Goal: Task Accomplishment & Management: Manage account settings

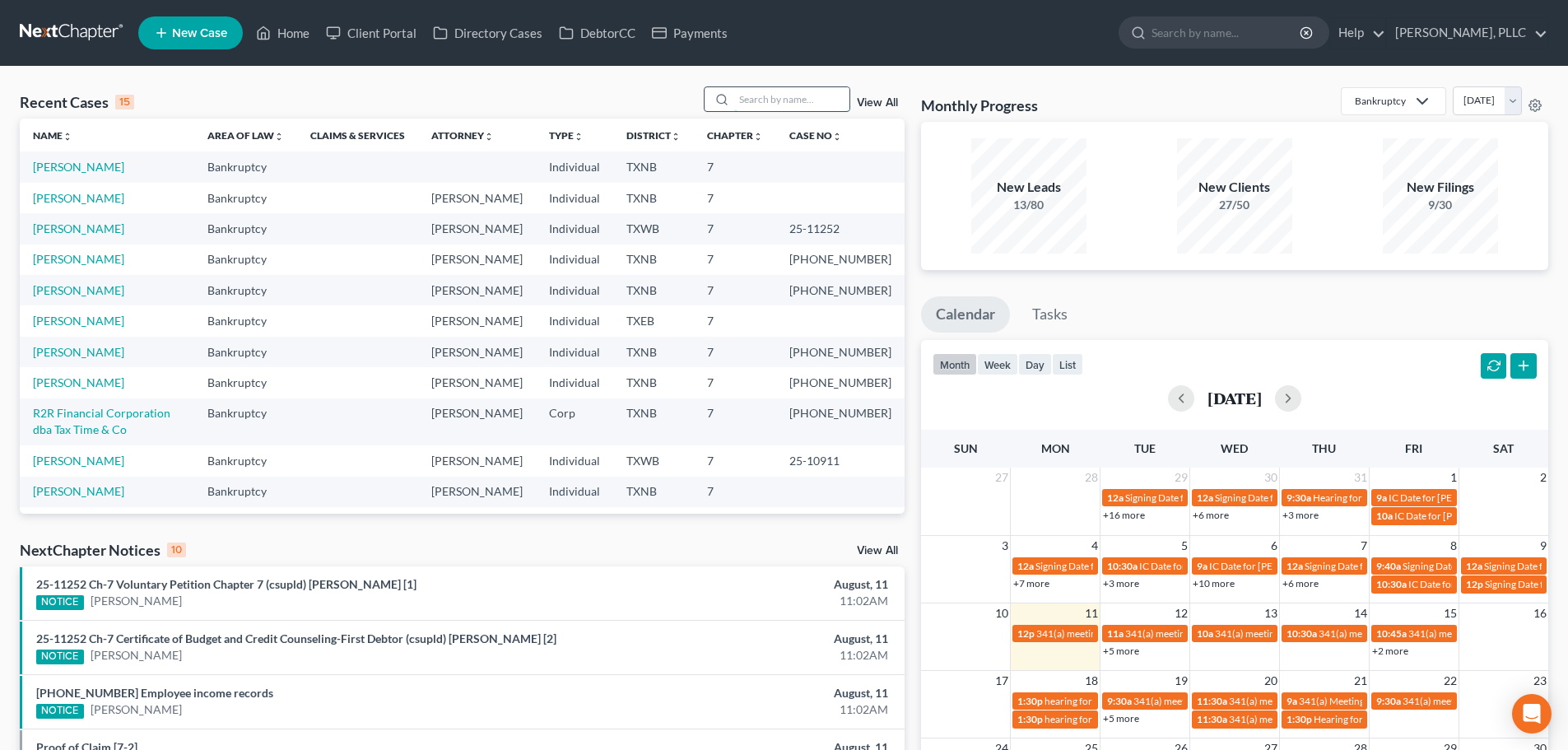
click at [781, 99] on input "search" at bounding box center [791, 99] width 115 height 24
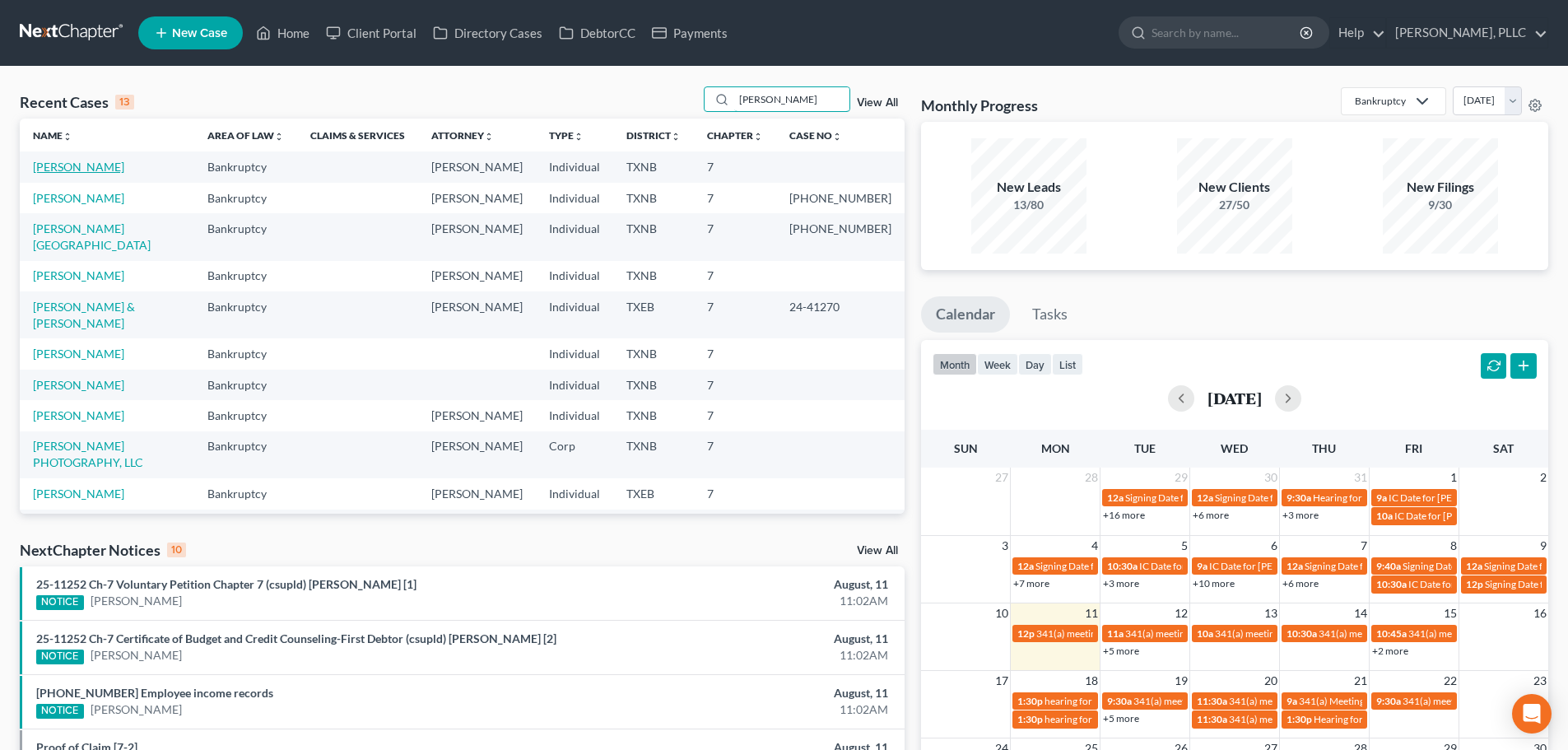
type input "harris"
click at [87, 170] on link "[PERSON_NAME]" at bounding box center [79, 166] width 91 height 14
select select "4"
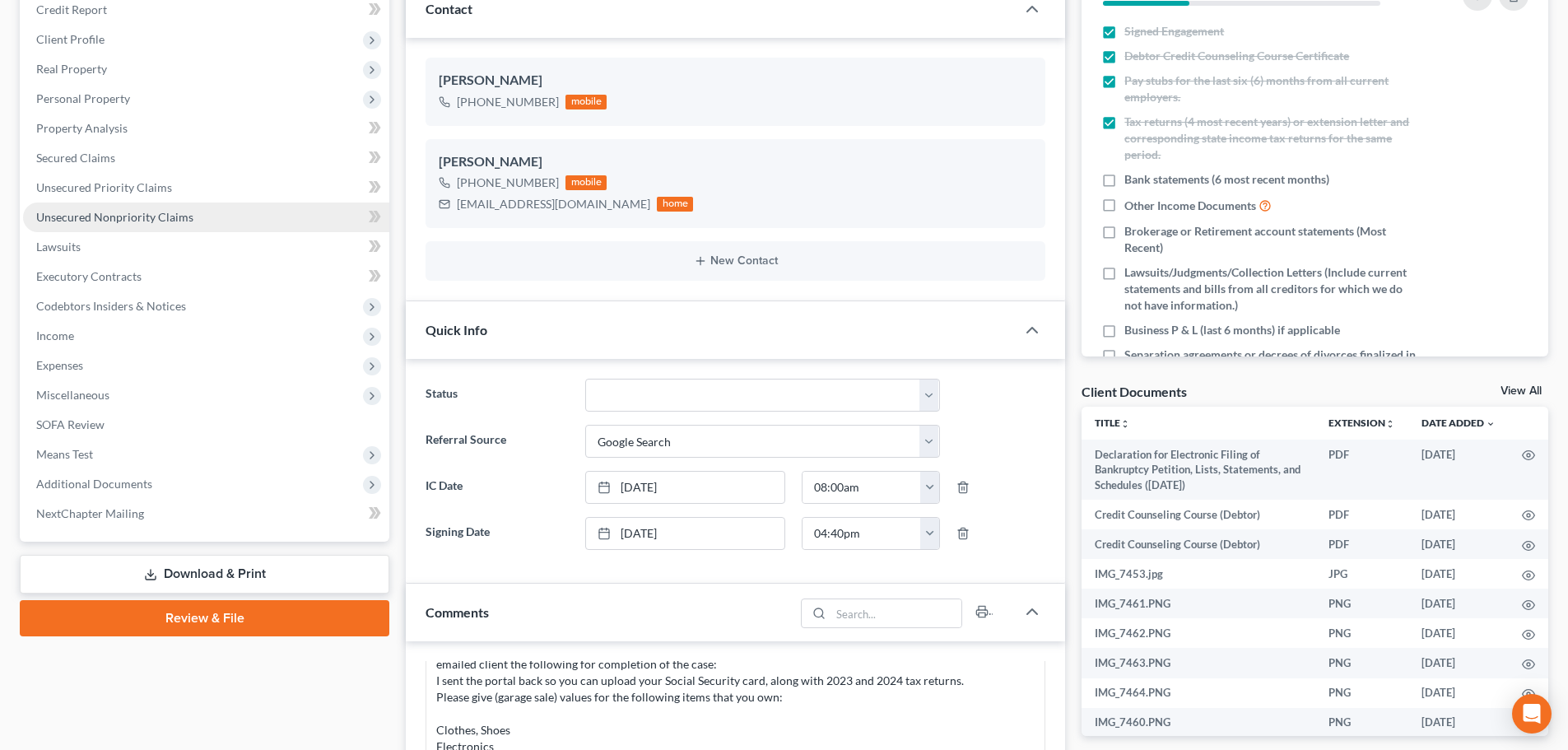
scroll to position [247, 0]
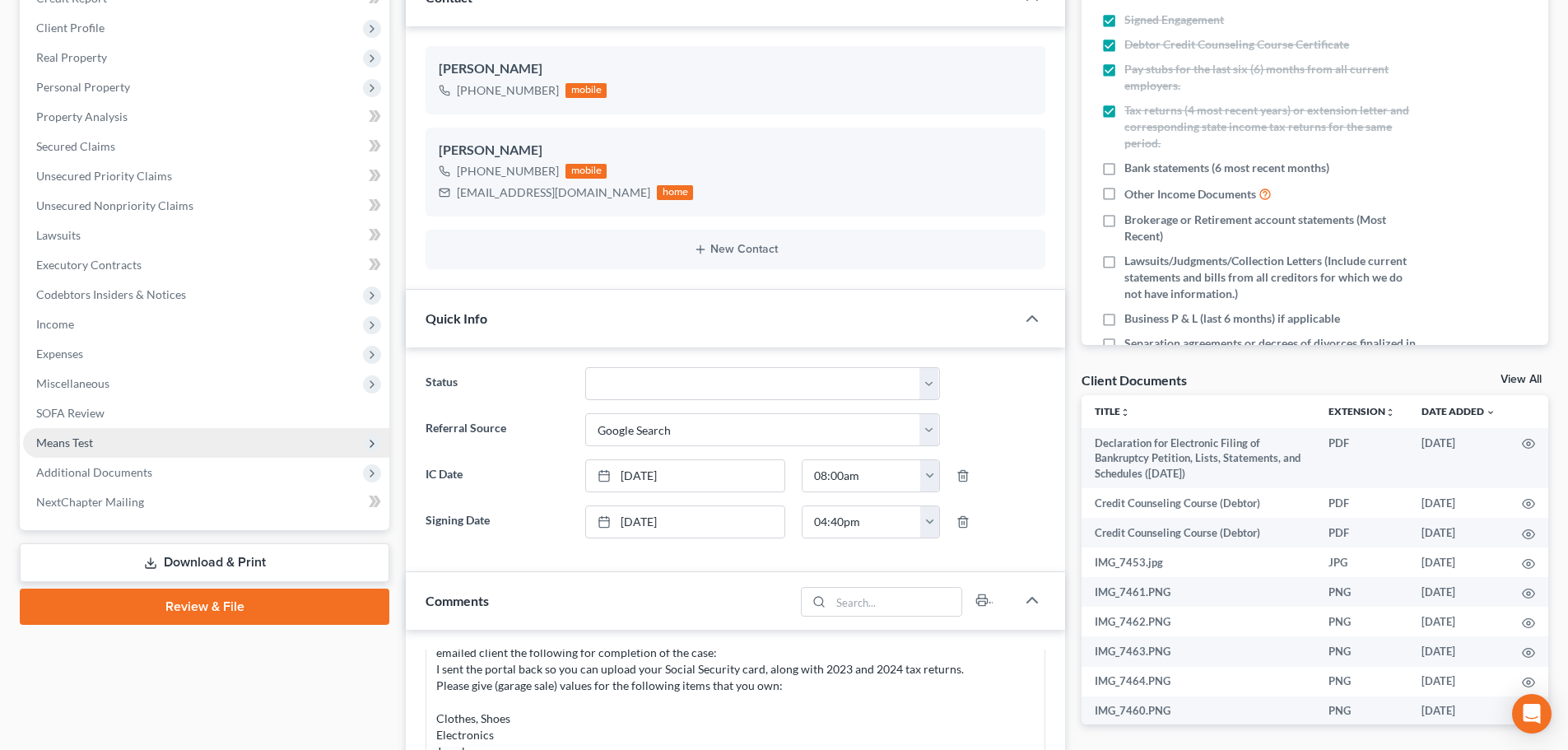
click at [154, 445] on span "Means Test" at bounding box center [206, 443] width 367 height 30
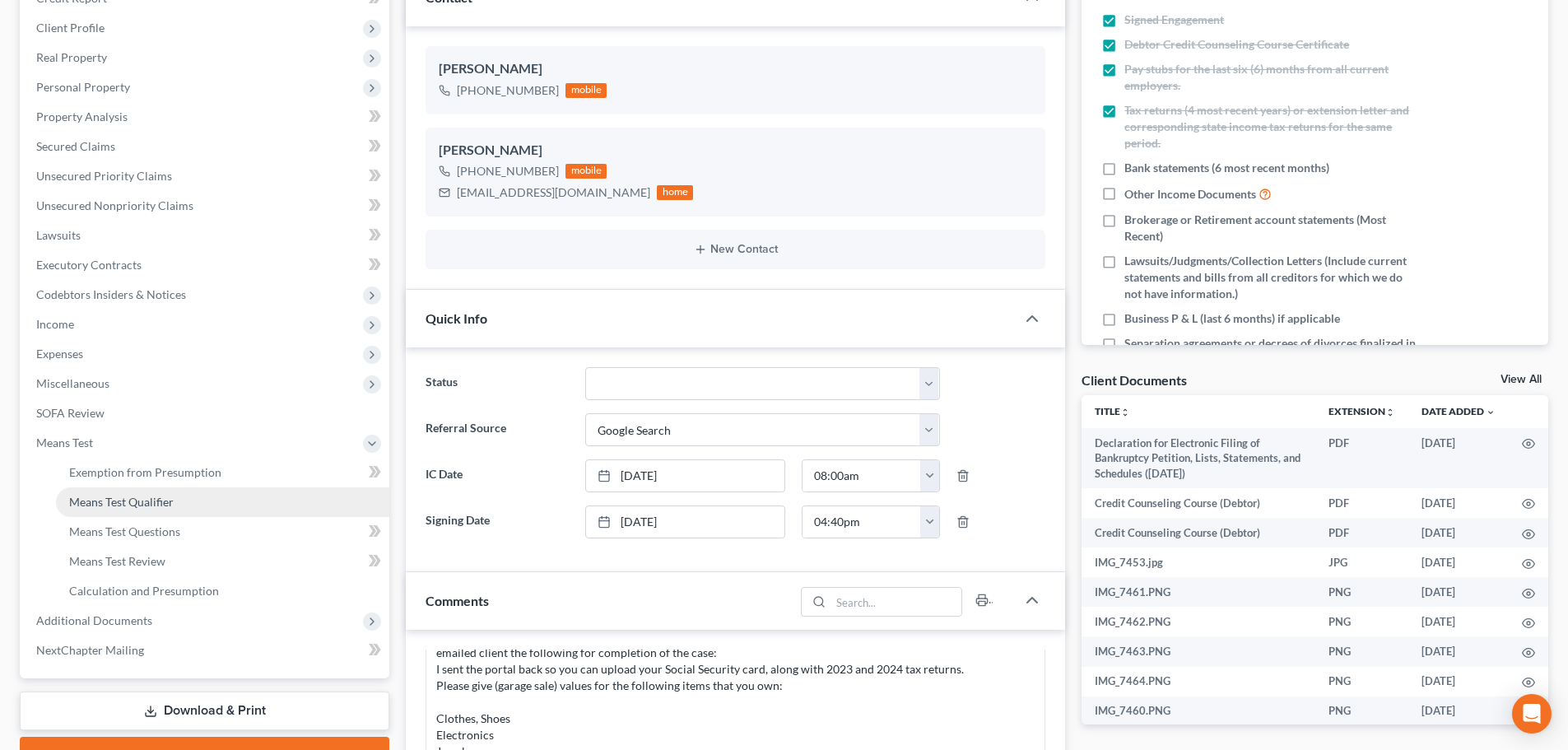
click at [158, 501] on span "Means Test Qualifier" at bounding box center [122, 502] width 104 height 14
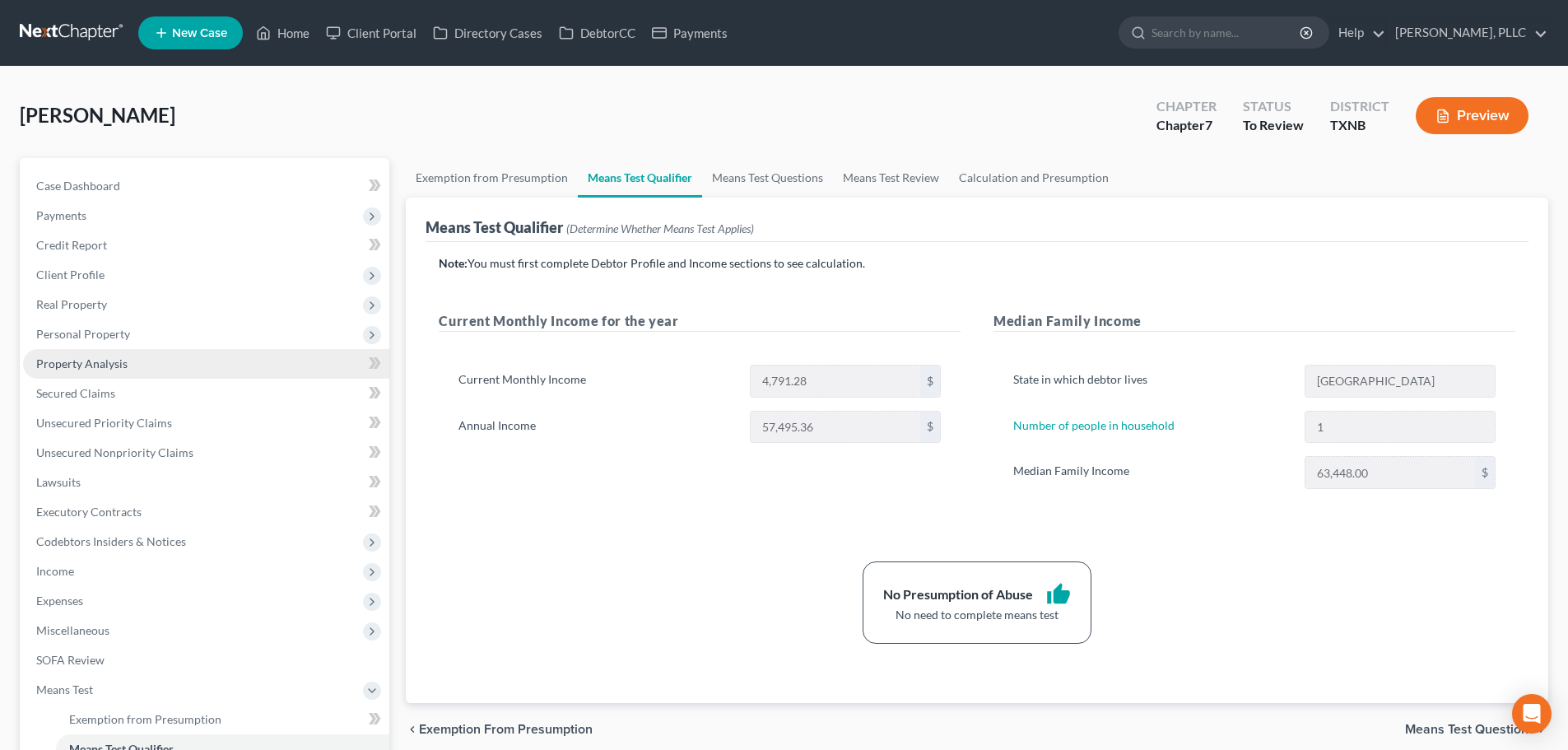
click at [84, 363] on span "Property Analysis" at bounding box center [82, 363] width 91 height 14
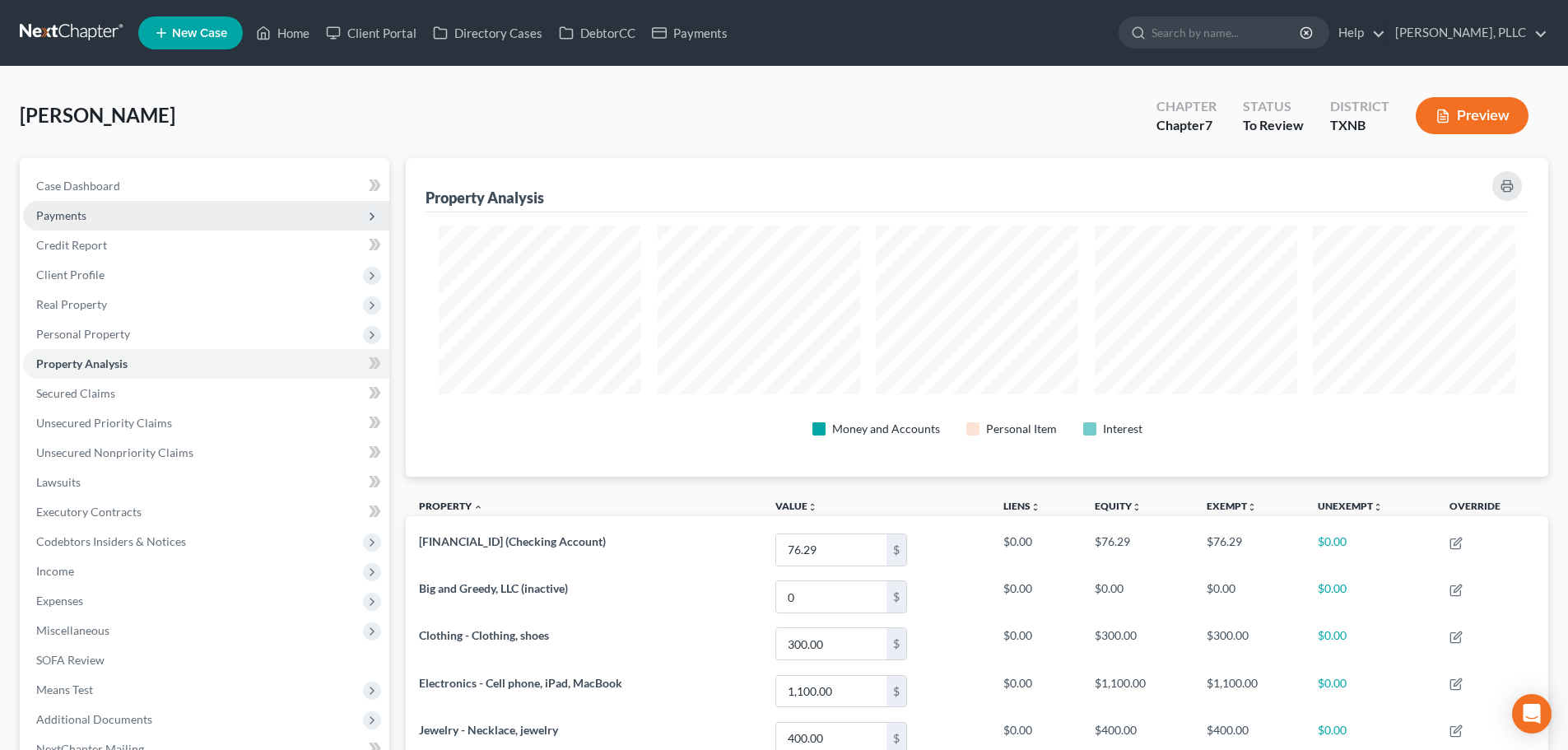
click at [72, 216] on span "Payments" at bounding box center [61, 215] width 50 height 14
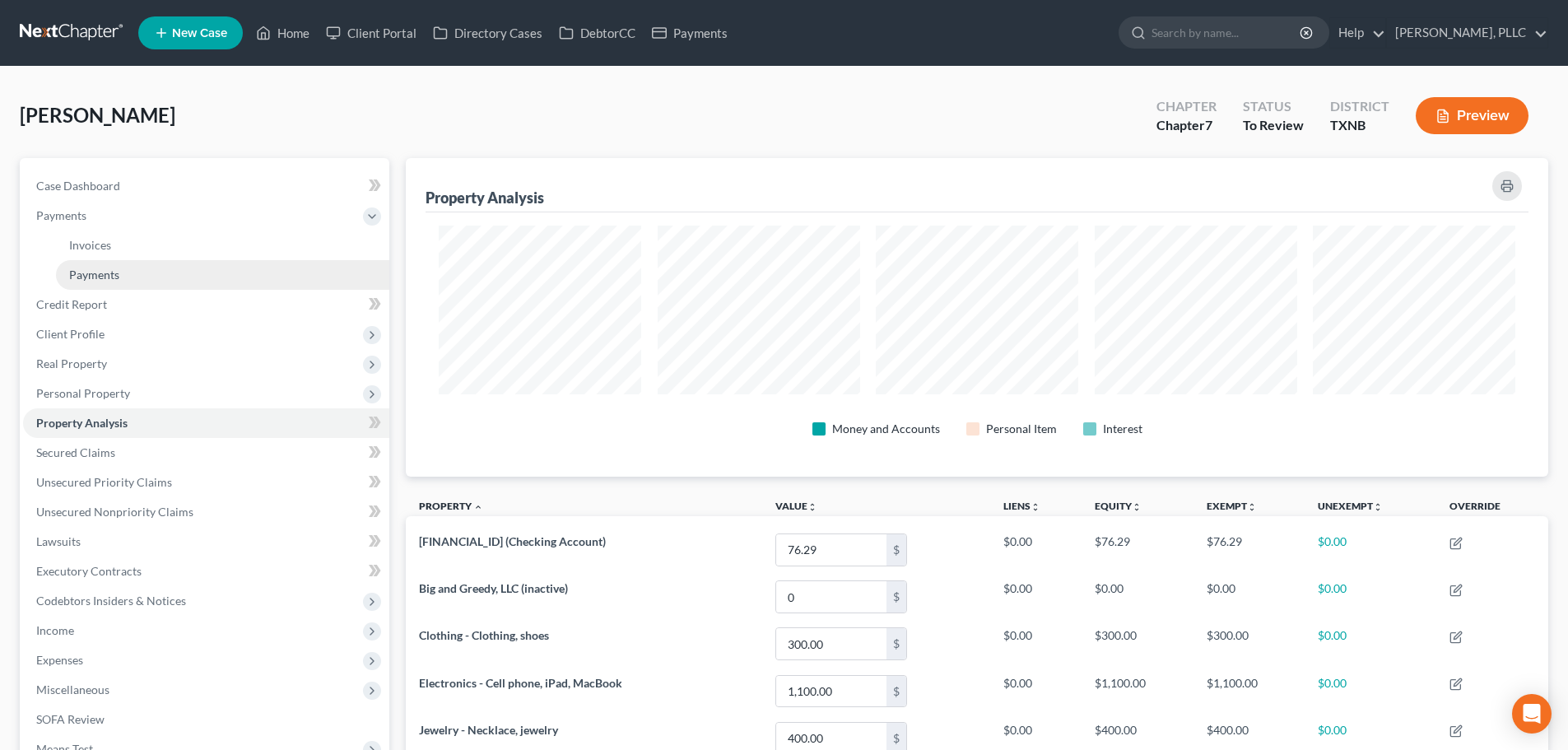
click at [97, 276] on span "Payments" at bounding box center [94, 274] width 50 height 14
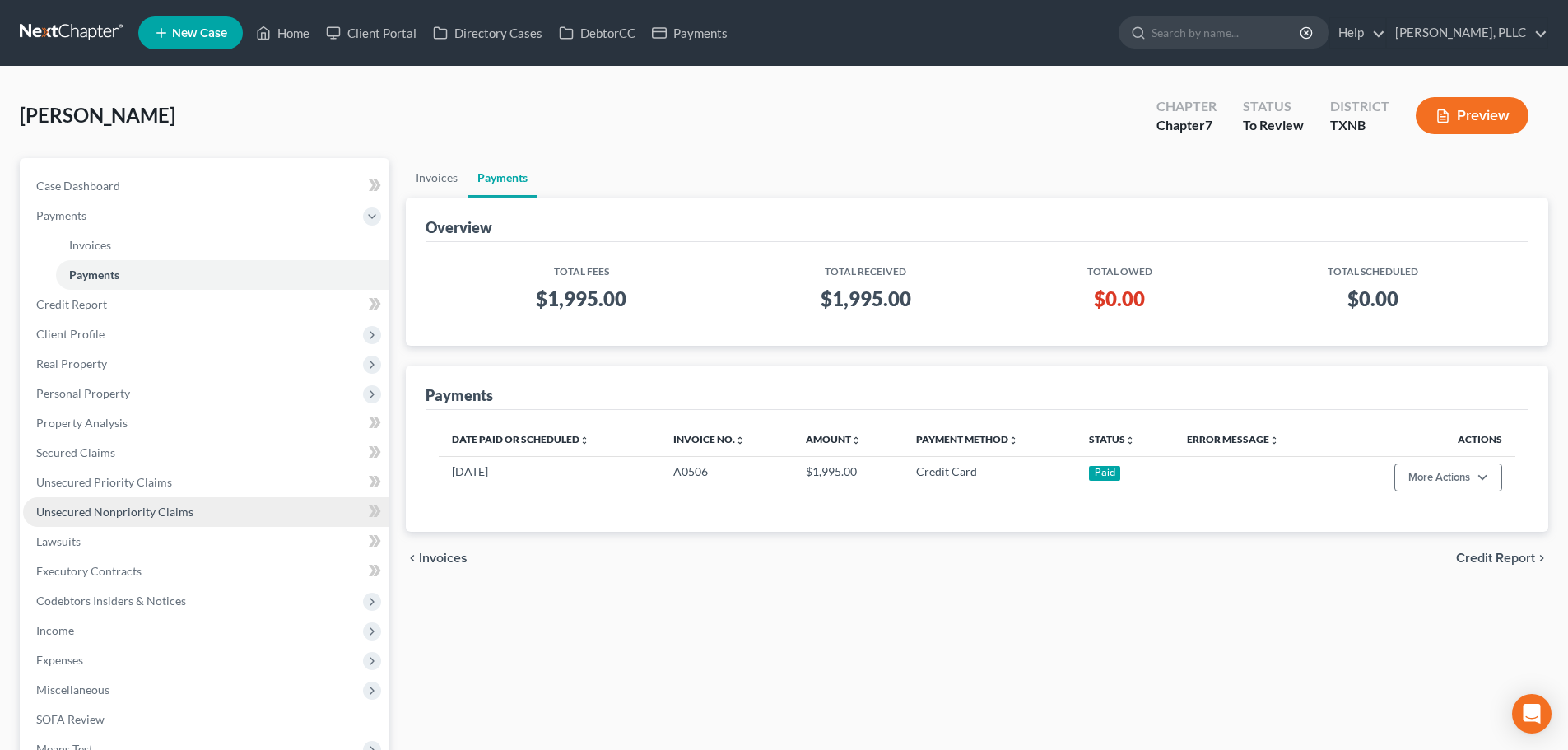
click at [88, 517] on span "Unsecured Nonpriority Claims" at bounding box center [115, 512] width 157 height 14
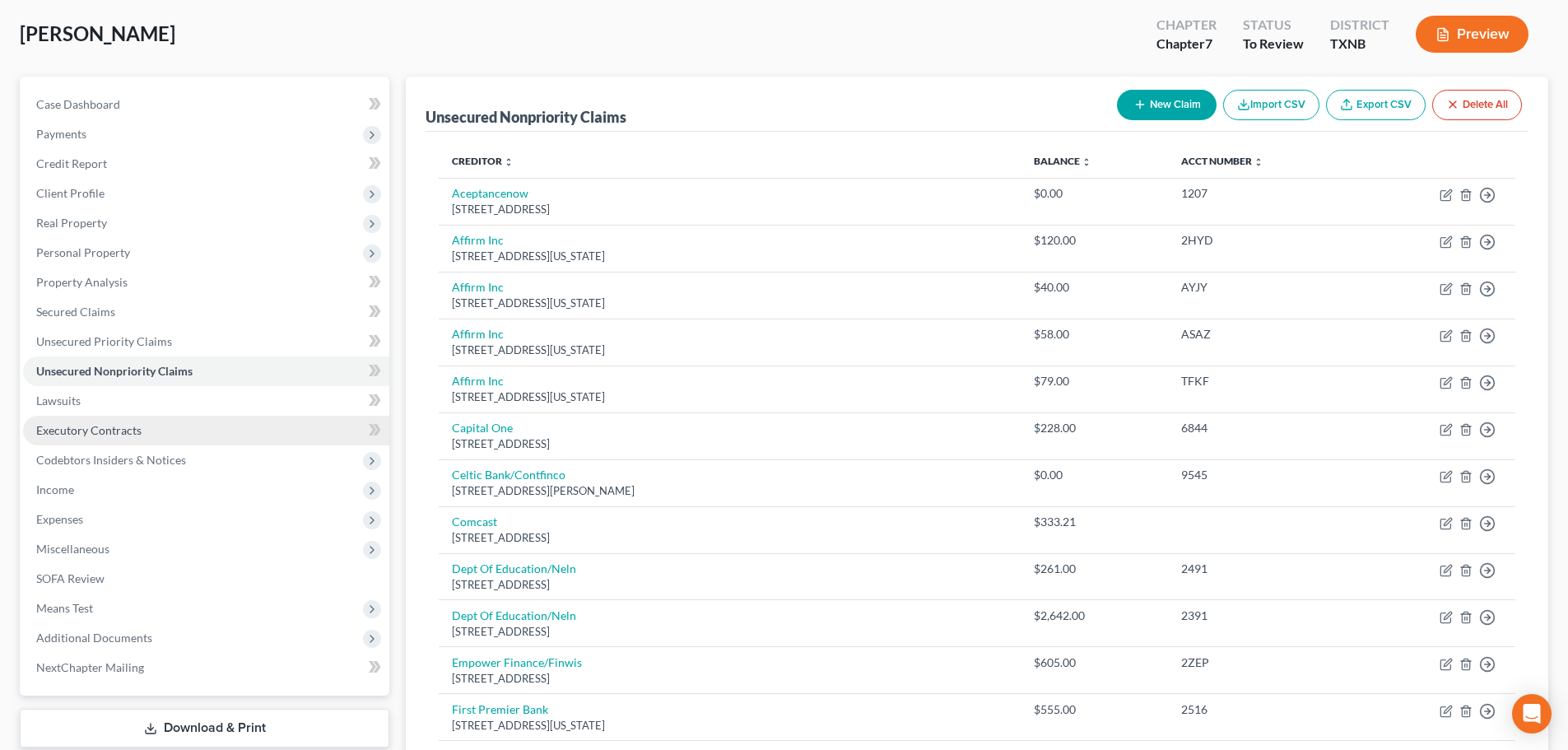
scroll to position [247, 0]
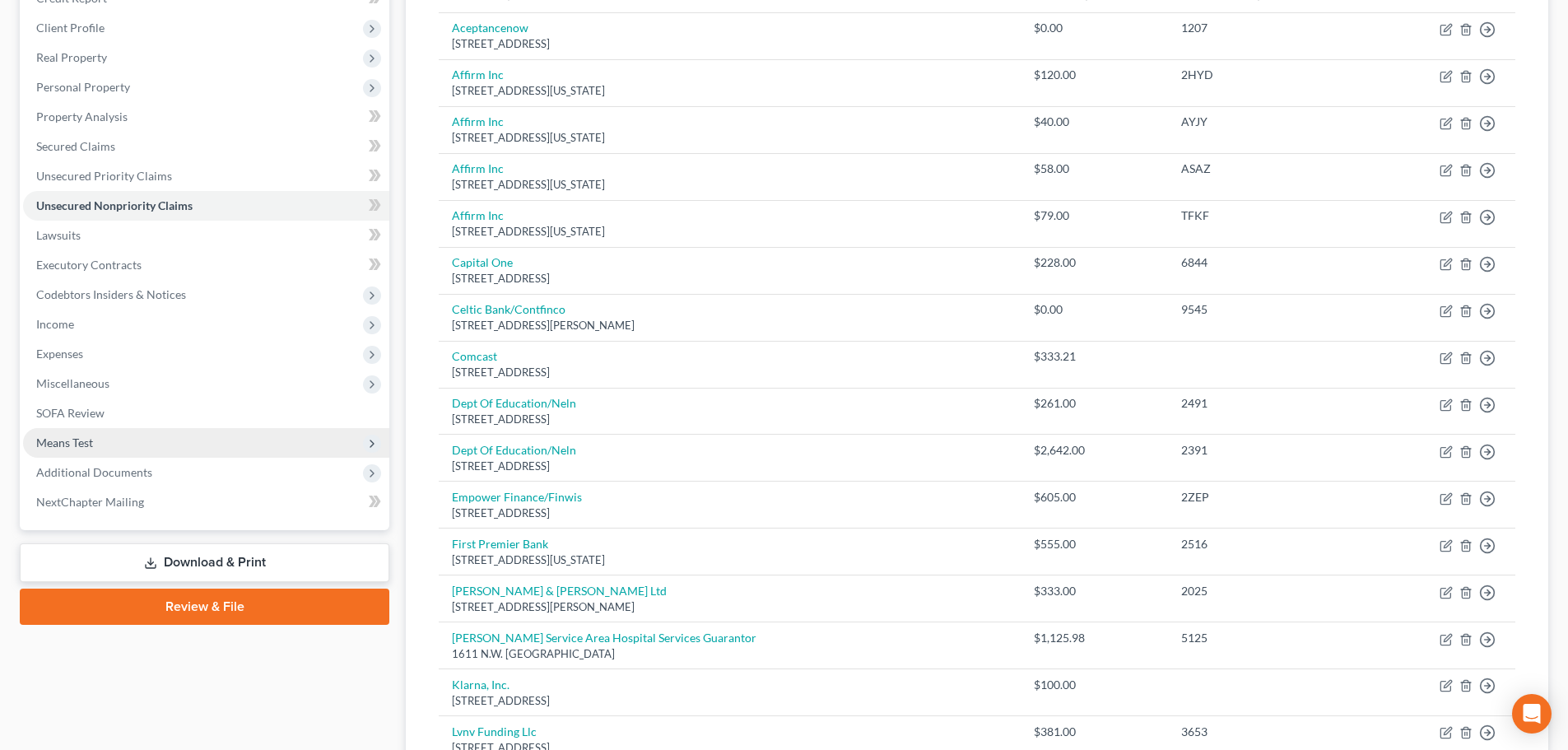
click at [79, 443] on span "Means Test" at bounding box center [65, 442] width 57 height 14
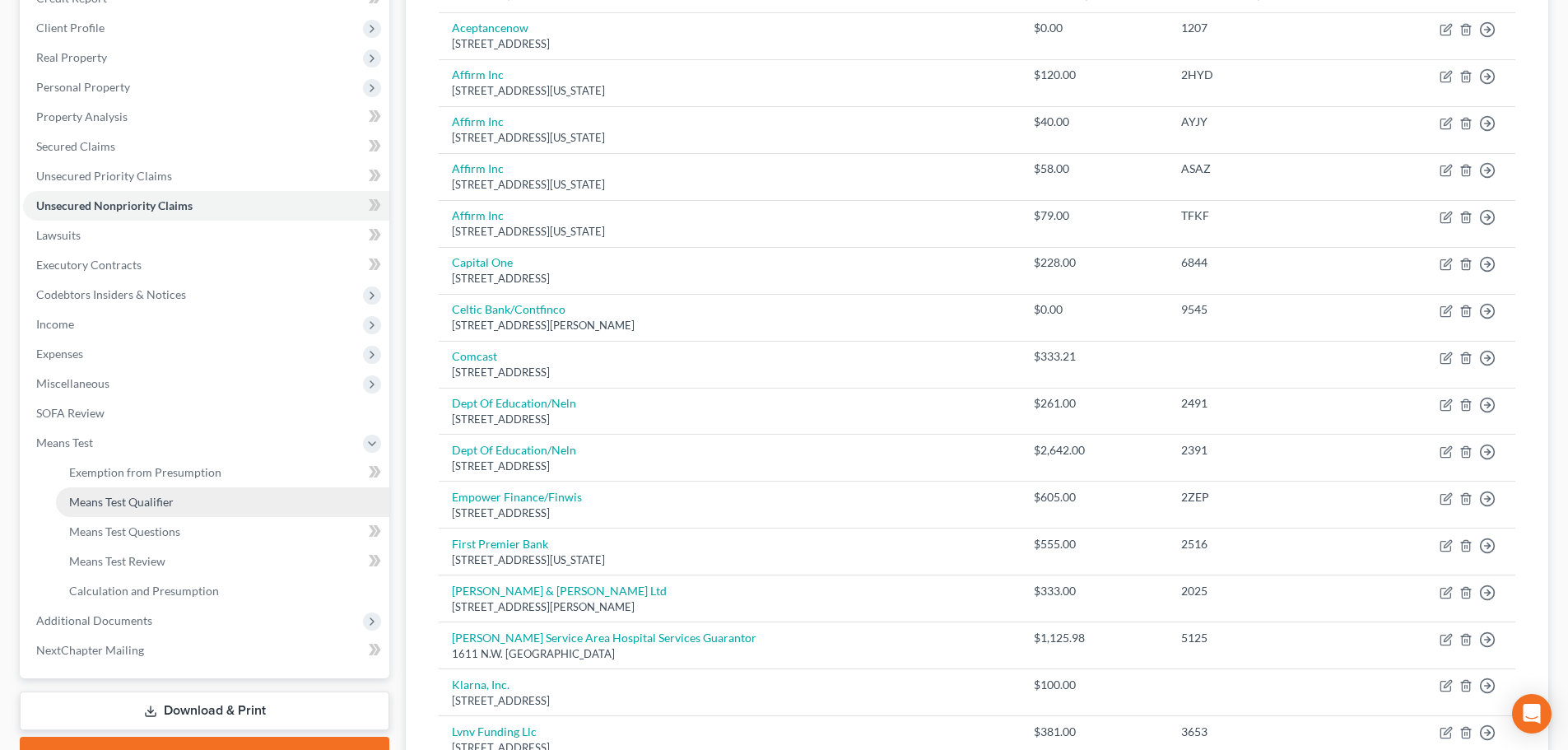
click at [94, 510] on link "Means Test Qualifier" at bounding box center [223, 502] width 333 height 30
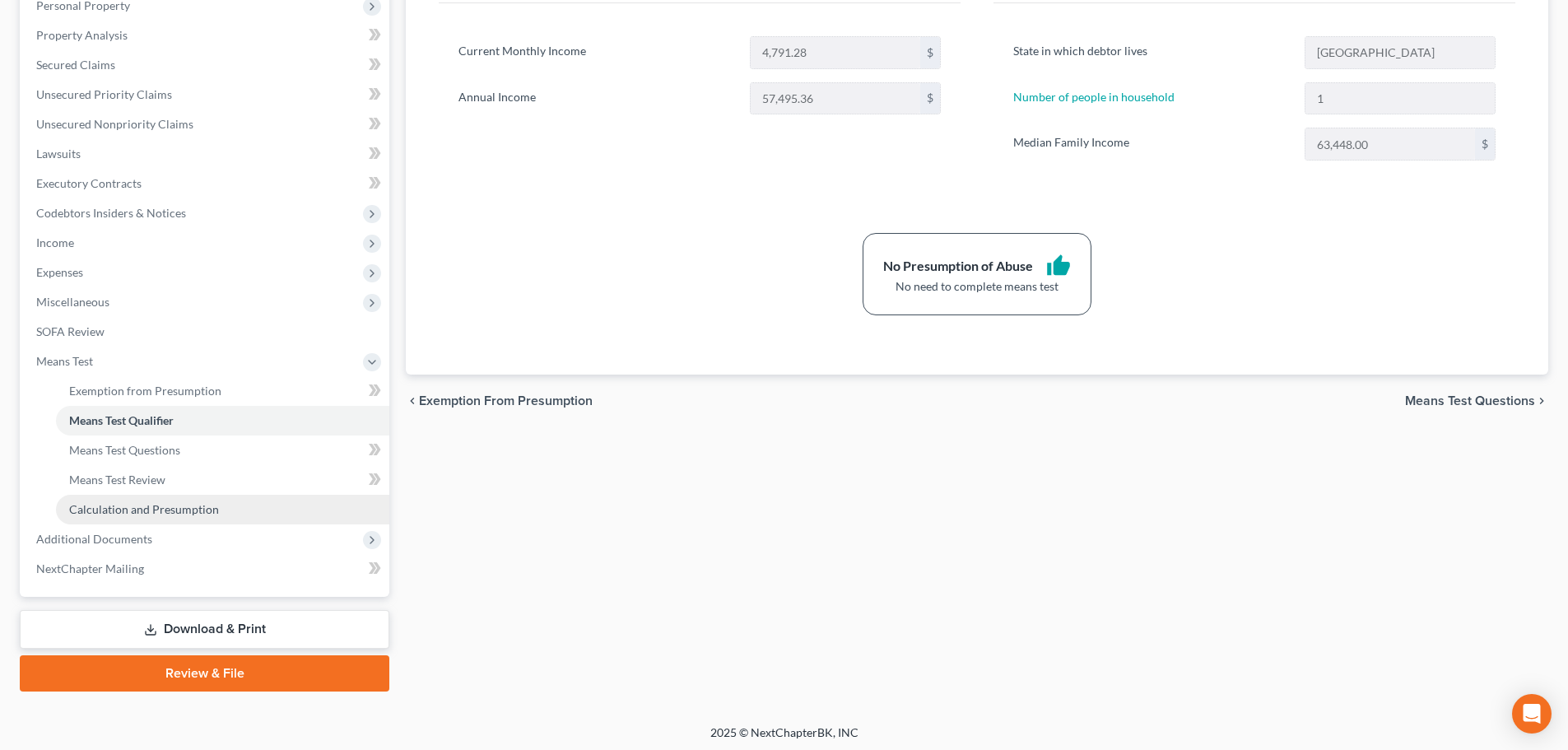
scroll to position [329, 0]
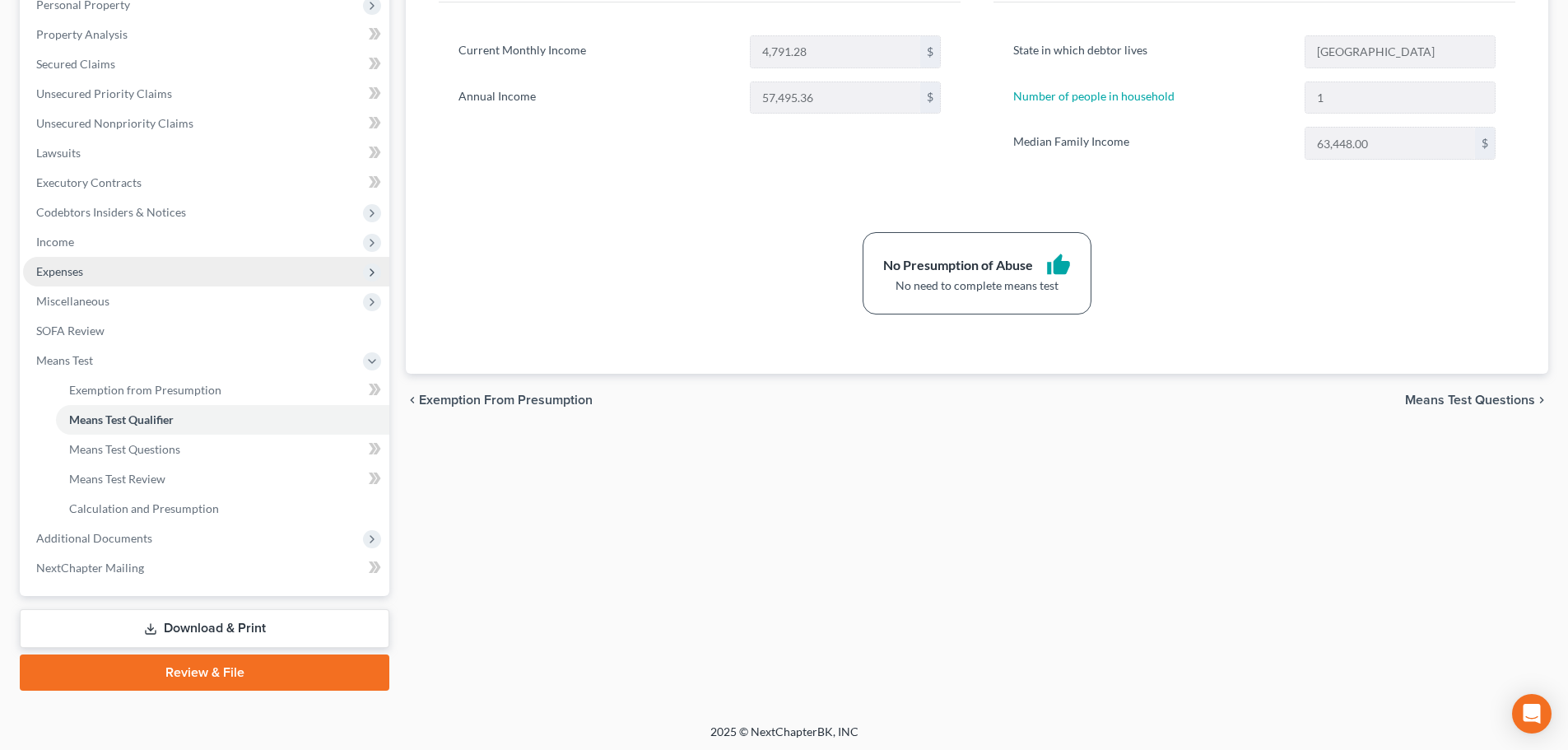
click at [68, 271] on span "Expenses" at bounding box center [60, 271] width 47 height 14
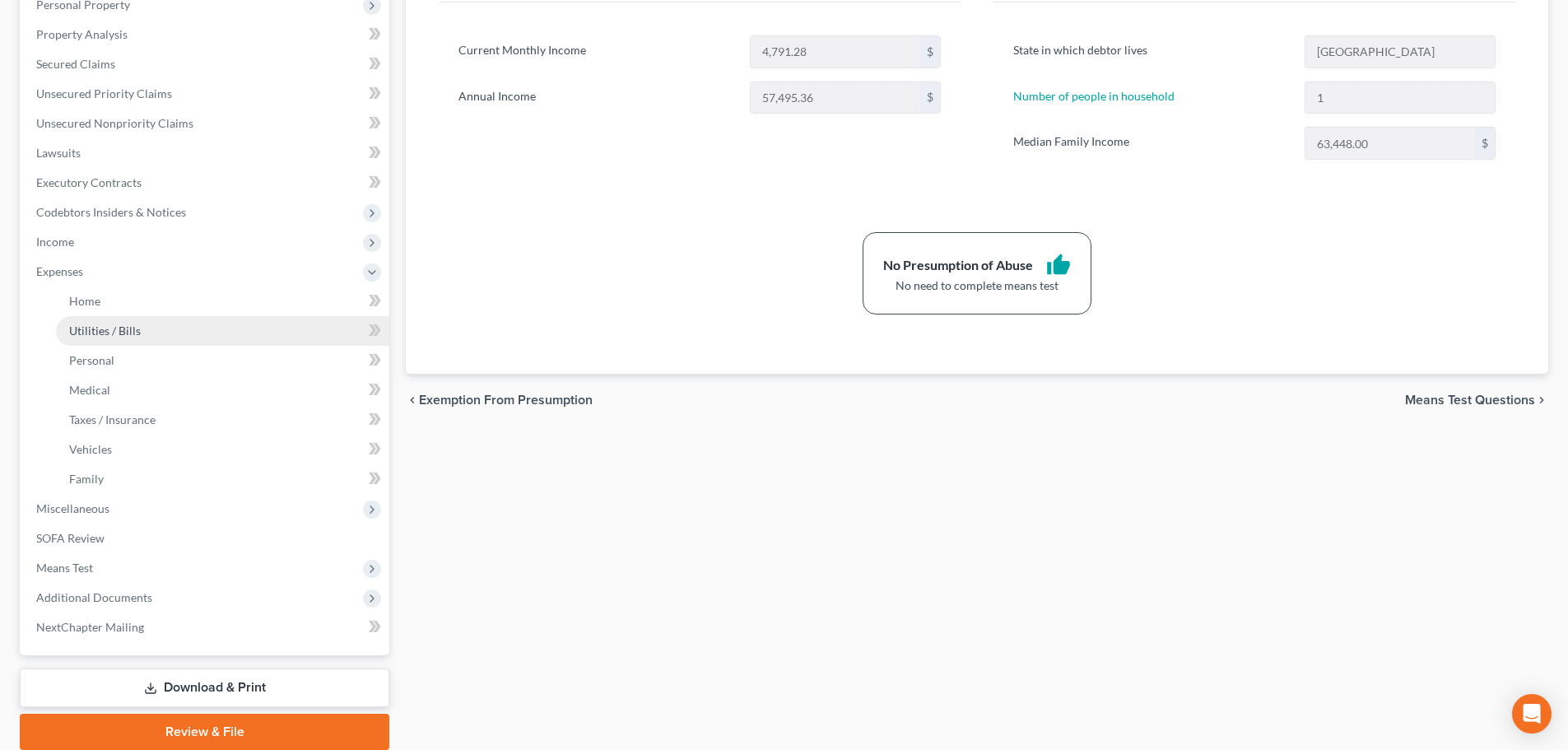
click at [94, 330] on span "Utilities / Bills" at bounding box center [105, 330] width 72 height 14
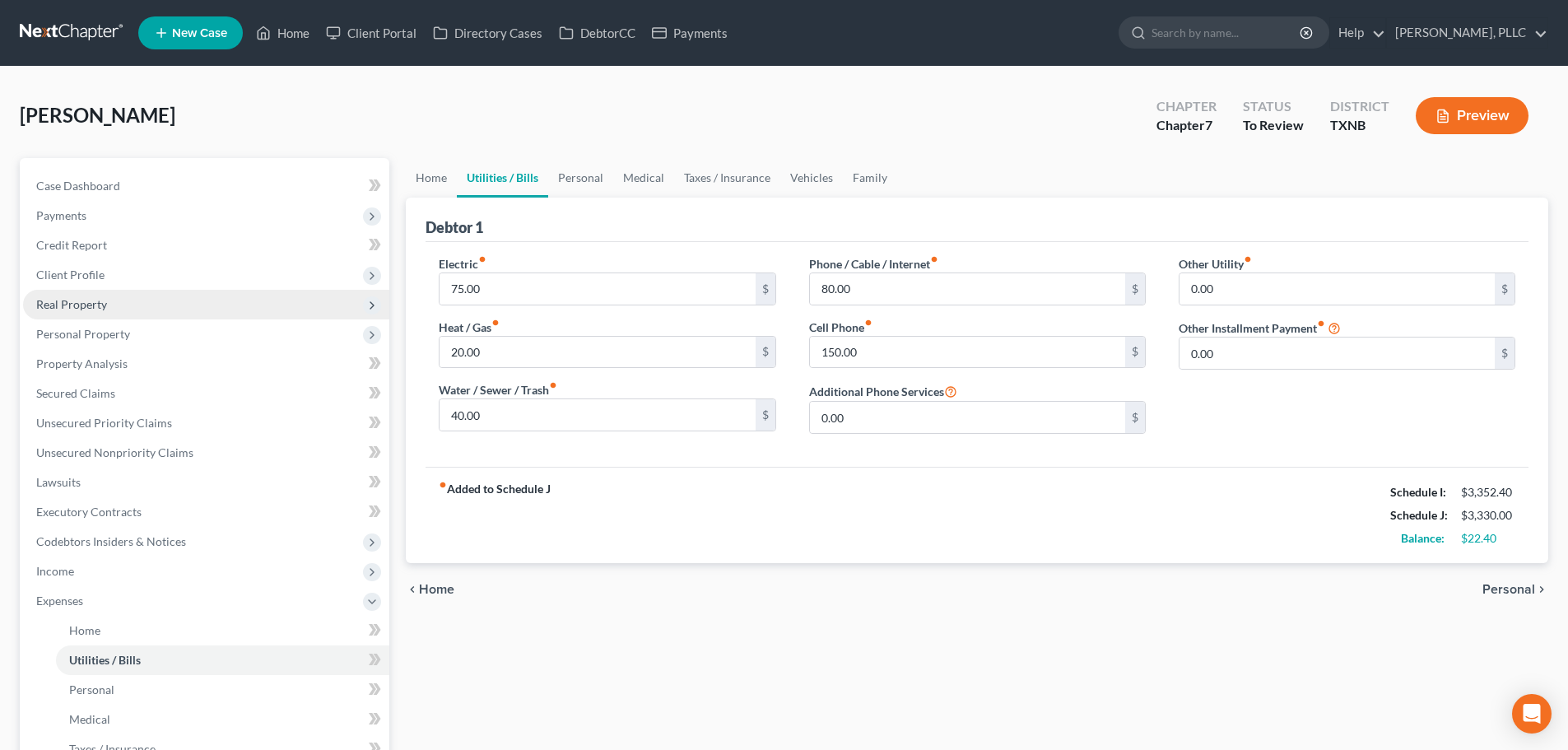
click at [84, 300] on span "Real Property" at bounding box center [72, 304] width 71 height 14
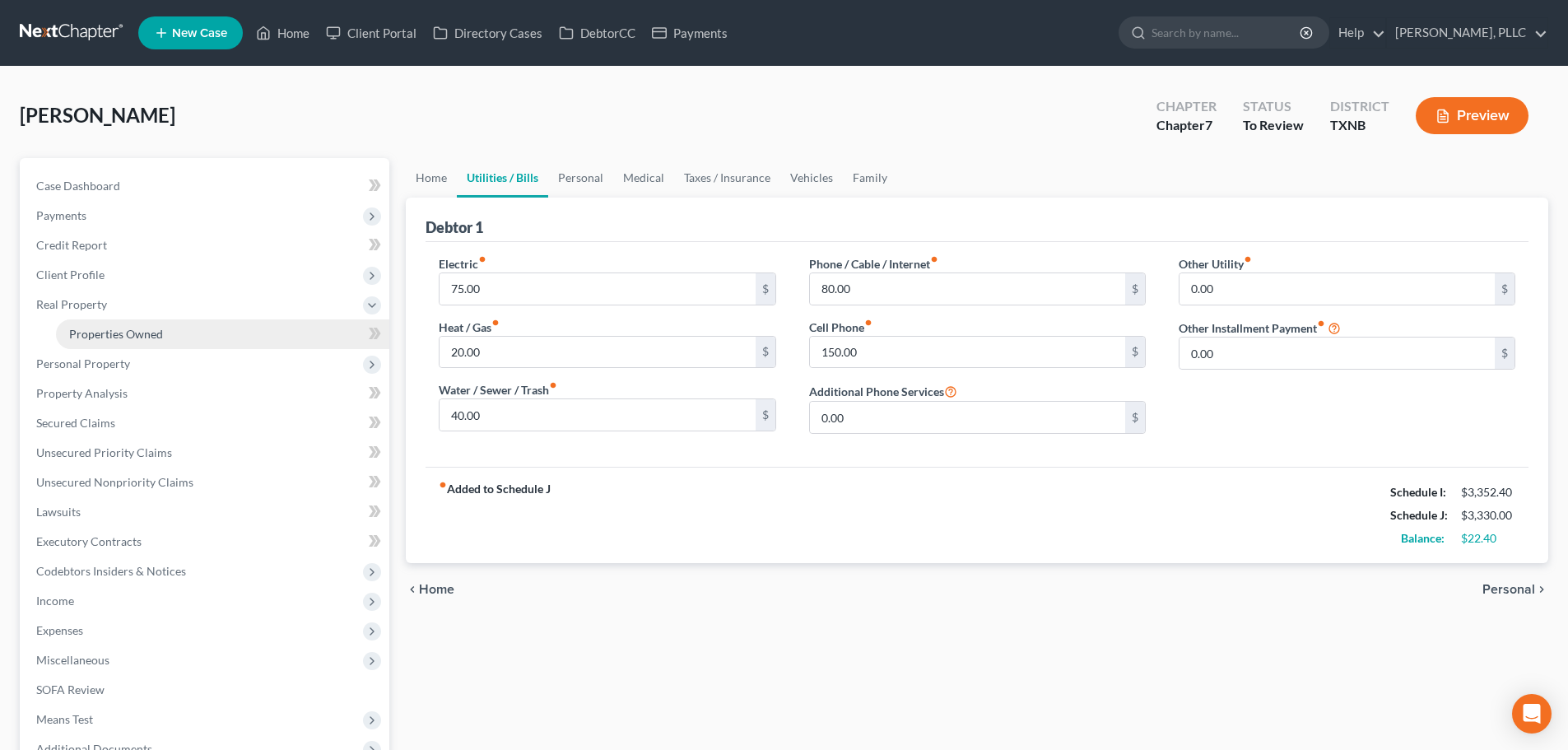
click at [94, 334] on span "Properties Owned" at bounding box center [116, 334] width 94 height 14
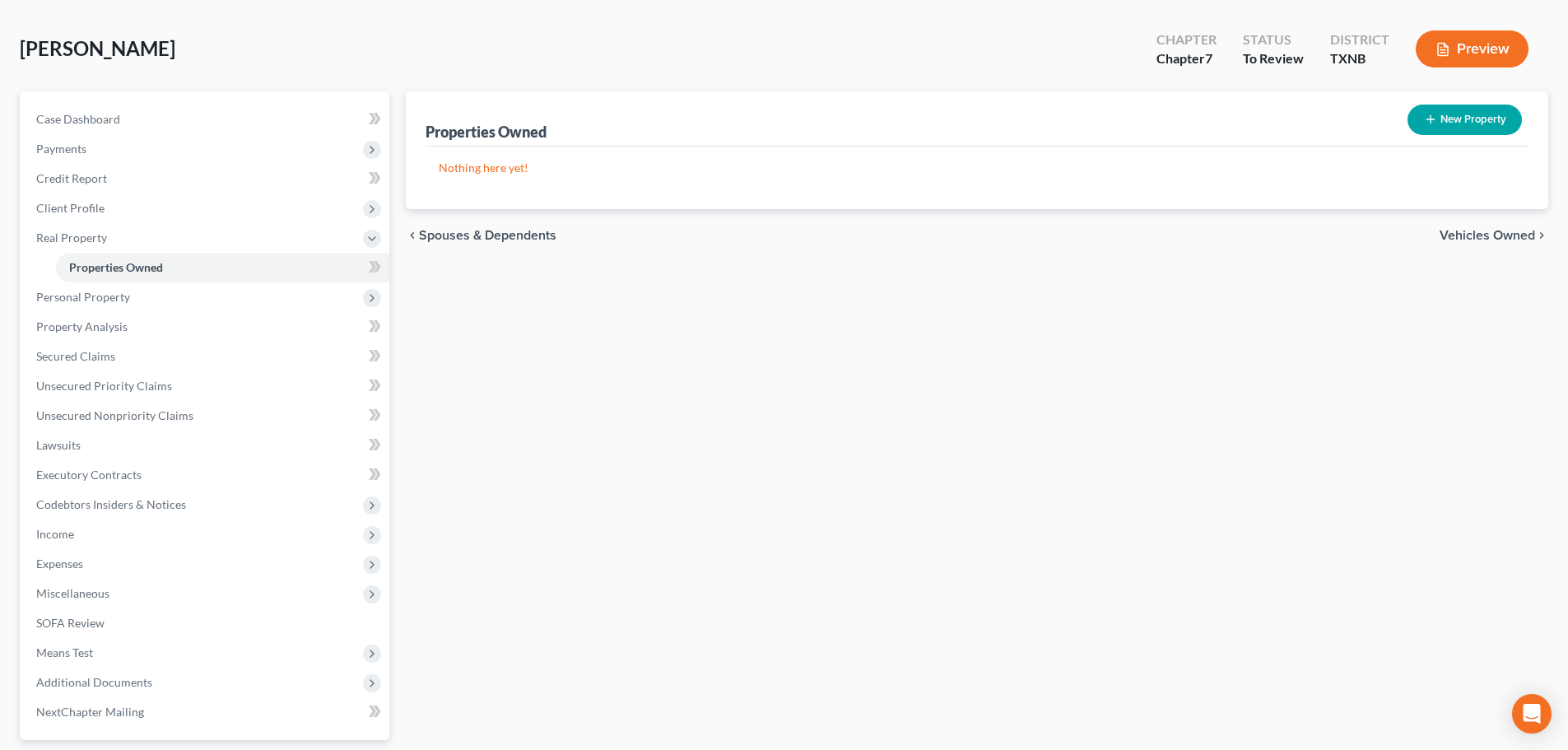
scroll to position [165, 0]
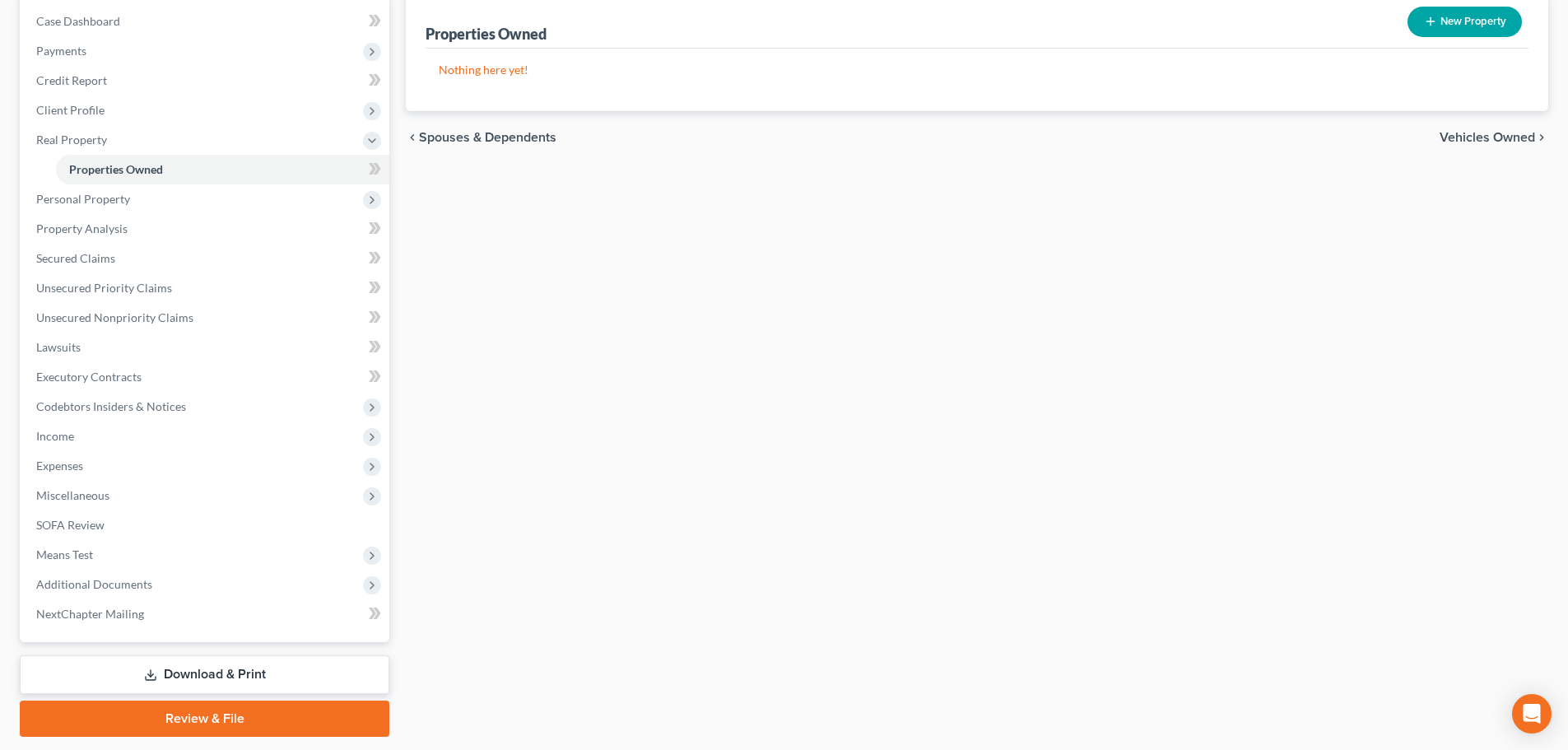
click at [651, 495] on div "Properties Owned New Property Nothing here yet! Property Market Value Liens Exe…" at bounding box center [976, 365] width 1158 height 743
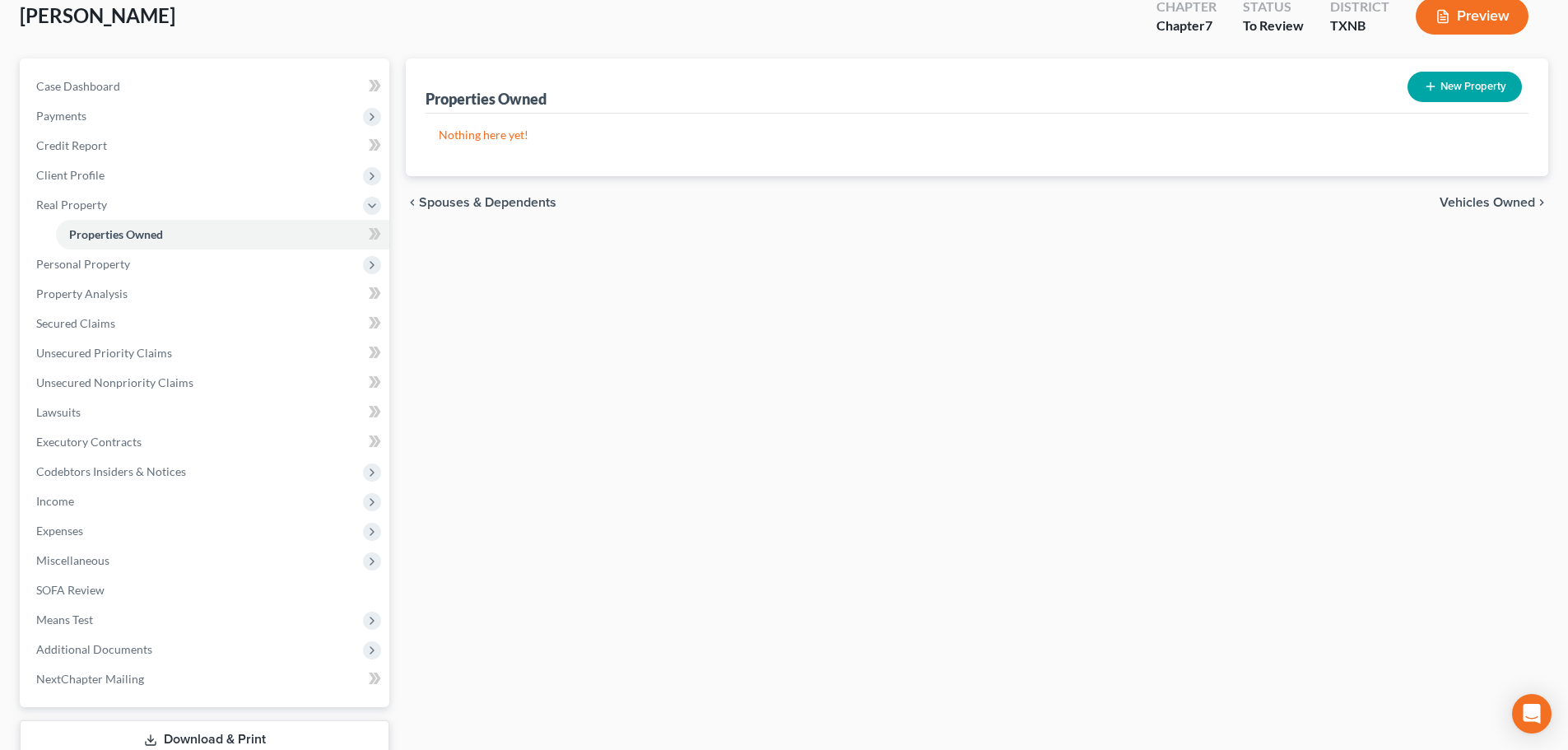
scroll to position [0, 0]
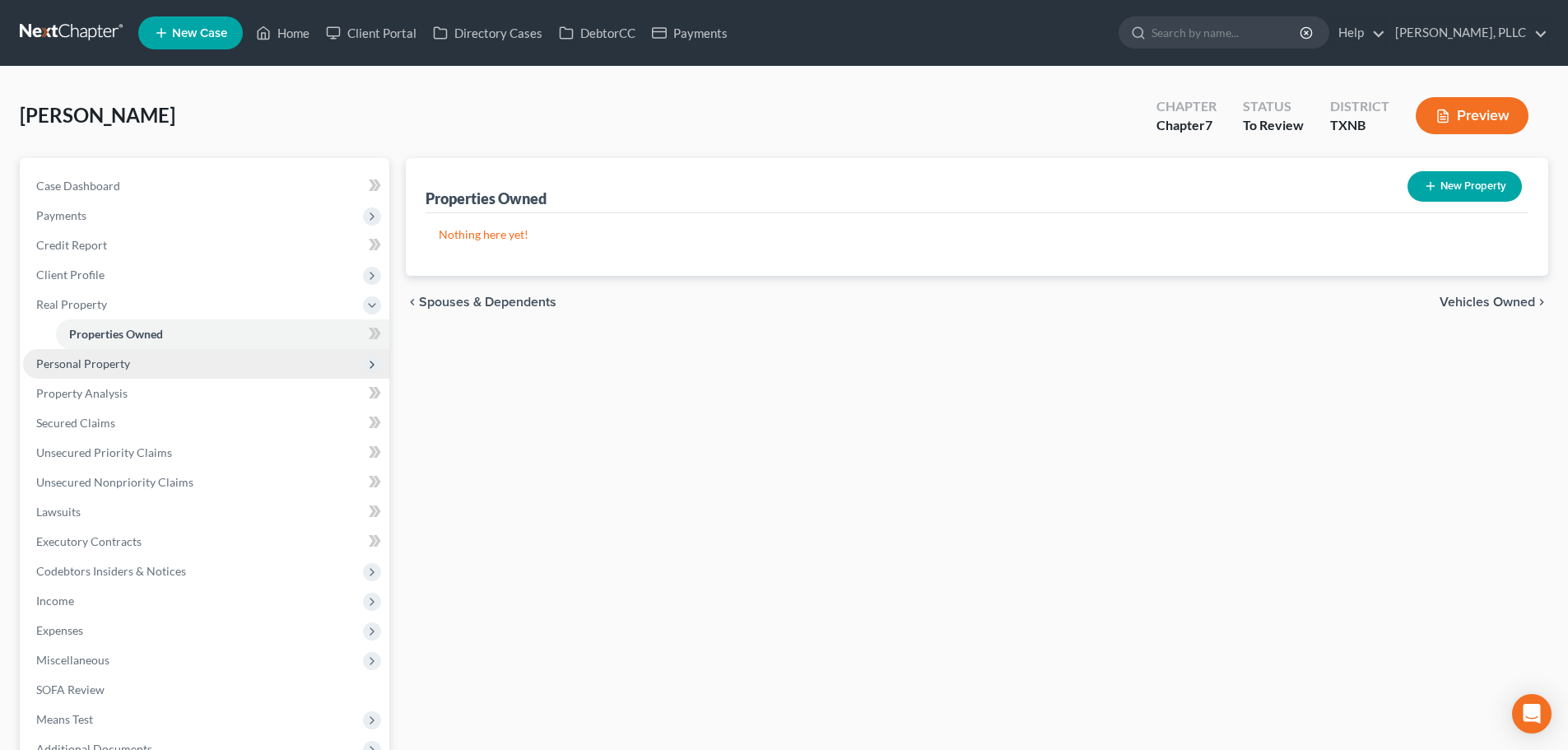
click at [101, 370] on span "Personal Property" at bounding box center [83, 363] width 94 height 14
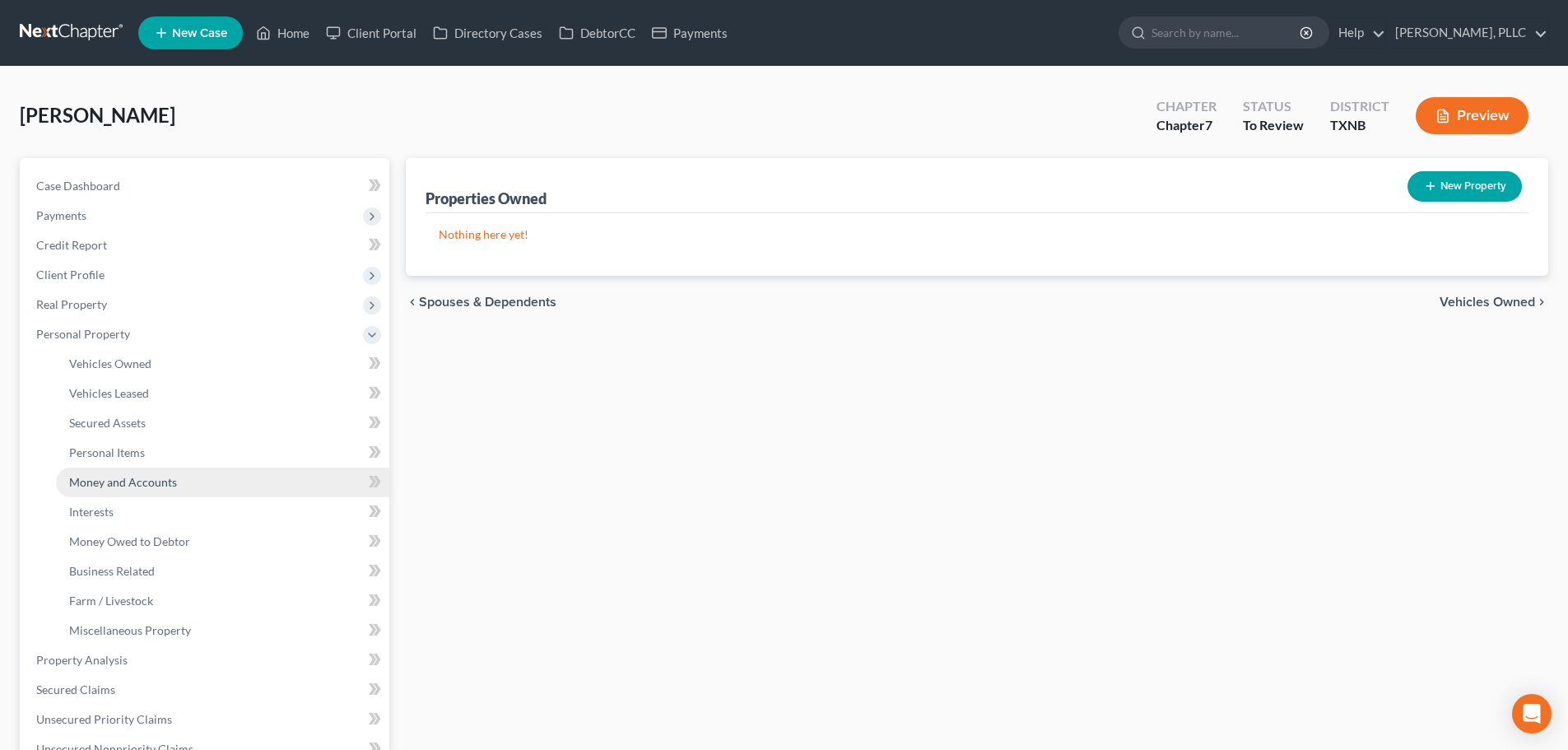
click at [121, 486] on span "Money and Accounts" at bounding box center [123, 482] width 108 height 14
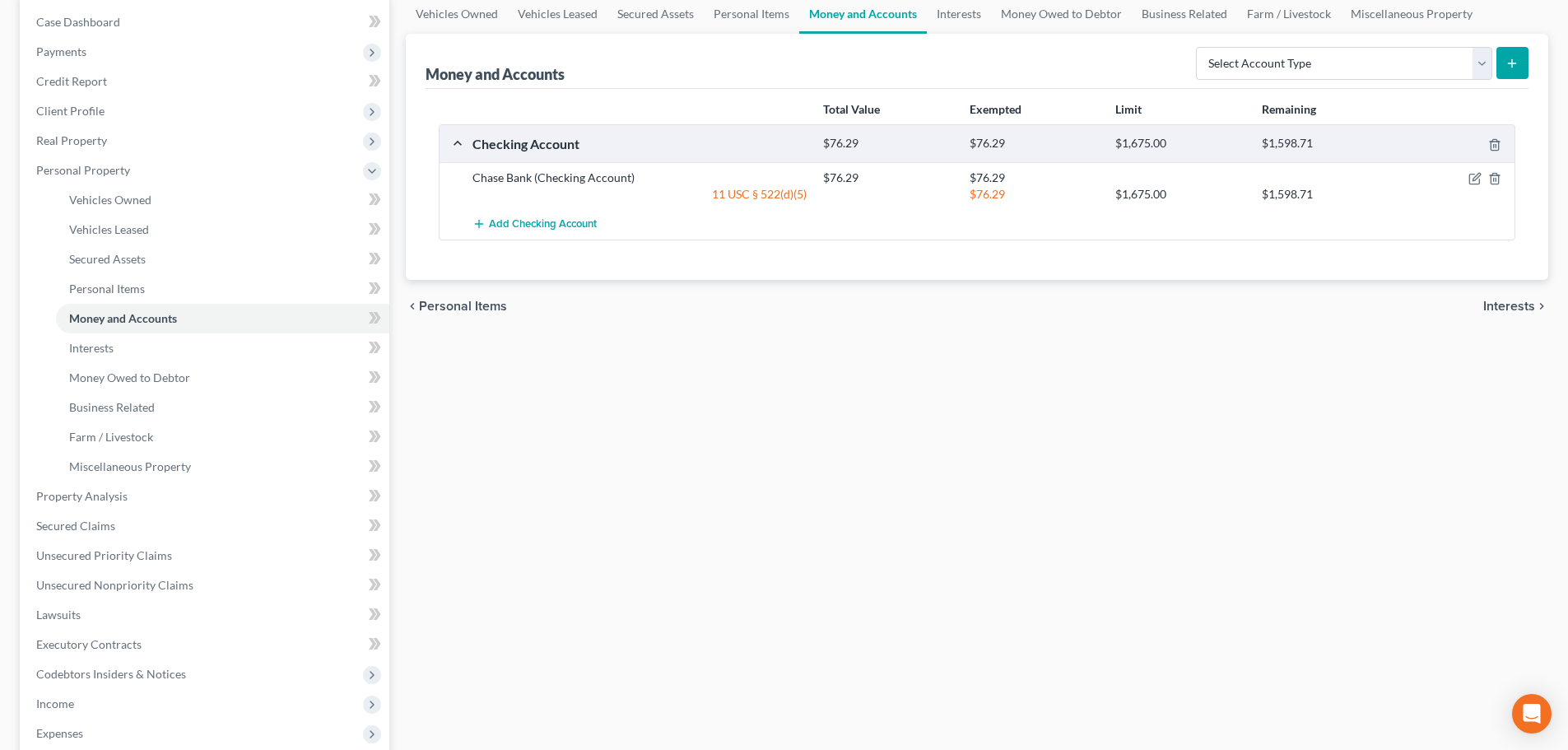
scroll to position [165, 0]
click at [139, 494] on link "Property Analysis" at bounding box center [206, 496] width 367 height 30
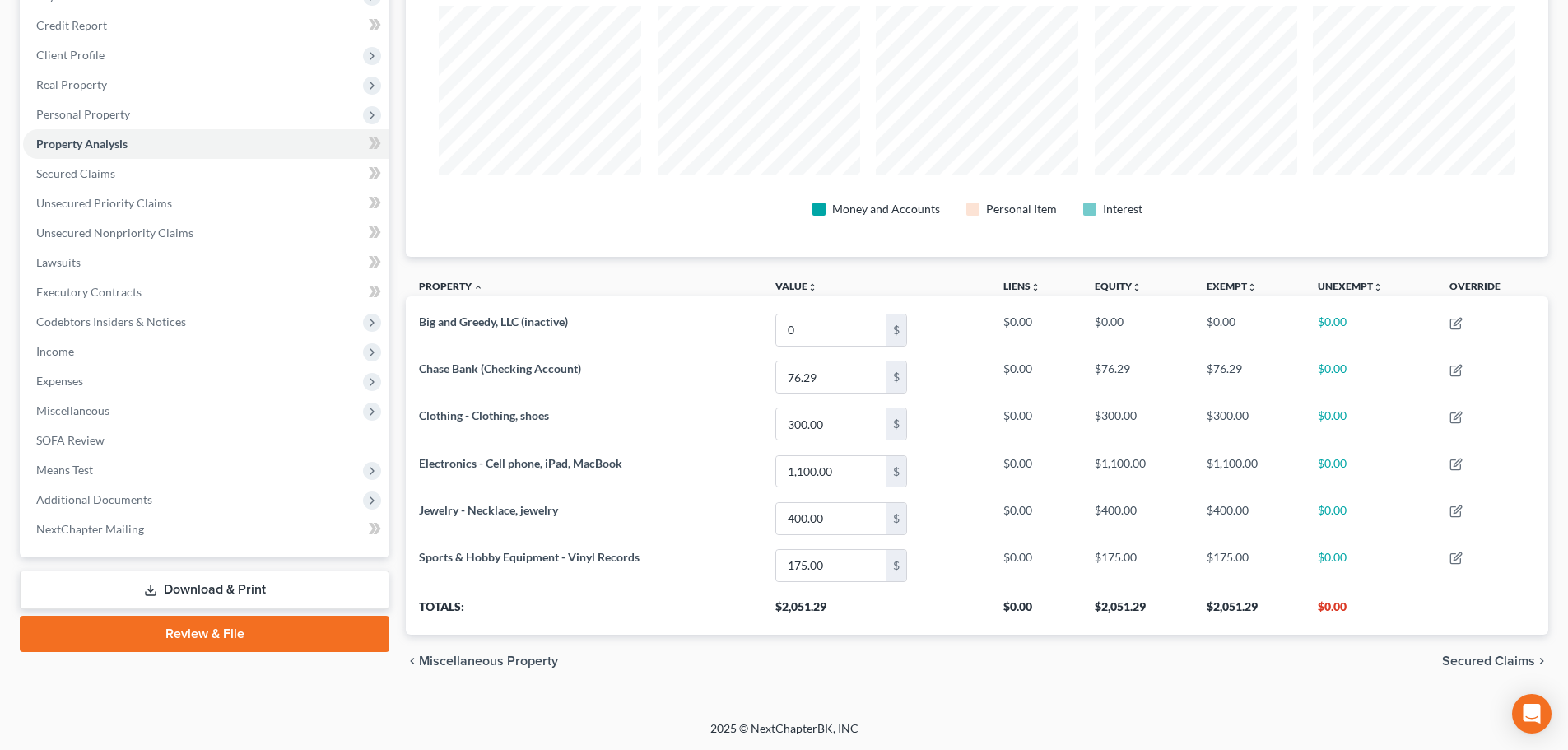
click at [228, 590] on link "Download & Print" at bounding box center [204, 589] width 370 height 39
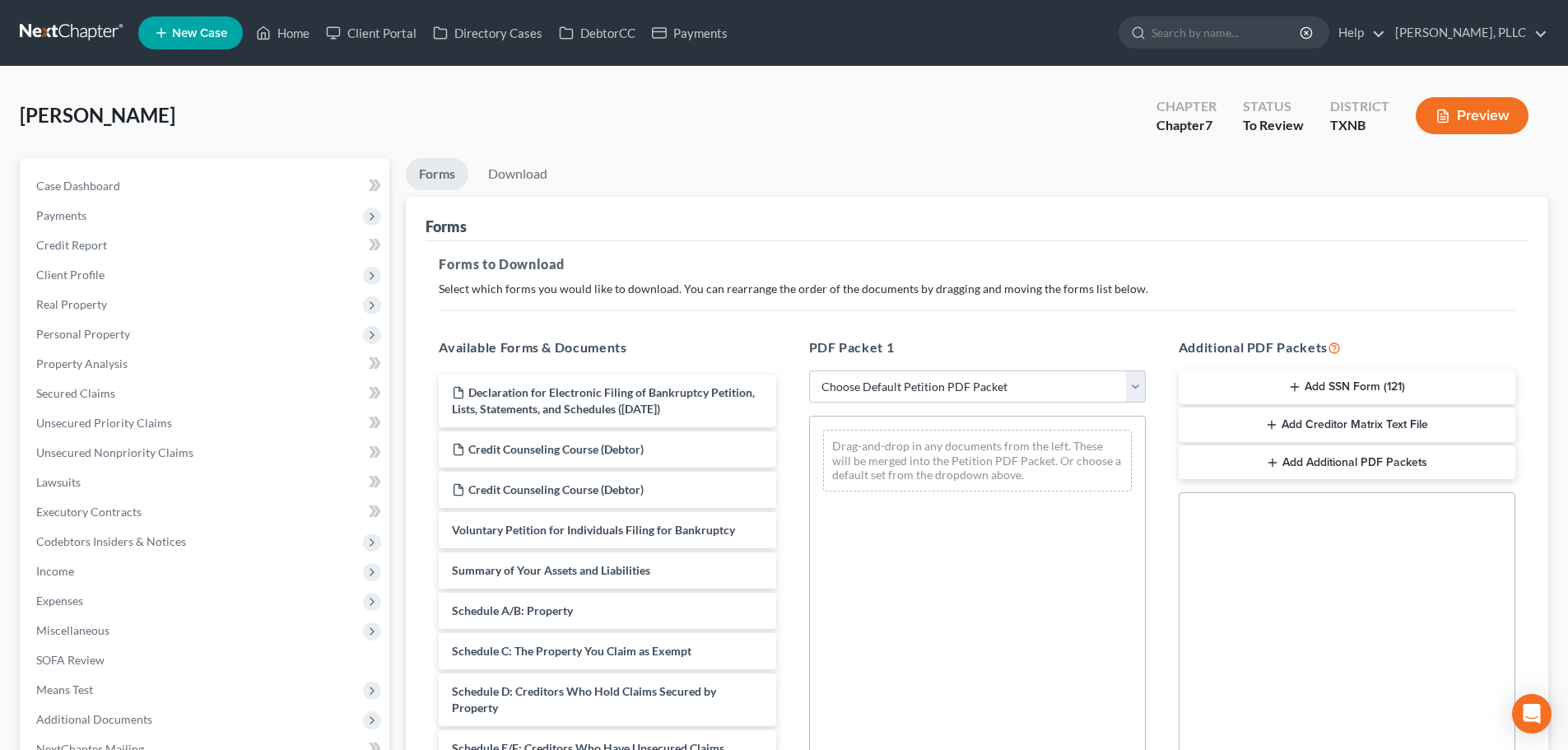
click at [1235, 387] on button "Add SSN Form (121)" at bounding box center [1346, 388] width 337 height 35
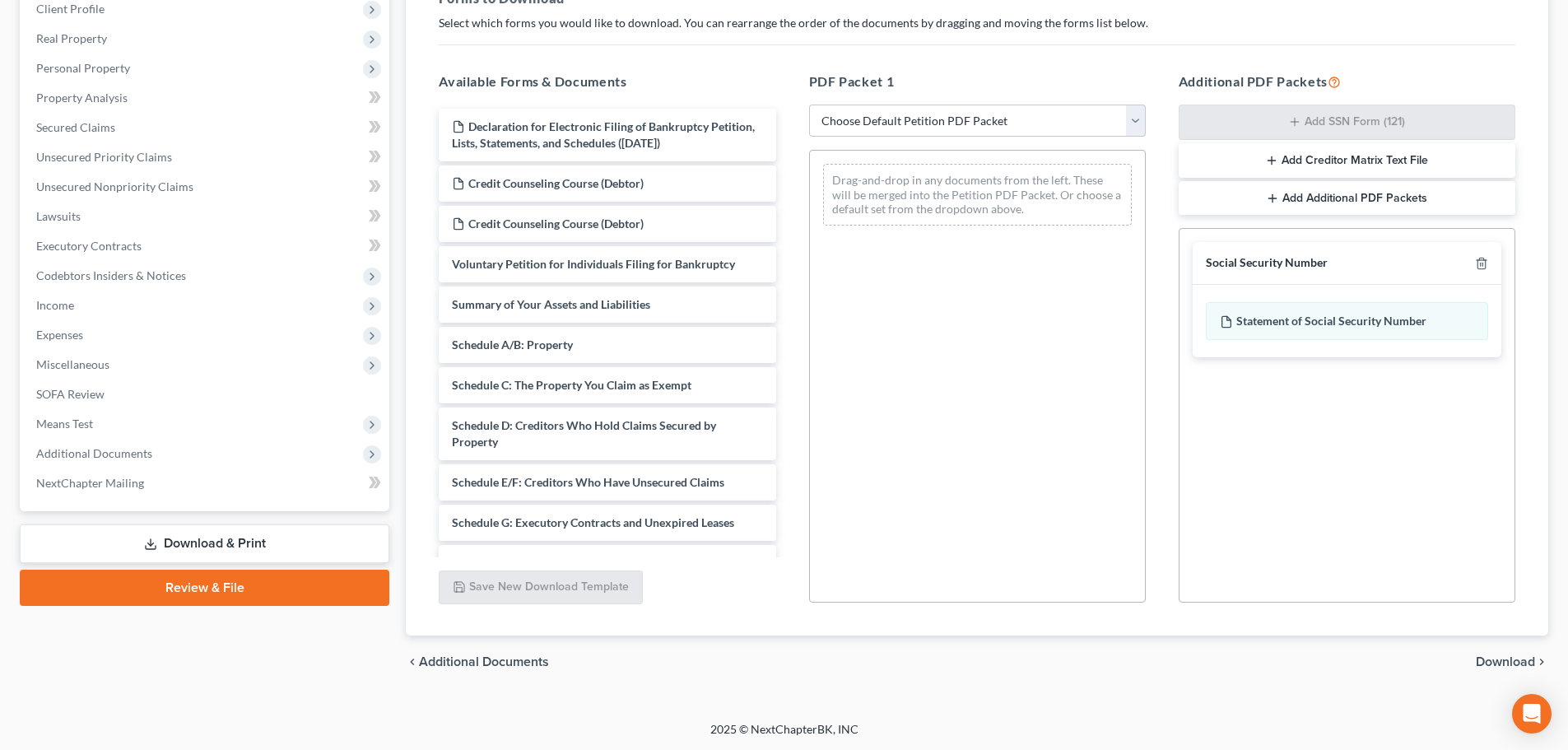
scroll to position [267, 0]
click at [1490, 659] on span "Download" at bounding box center [1505, 661] width 60 height 13
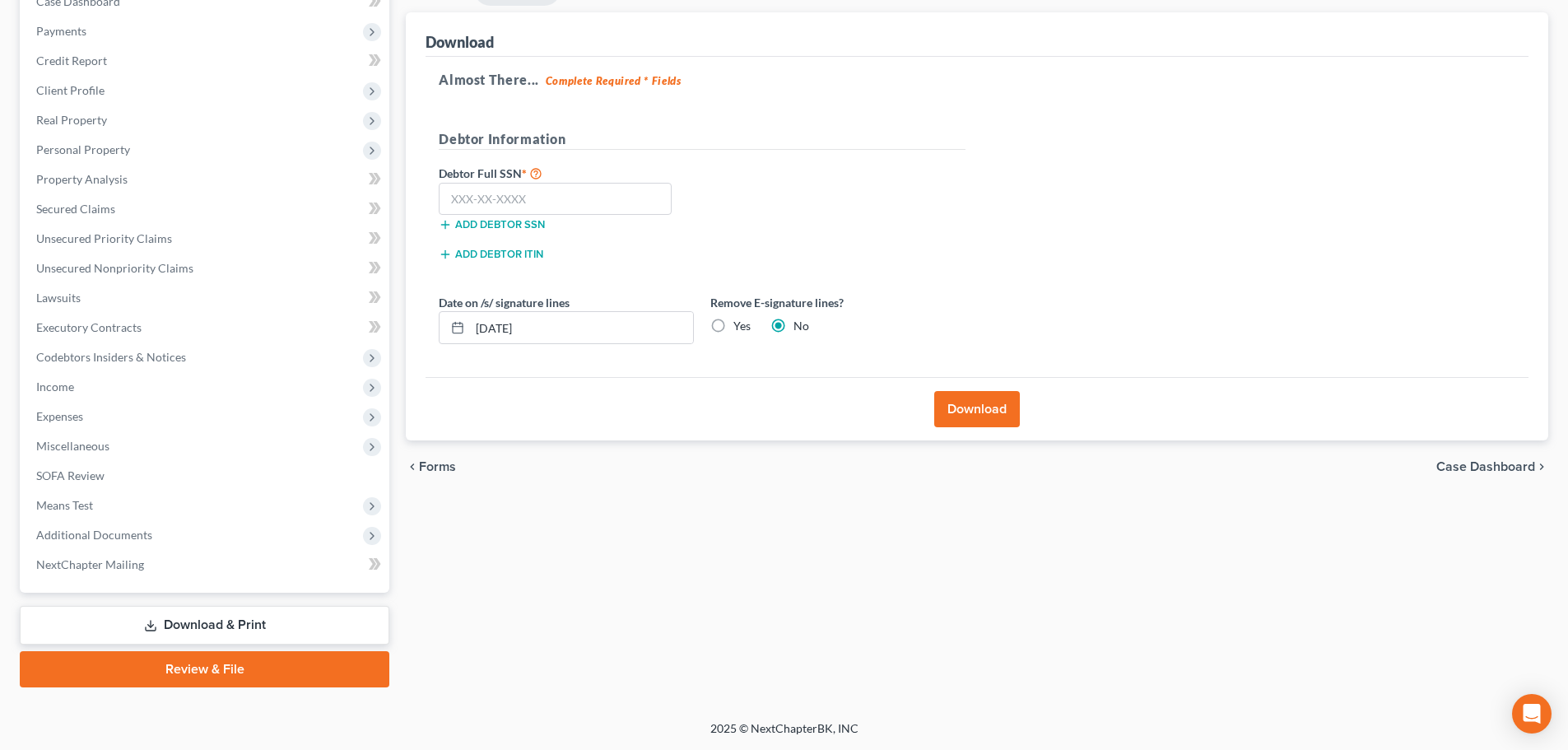
scroll to position [185, 0]
click at [638, 207] on input "text" at bounding box center [554, 200] width 233 height 33
type input "425-65-2091"
click at [985, 414] on button "Download" at bounding box center [976, 409] width 85 height 36
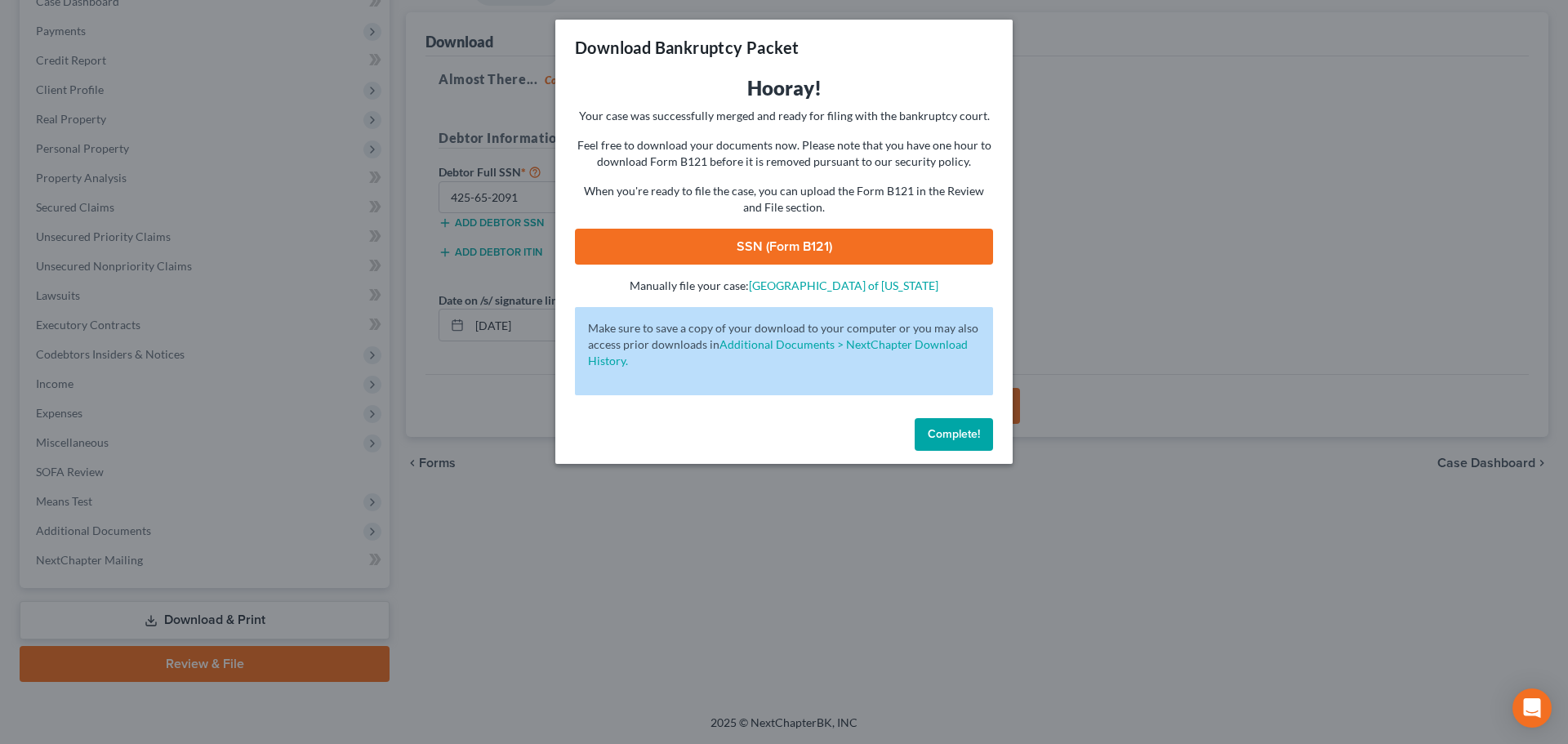
click at [893, 252] on link "SSN (Form B121)" at bounding box center [783, 246] width 418 height 36
click at [944, 436] on span "Complete!" at bounding box center [954, 434] width 53 height 14
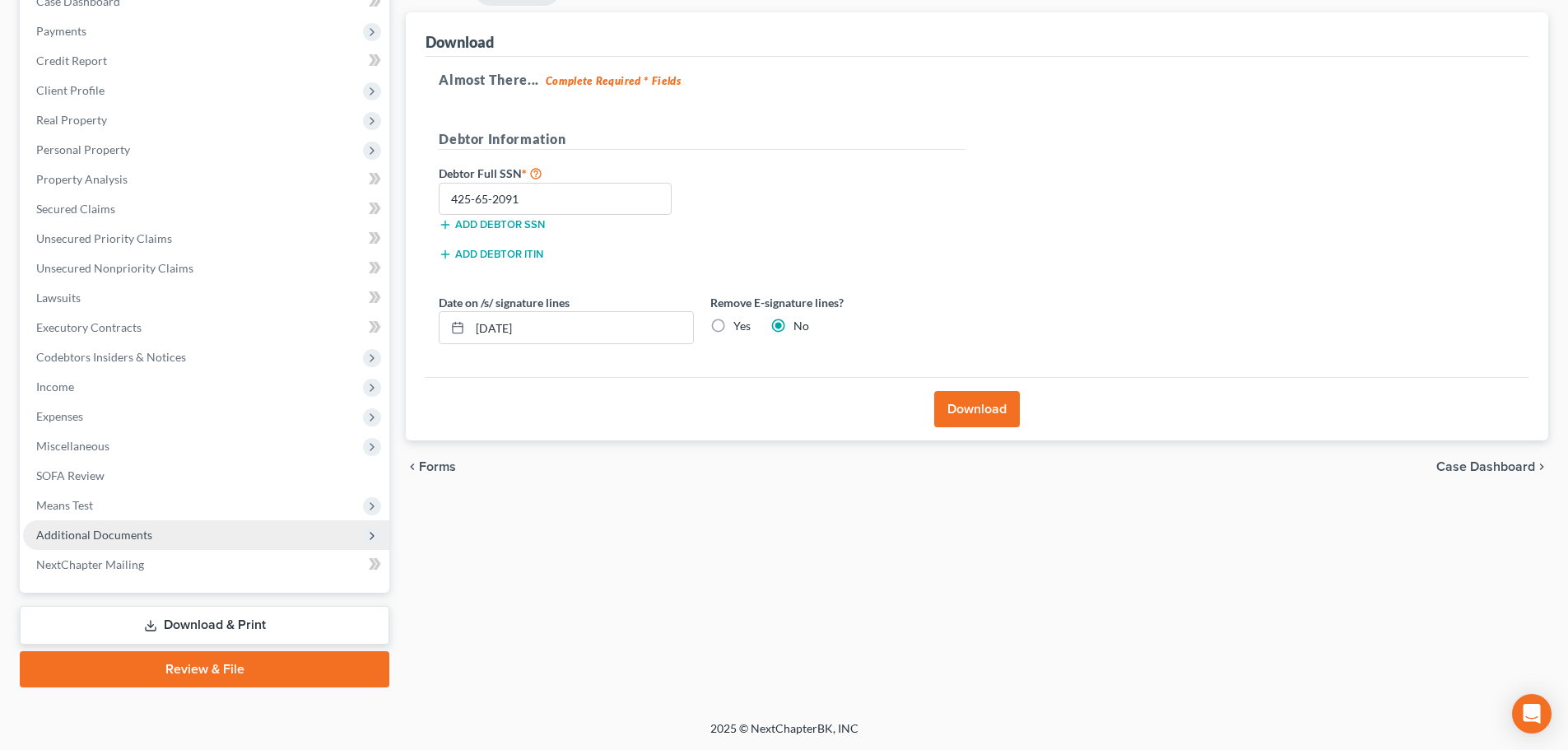
click at [178, 543] on span "Additional Documents" at bounding box center [206, 536] width 367 height 30
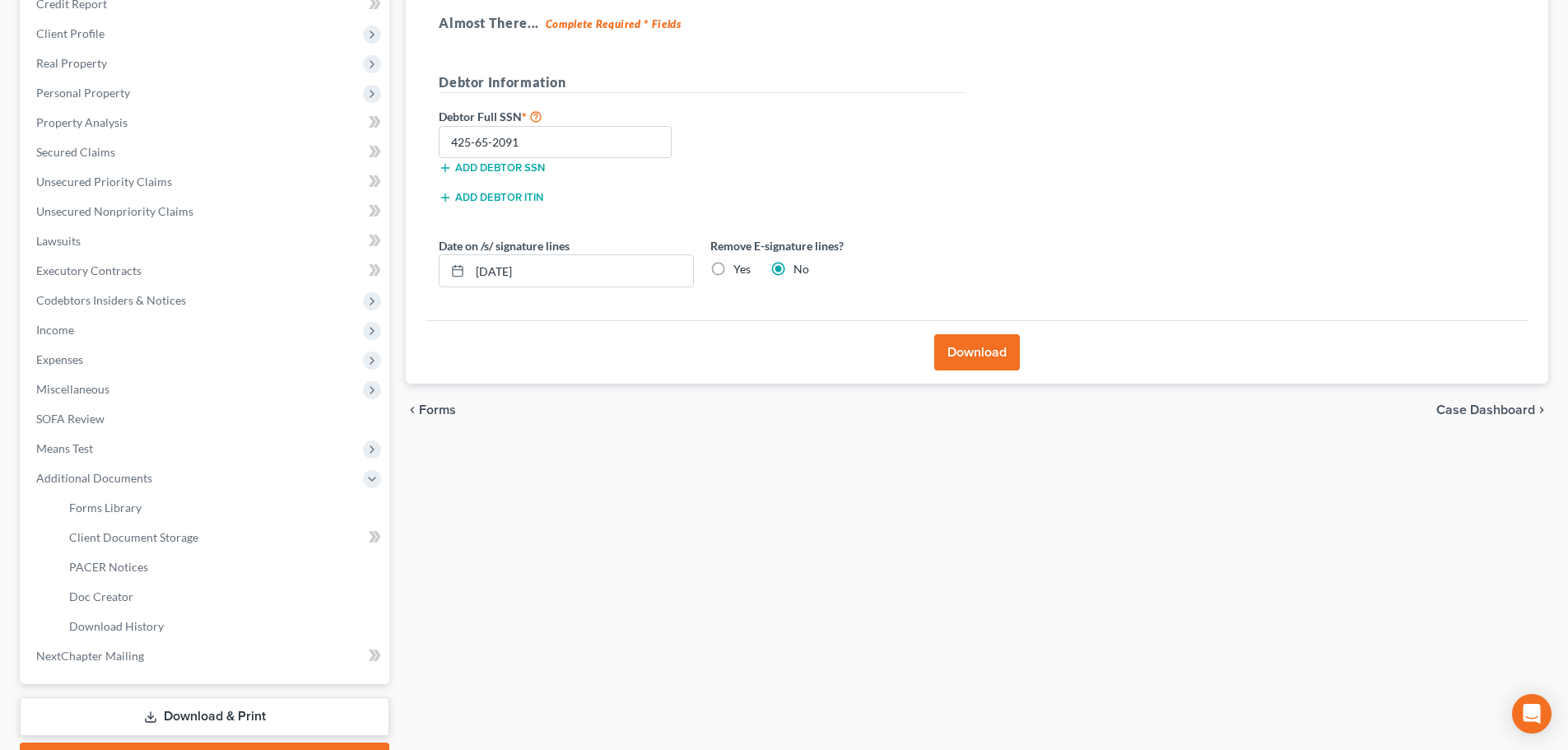
scroll to position [333, 0]
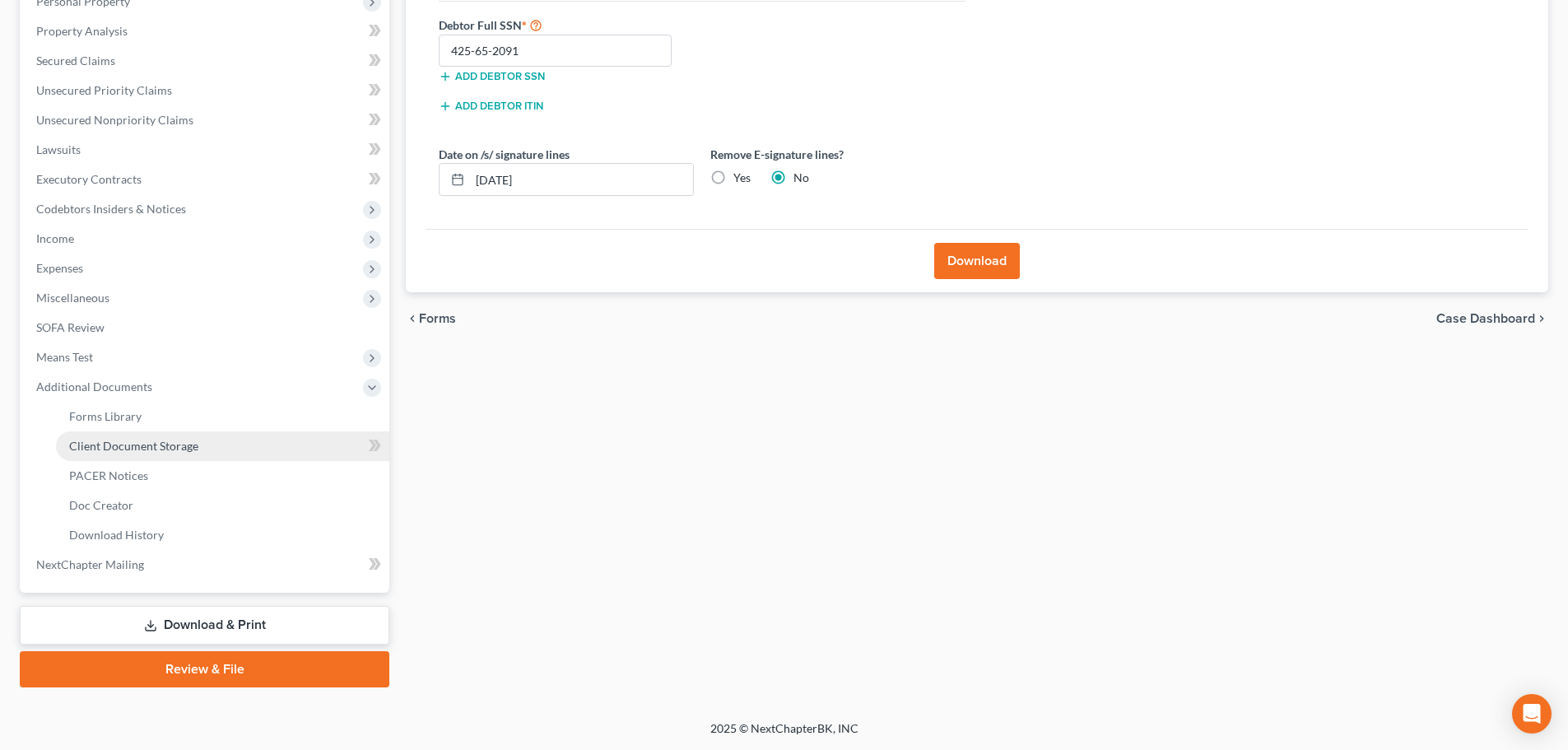
click at [157, 450] on span "Client Document Storage" at bounding box center [134, 445] width 129 height 14
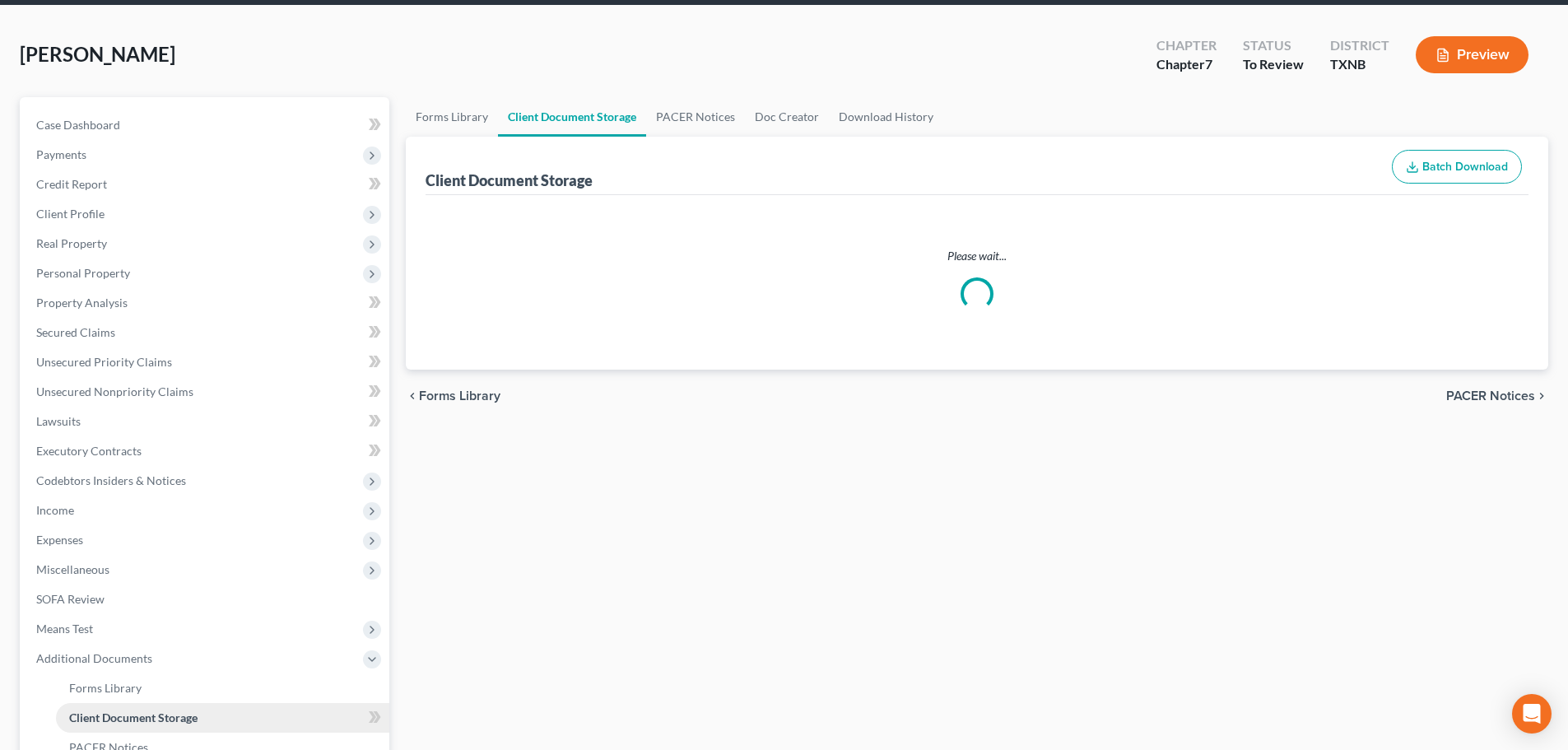
scroll to position [6, 0]
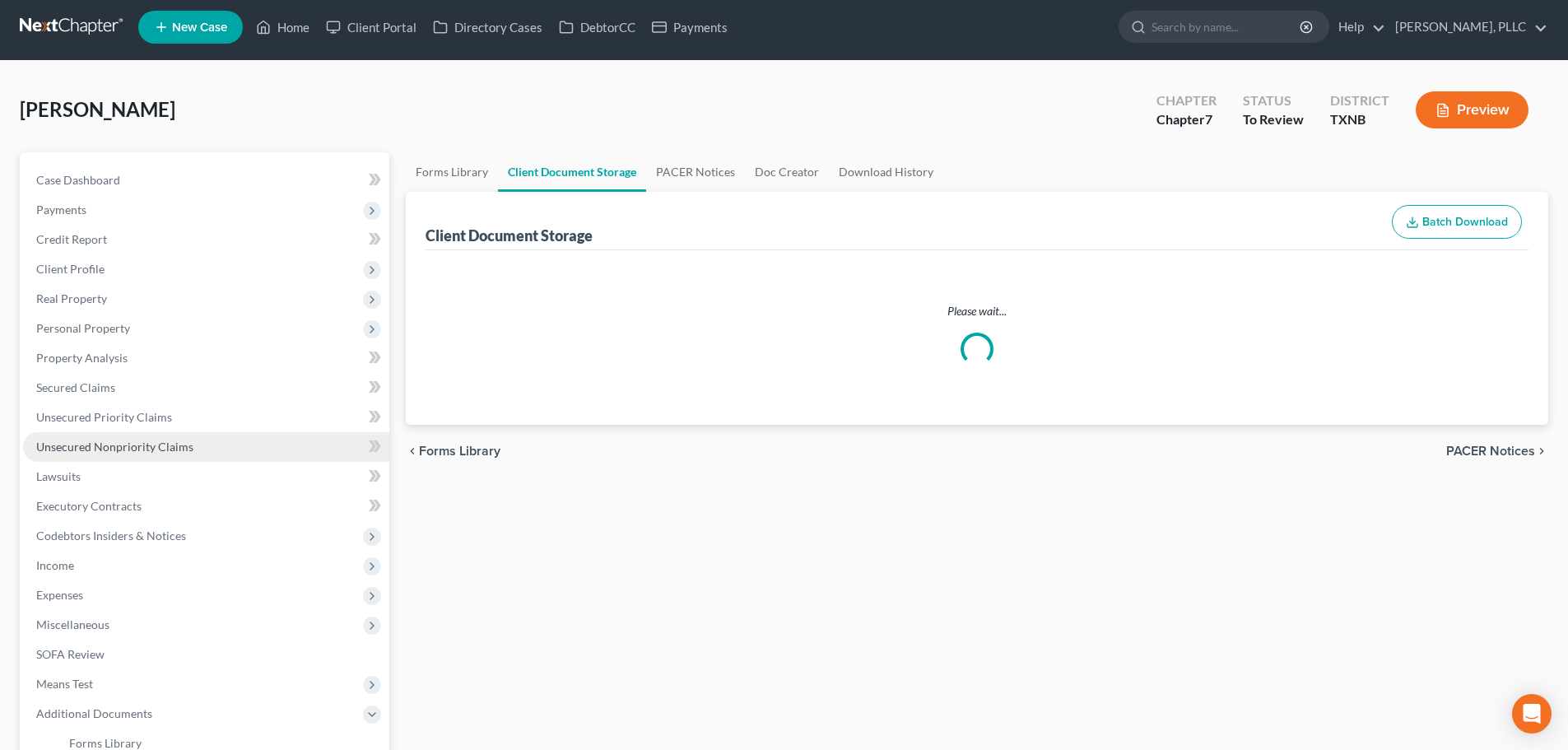
select select "6"
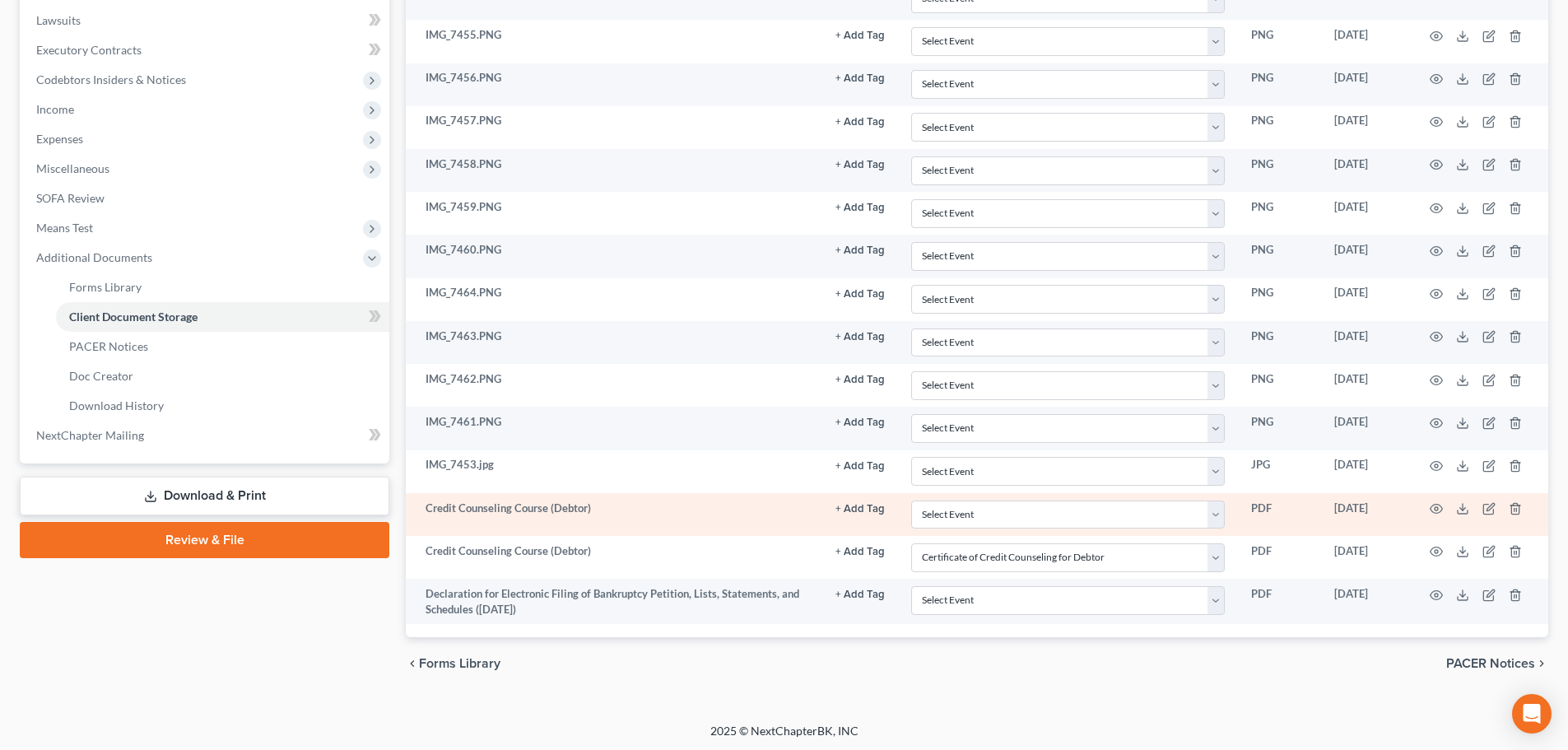
scroll to position [464, 0]
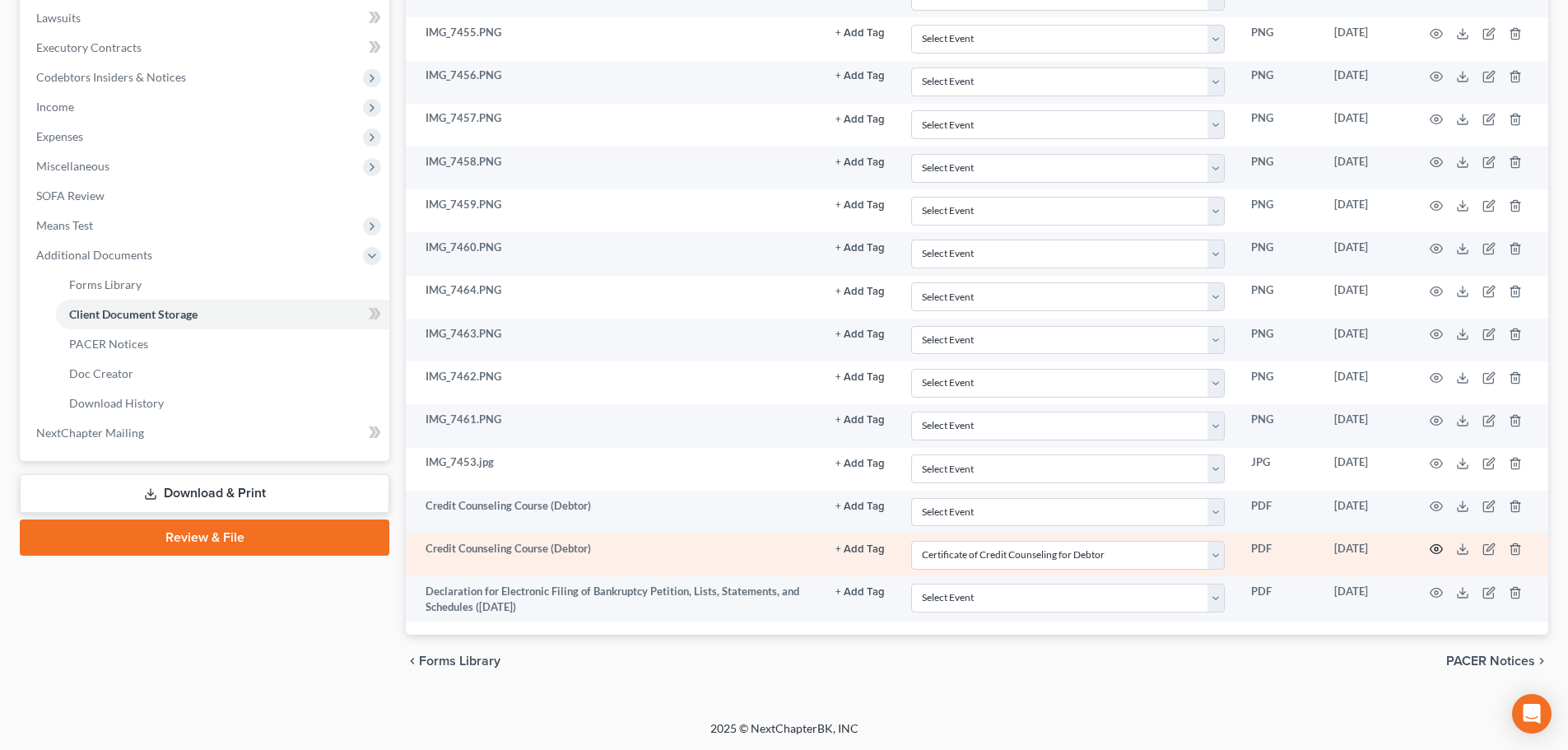
click at [1435, 549] on circle "button" at bounding box center [1436, 549] width 3 height 3
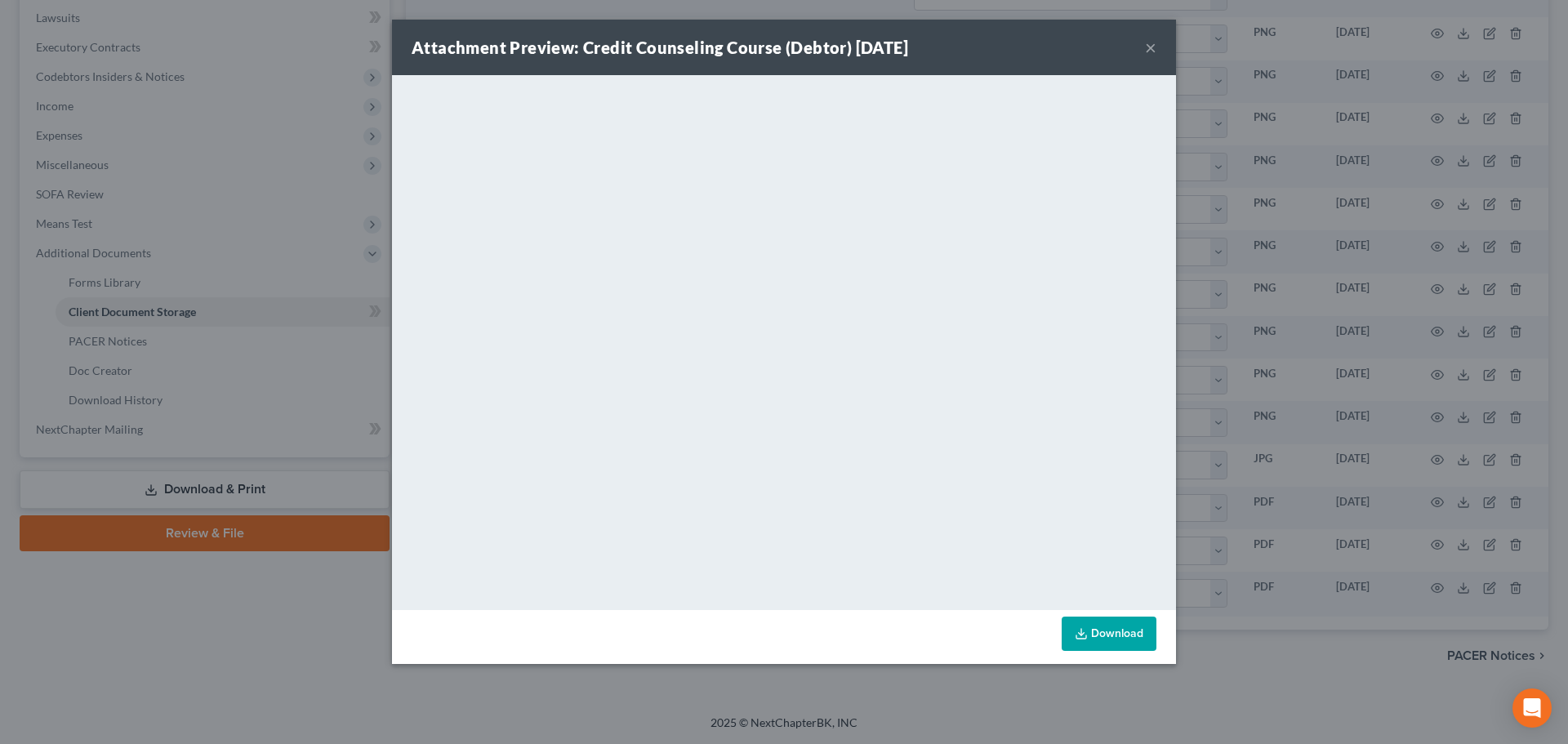
click at [1147, 48] on button "×" at bounding box center [1150, 48] width 11 height 20
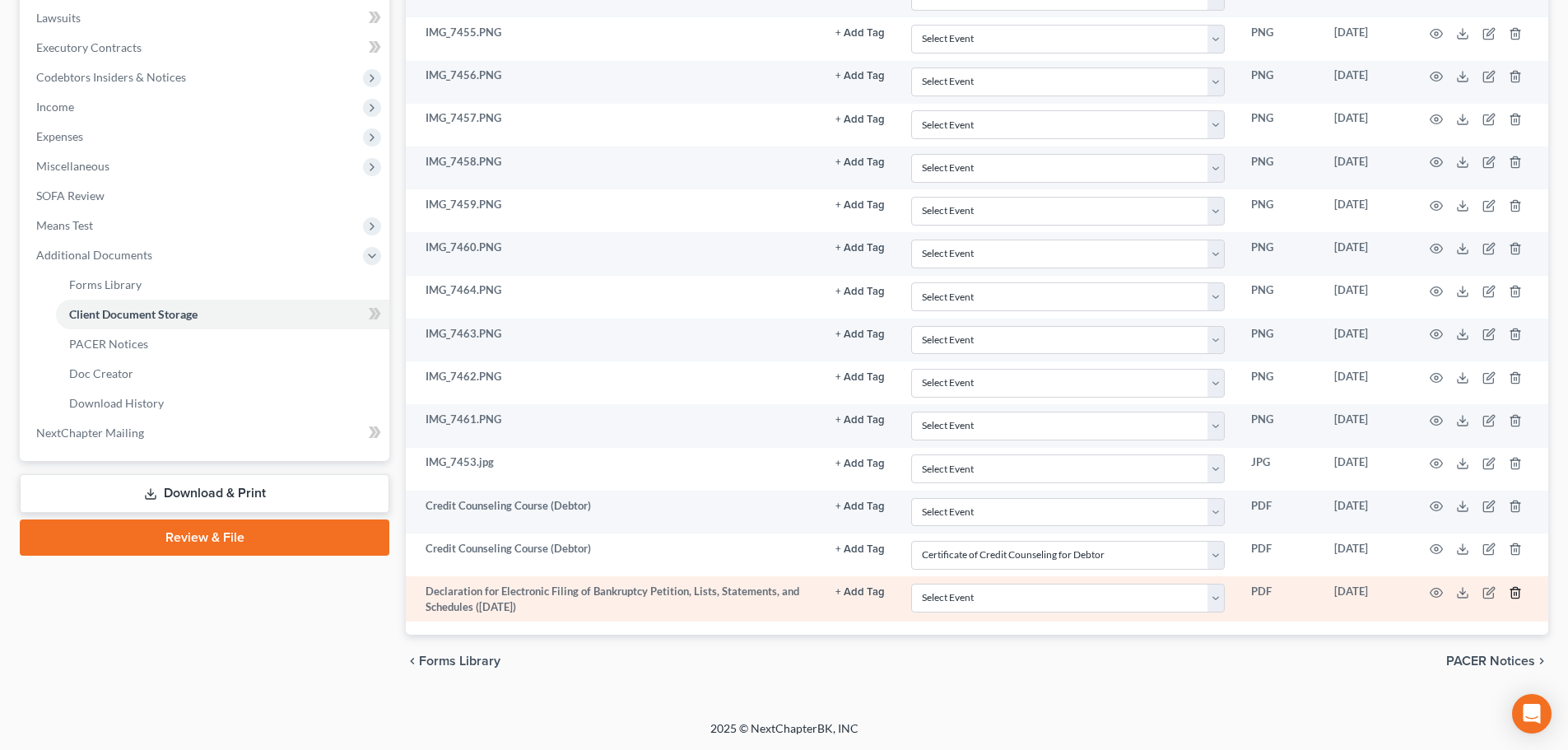
click at [1515, 594] on icon "button" at bounding box center [1515, 593] width 13 height 13
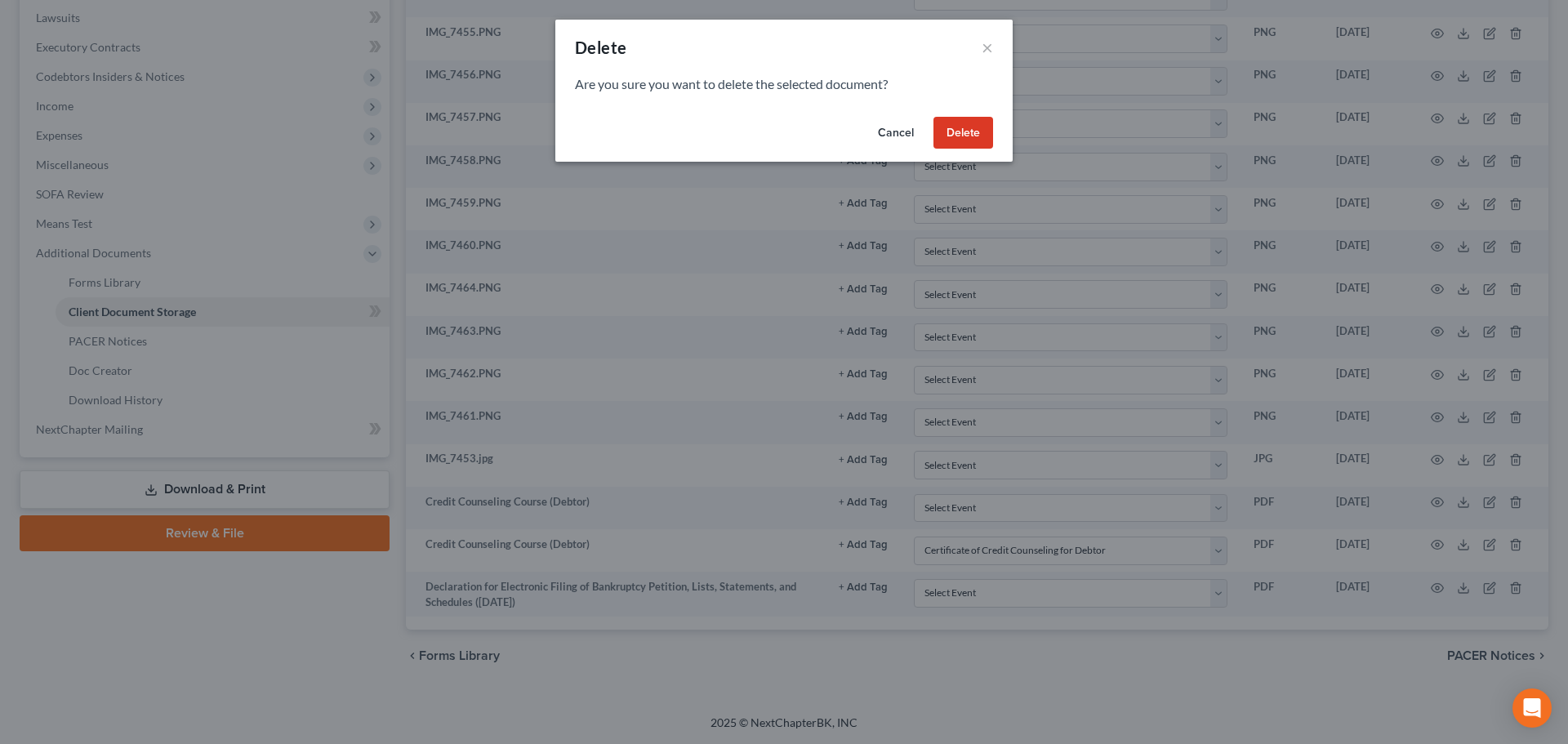
click at [949, 143] on button "Delete" at bounding box center [963, 133] width 60 height 33
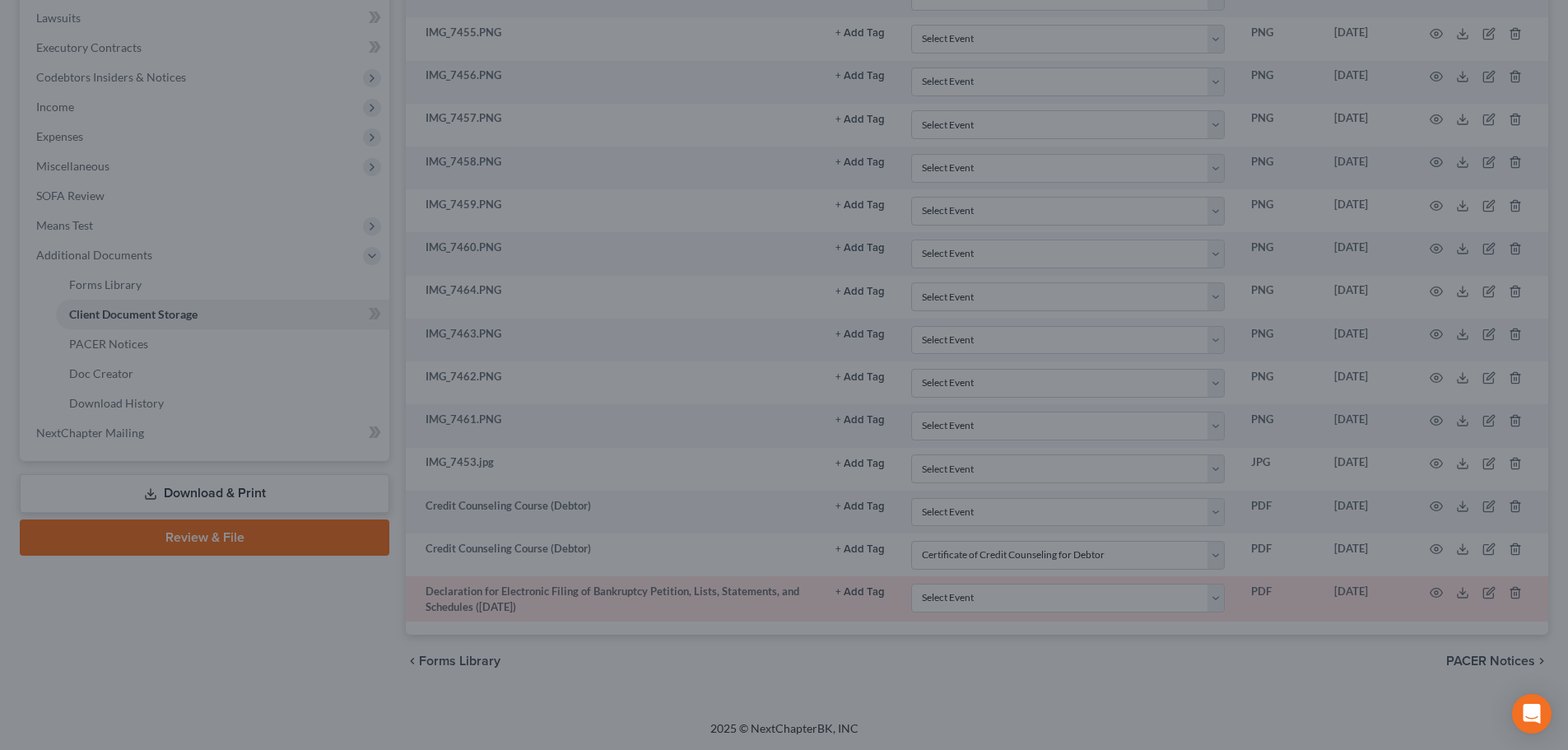
scroll to position [419, 0]
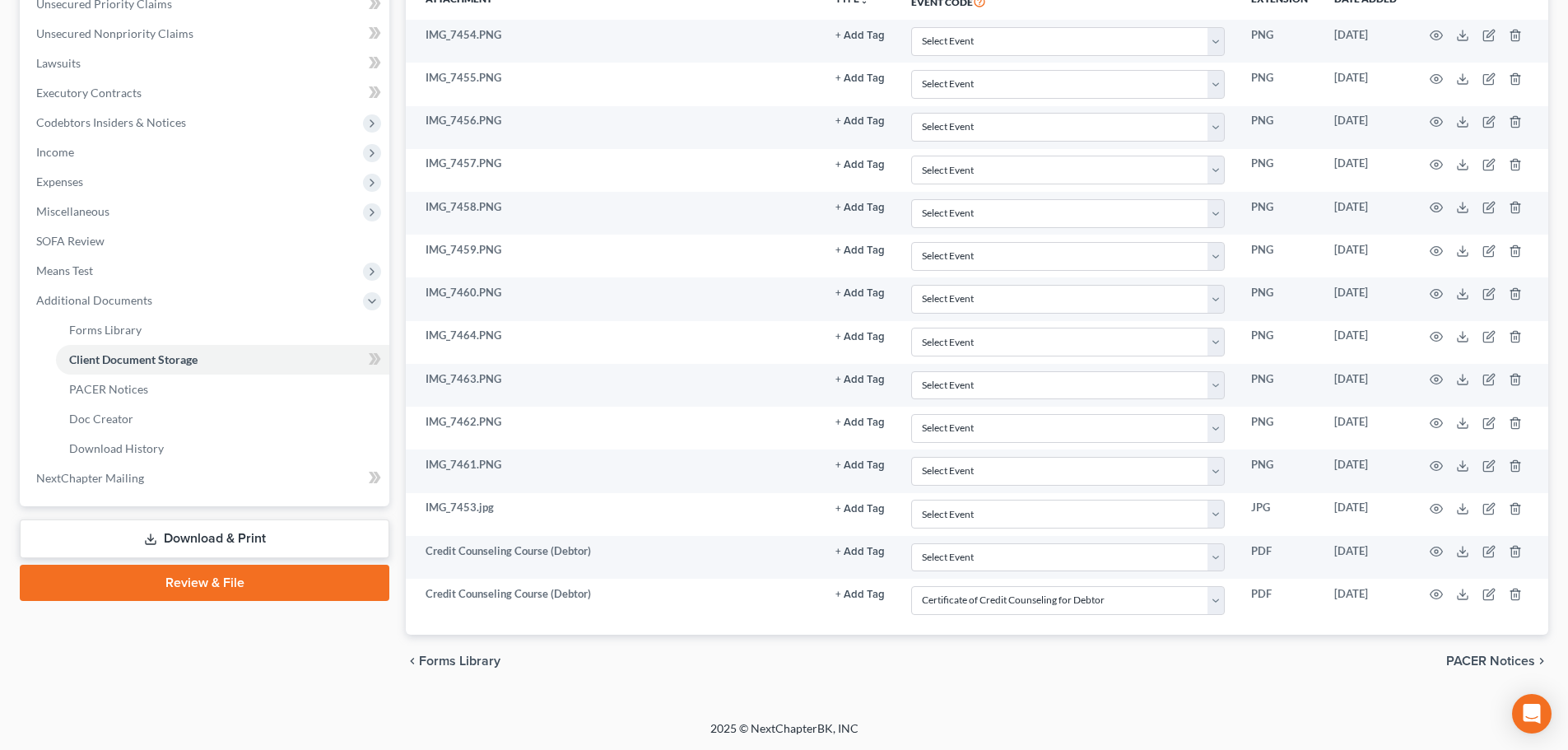
click at [684, 680] on div "chevron_left Forms Library PACER Notices chevron_right" at bounding box center [976, 661] width 1142 height 53
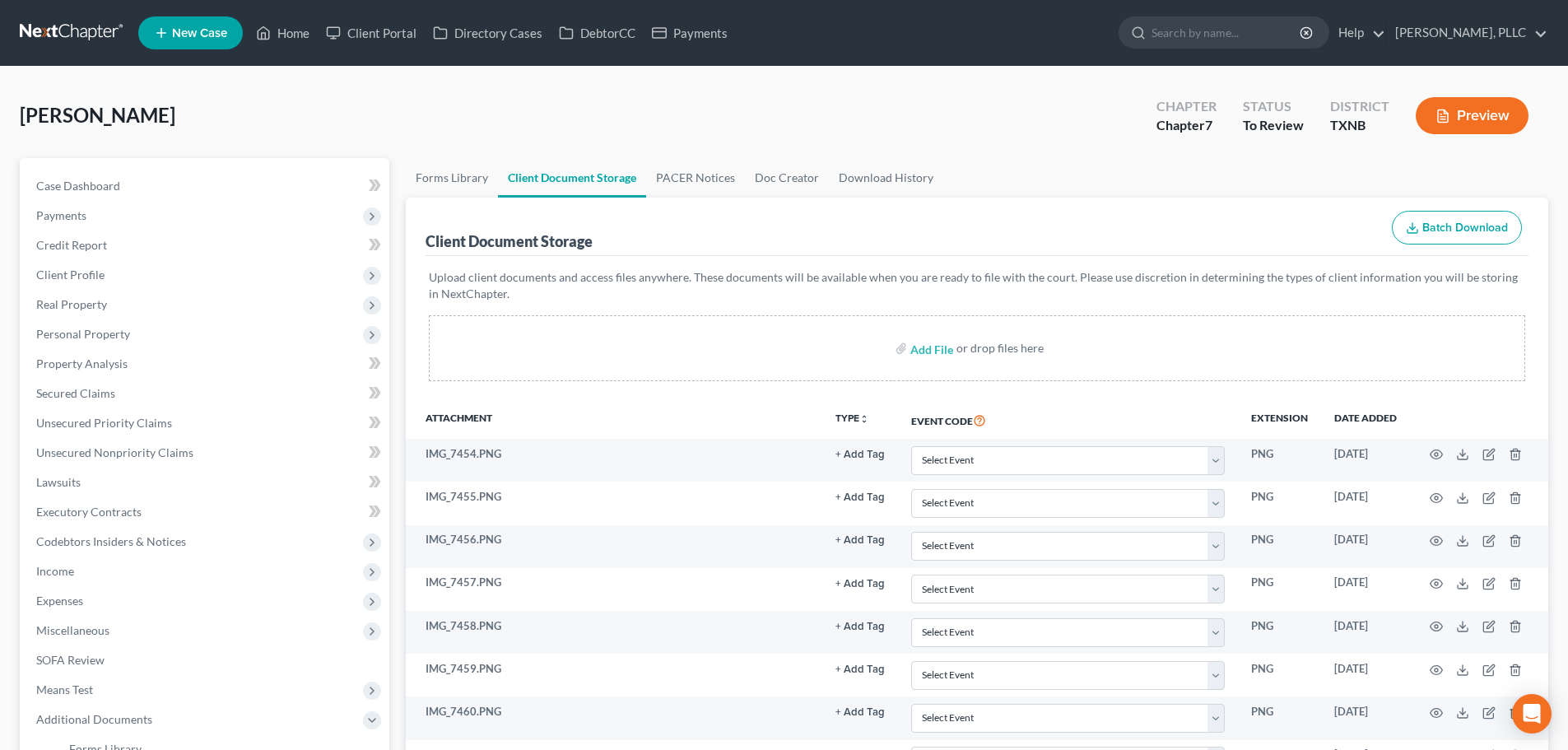
scroll to position [82, 0]
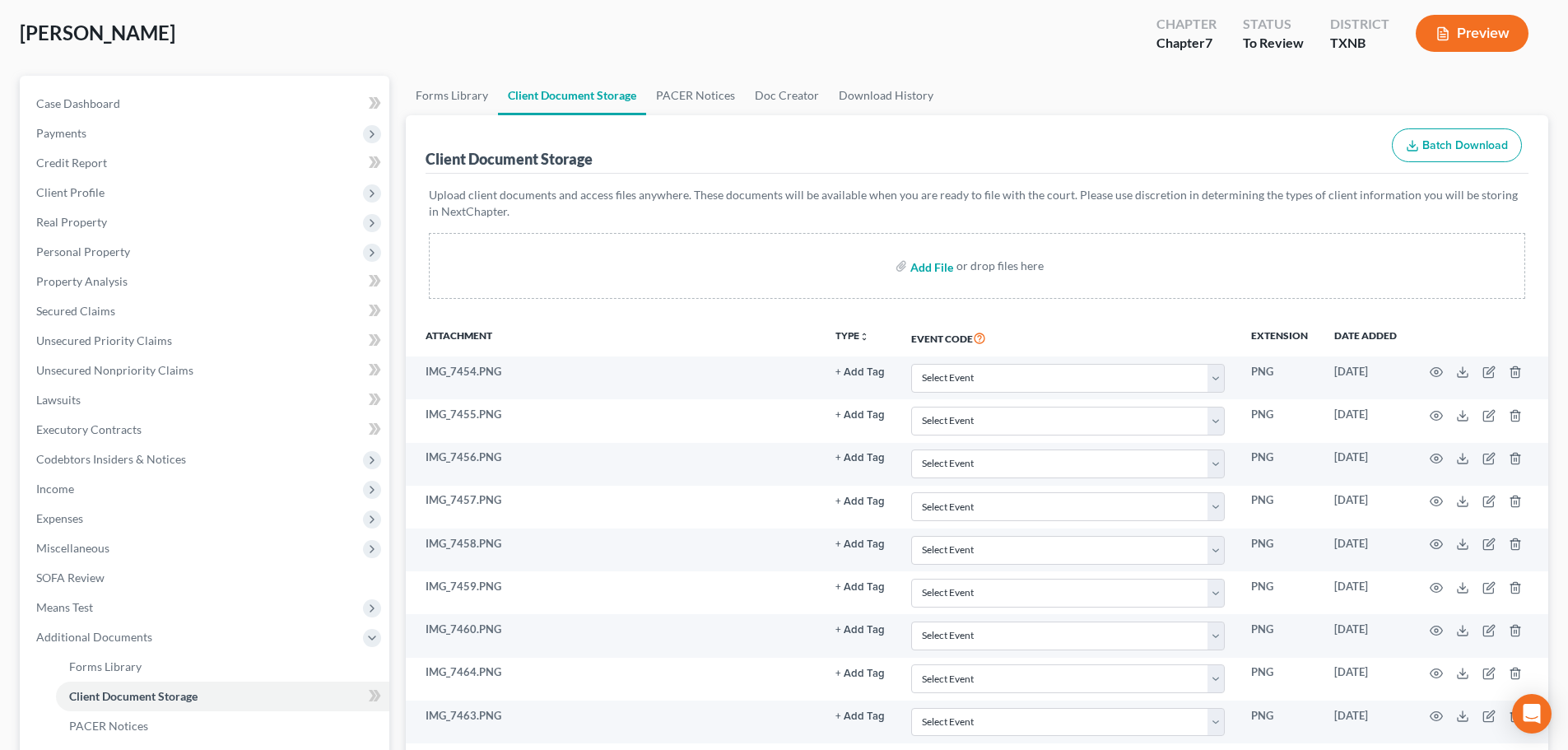
click at [930, 270] on input "file" at bounding box center [930, 266] width 40 height 30
type input "C:\fakepath\Decl.pdf"
select select "6"
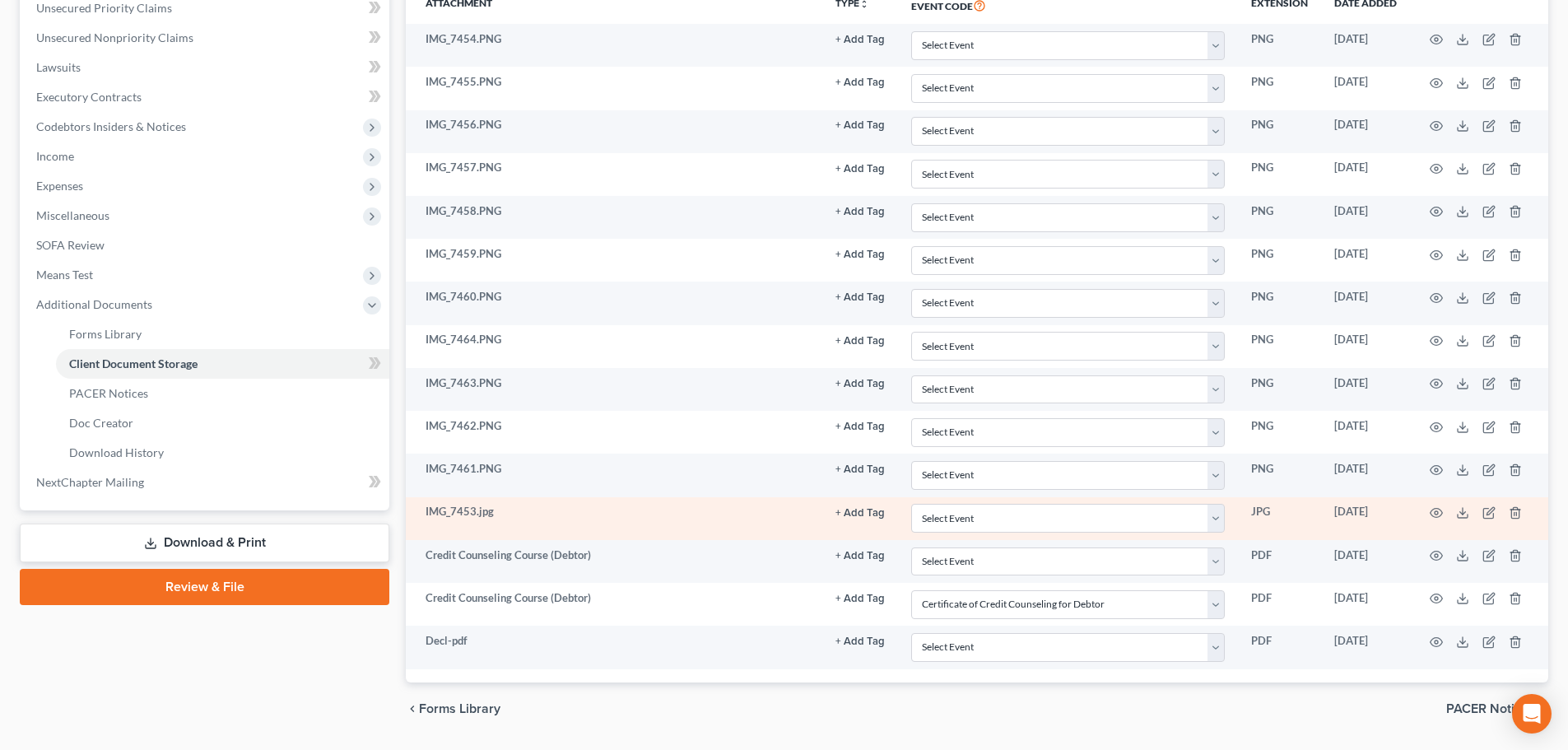
scroll to position [463, 0]
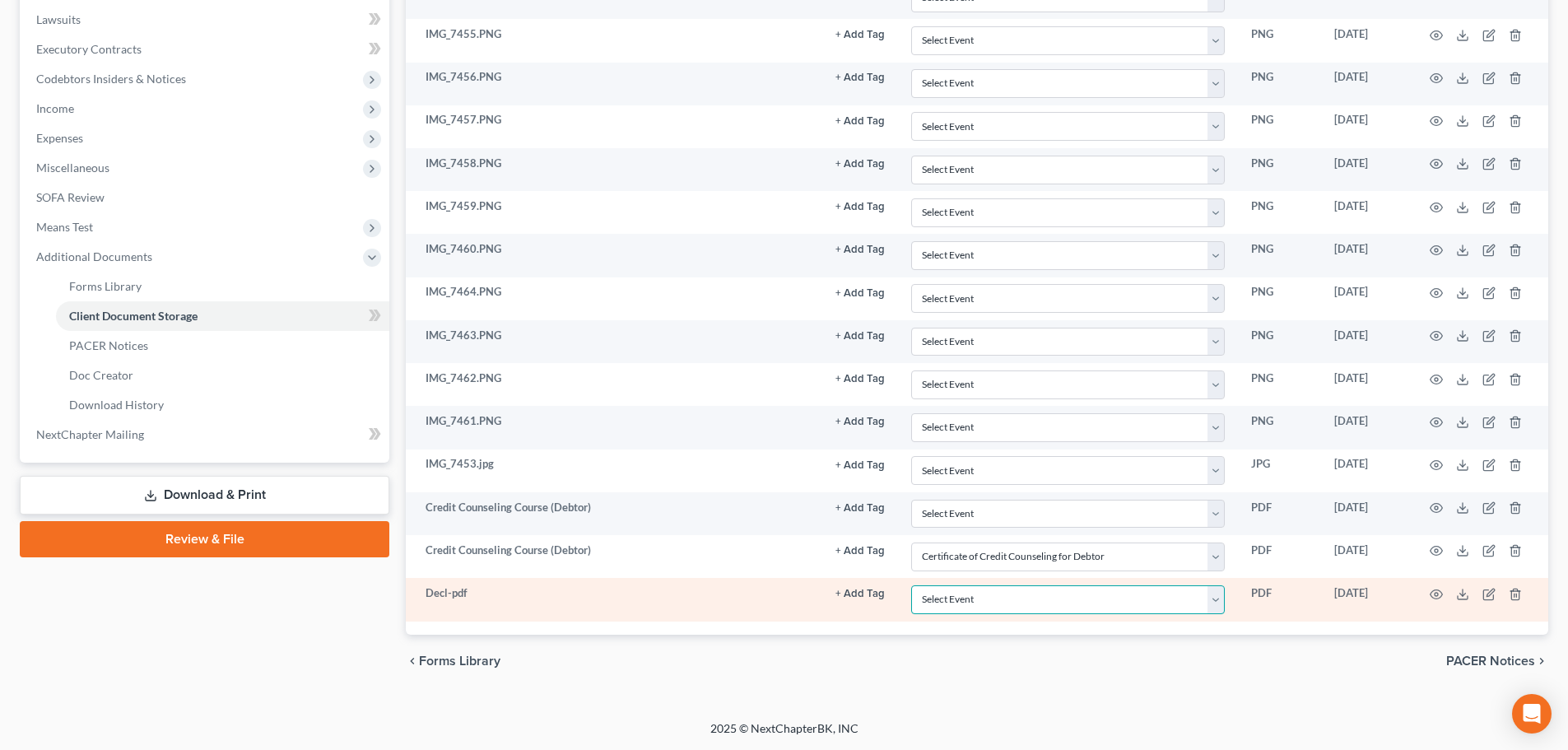
click at [1218, 604] on select "Select Event 20 Largest unsecured creditors Amended petition Attachment to Volu…" at bounding box center [1067, 599] width 314 height 29
select select "19"
click at [911, 585] on select "Select Event 20 Largest unsecured creditors Amended petition Attachment to Volu…" at bounding box center [1067, 599] width 314 height 29
click at [1439, 593] on icon "button" at bounding box center [1436, 594] width 13 height 13
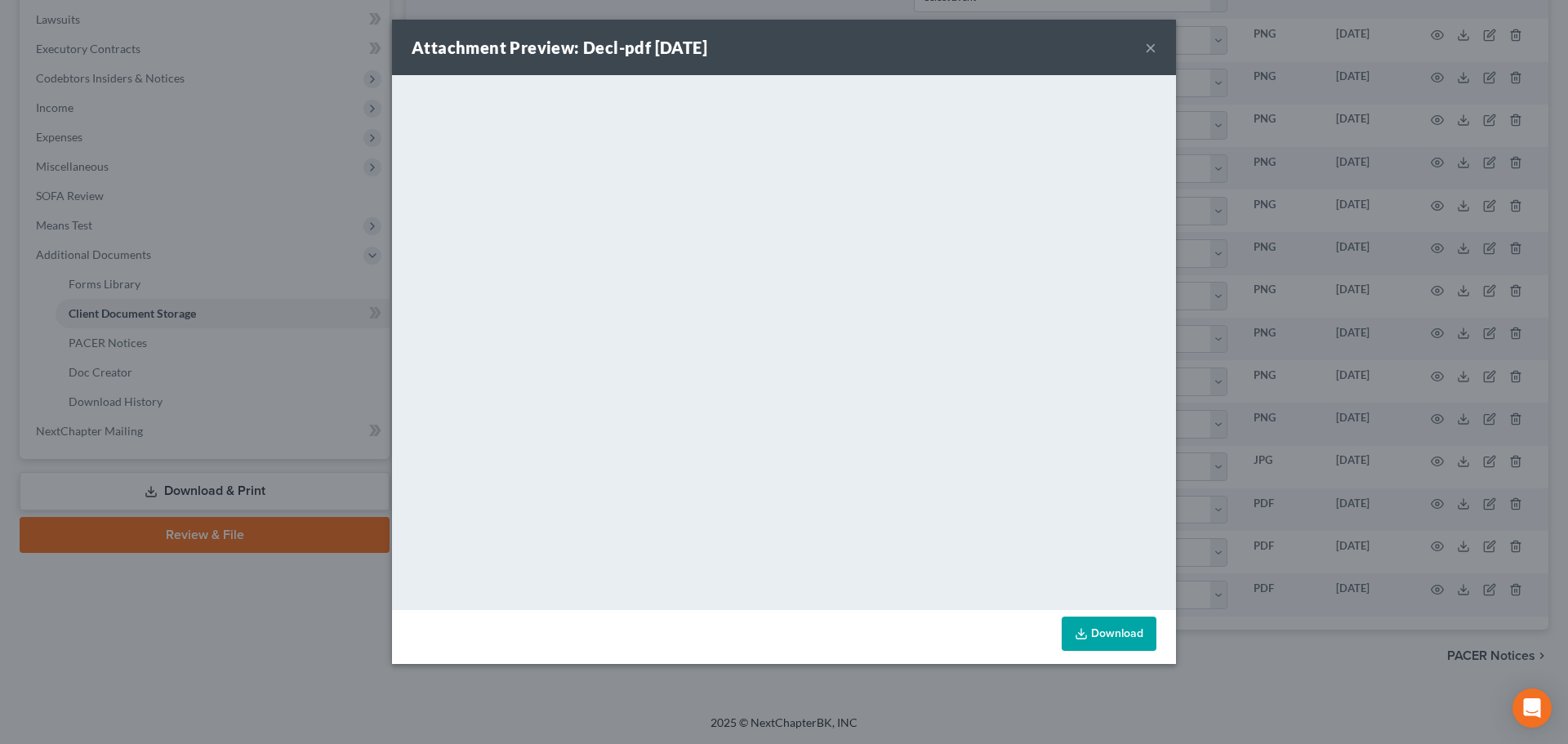
click at [1147, 49] on button "×" at bounding box center [1150, 48] width 11 height 20
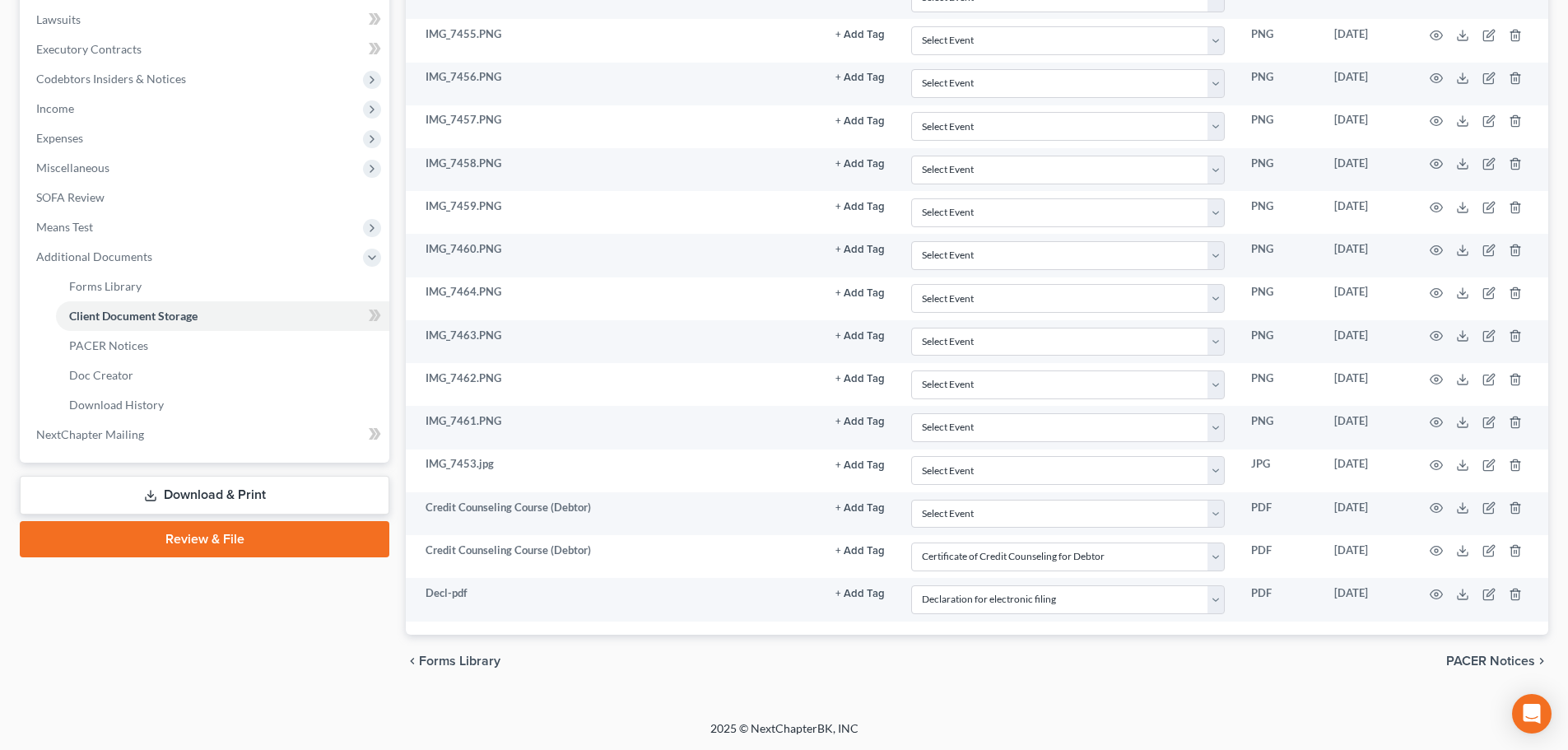
click at [376, 656] on div "Case Dashboard Payments Invoices Payments Payments Credit Report Client Profile" at bounding box center [204, 191] width 386 height 992
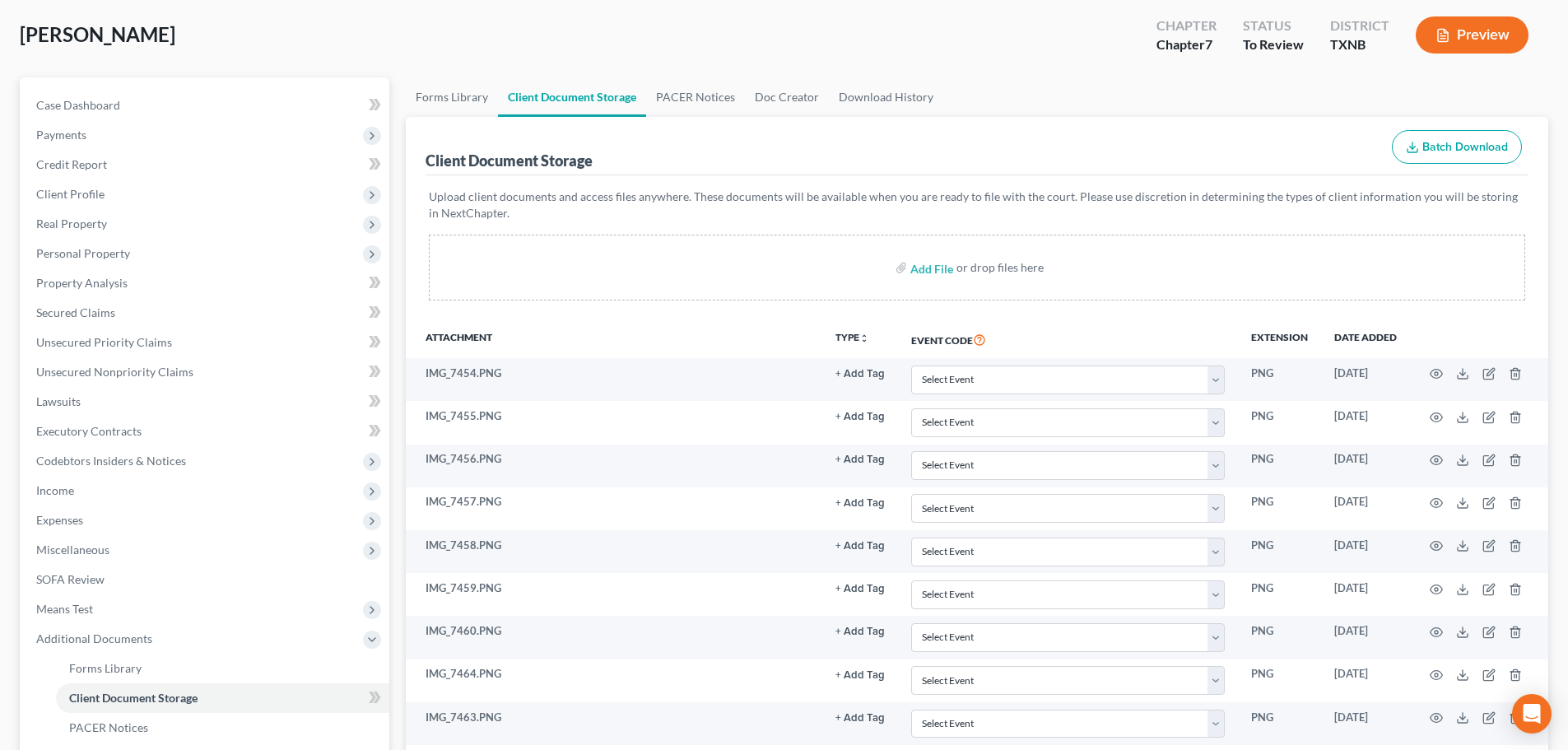
scroll to position [0, 0]
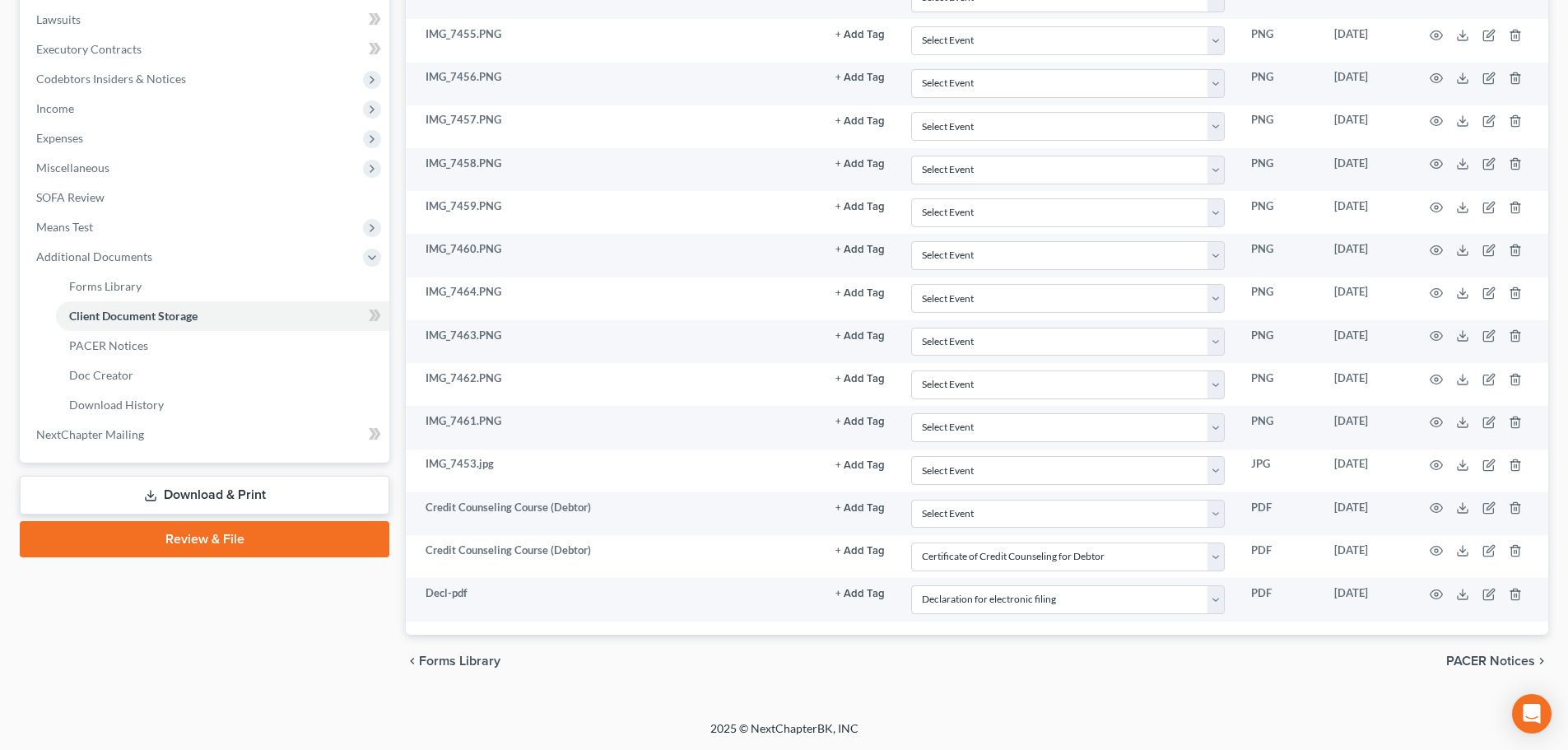
click at [289, 535] on link "Review & File" at bounding box center [204, 540] width 370 height 36
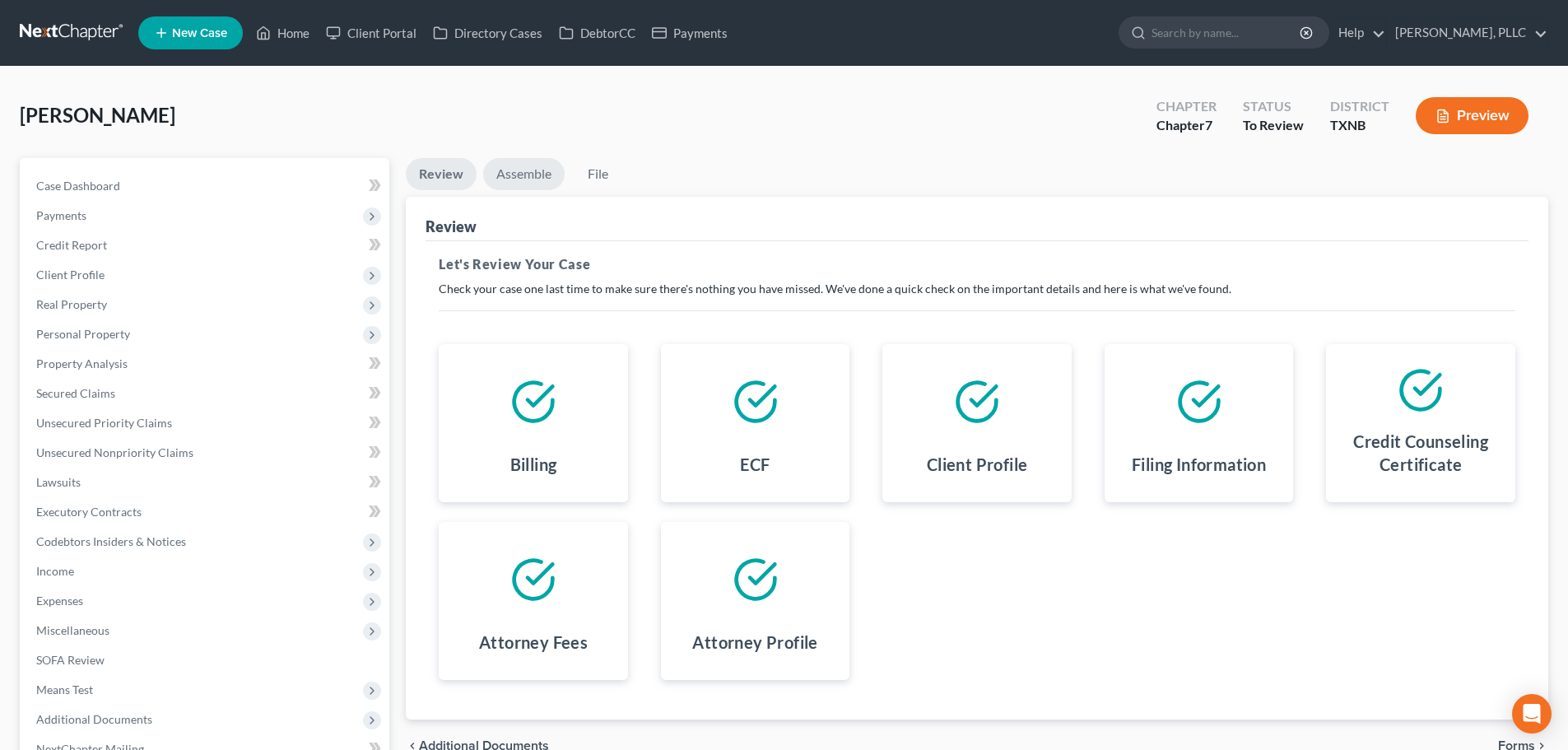
click at [531, 174] on link "Assemble" at bounding box center [524, 174] width 81 height 32
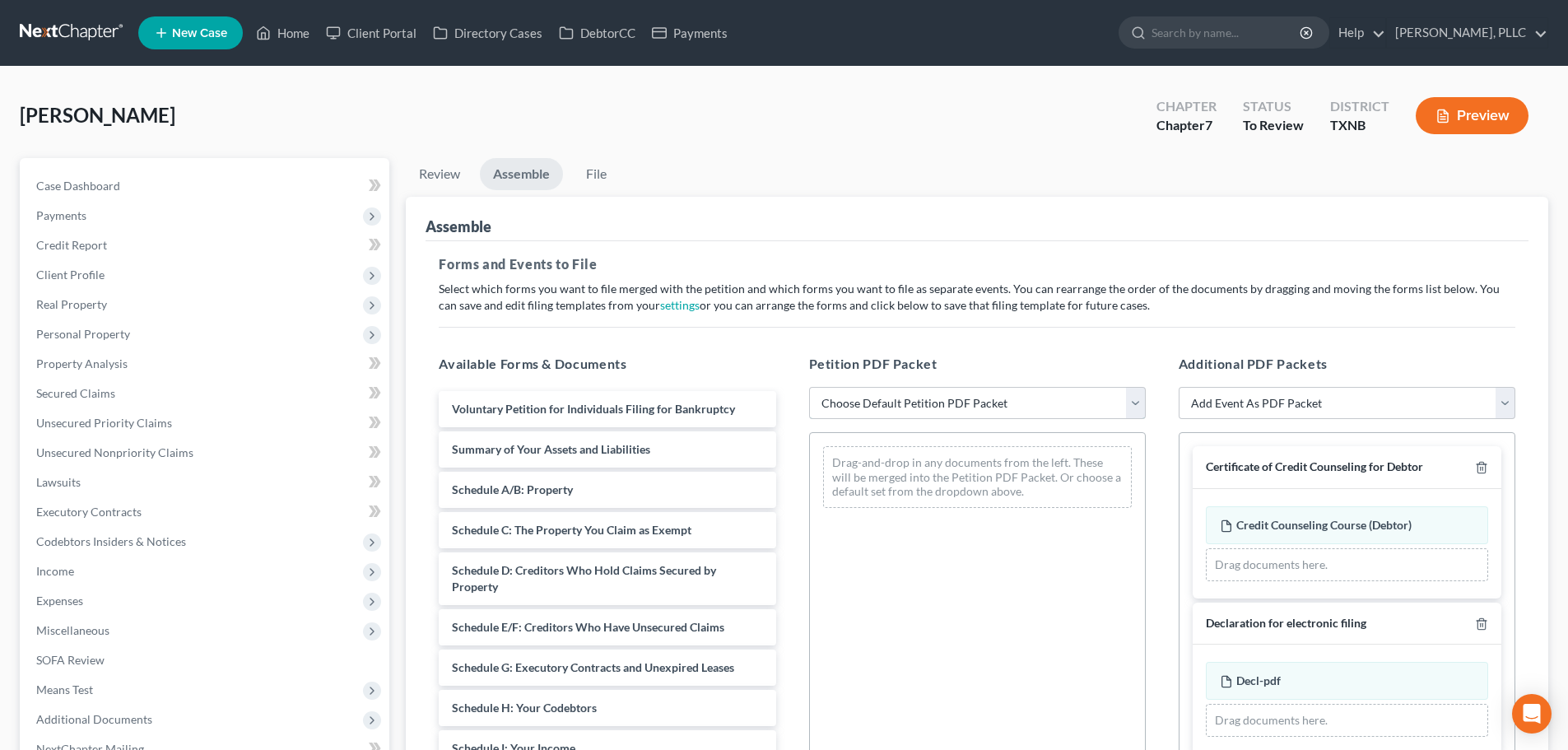
click at [846, 404] on select "Choose Default Petition PDF Packet Complete Bankruptcy Petition (all forms and …" at bounding box center [977, 403] width 337 height 33
select select "0"
click at [809, 387] on select "Choose Default Petition PDF Packet Complete Bankruptcy Petition (all forms and …" at bounding box center [977, 403] width 337 height 33
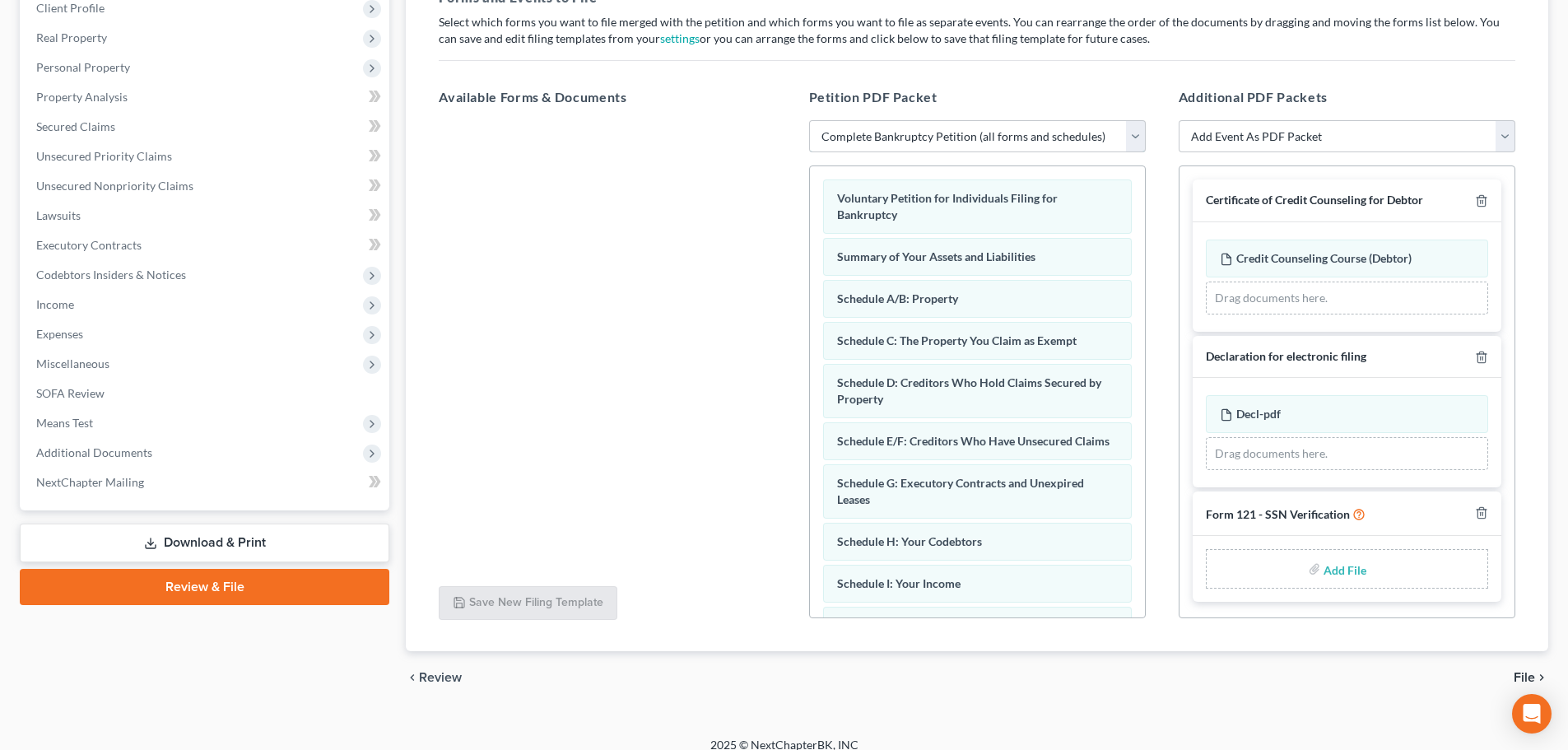
scroll to position [283, 0]
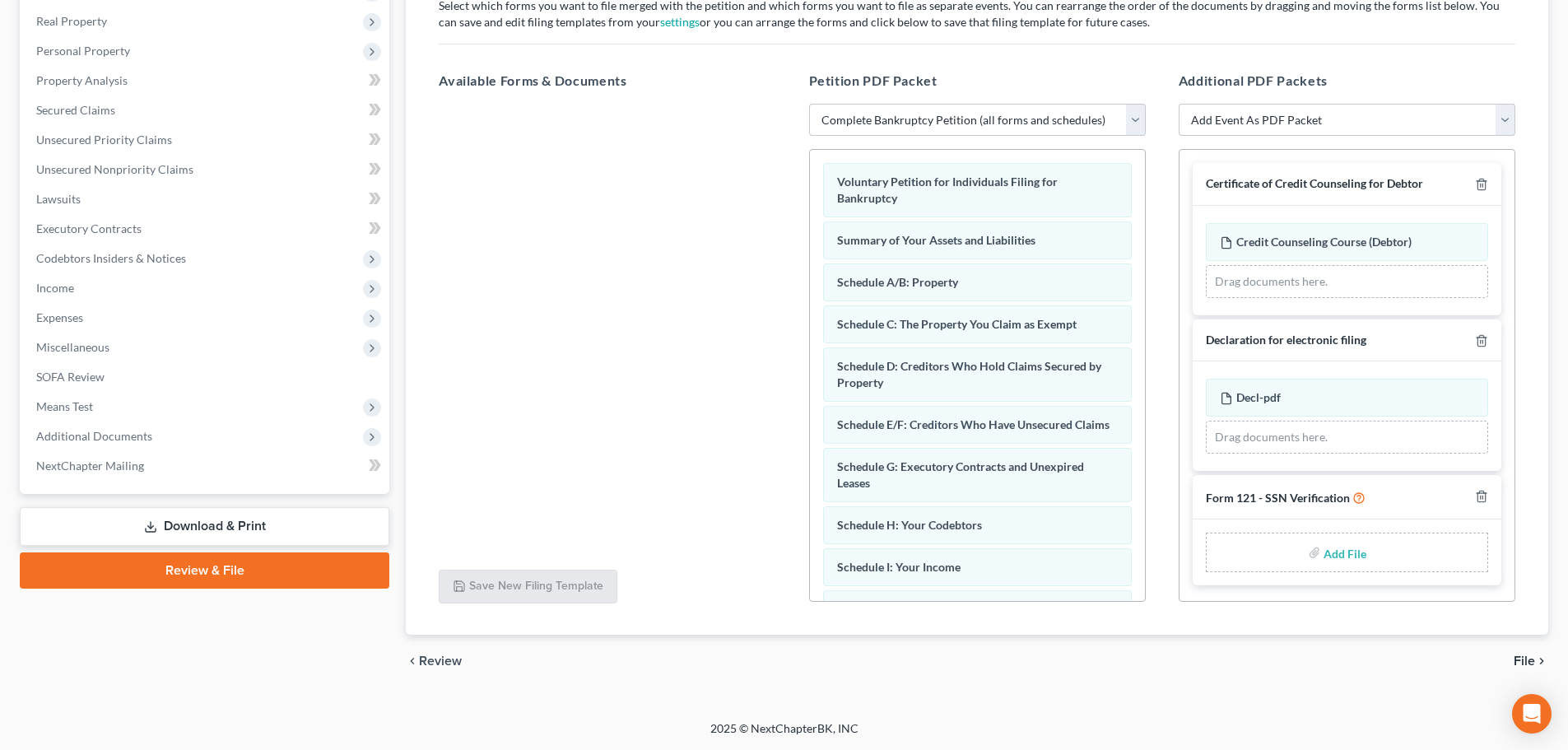
click at [1331, 552] on input "file" at bounding box center [1343, 552] width 40 height 30
type input "C:\fakepath\SSN Ver.pdf"
click at [1526, 659] on span "File" at bounding box center [1524, 661] width 22 height 13
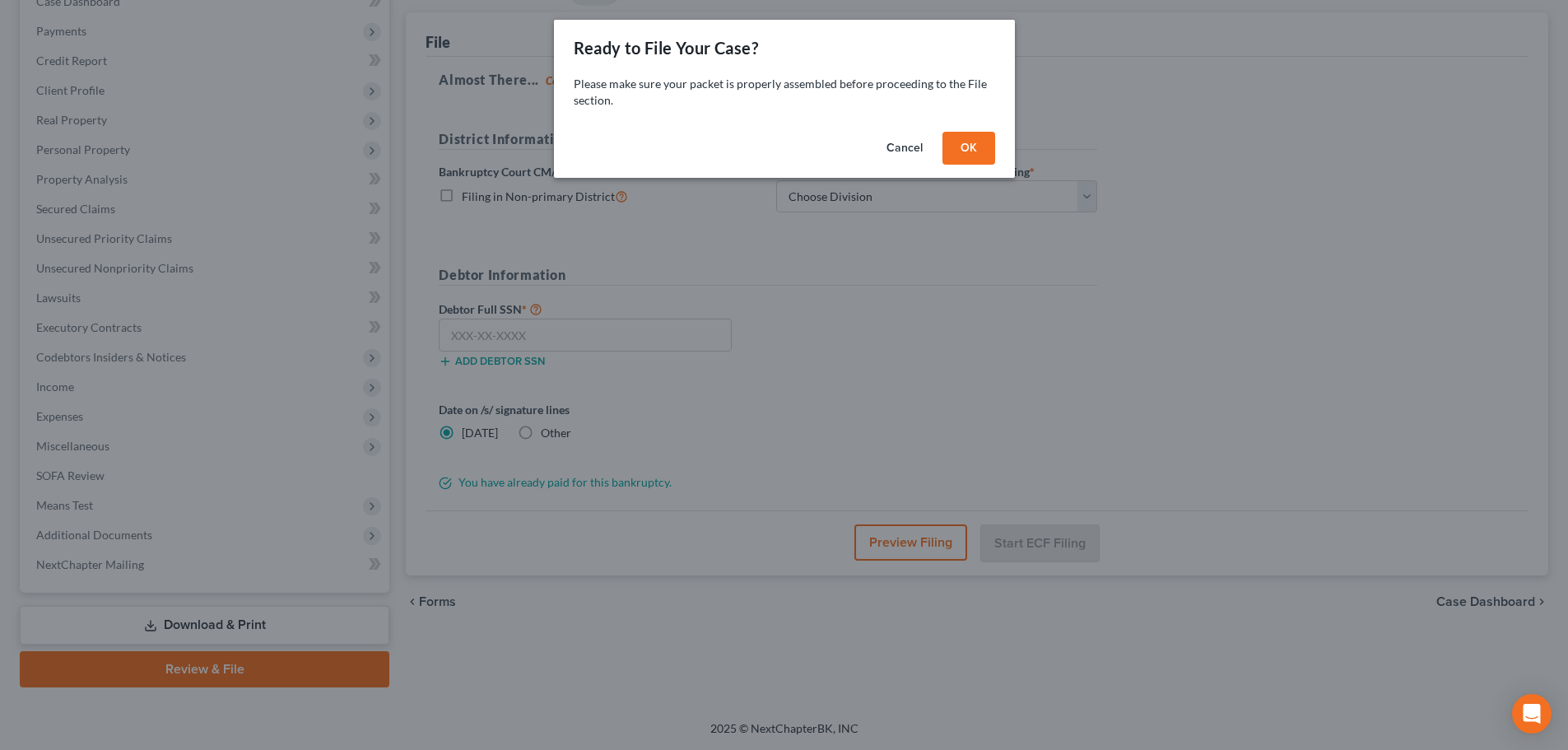
scroll to position [185, 0]
click at [974, 149] on button "OK" at bounding box center [975, 148] width 53 height 33
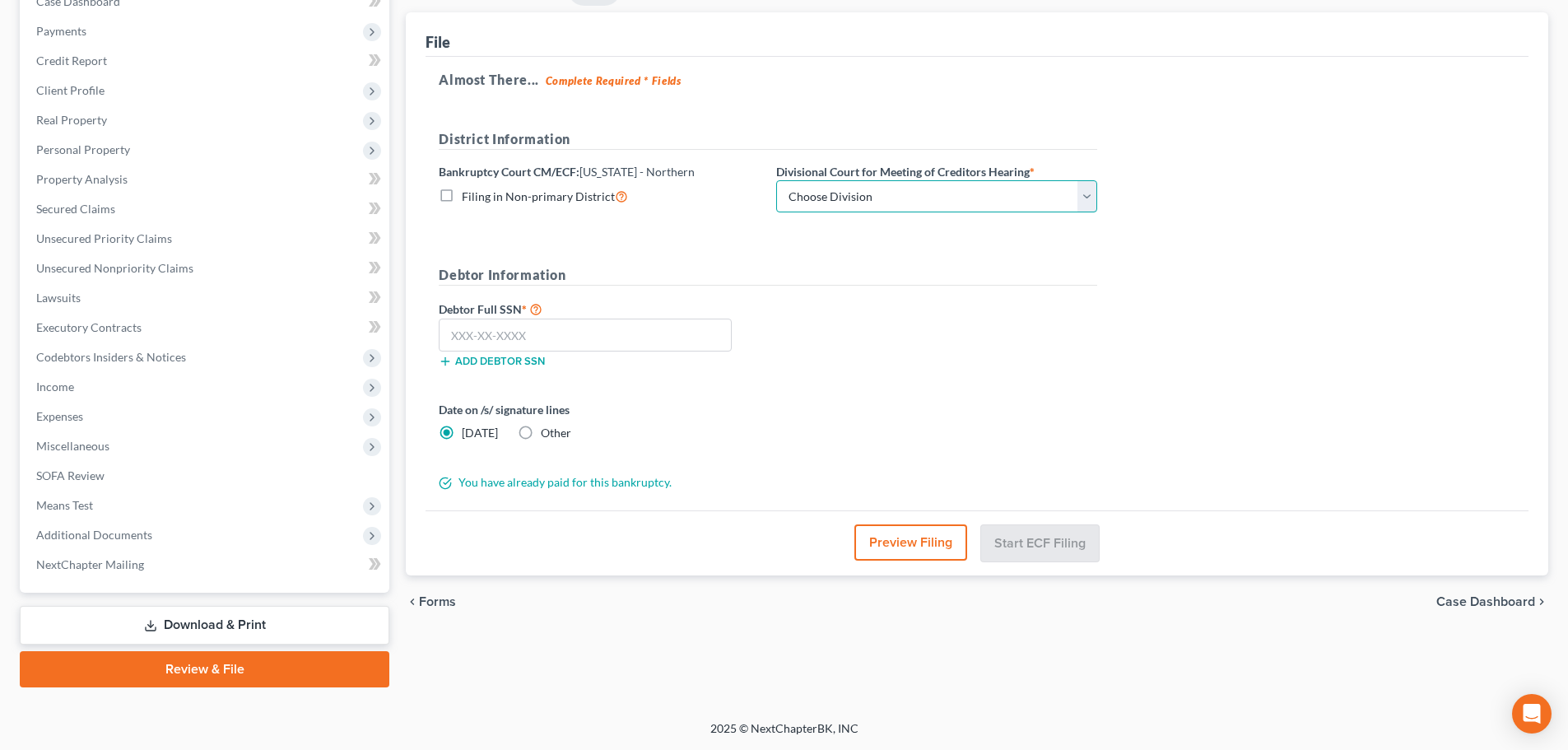
click at [962, 195] on select "Choose Division [PERSON_NAME] [GEOGRAPHIC_DATA] [GEOGRAPHIC_DATA] [GEOGRAPHIC_D…" at bounding box center [937, 197] width 321 height 33
select select "2"
click at [776, 180] on select "Choose Division [PERSON_NAME] [GEOGRAPHIC_DATA] [GEOGRAPHIC_DATA] [GEOGRAPHIC_D…" at bounding box center [937, 197] width 321 height 33
click at [711, 339] on input "text" at bounding box center [585, 335] width 293 height 33
type input "425-65-2091"
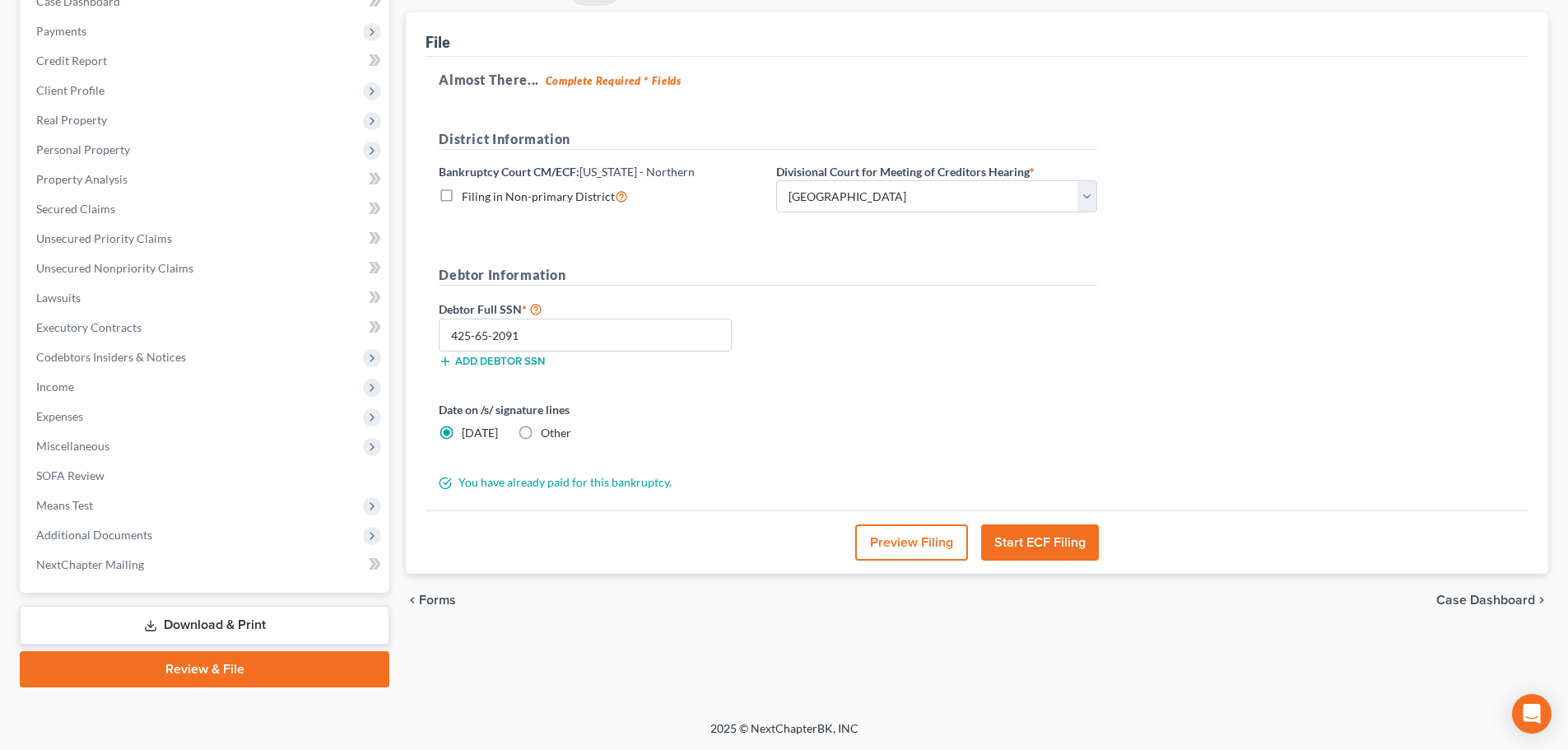
click at [1078, 543] on button "Start ECF Filing" at bounding box center [1040, 543] width 117 height 36
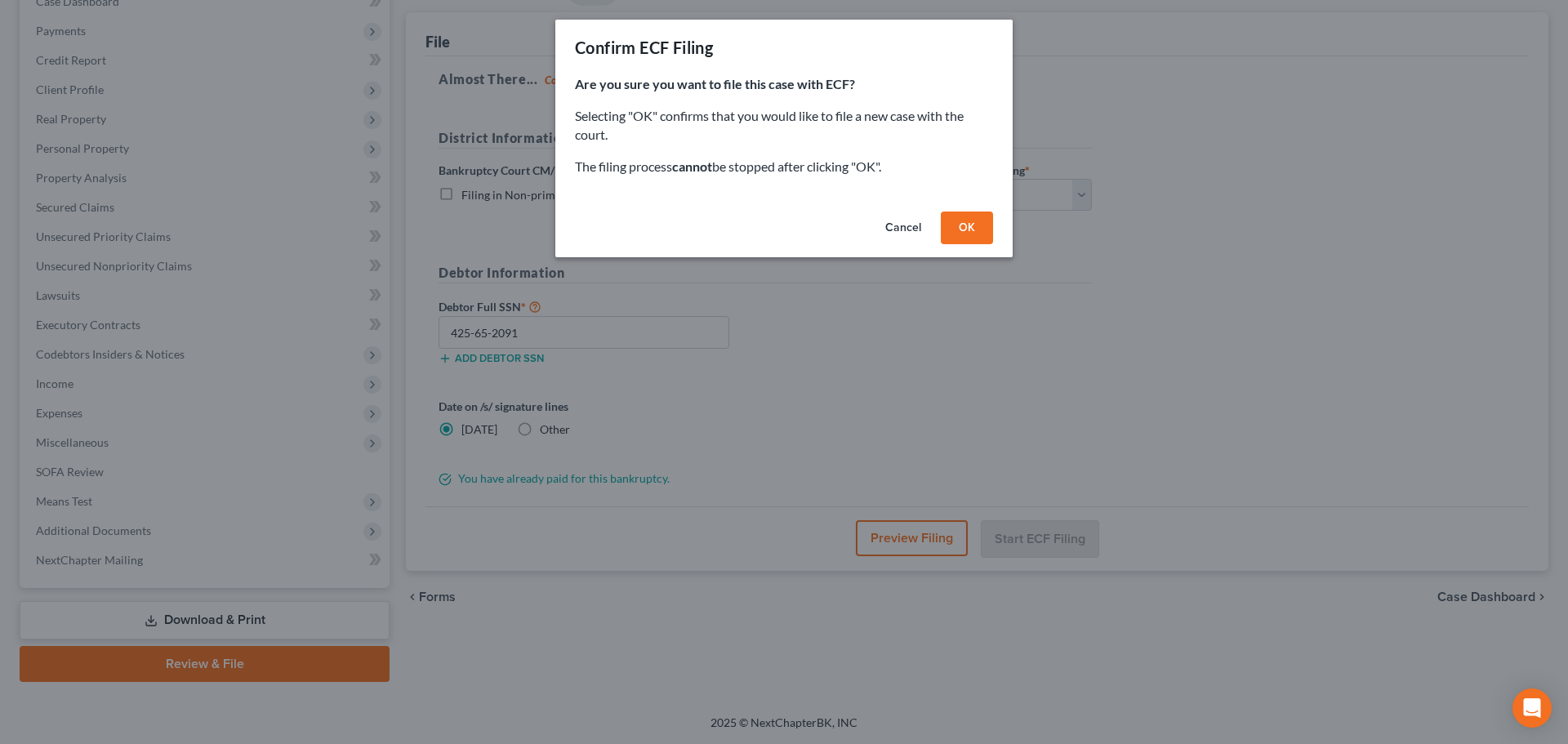
click at [965, 238] on button "OK" at bounding box center [967, 228] width 53 height 33
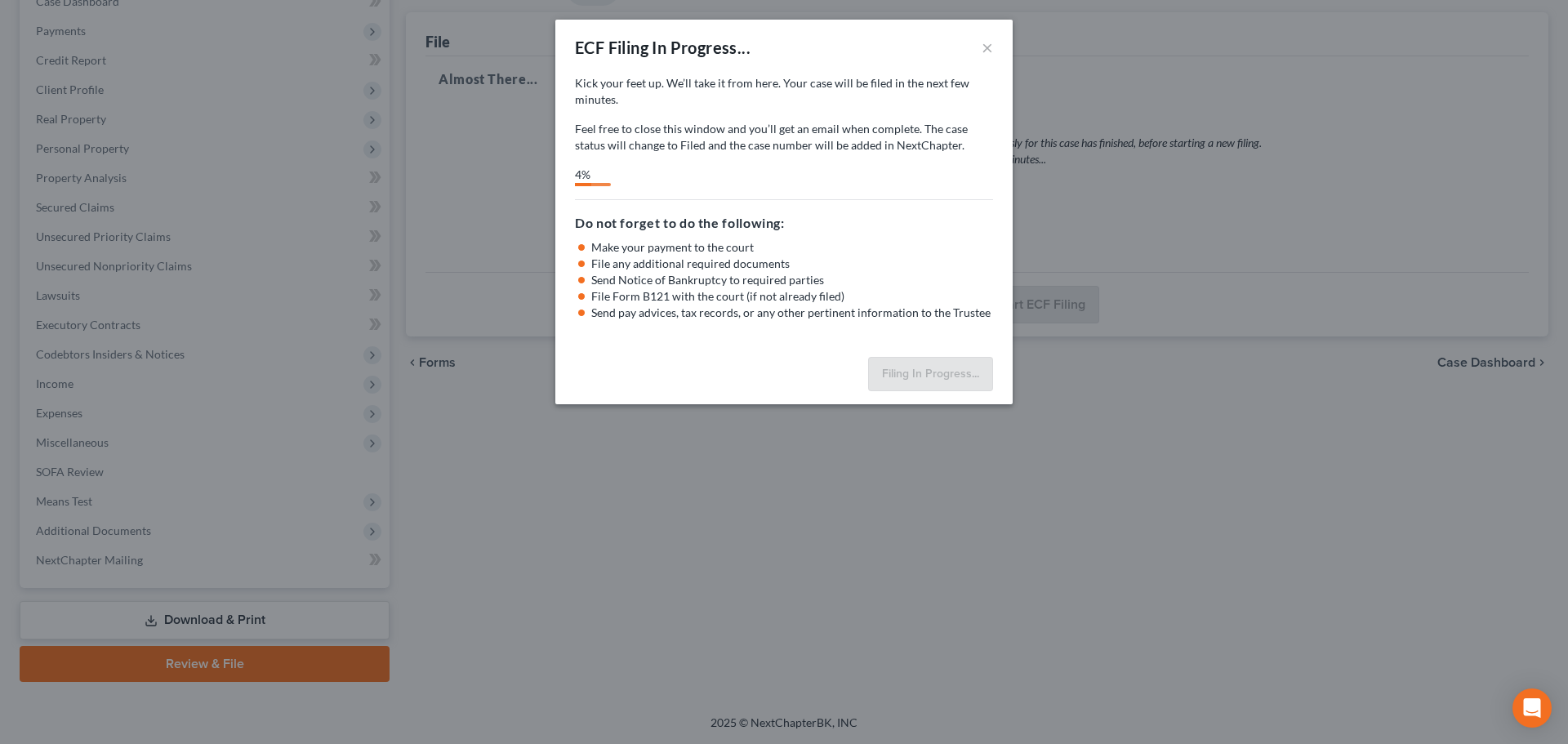
select select "2"
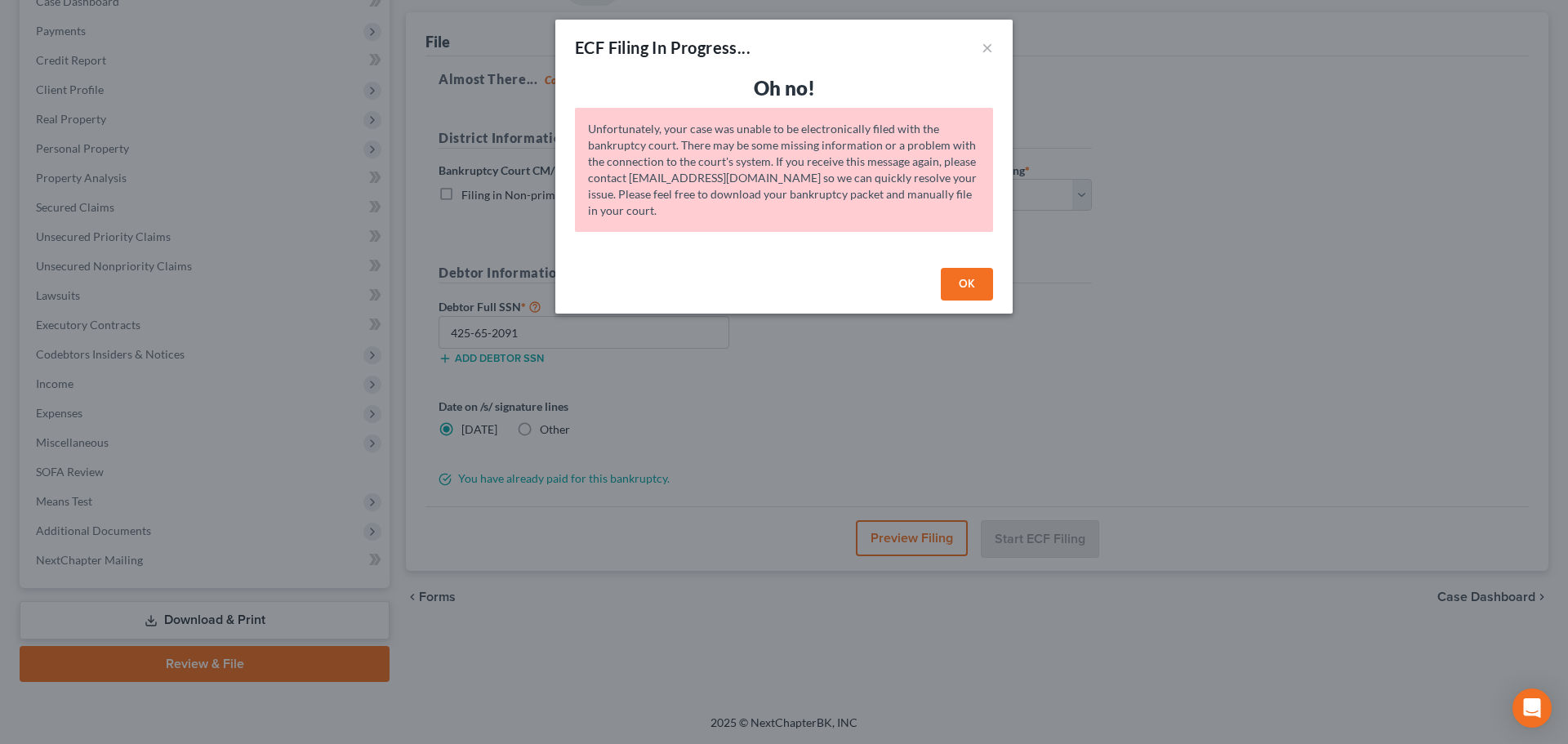
click at [957, 286] on button "OK" at bounding box center [967, 284] width 53 height 33
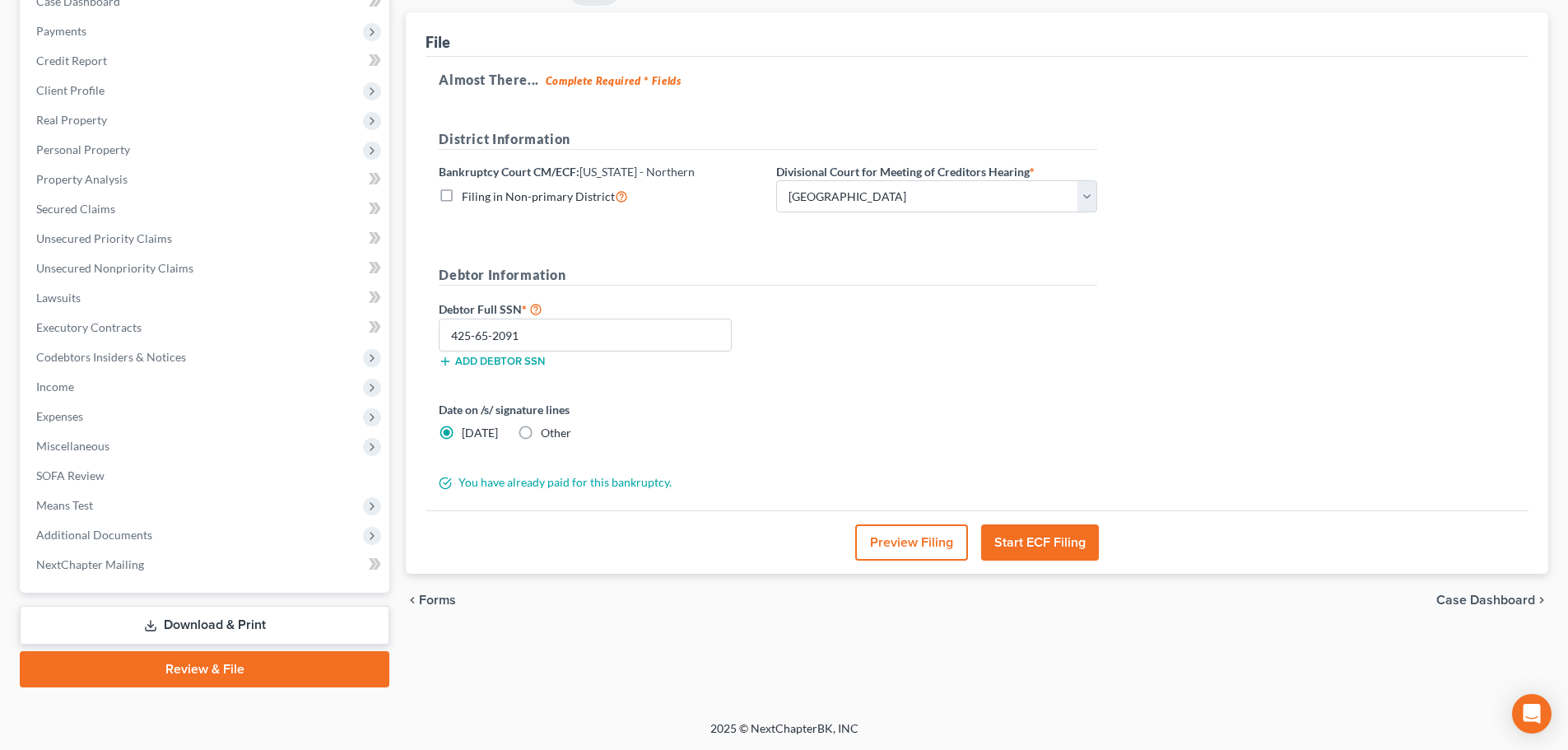
click at [1019, 543] on button "Start ECF Filing" at bounding box center [1040, 543] width 117 height 36
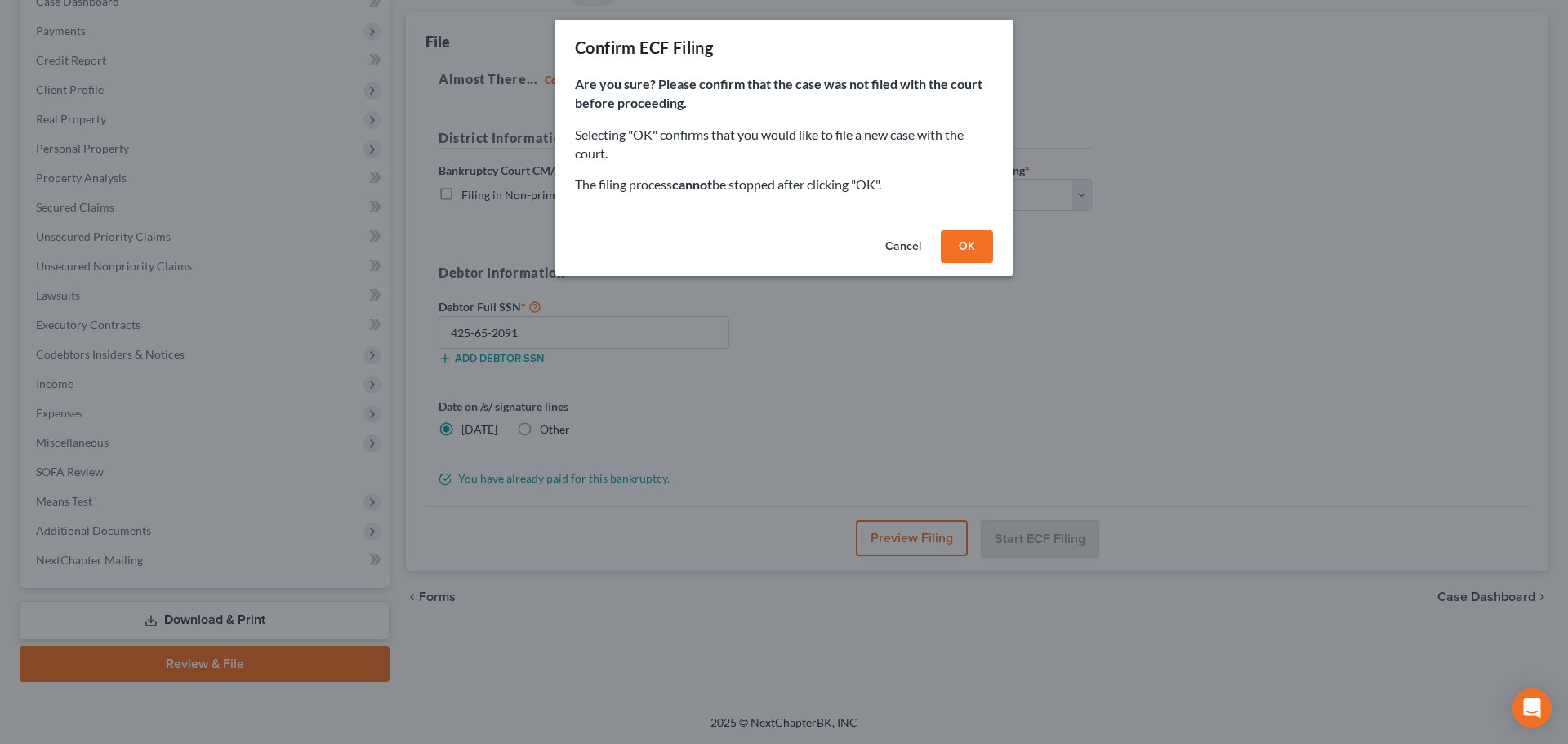
click at [952, 249] on button "OK" at bounding box center [967, 246] width 53 height 33
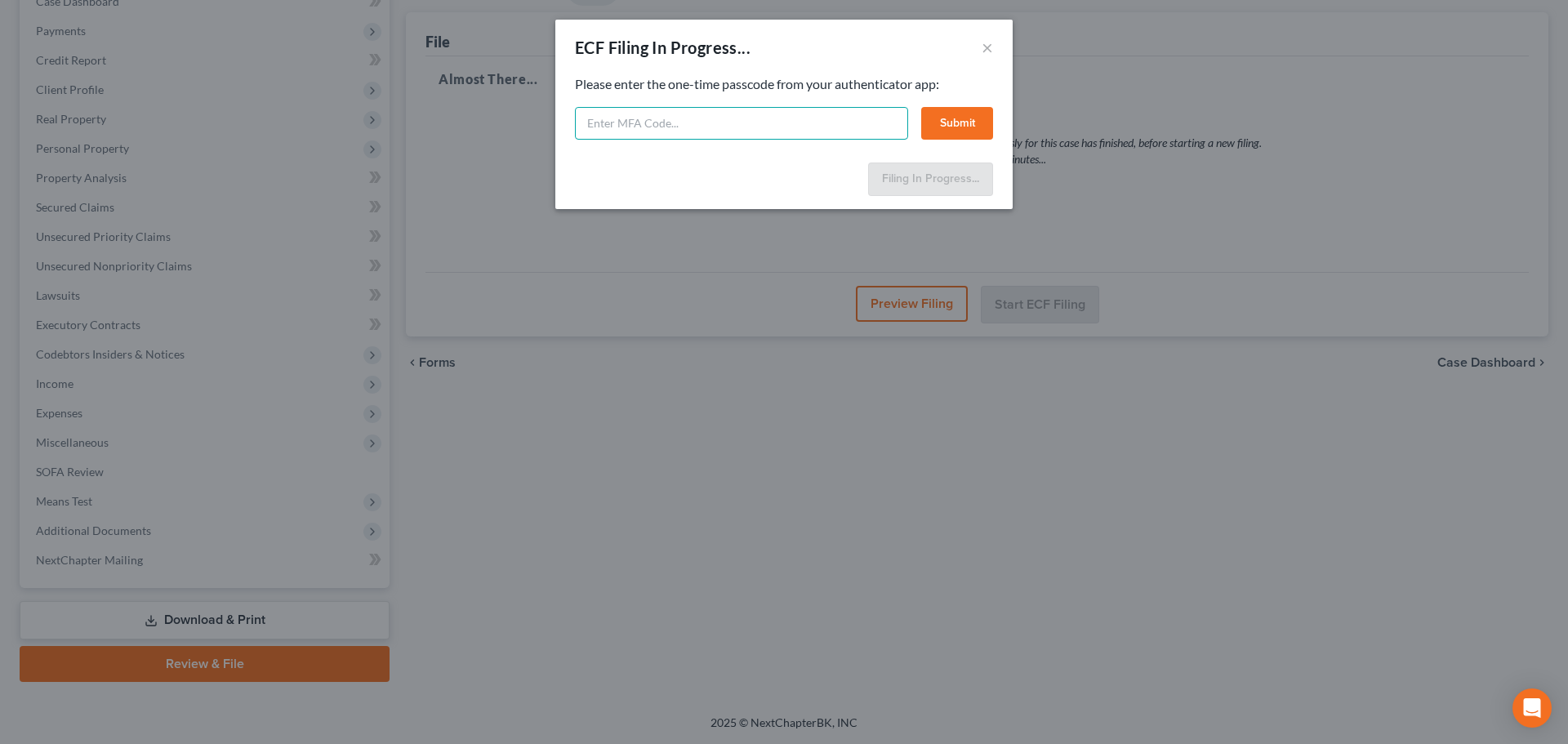
click at [691, 127] on input "text" at bounding box center [741, 123] width 333 height 33
paste input "209617"
type input "209617"
click at [941, 126] on button "Submit" at bounding box center [957, 123] width 72 height 33
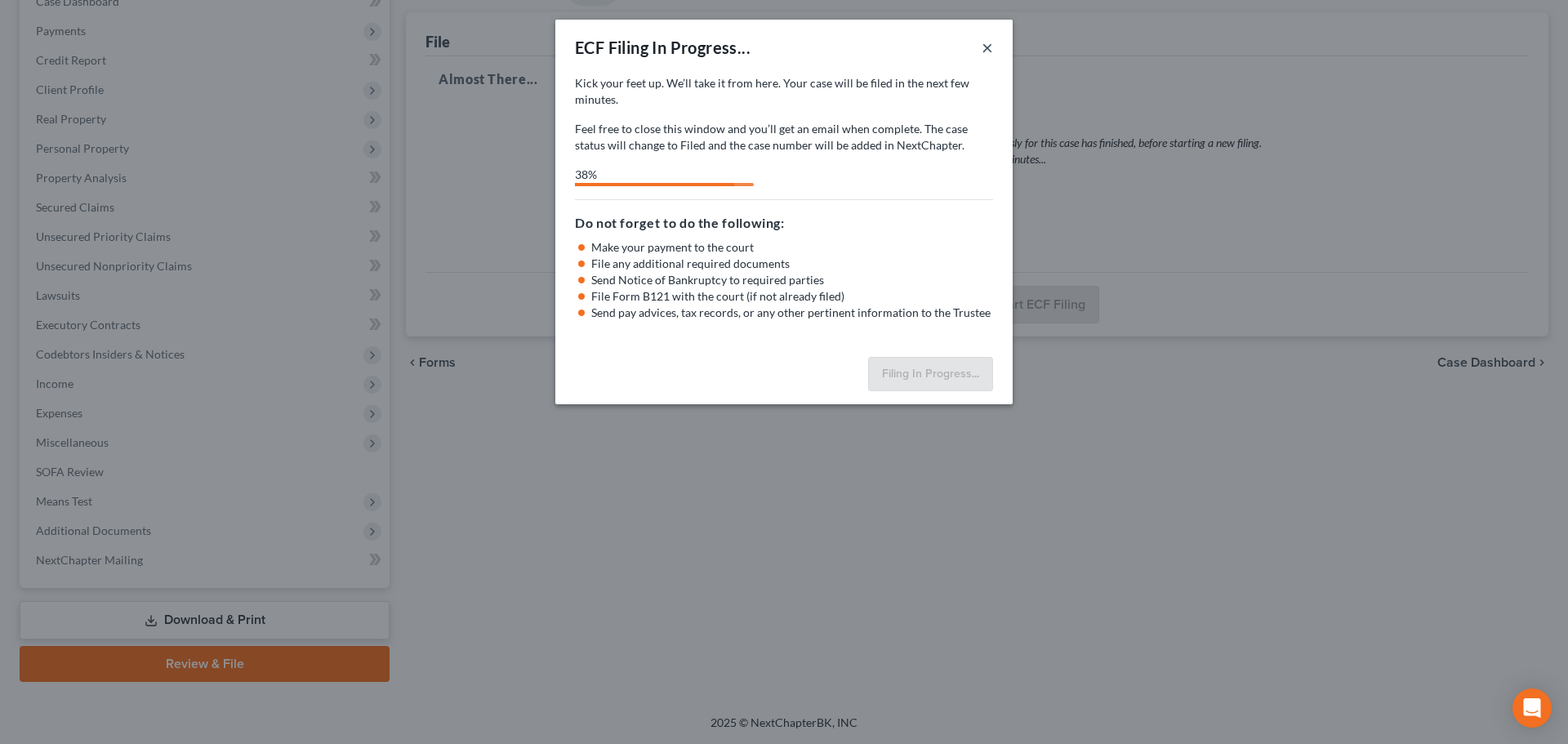
click at [988, 51] on button "×" at bounding box center [987, 48] width 11 height 20
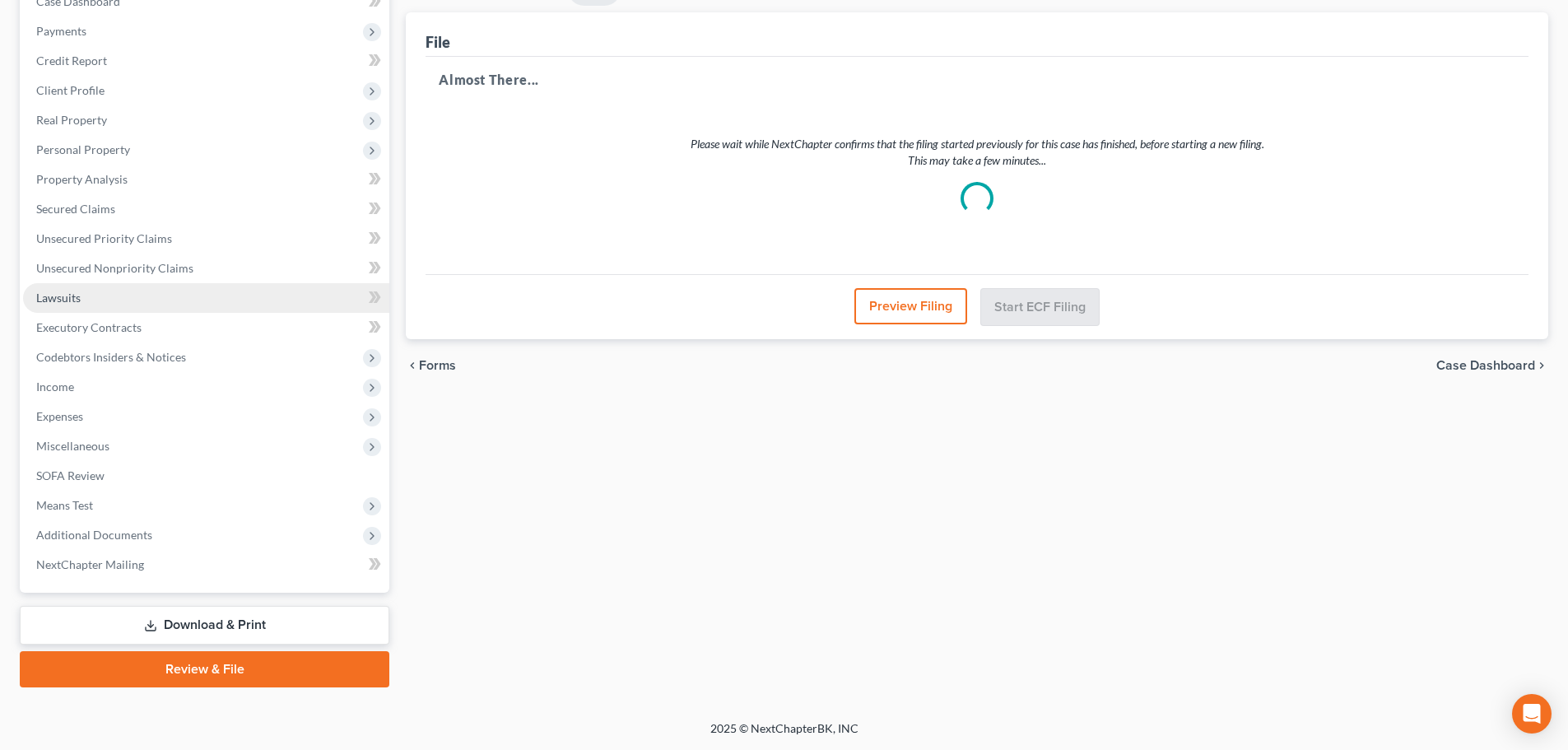
click at [79, 300] on span "Lawsuits" at bounding box center [59, 297] width 45 height 14
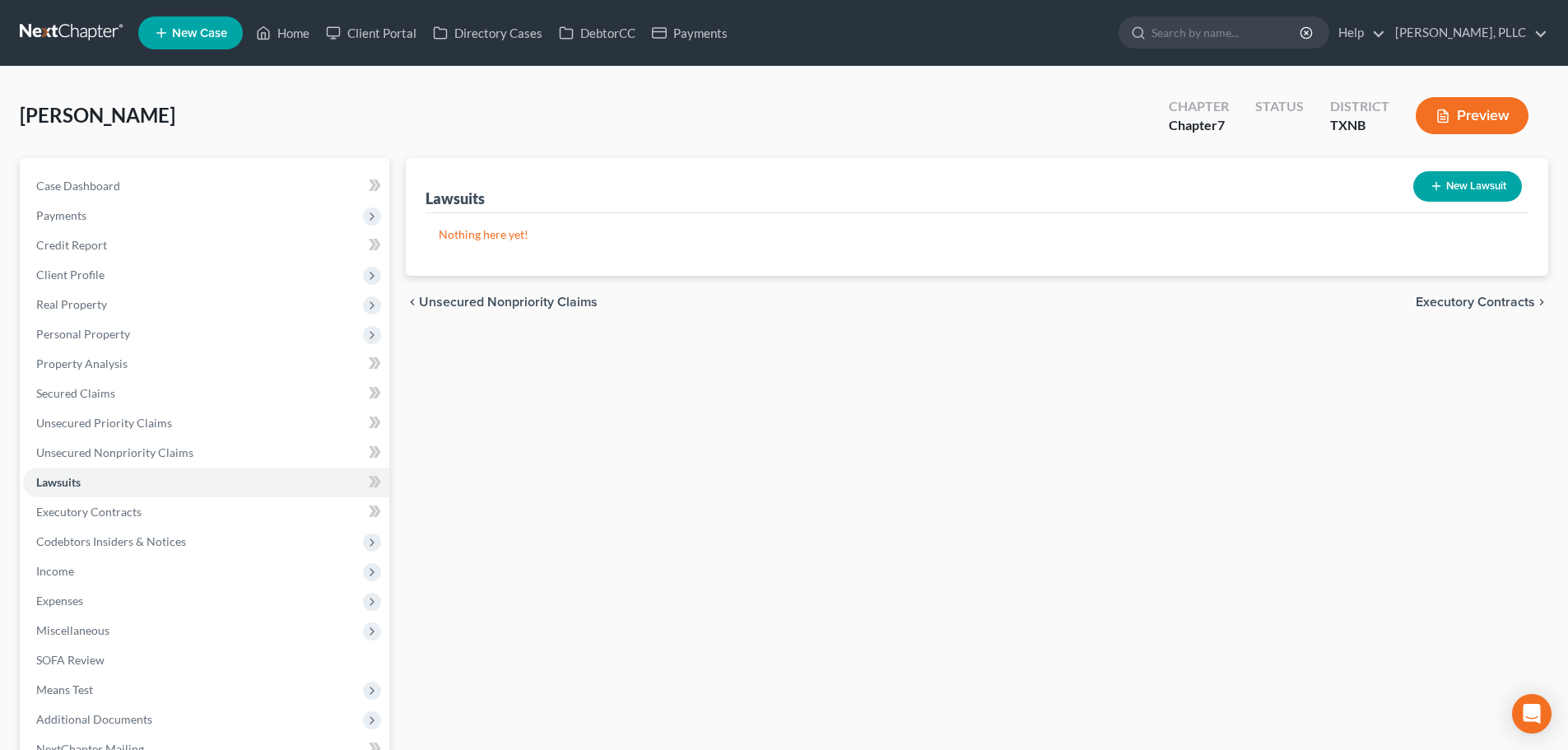
click at [564, 127] on div "[PERSON_NAME] Upgraded Chapter Chapter 7 Status [GEOGRAPHIC_DATA] TXNB Preview" at bounding box center [784, 122] width 1528 height 72
click at [290, 31] on link "Home" at bounding box center [282, 33] width 70 height 30
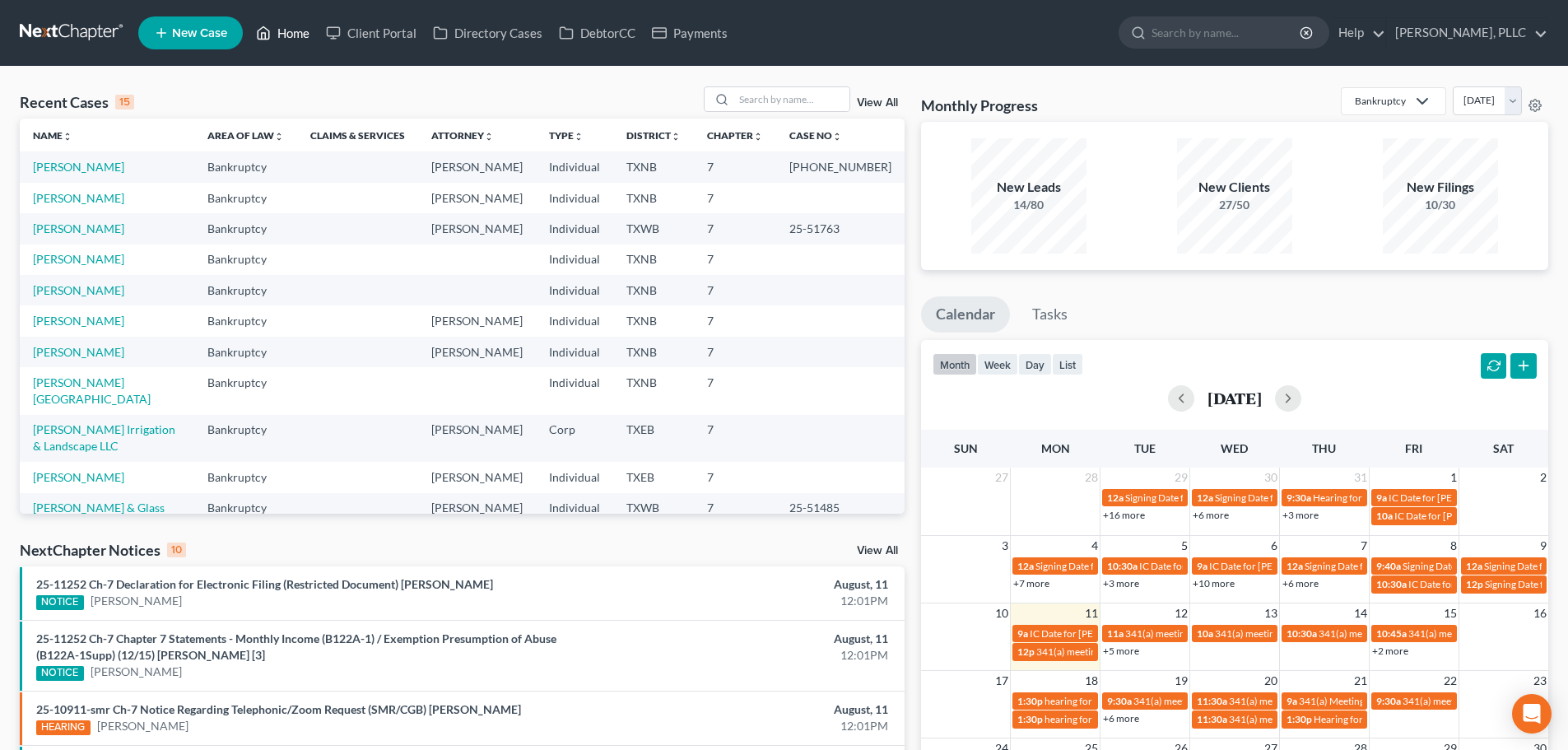
click at [296, 36] on link "Home" at bounding box center [282, 33] width 70 height 30
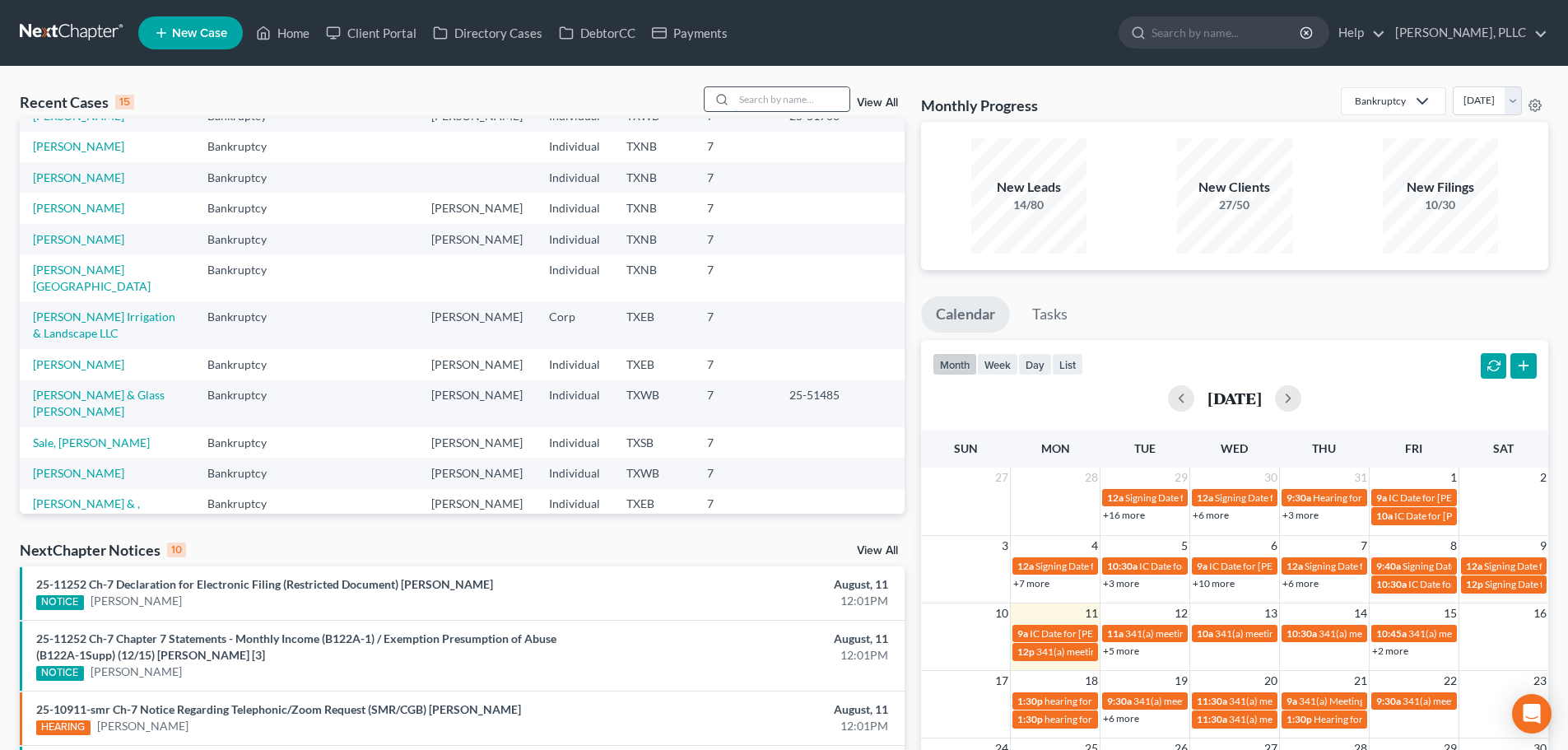
click at [798, 101] on input "search" at bounding box center [791, 99] width 115 height 24
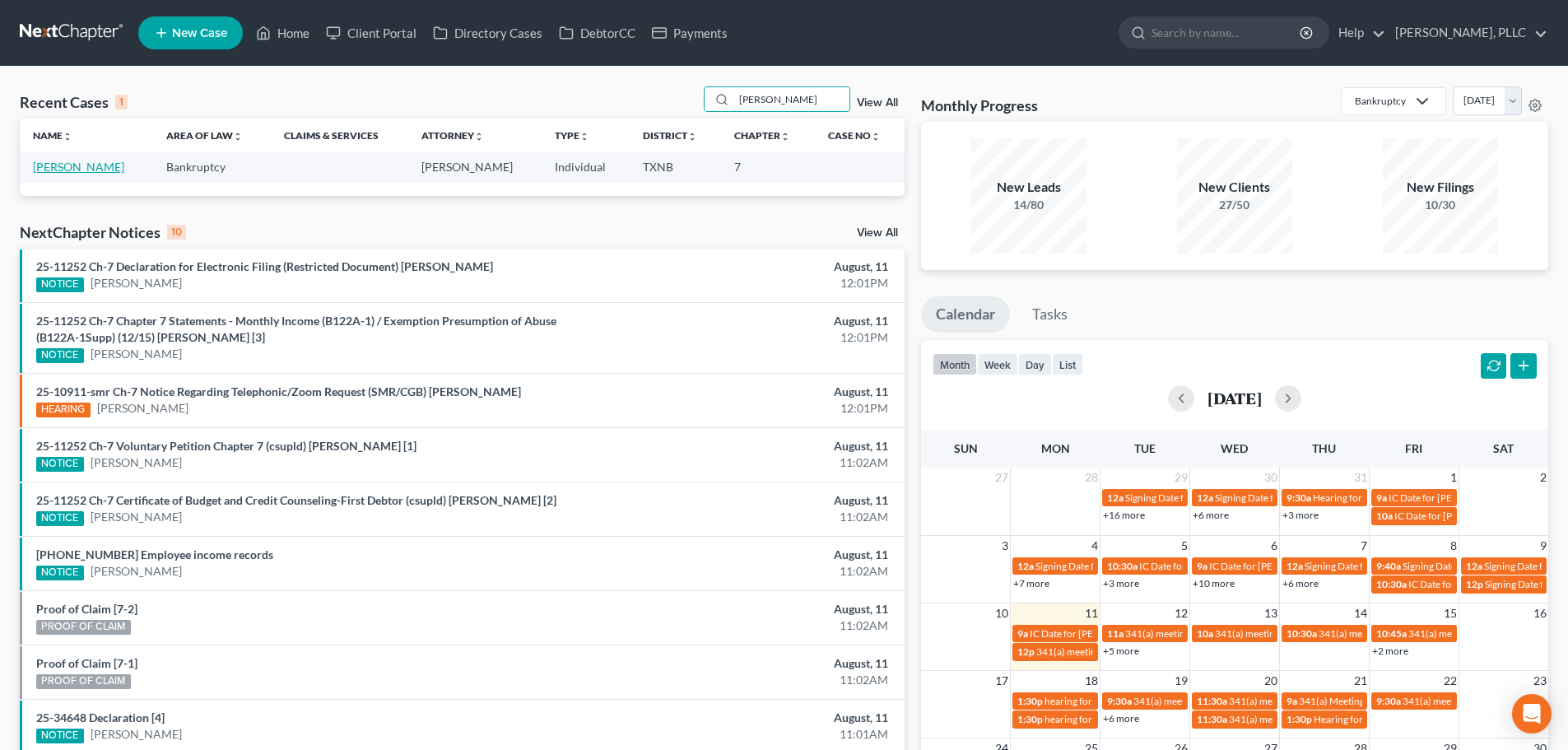
type input "rutlin"
click at [82, 172] on link "Rutlin, Vanessa" at bounding box center [79, 166] width 91 height 14
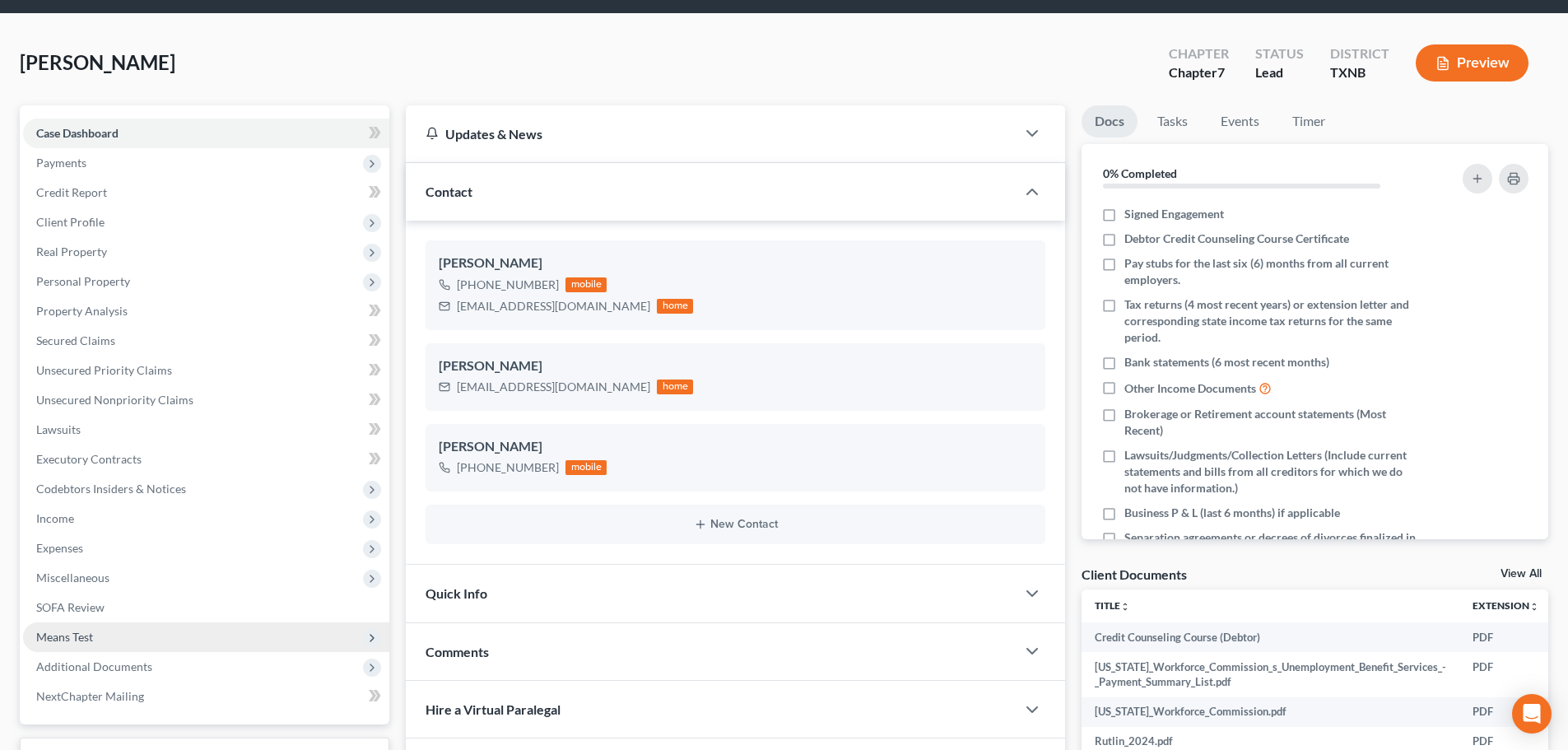
scroll to position [82, 0]
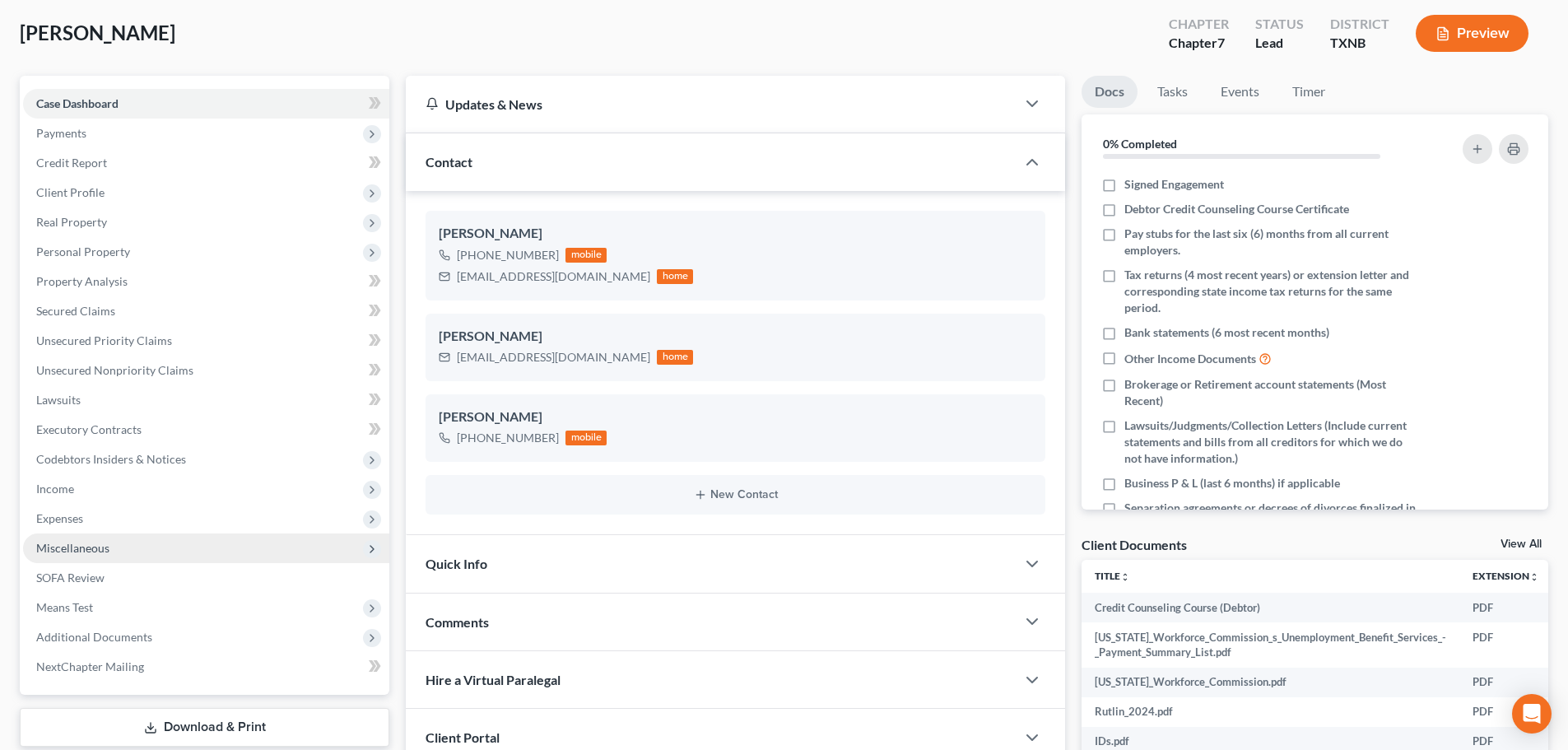
click at [104, 546] on span "Miscellaneous" at bounding box center [73, 547] width 74 height 14
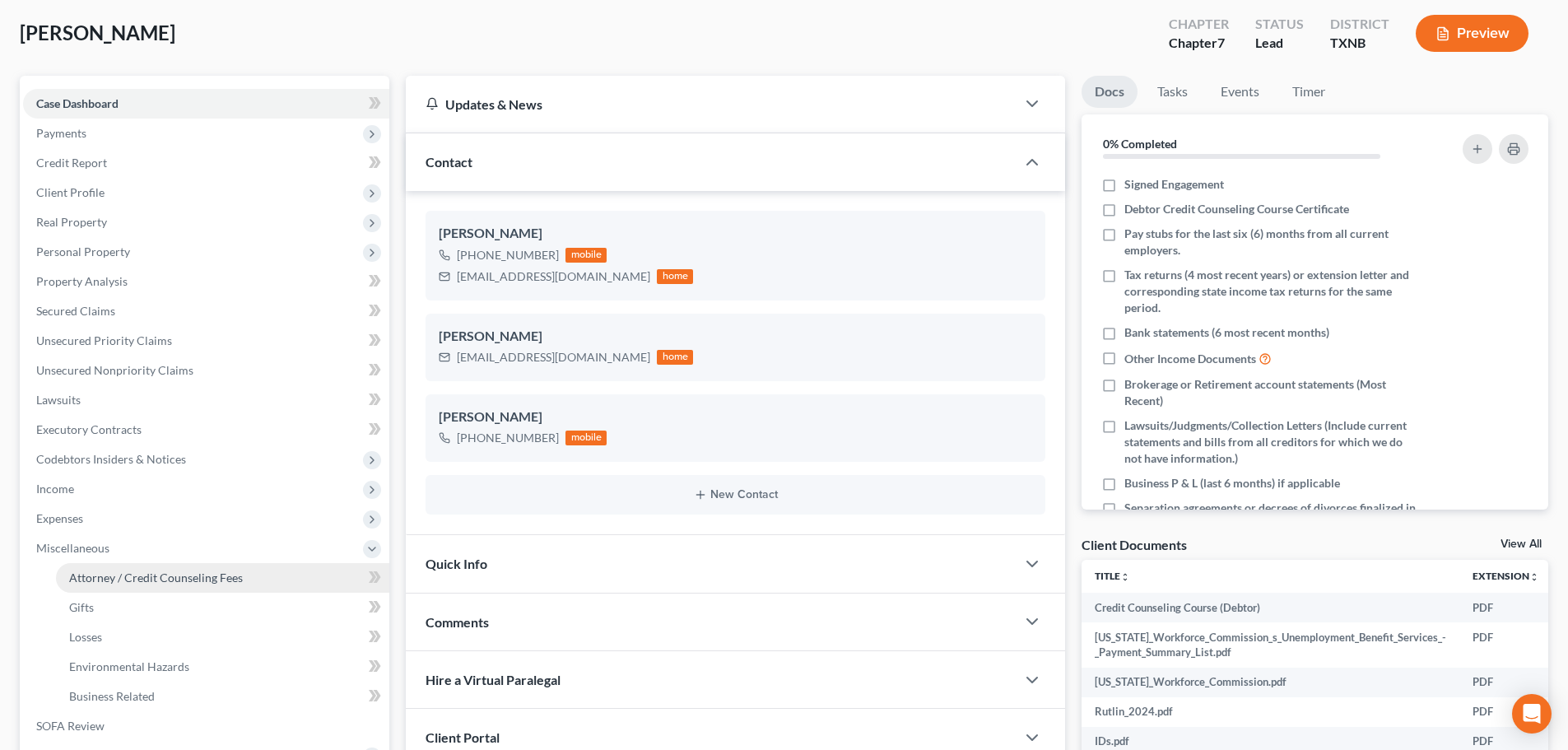
click at [116, 581] on span "Attorney / Credit Counseling Fees" at bounding box center [156, 577] width 174 height 14
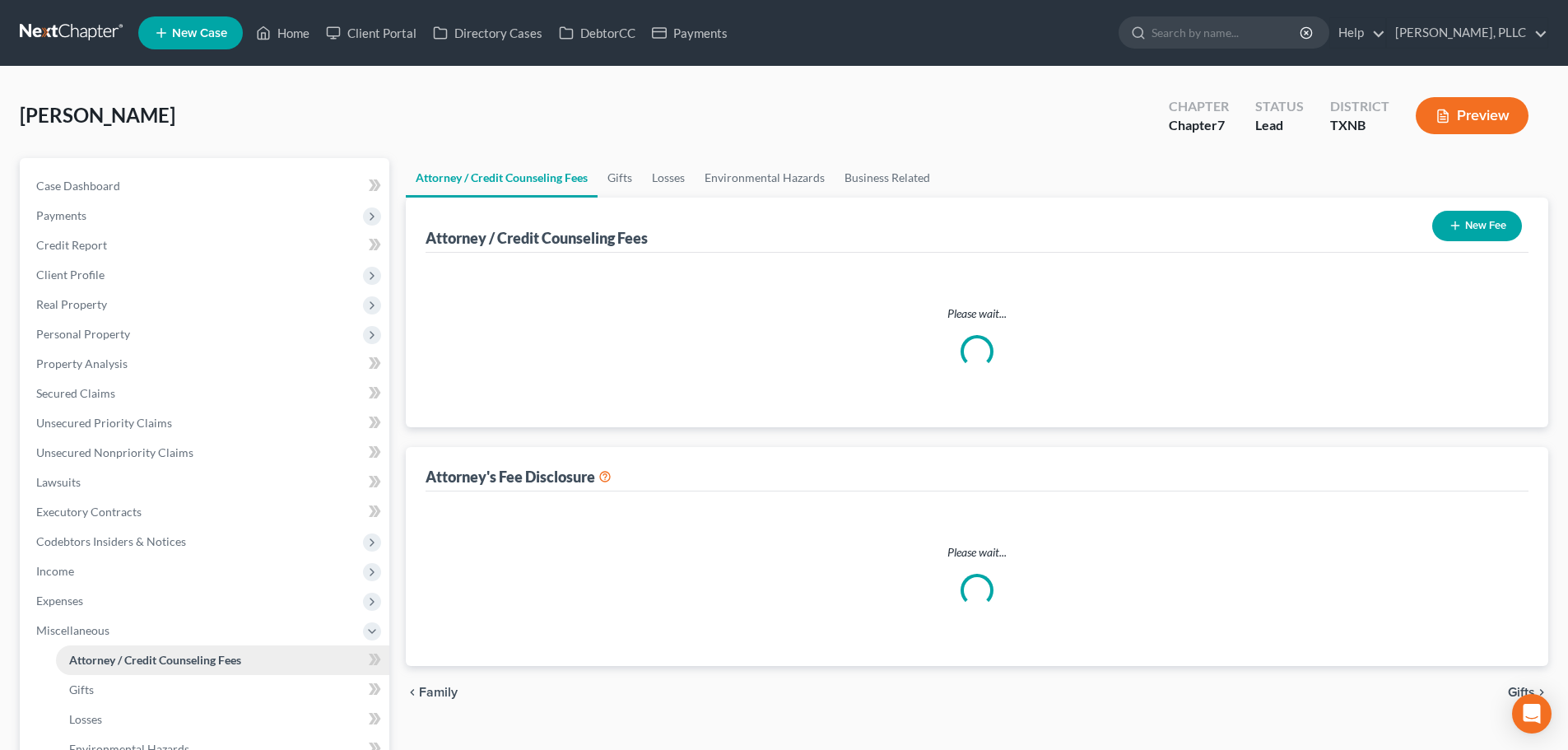
select select "0"
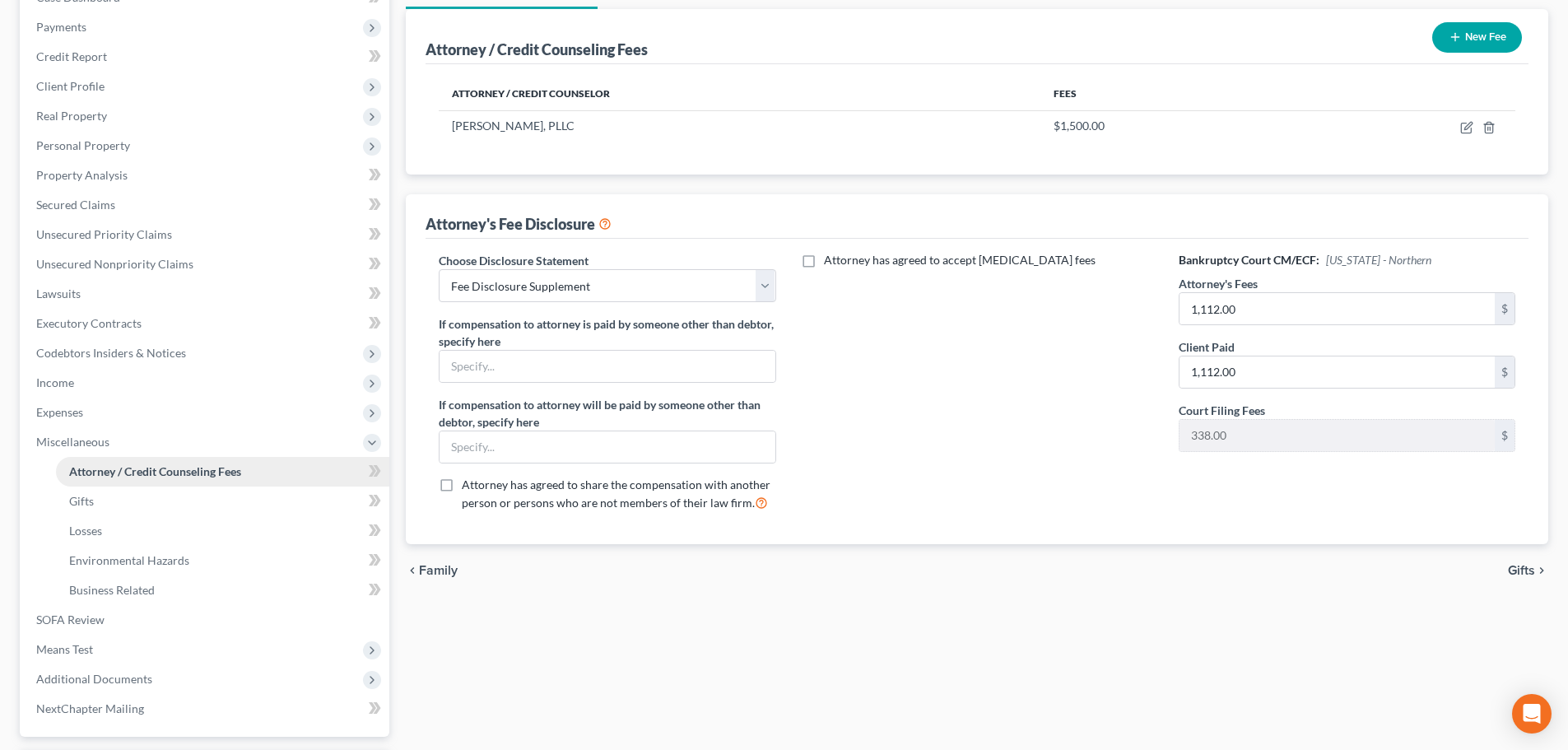
scroll to position [247, 0]
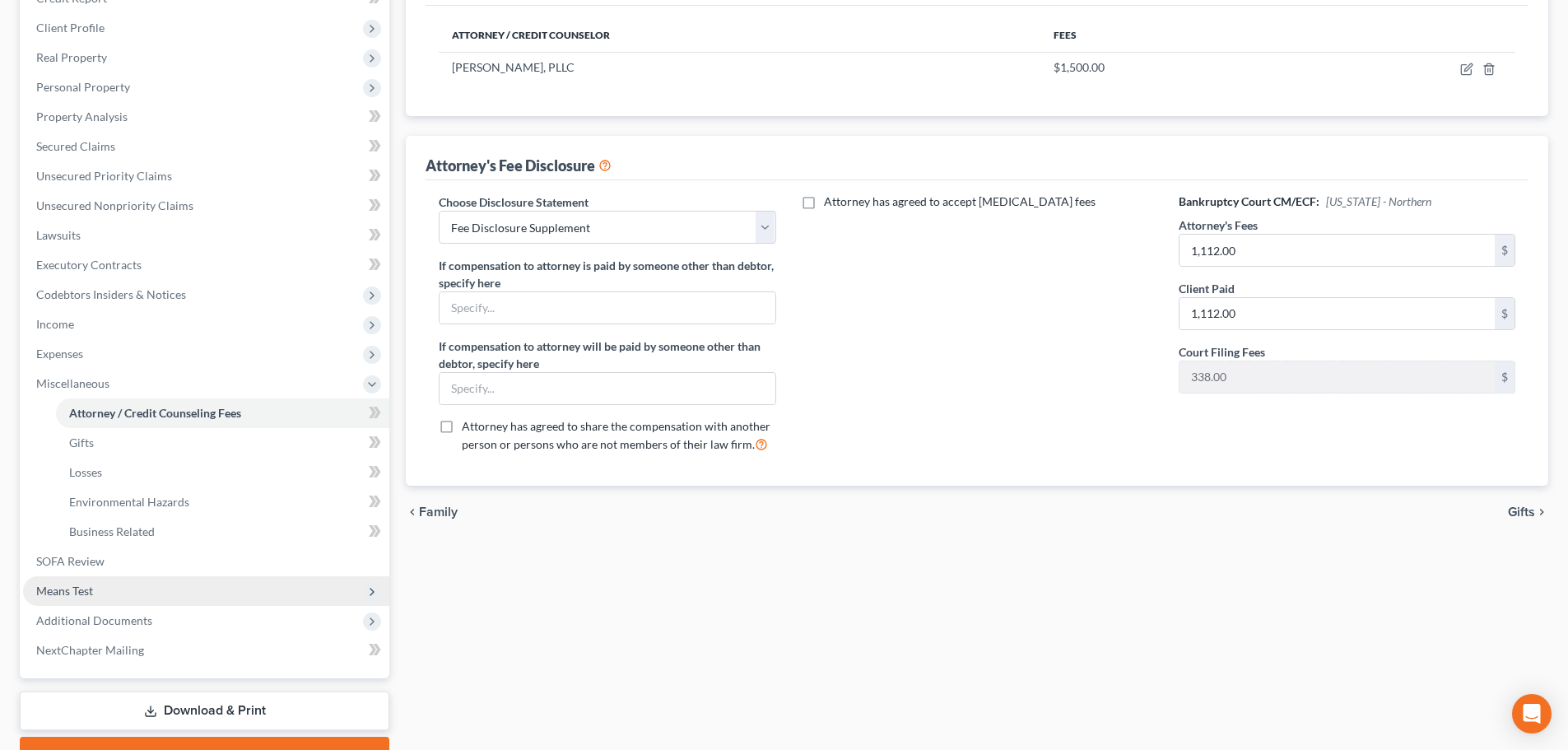
click at [104, 593] on span "Means Test" at bounding box center [206, 591] width 367 height 30
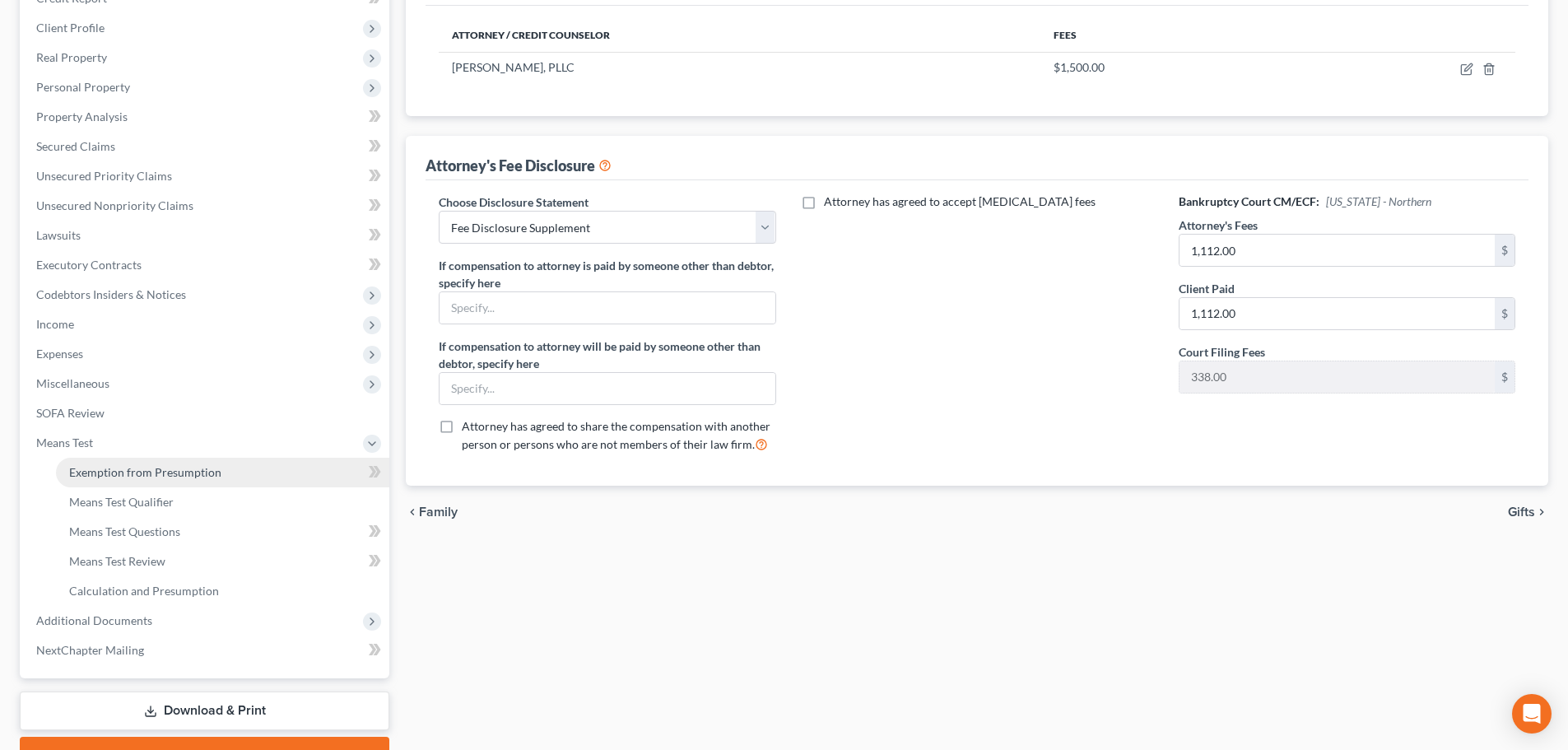
click at [117, 478] on span "Exemption from Presumption" at bounding box center [146, 472] width 152 height 14
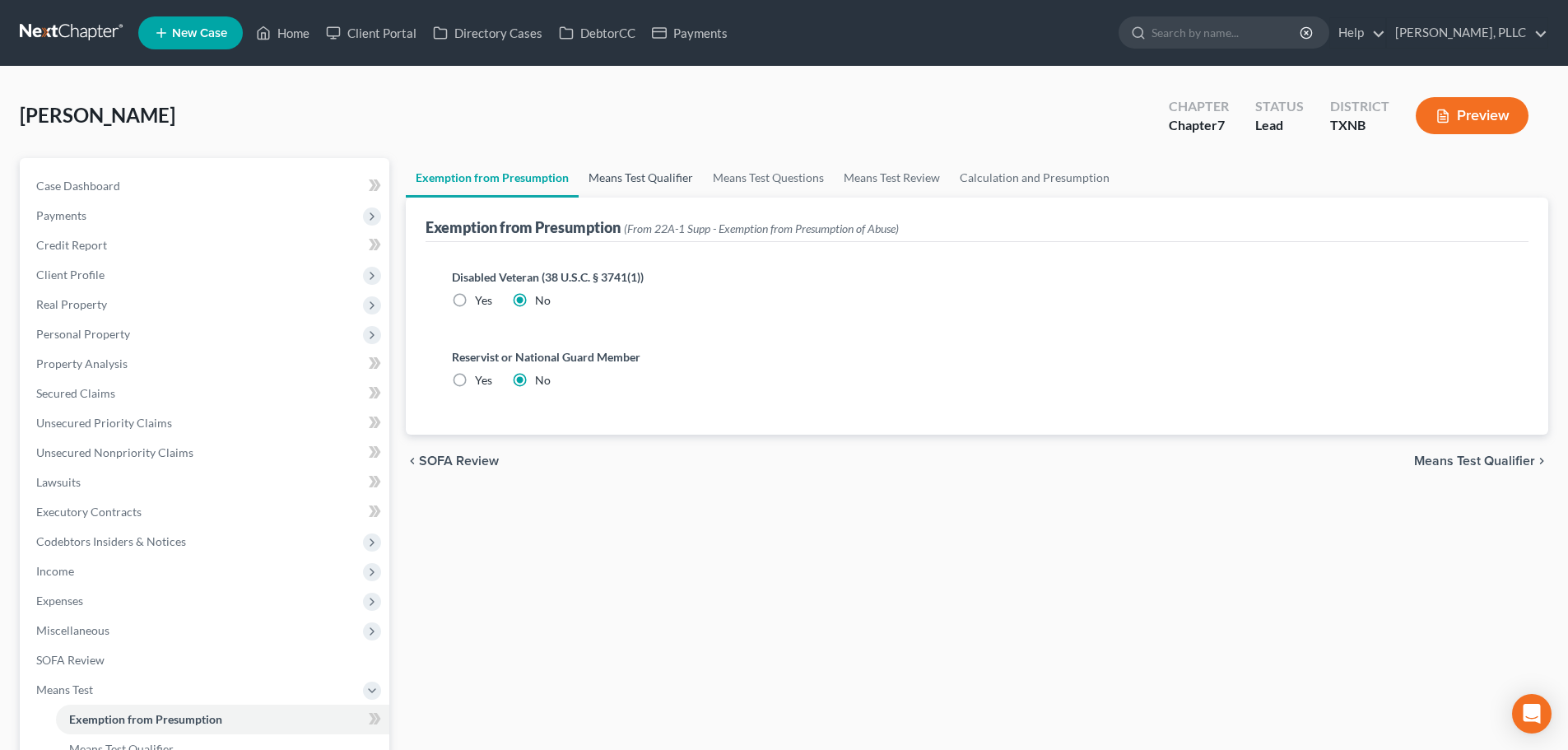
click at [618, 181] on link "Means Test Qualifier" at bounding box center [640, 178] width 124 height 40
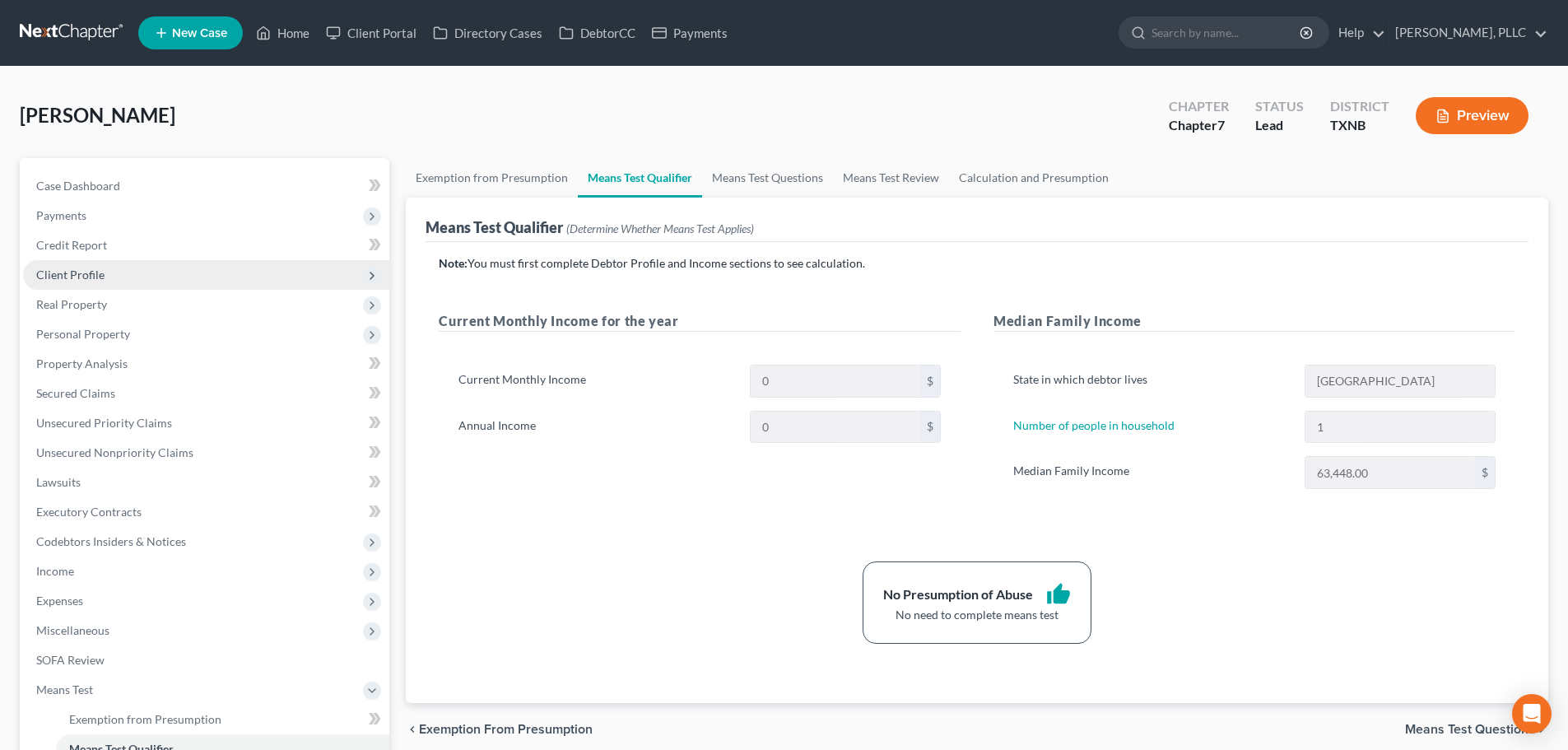
click at [85, 277] on span "Client Profile" at bounding box center [70, 274] width 69 height 14
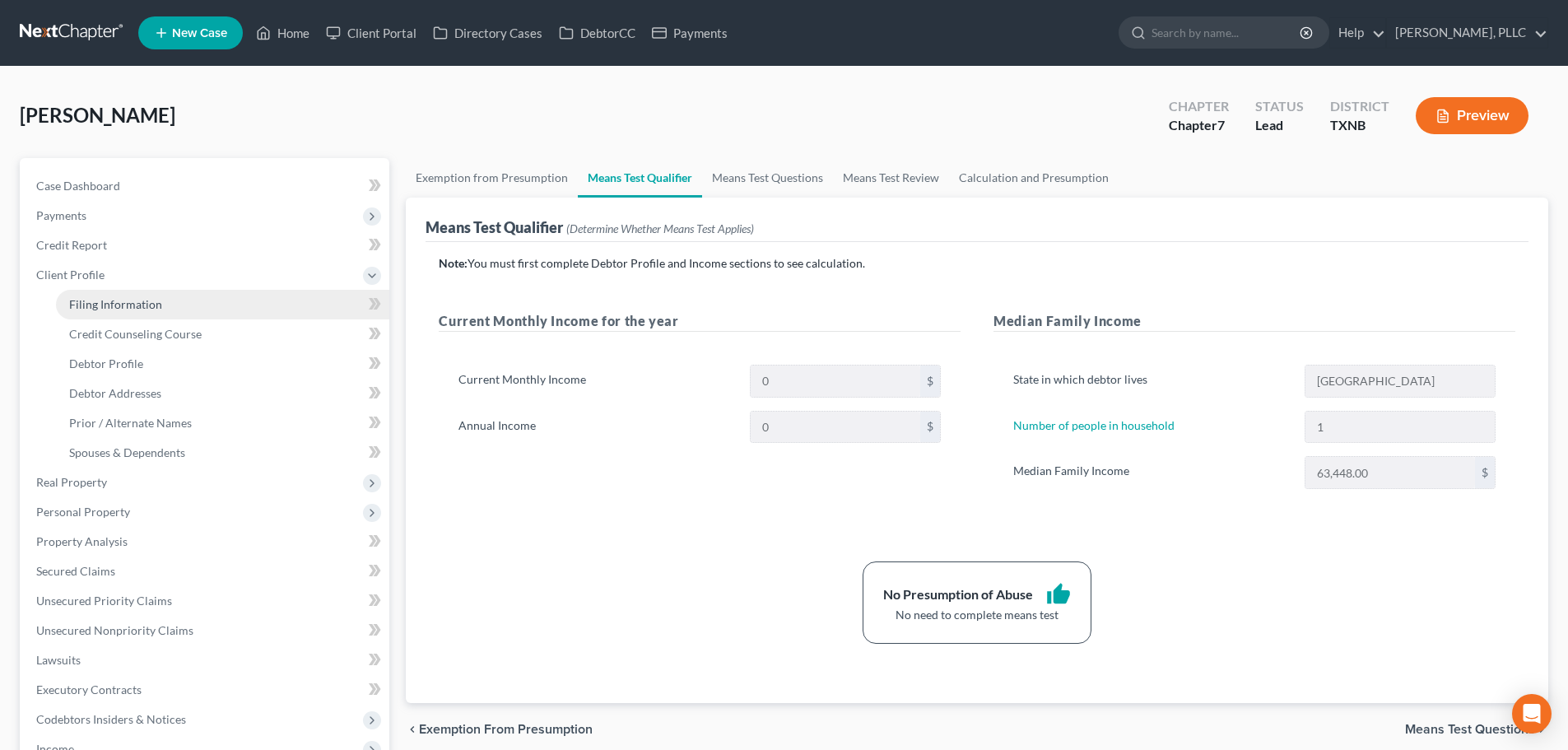
click at [94, 305] on span "Filing Information" at bounding box center [116, 304] width 93 height 14
select select "1"
select select "0"
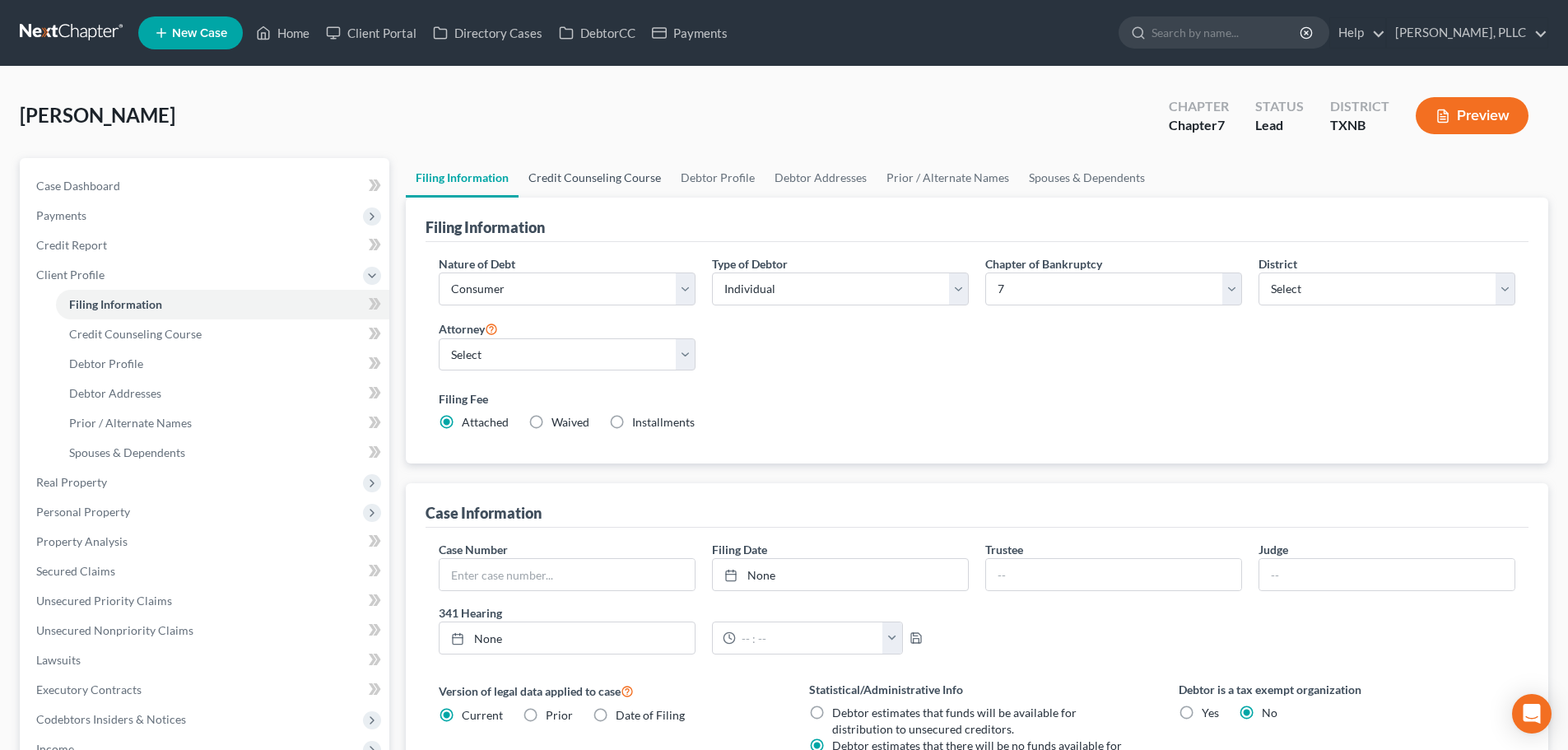
click at [609, 179] on link "Credit Counseling Course" at bounding box center [595, 178] width 152 height 40
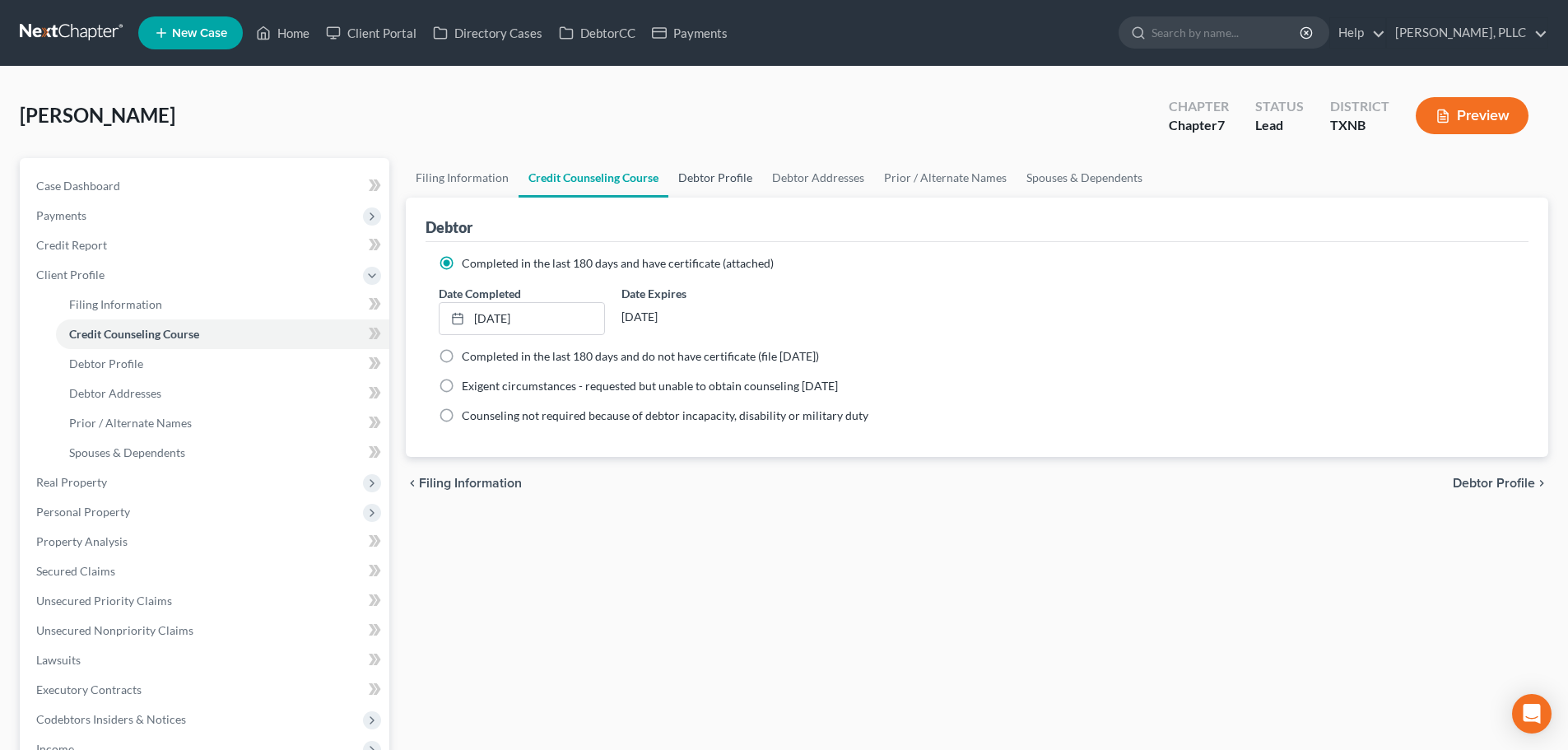
click at [712, 176] on link "Debtor Profile" at bounding box center [715, 178] width 94 height 40
select select "0"
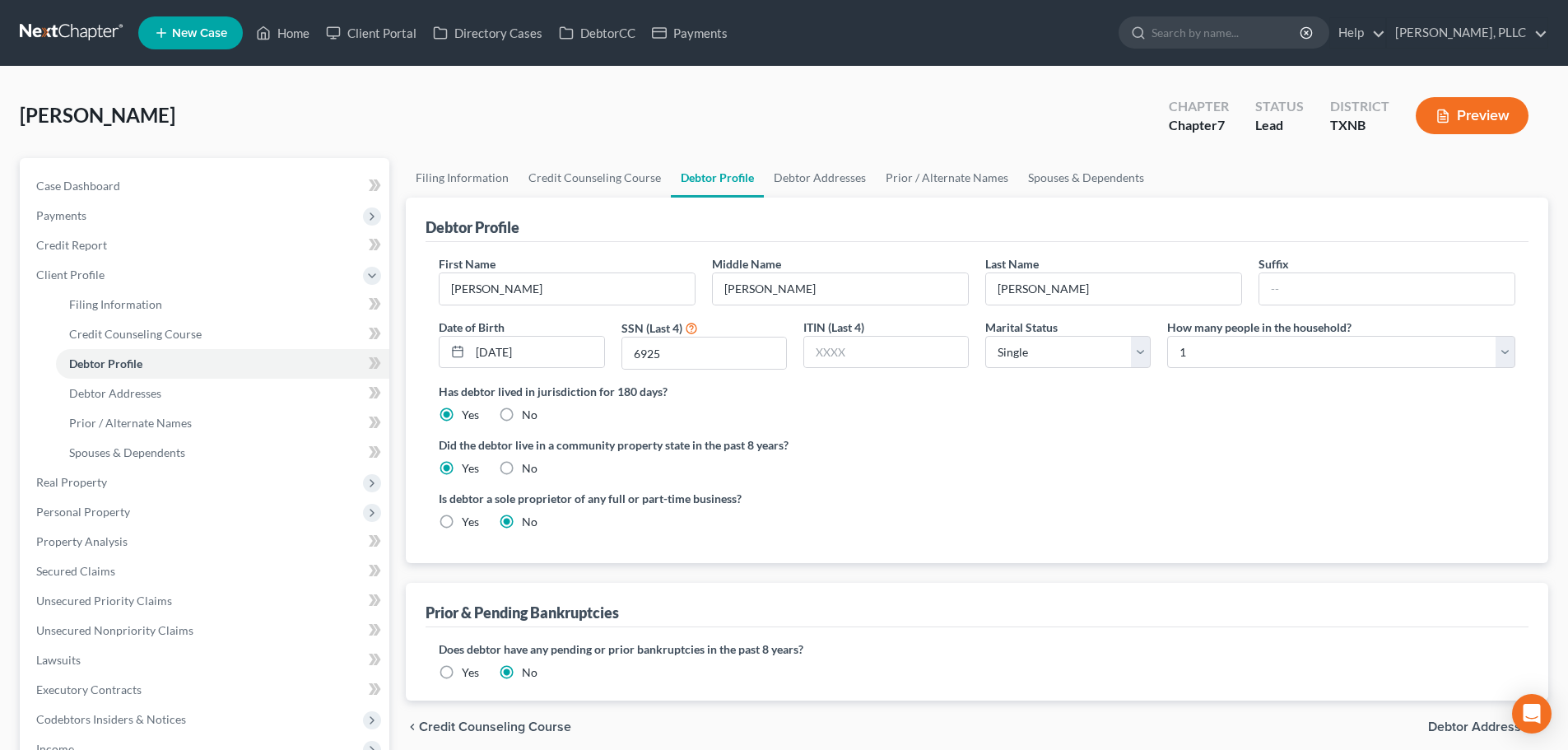
radio input "true"
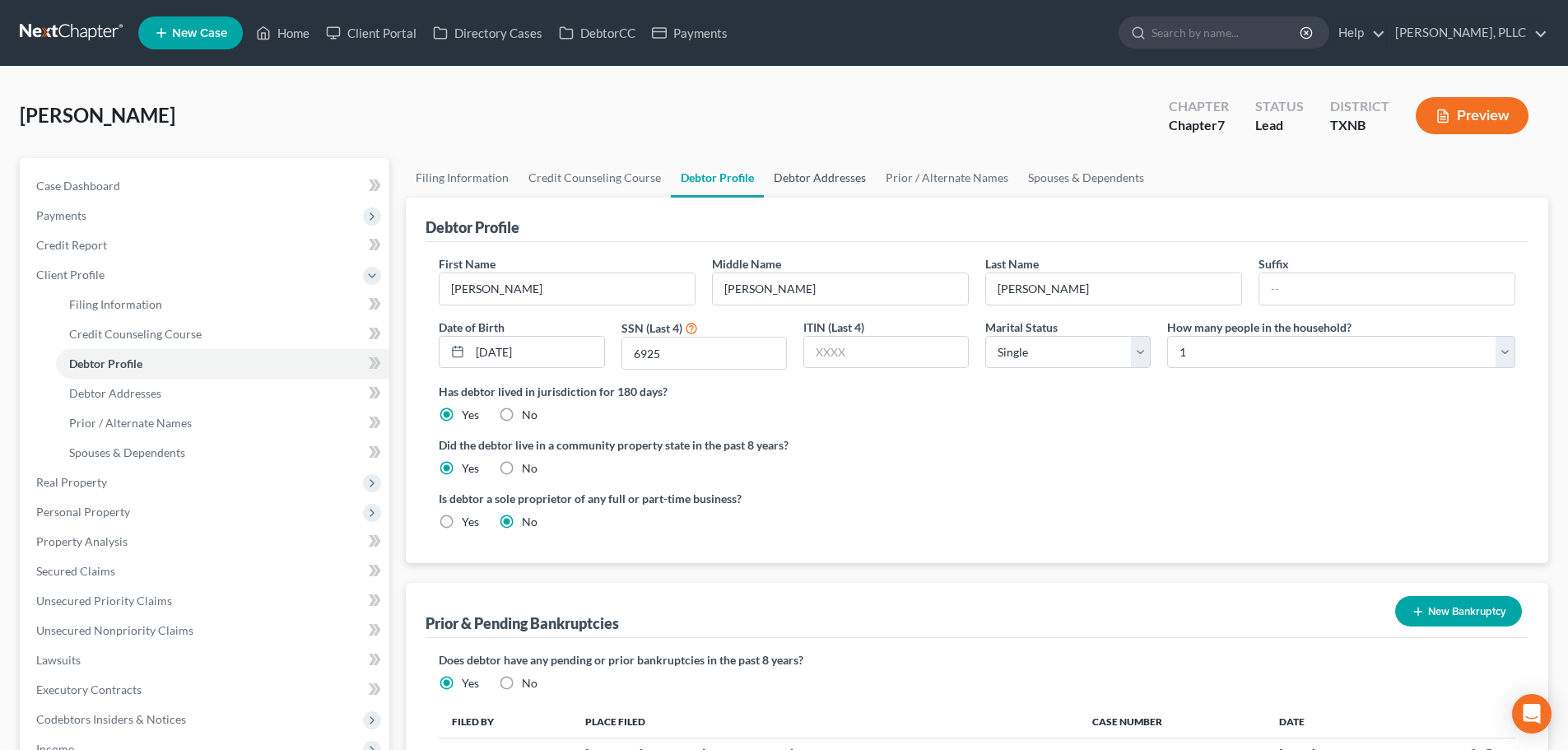
click at [808, 183] on link "Debtor Addresses" at bounding box center [819, 178] width 112 height 40
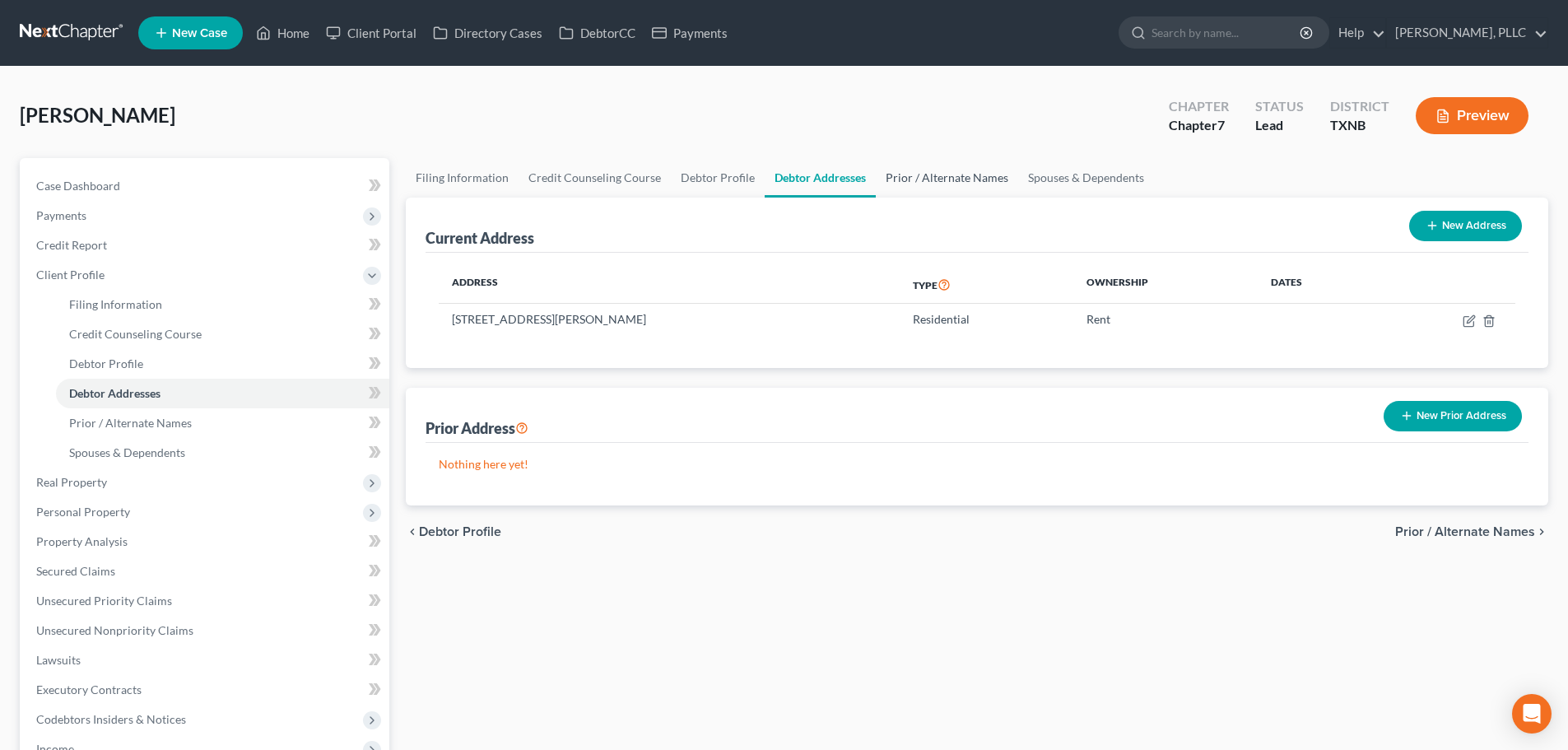
click at [920, 180] on link "Prior / Alternate Names" at bounding box center [947, 178] width 142 height 40
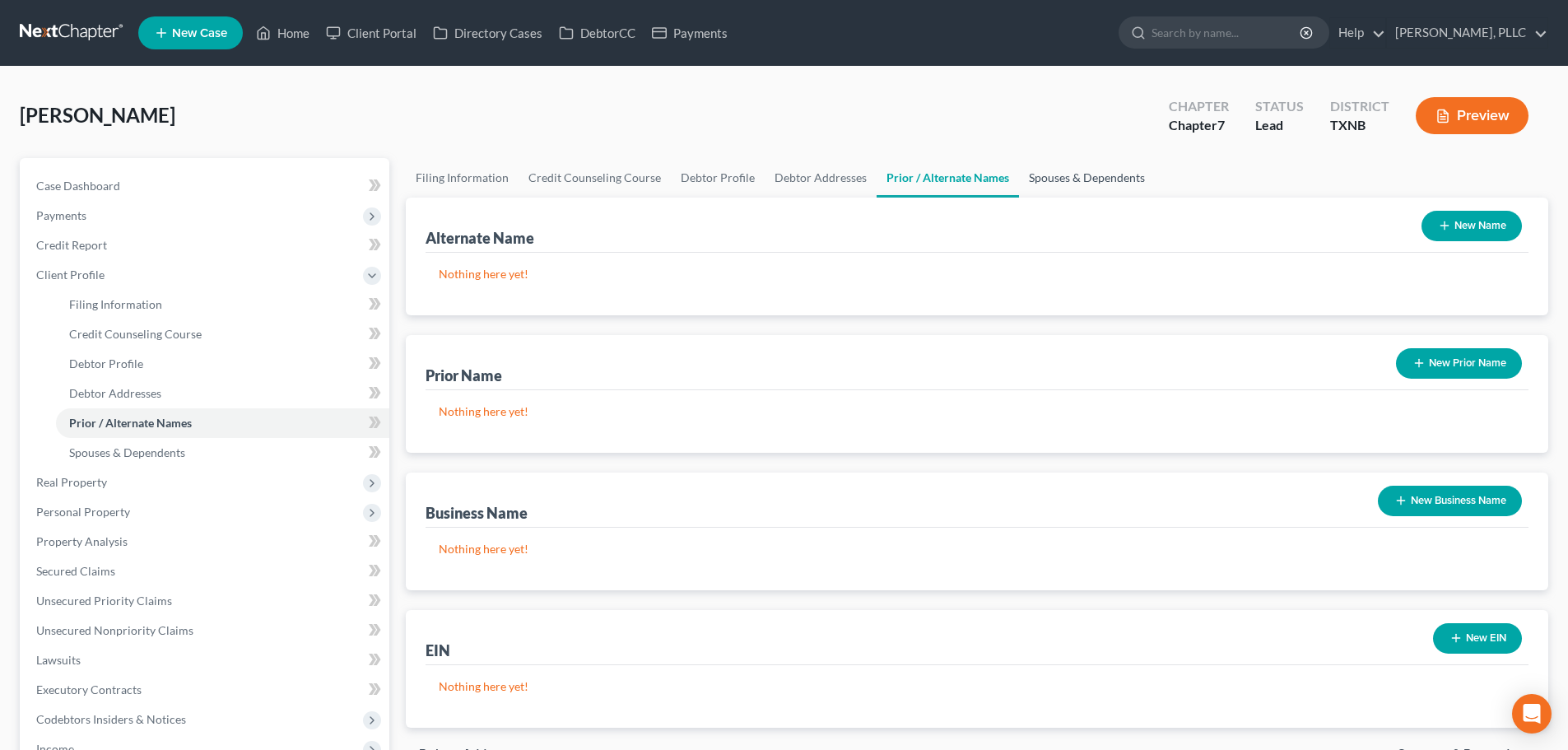
click at [1080, 178] on link "Spouses & Dependents" at bounding box center [1086, 178] width 136 height 40
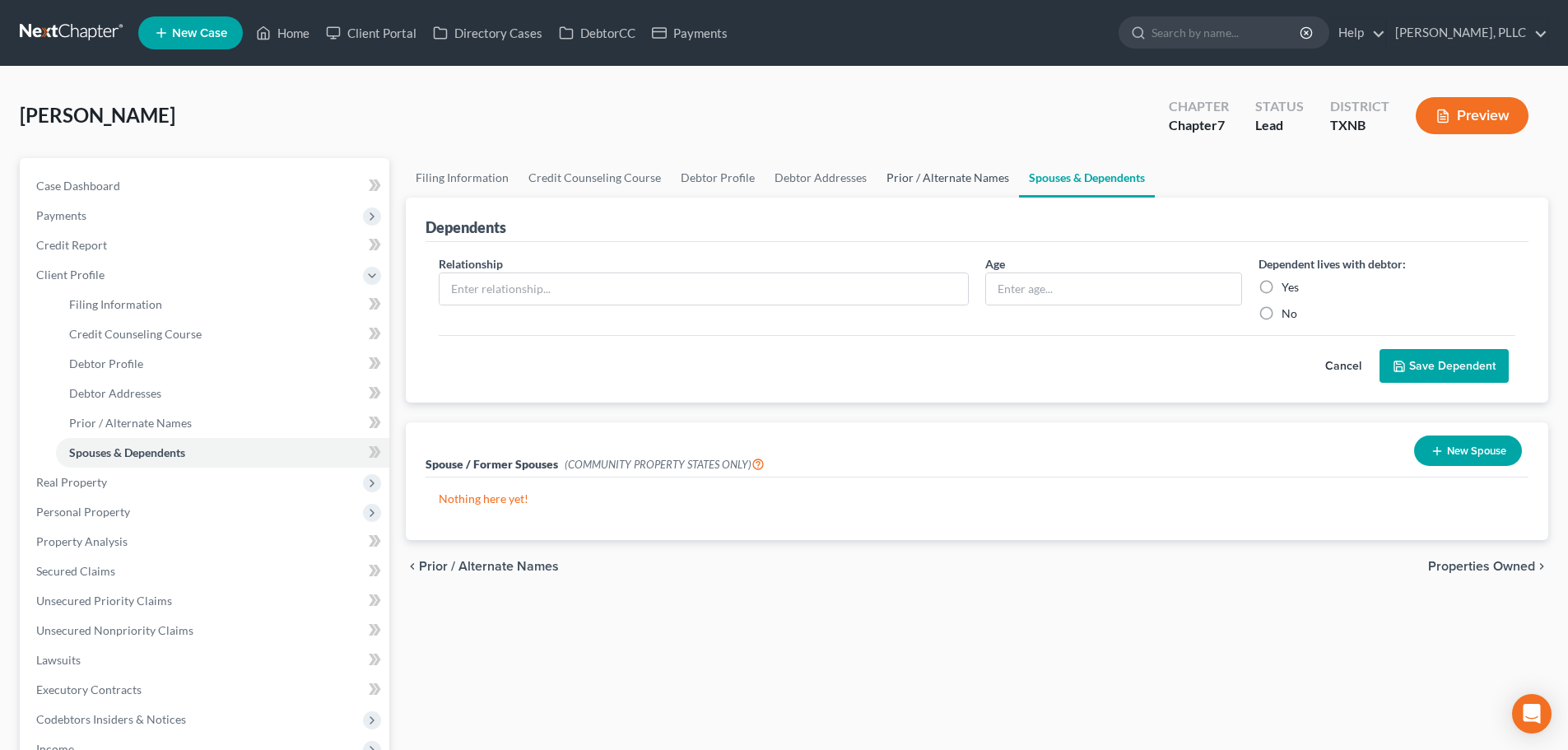
click at [932, 180] on link "Prior / Alternate Names" at bounding box center [947, 178] width 142 height 40
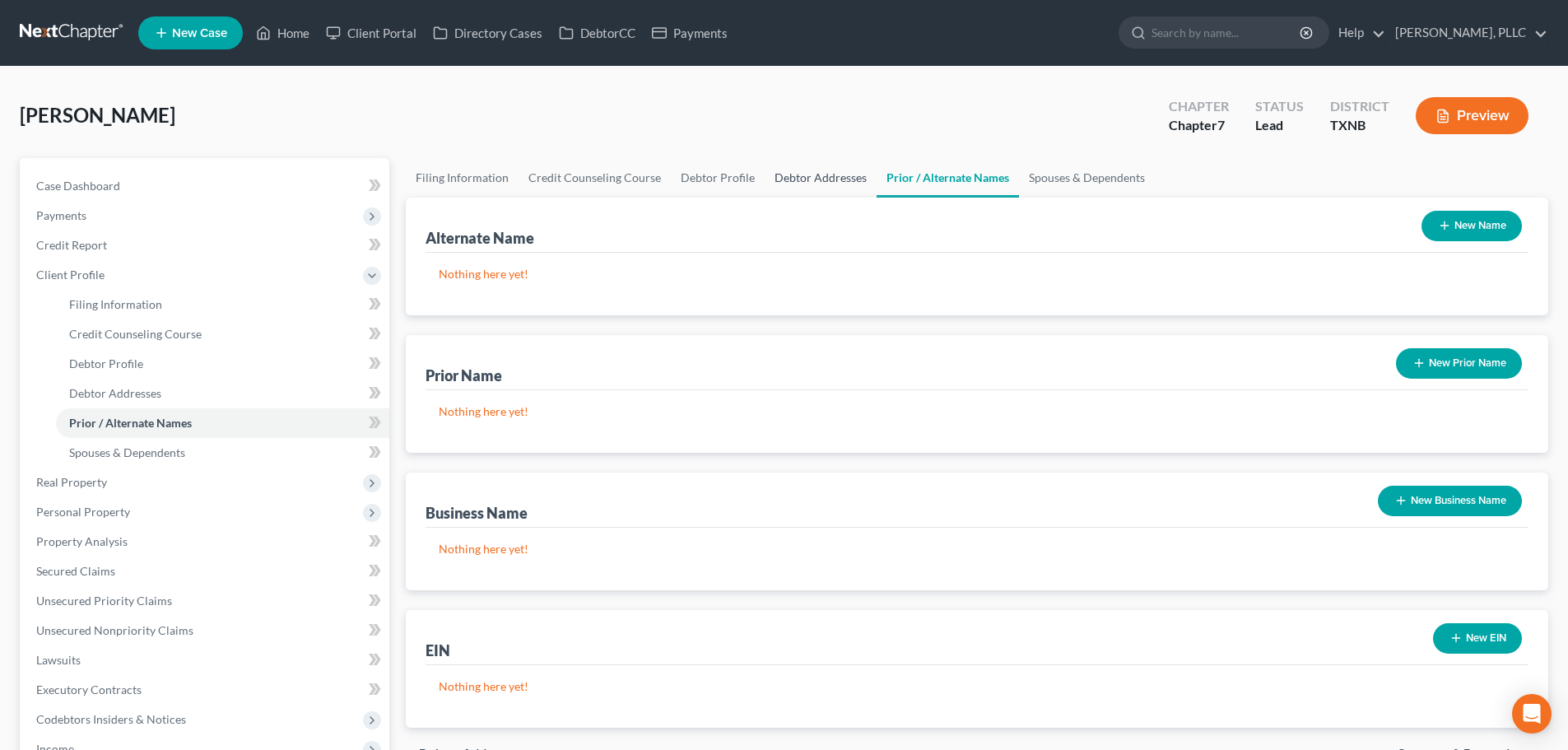
click at [829, 176] on link "Debtor Addresses" at bounding box center [820, 178] width 112 height 40
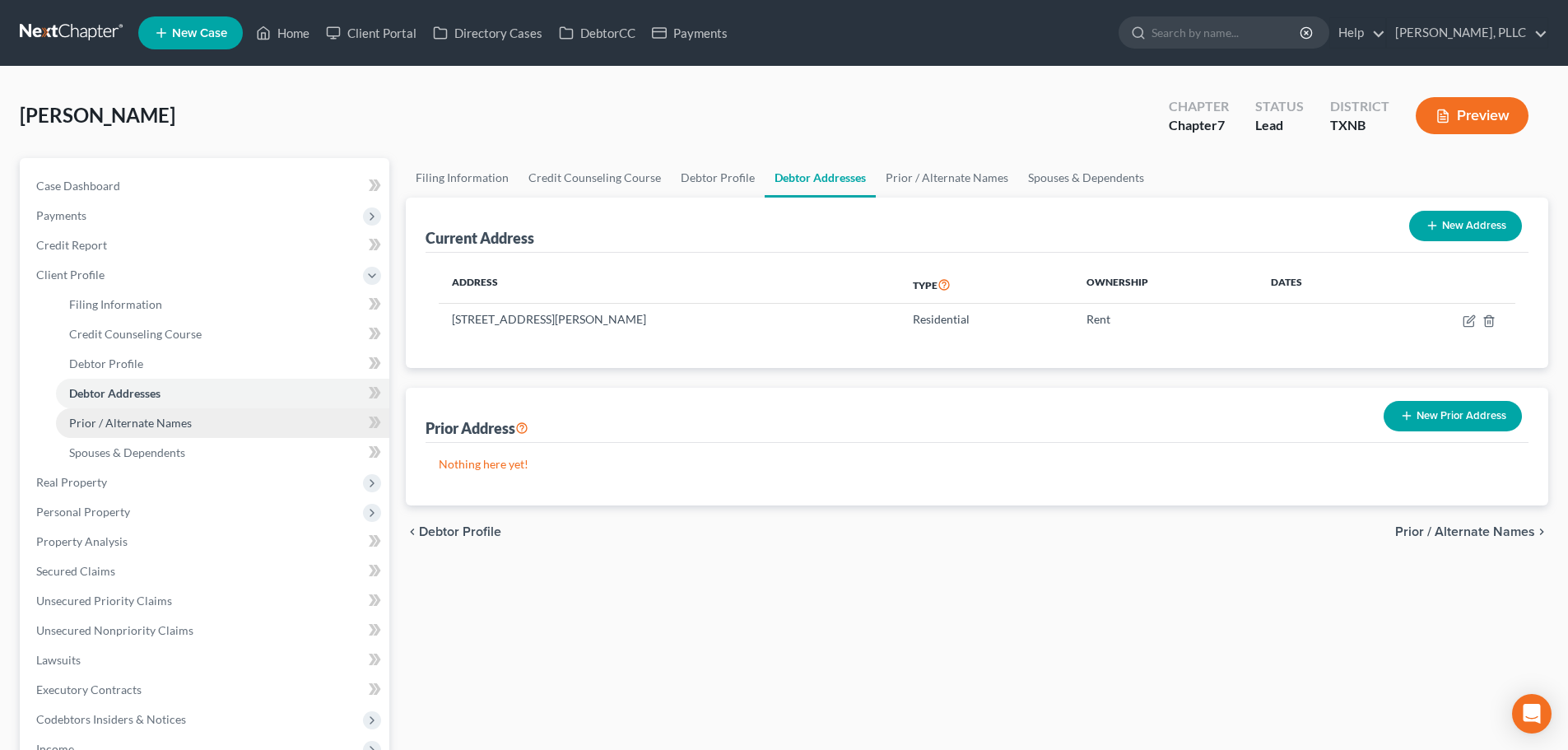
click at [161, 427] on span "Prior / Alternate Names" at bounding box center [131, 422] width 122 height 14
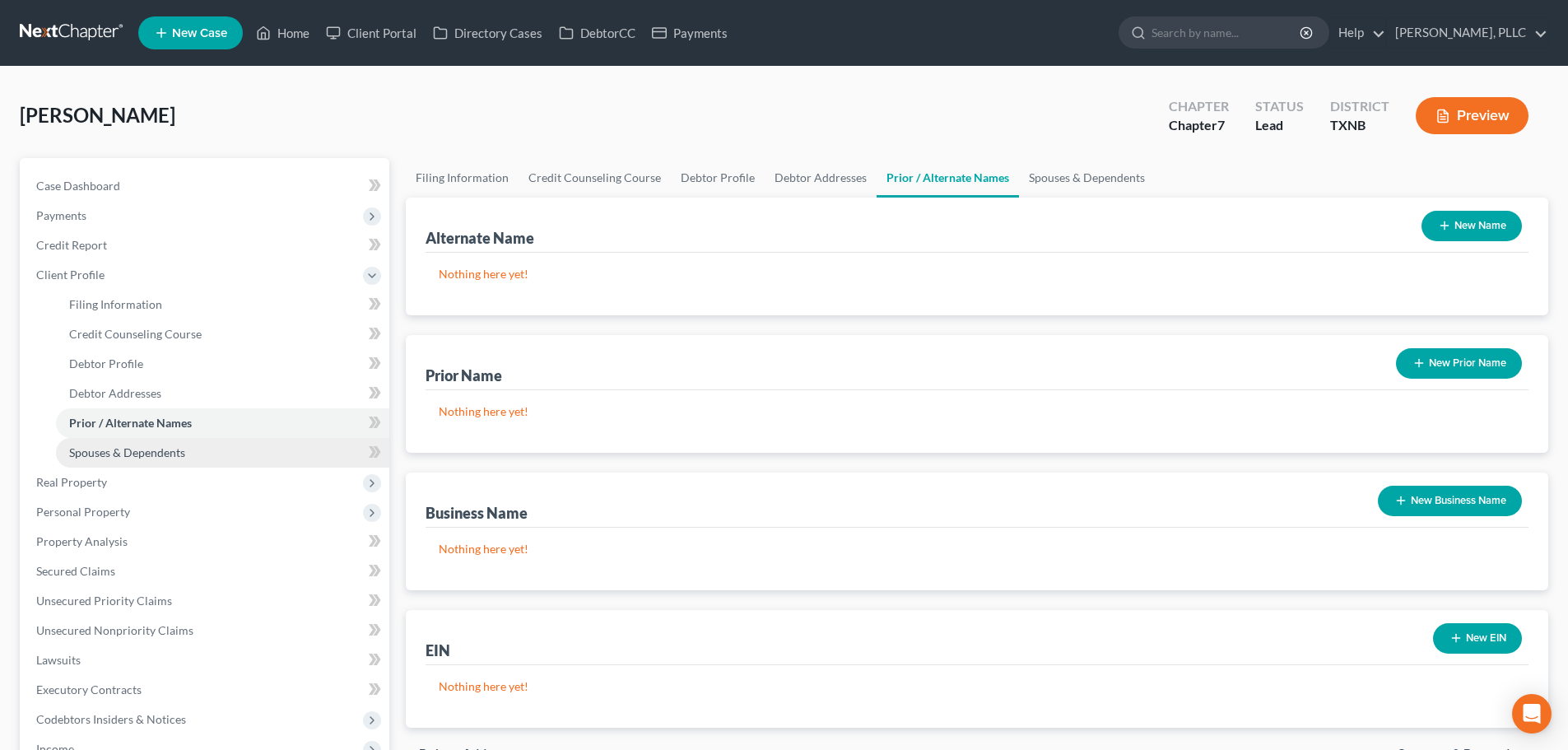
click at [151, 454] on span "Spouses & Dependents" at bounding box center [127, 452] width 116 height 14
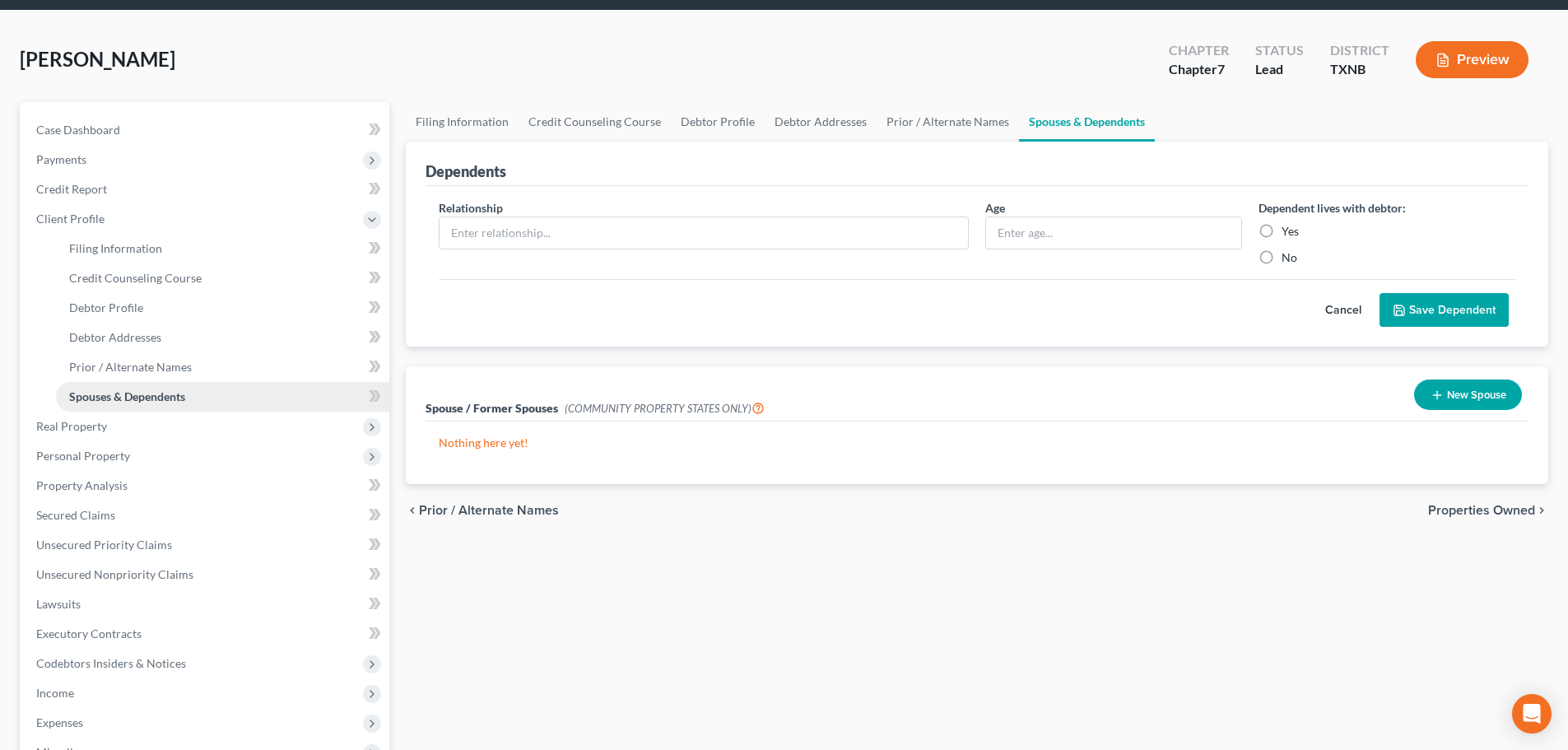
scroll to position [165, 0]
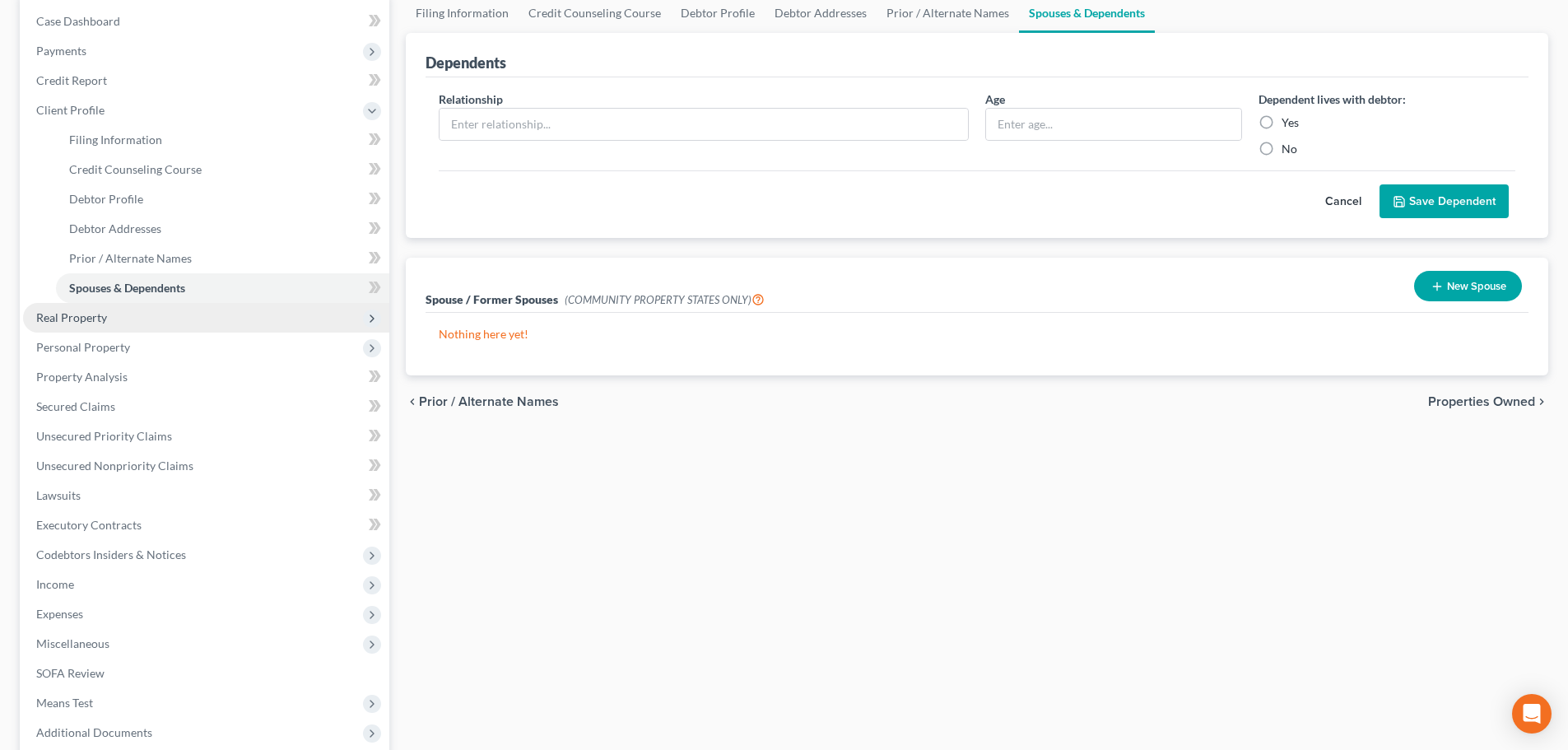
click at [89, 321] on span "Real Property" at bounding box center [72, 317] width 71 height 14
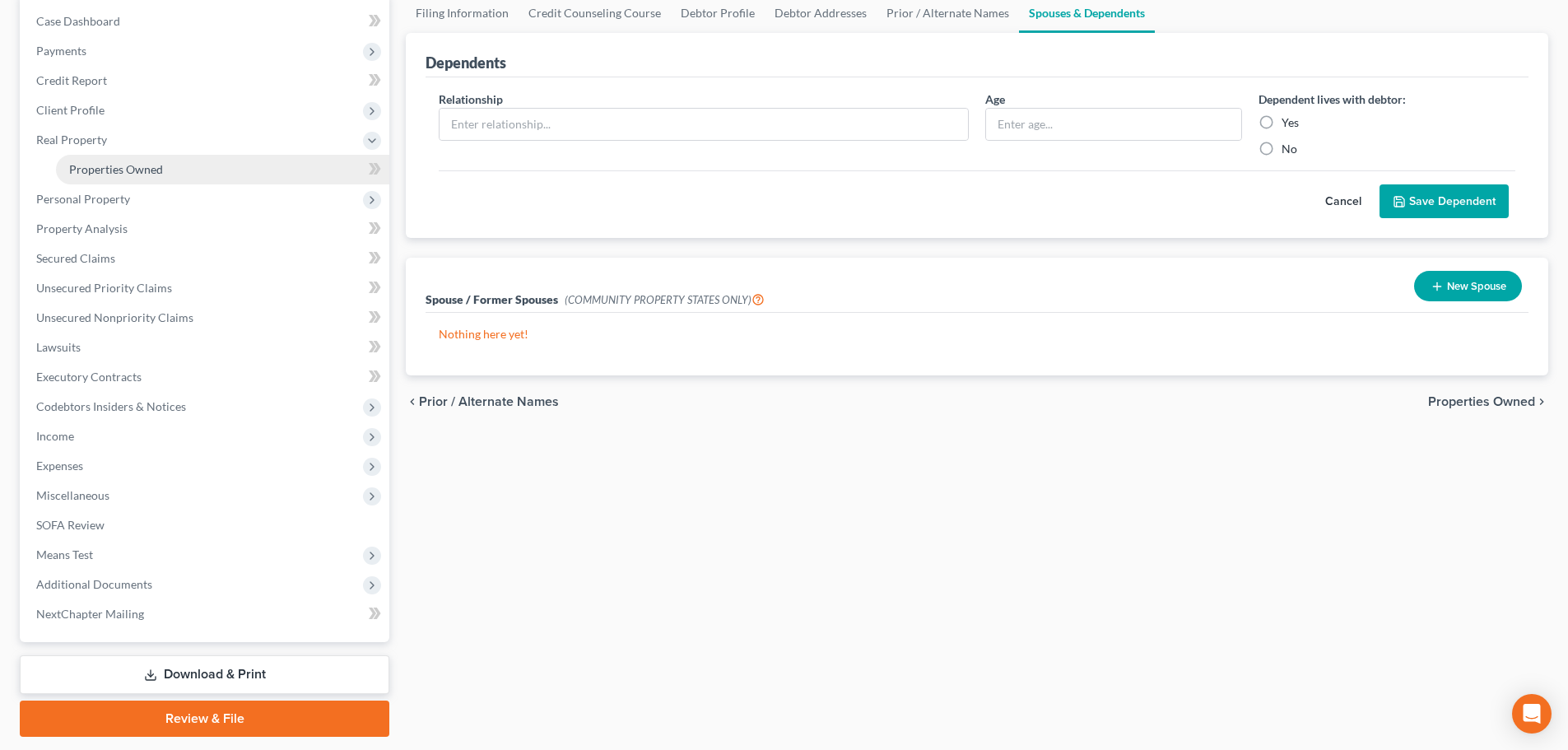
click at [112, 171] on span "Properties Owned" at bounding box center [116, 169] width 94 height 14
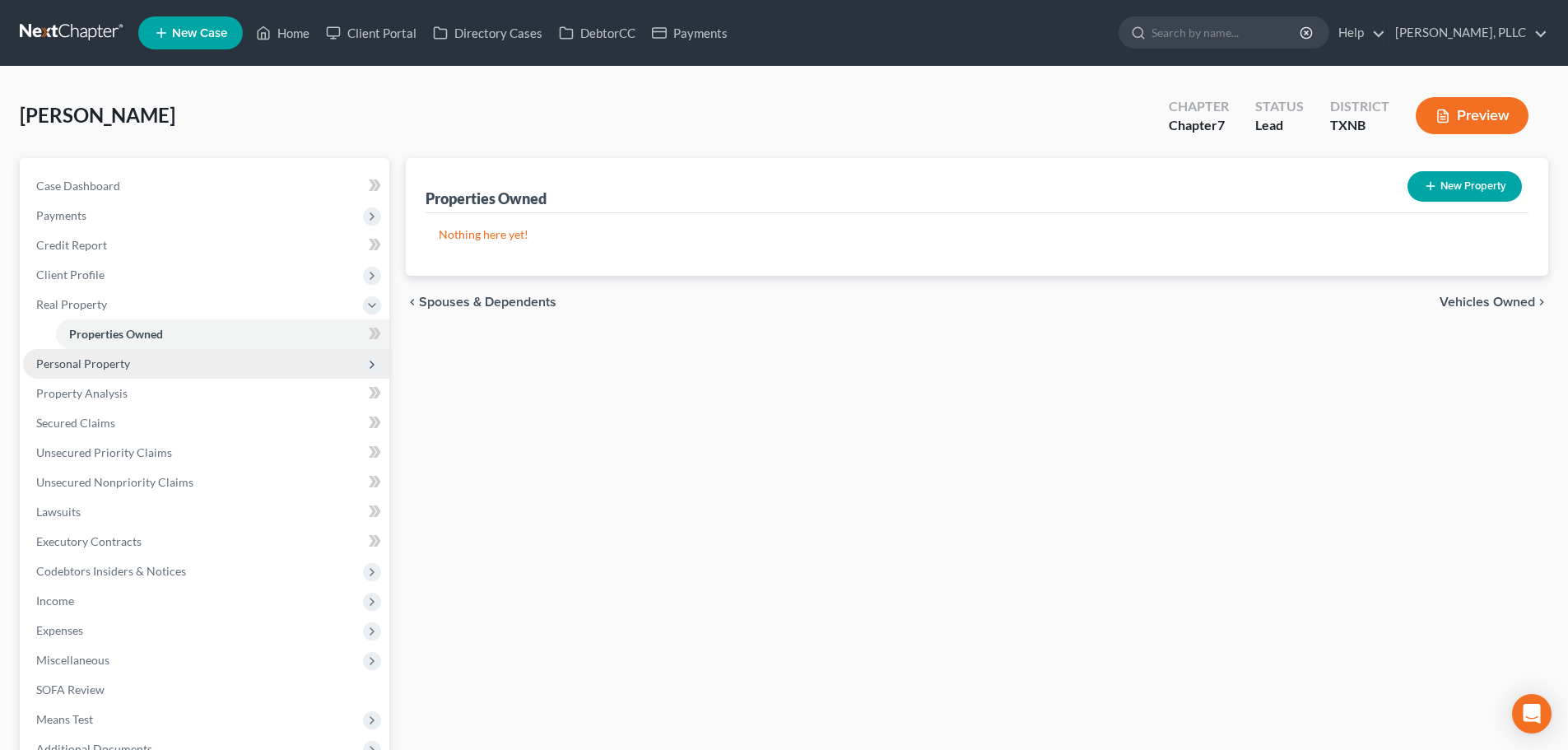
click at [99, 365] on span "Personal Property" at bounding box center [83, 363] width 94 height 14
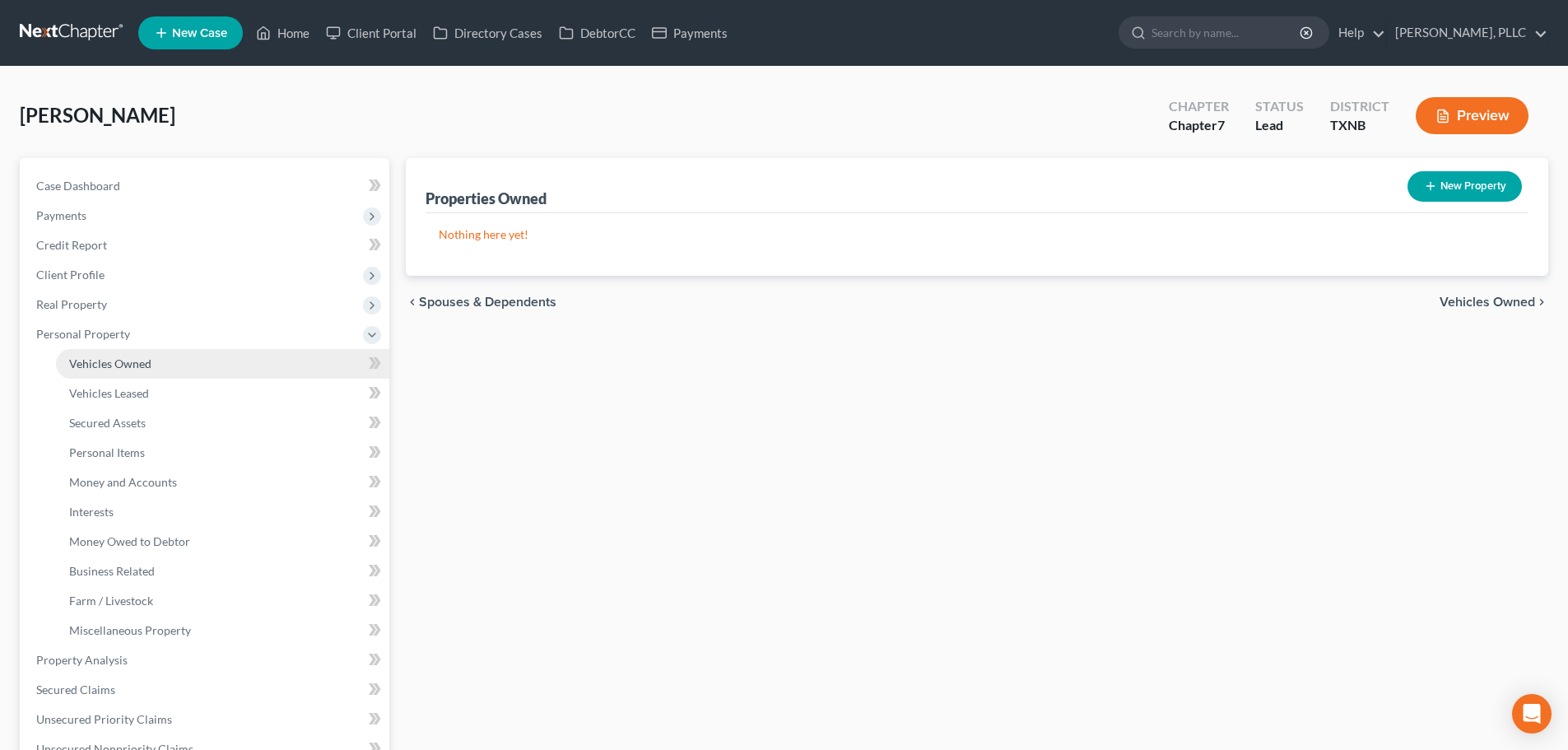
click at [107, 362] on span "Vehicles Owned" at bounding box center [110, 363] width 82 height 14
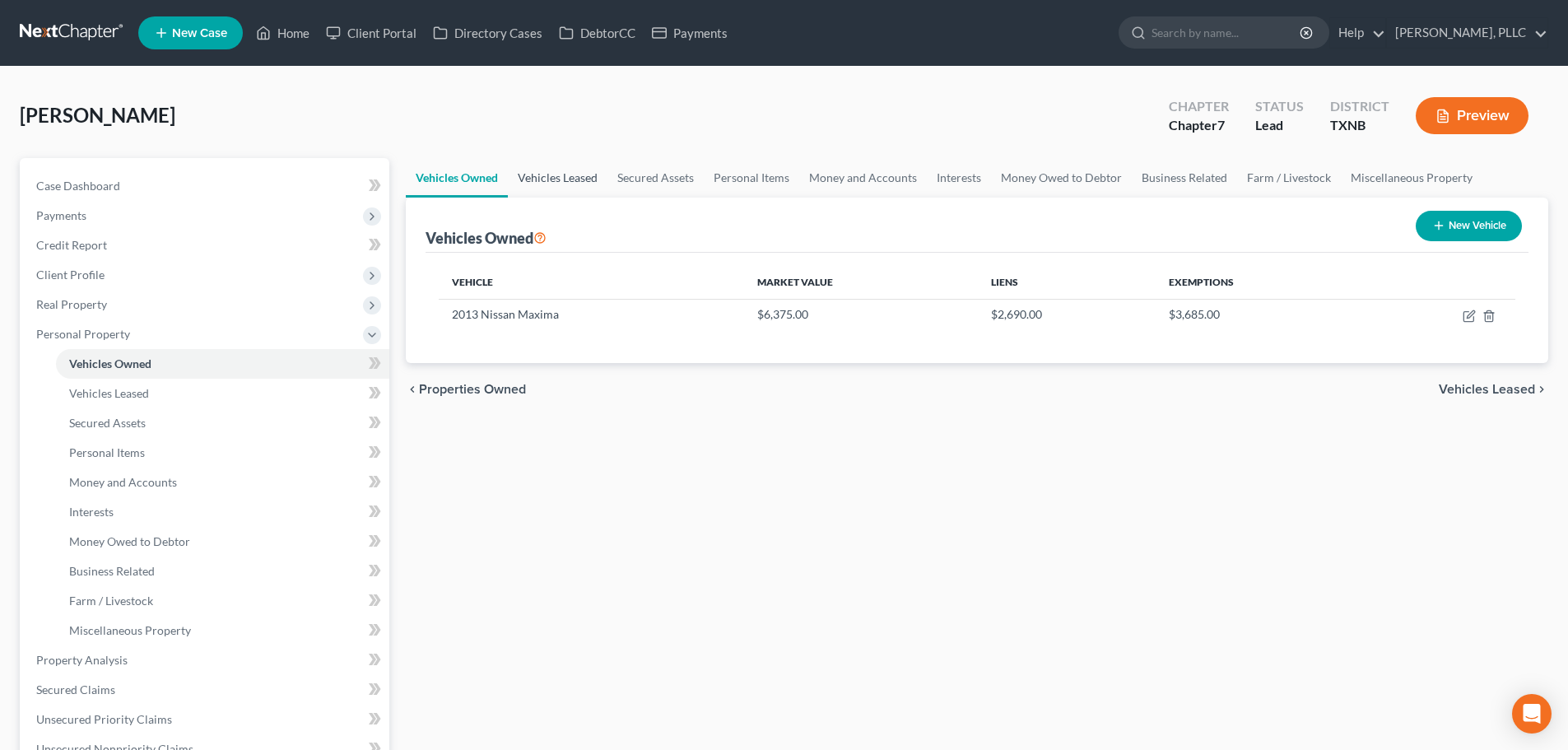
click at [582, 185] on link "Vehicles Leased" at bounding box center [558, 178] width 99 height 40
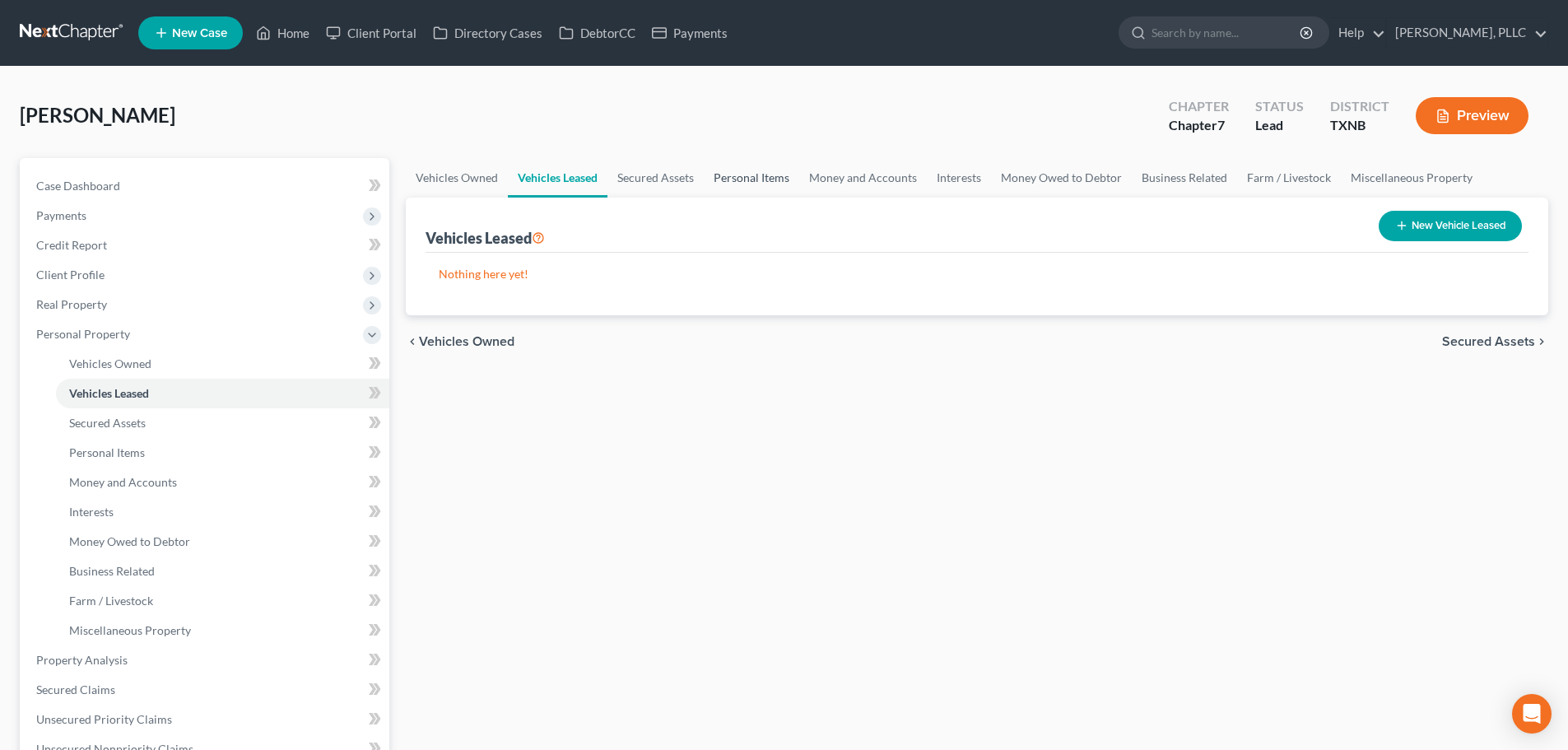
click at [756, 177] on link "Personal Items" at bounding box center [750, 178] width 95 height 40
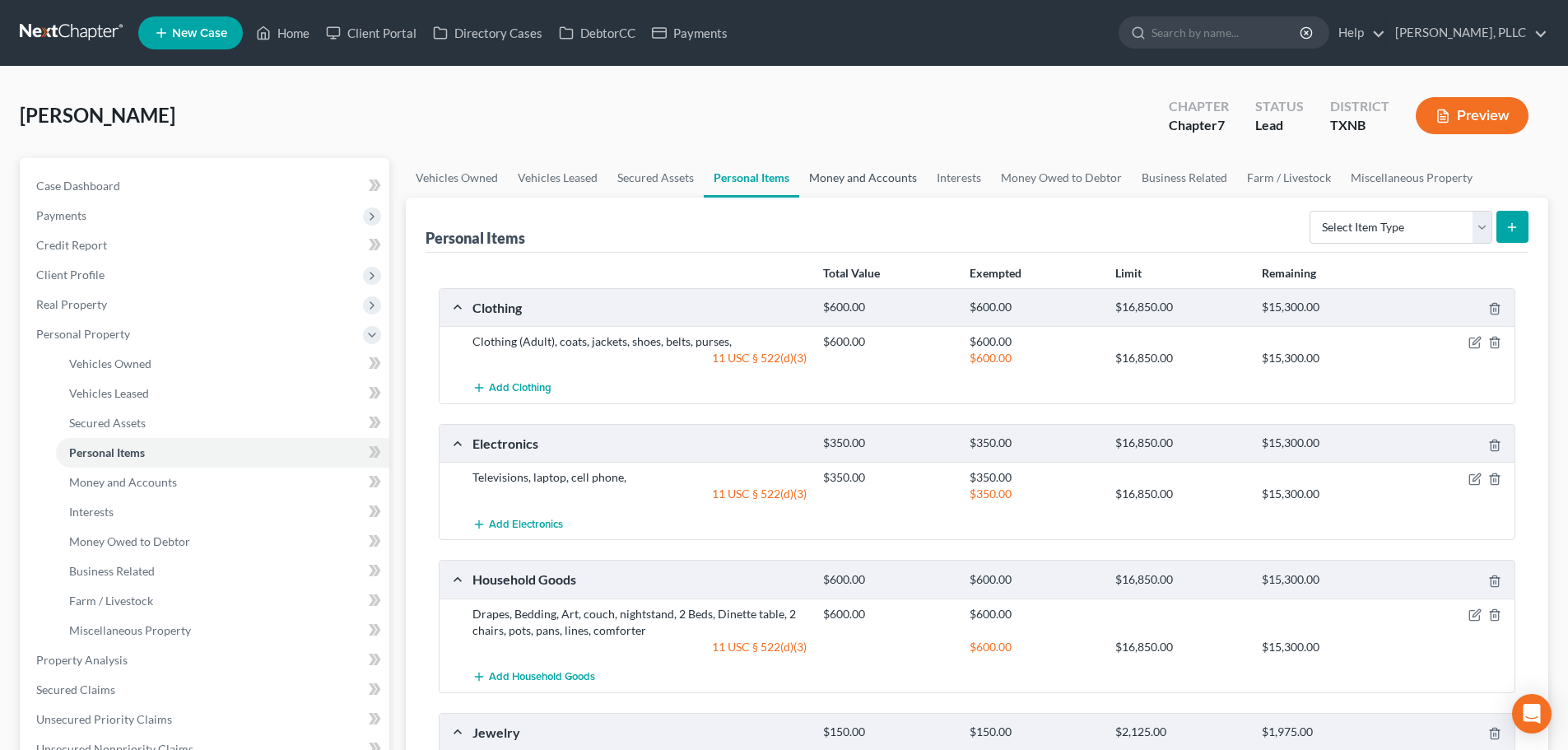
click at [885, 175] on link "Money and Accounts" at bounding box center [863, 178] width 127 height 40
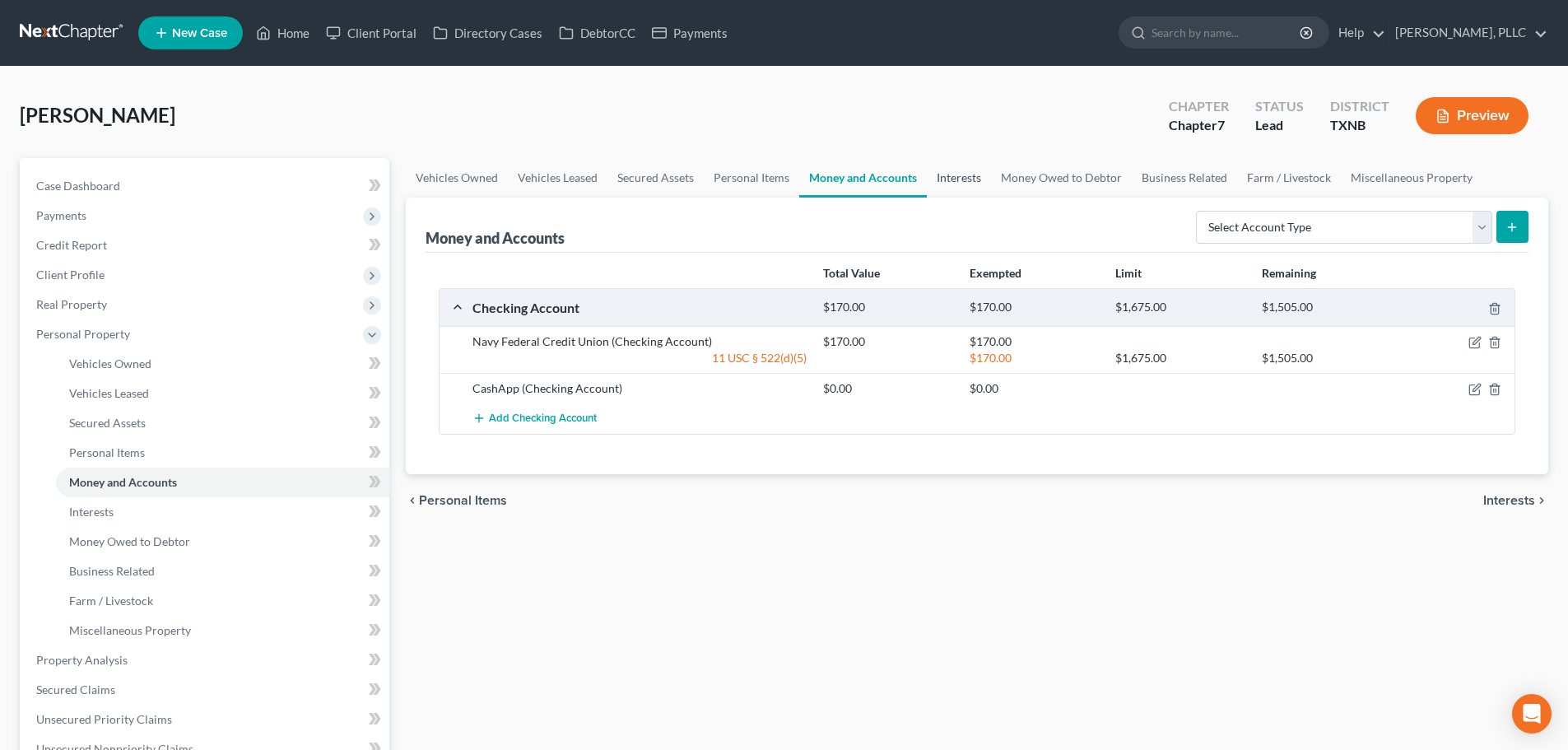
click at [961, 176] on link "Interests" at bounding box center [959, 178] width 65 height 40
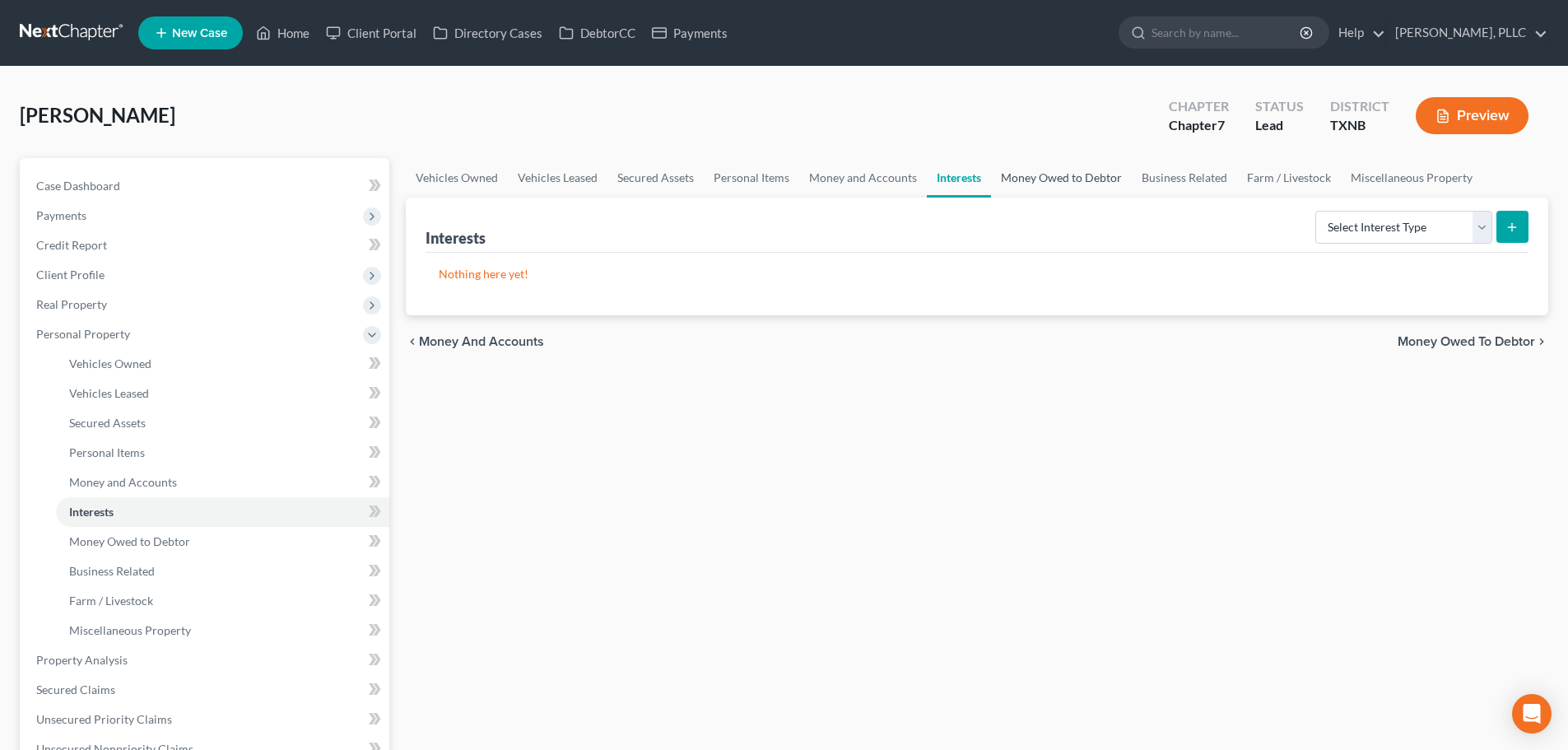
click at [1048, 177] on link "Money Owed to Debtor" at bounding box center [1061, 178] width 141 height 40
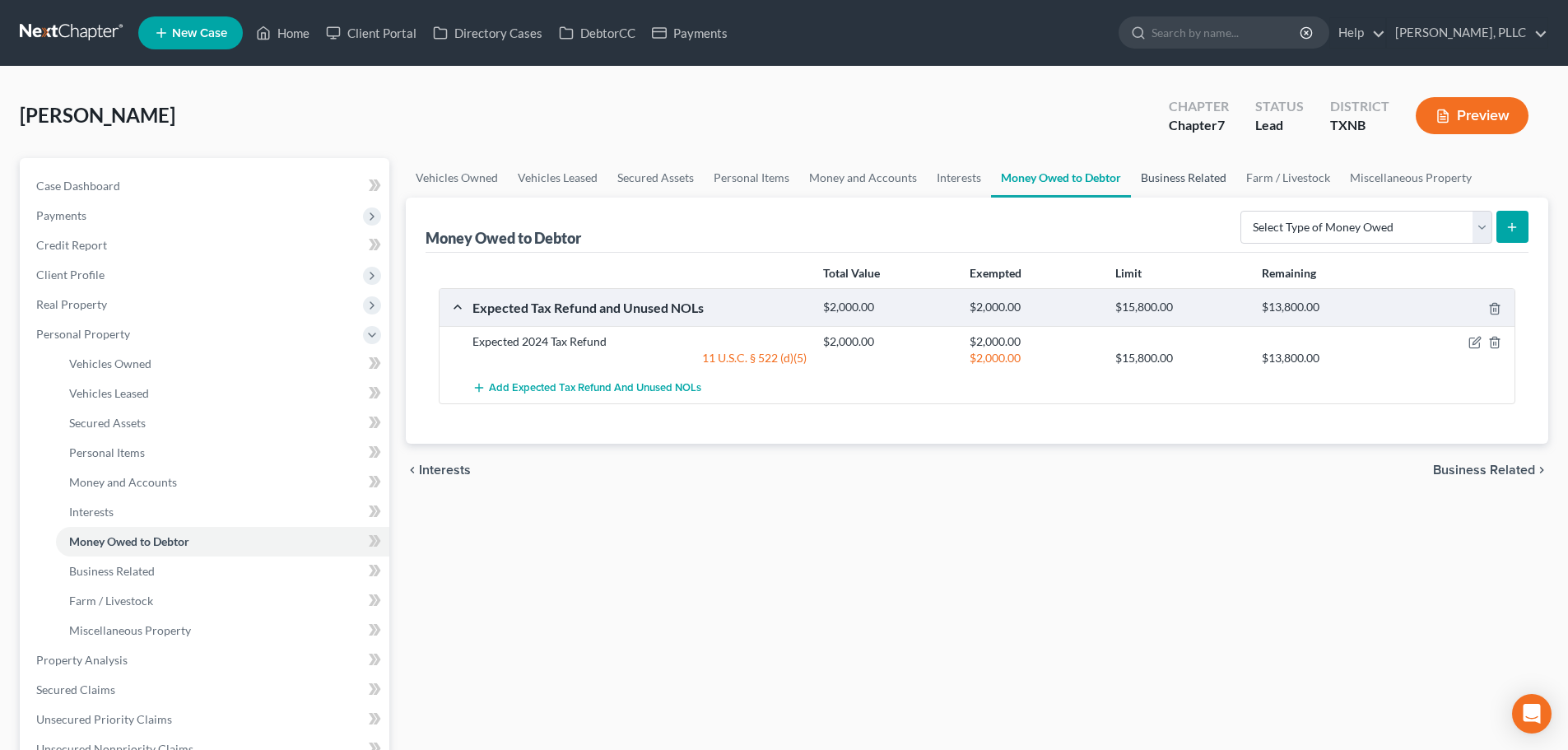
click at [1154, 177] on link "Business Related" at bounding box center [1183, 178] width 105 height 40
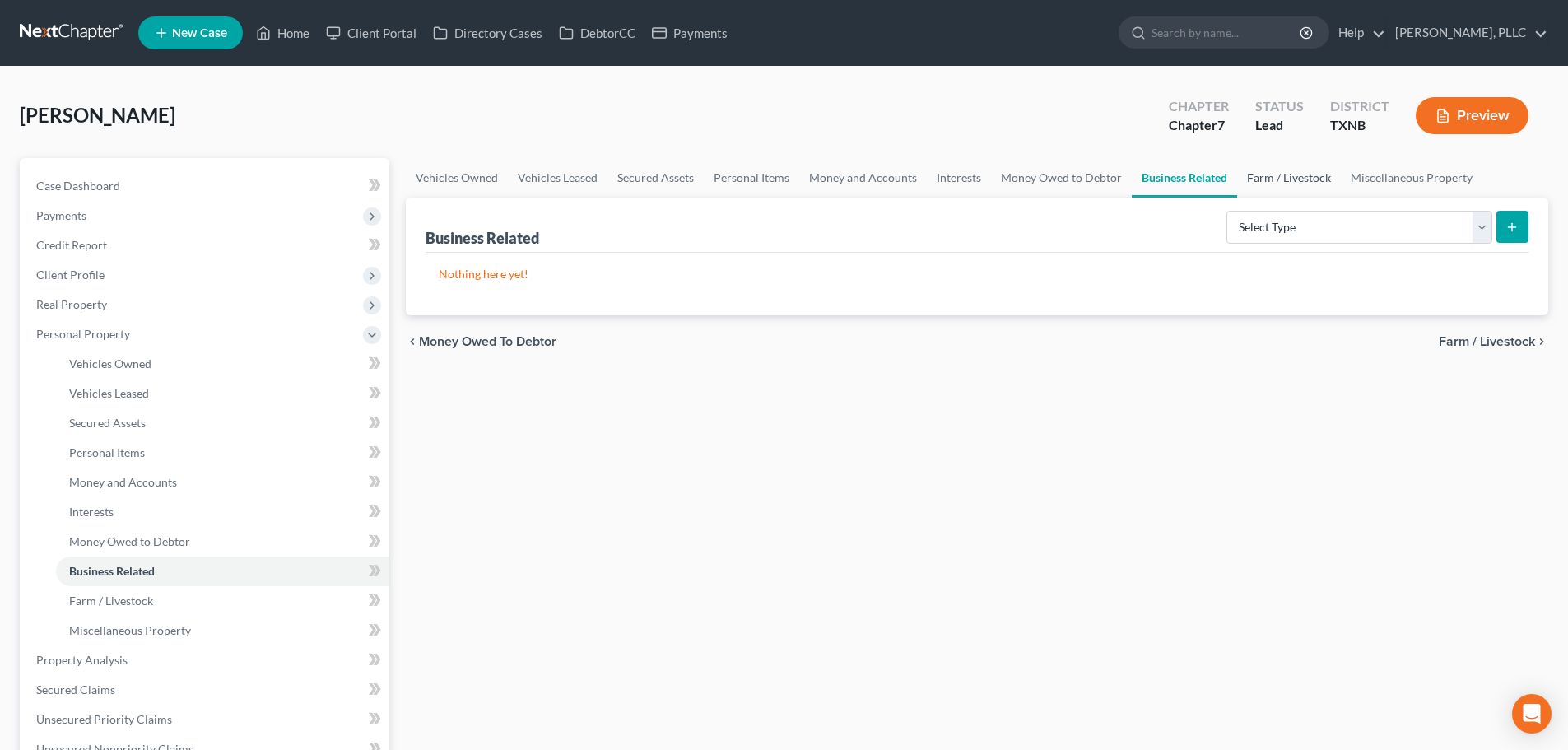
click at [1293, 180] on link "Farm / Livestock" at bounding box center [1288, 178] width 103 height 40
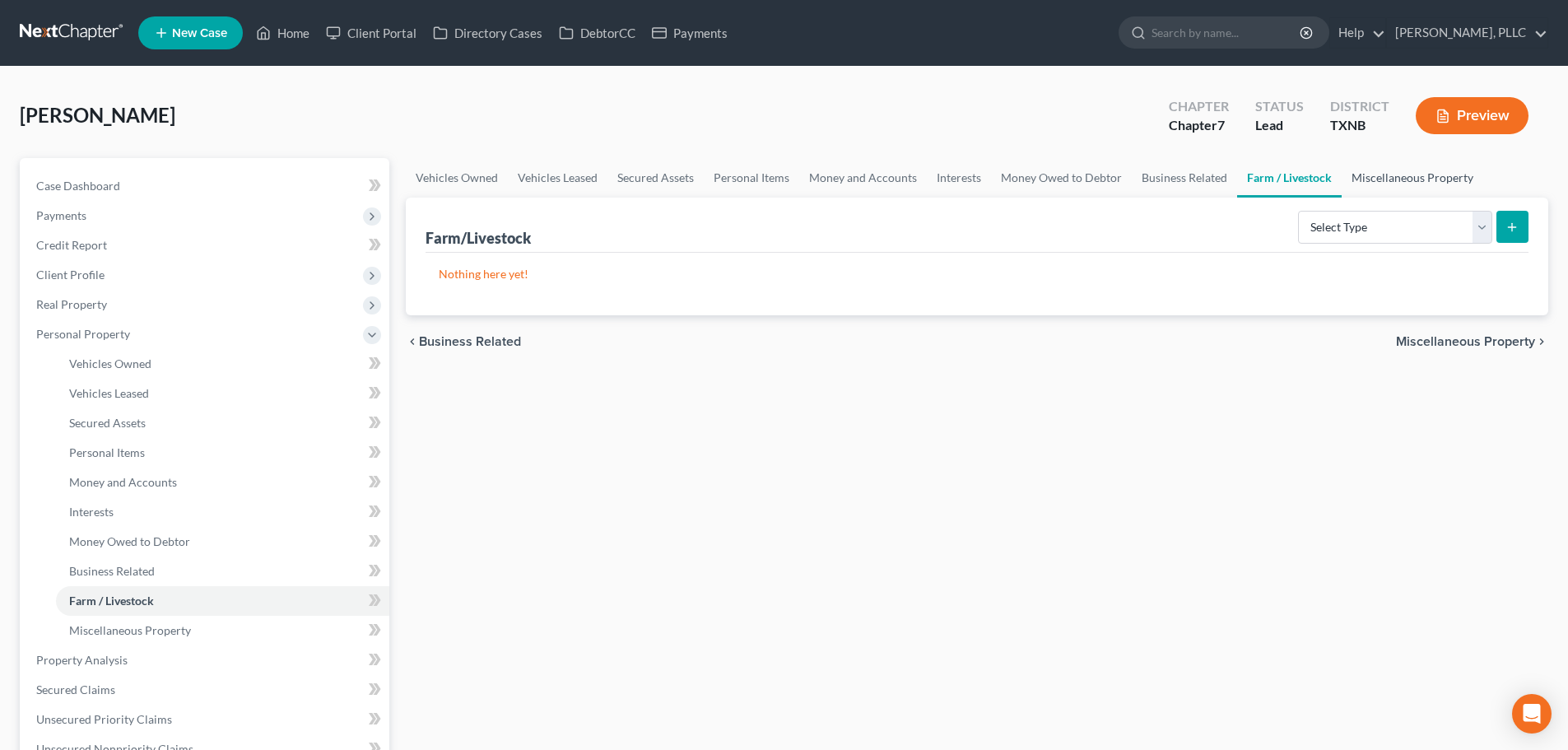
click at [1386, 175] on link "Miscellaneous Property" at bounding box center [1412, 178] width 141 height 40
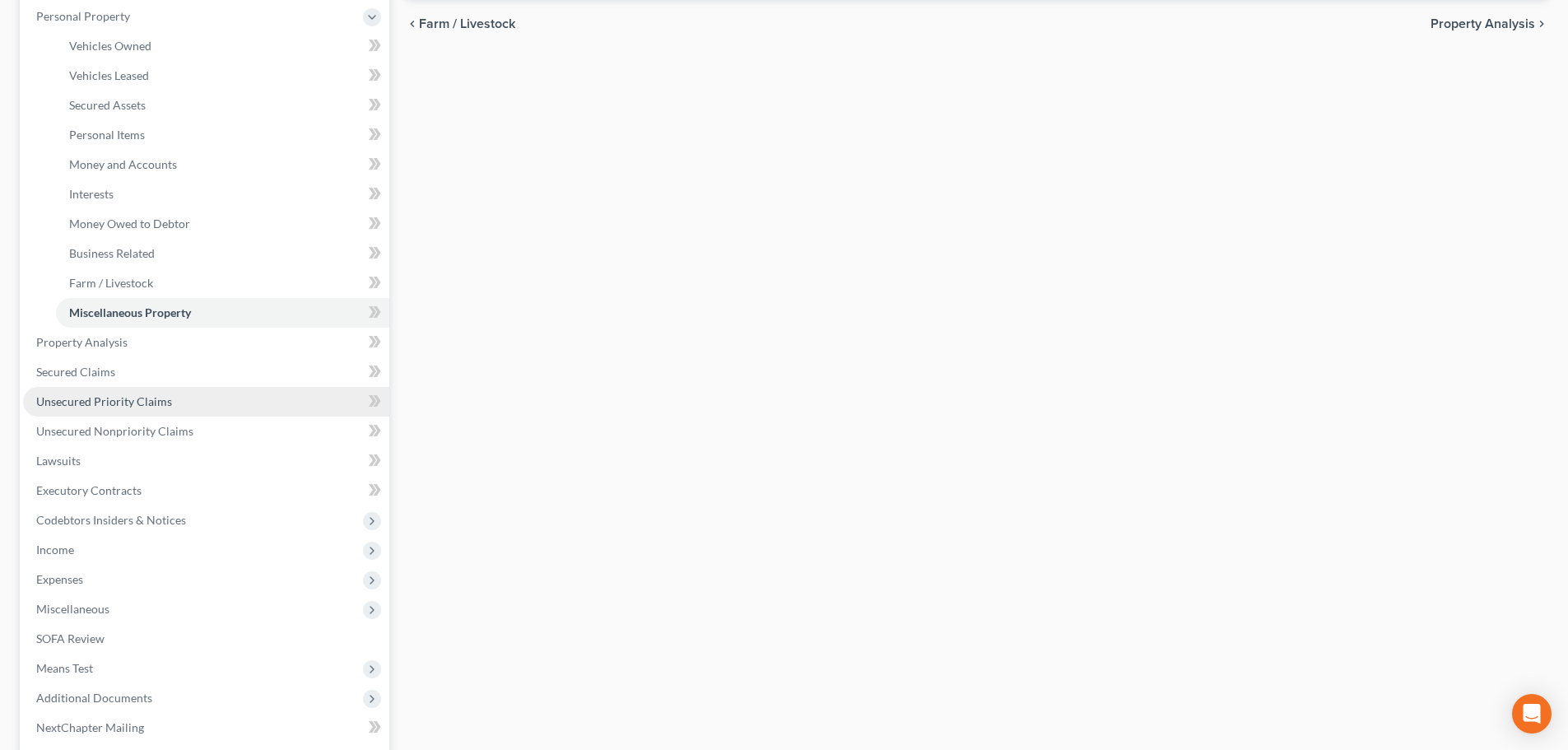
scroll to position [329, 0]
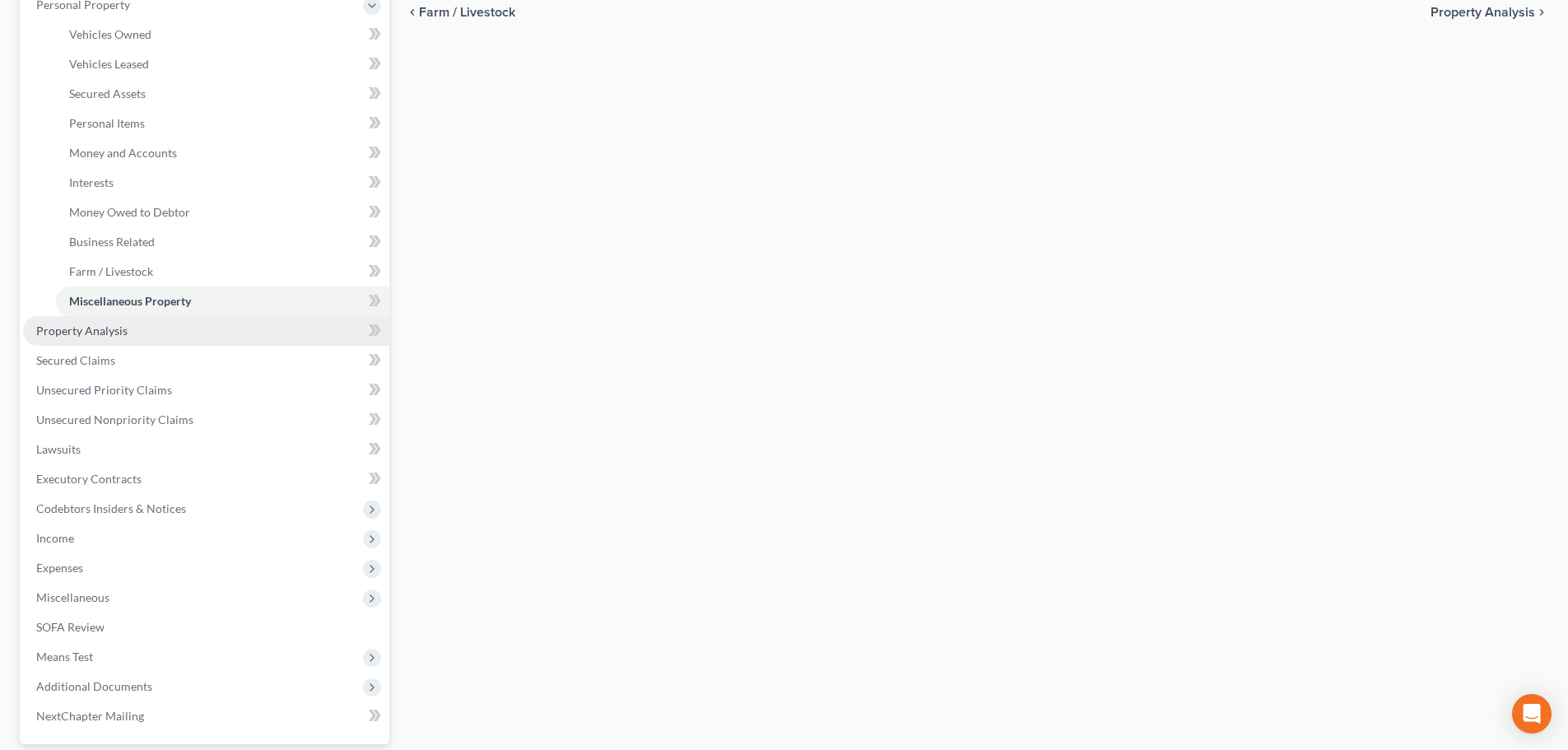
click at [87, 331] on span "Property Analysis" at bounding box center [82, 330] width 91 height 14
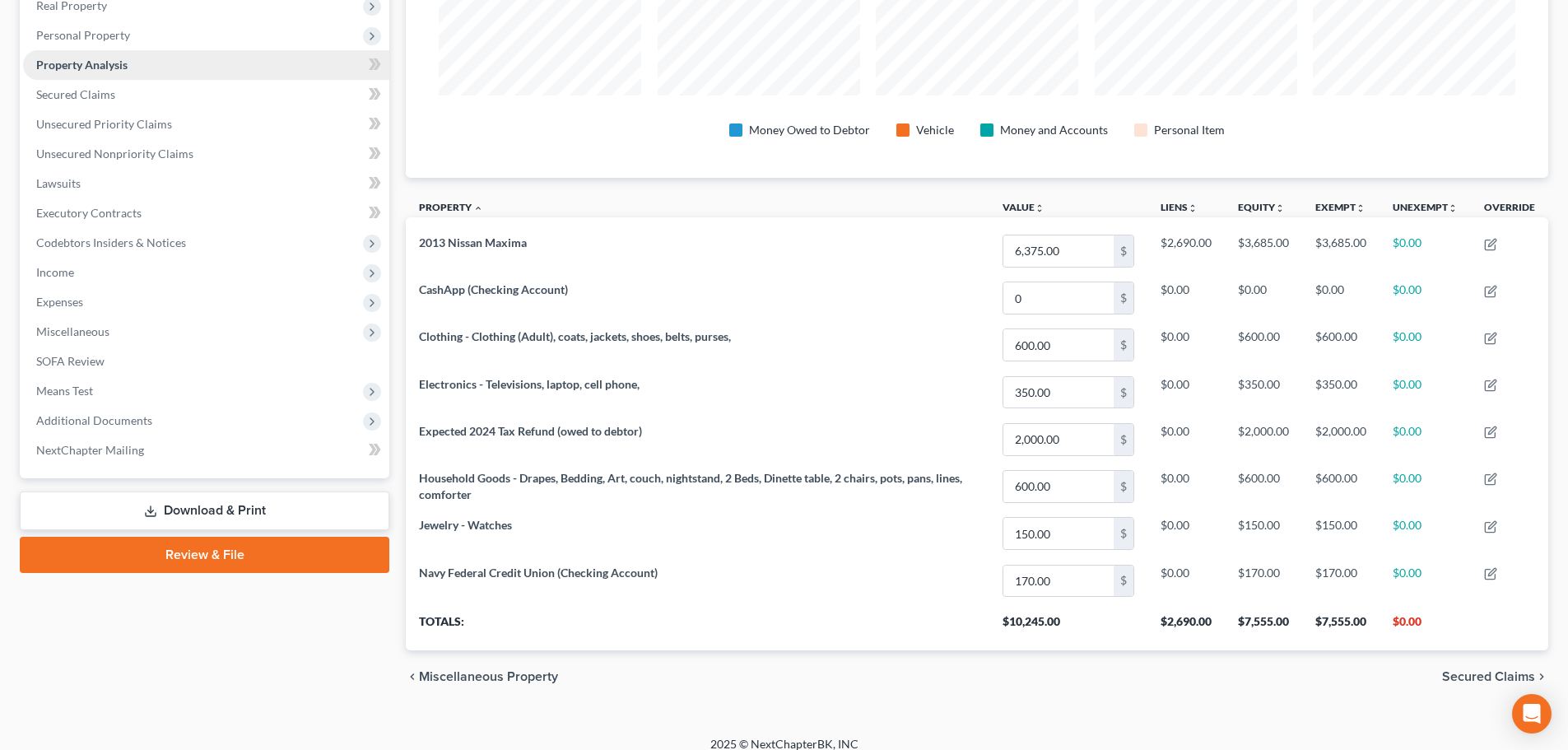
scroll to position [315, 0]
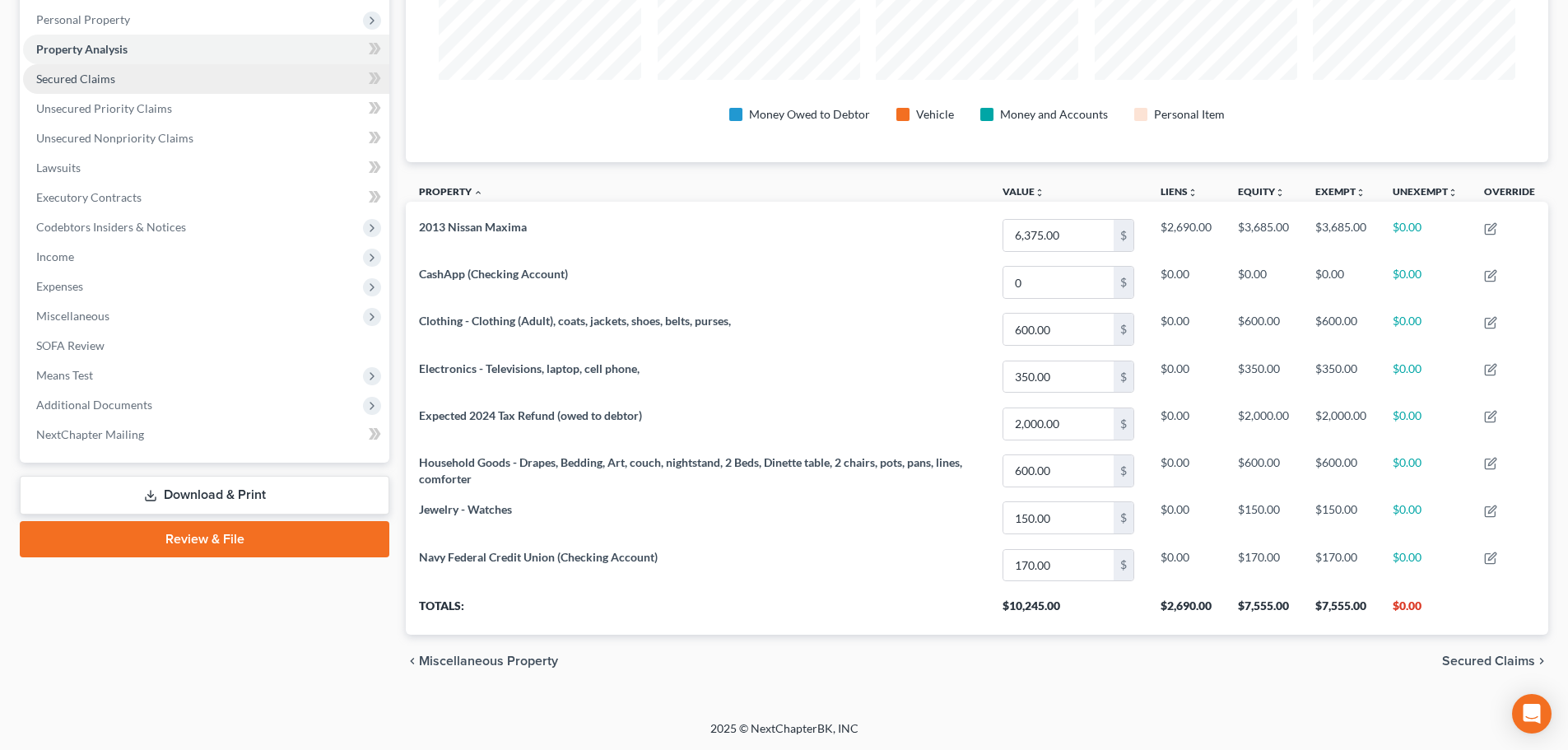
click at [85, 76] on span "Secured Claims" at bounding box center [75, 79] width 79 height 14
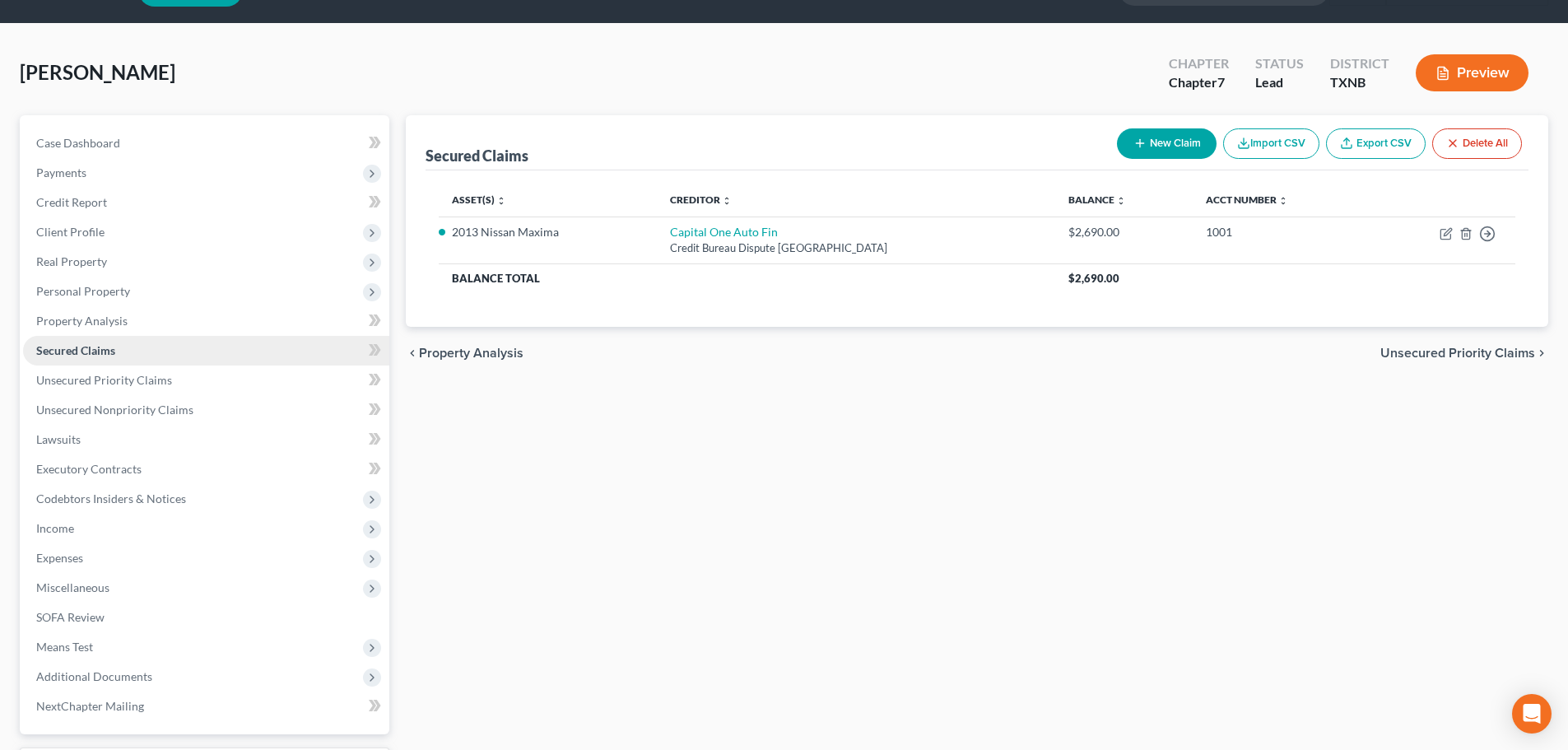
scroll to position [82, 0]
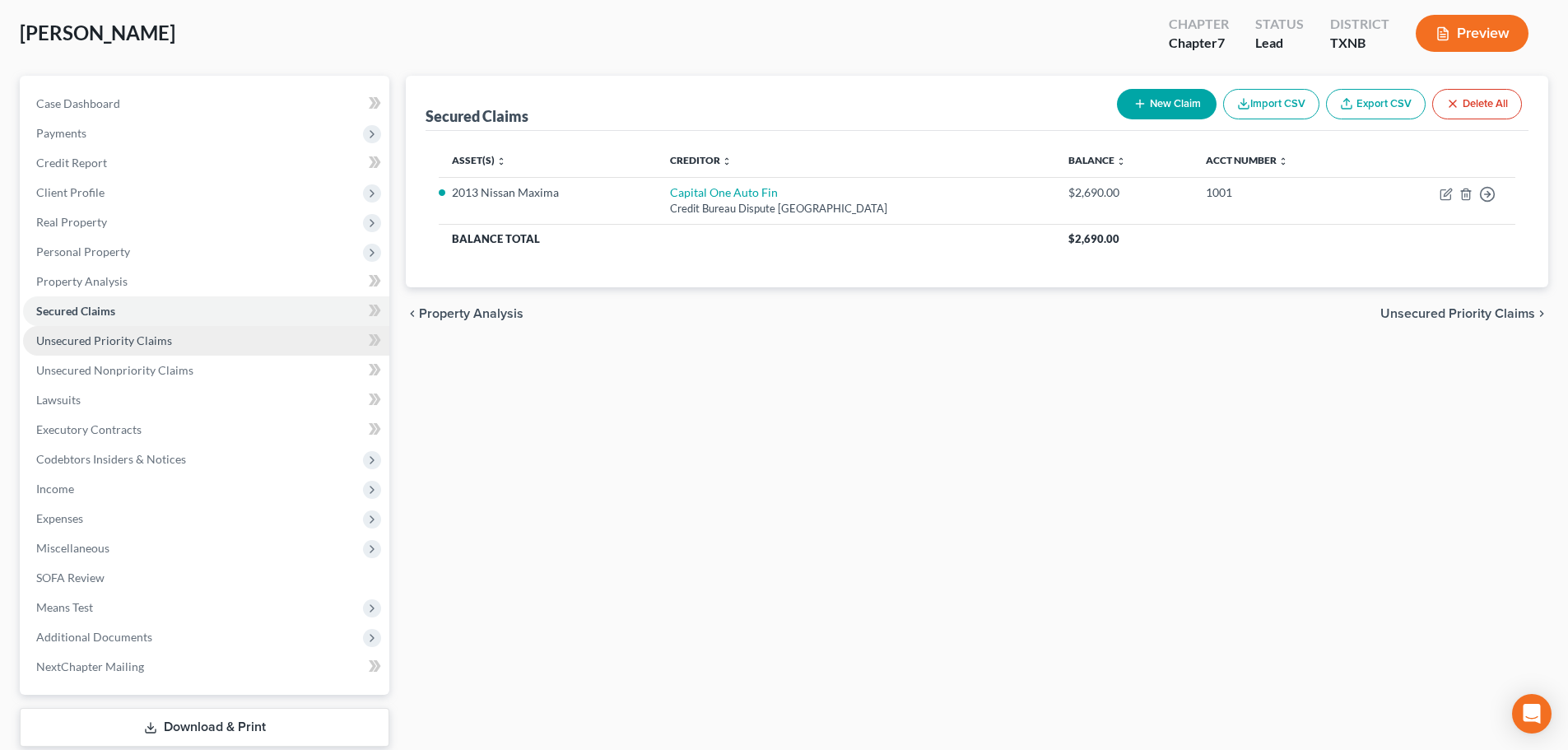
click at [120, 340] on span "Unsecured Priority Claims" at bounding box center [104, 340] width 136 height 14
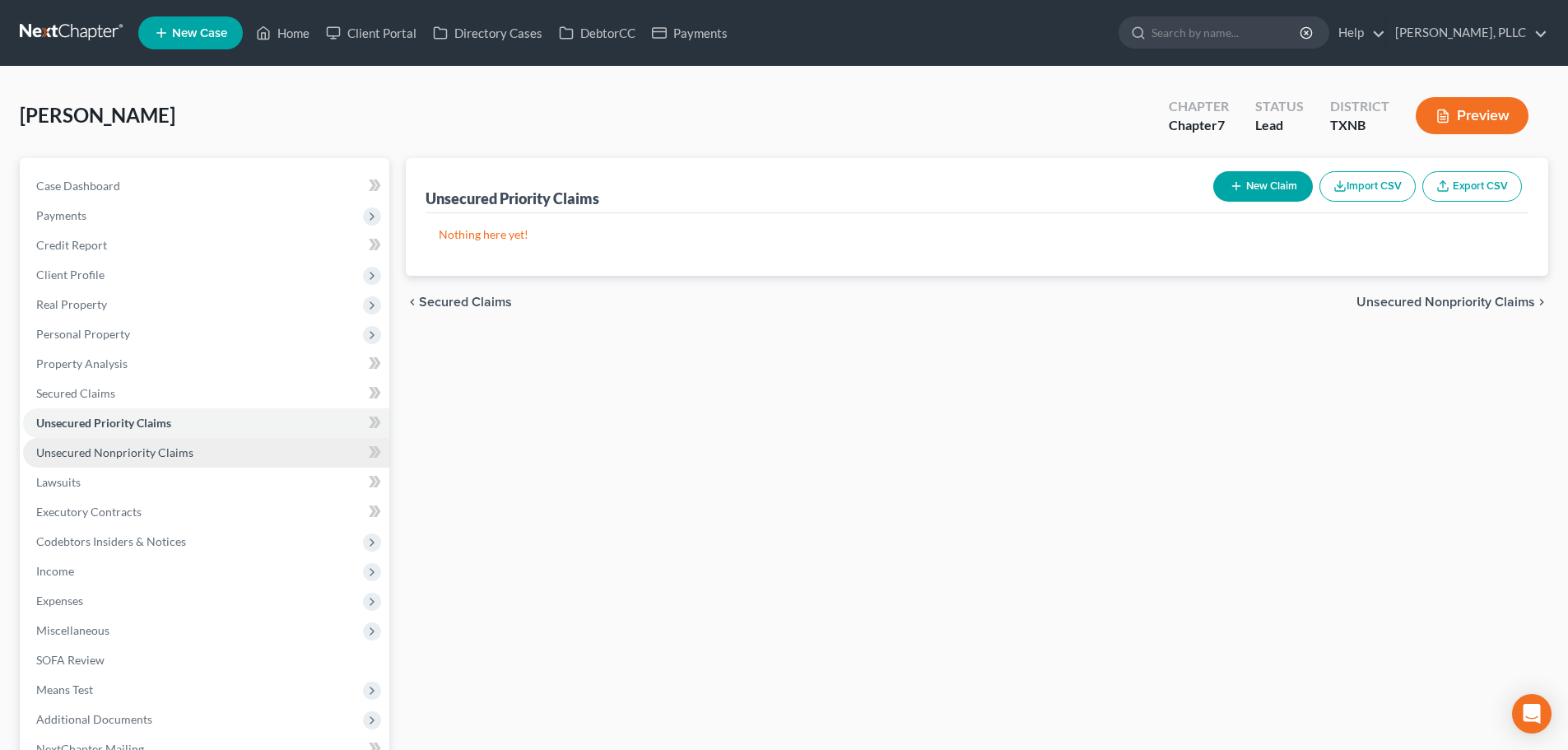
click at [121, 458] on span "Unsecured Nonpriority Claims" at bounding box center [115, 452] width 157 height 14
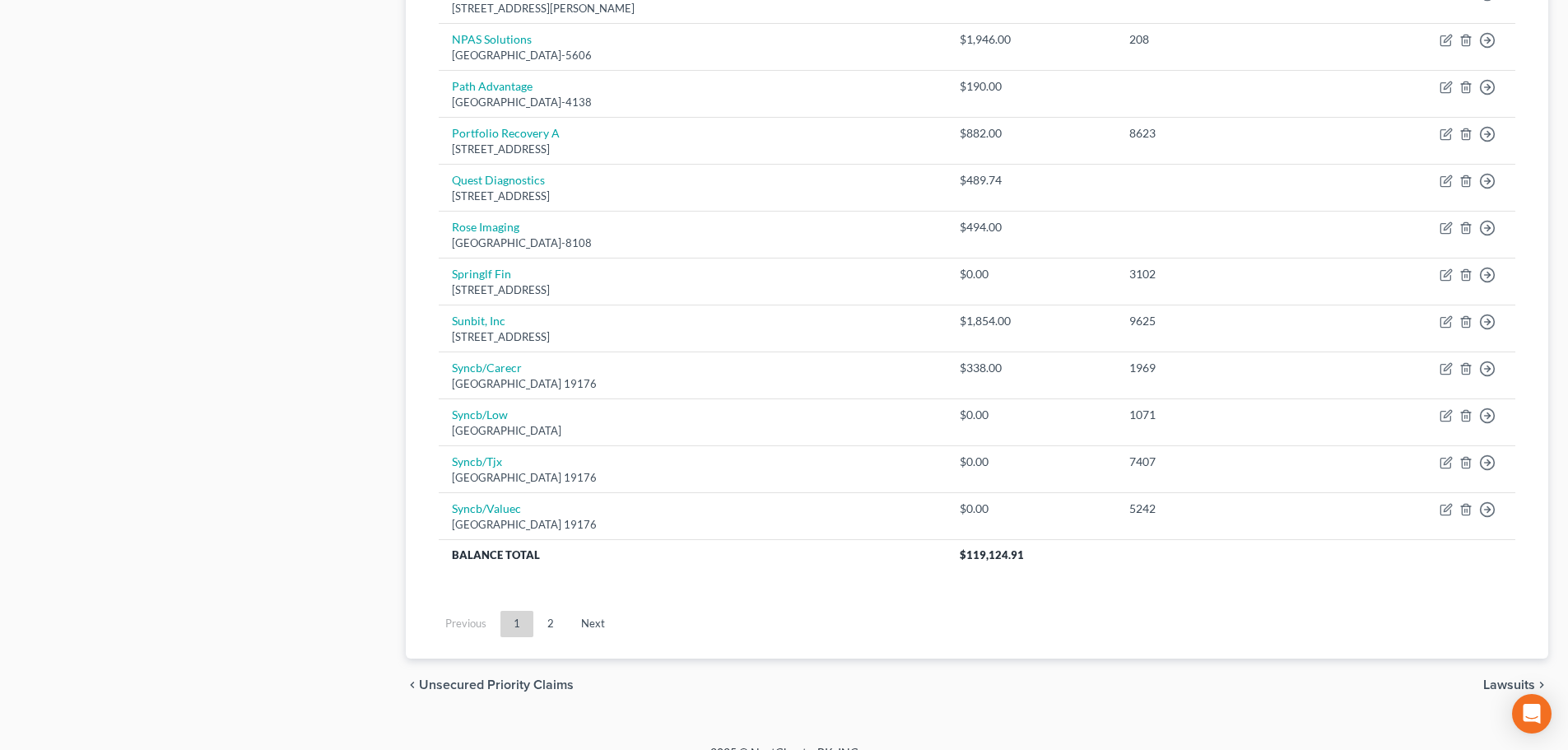
scroll to position [1151, 0]
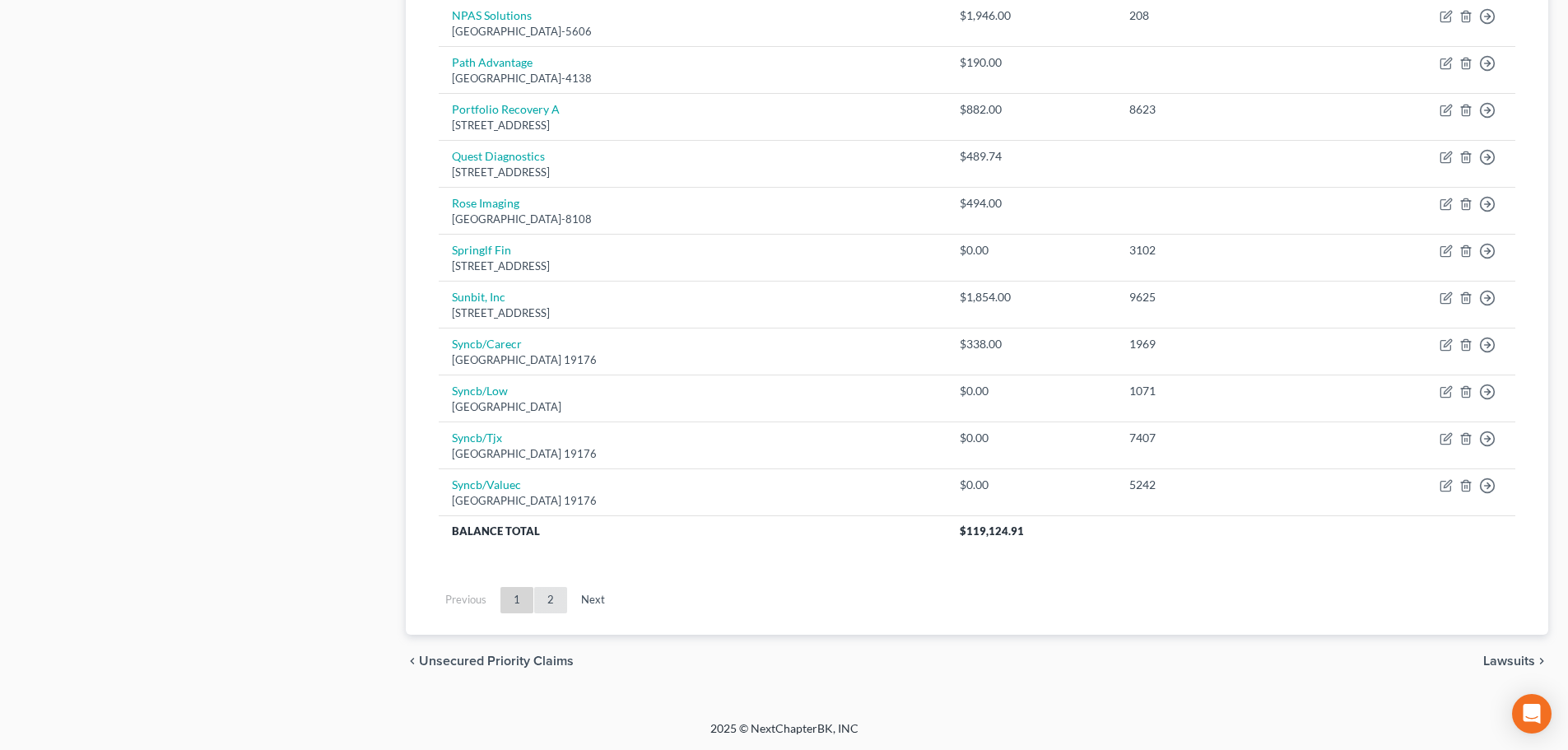
click at [550, 600] on link "2" at bounding box center [550, 600] width 33 height 26
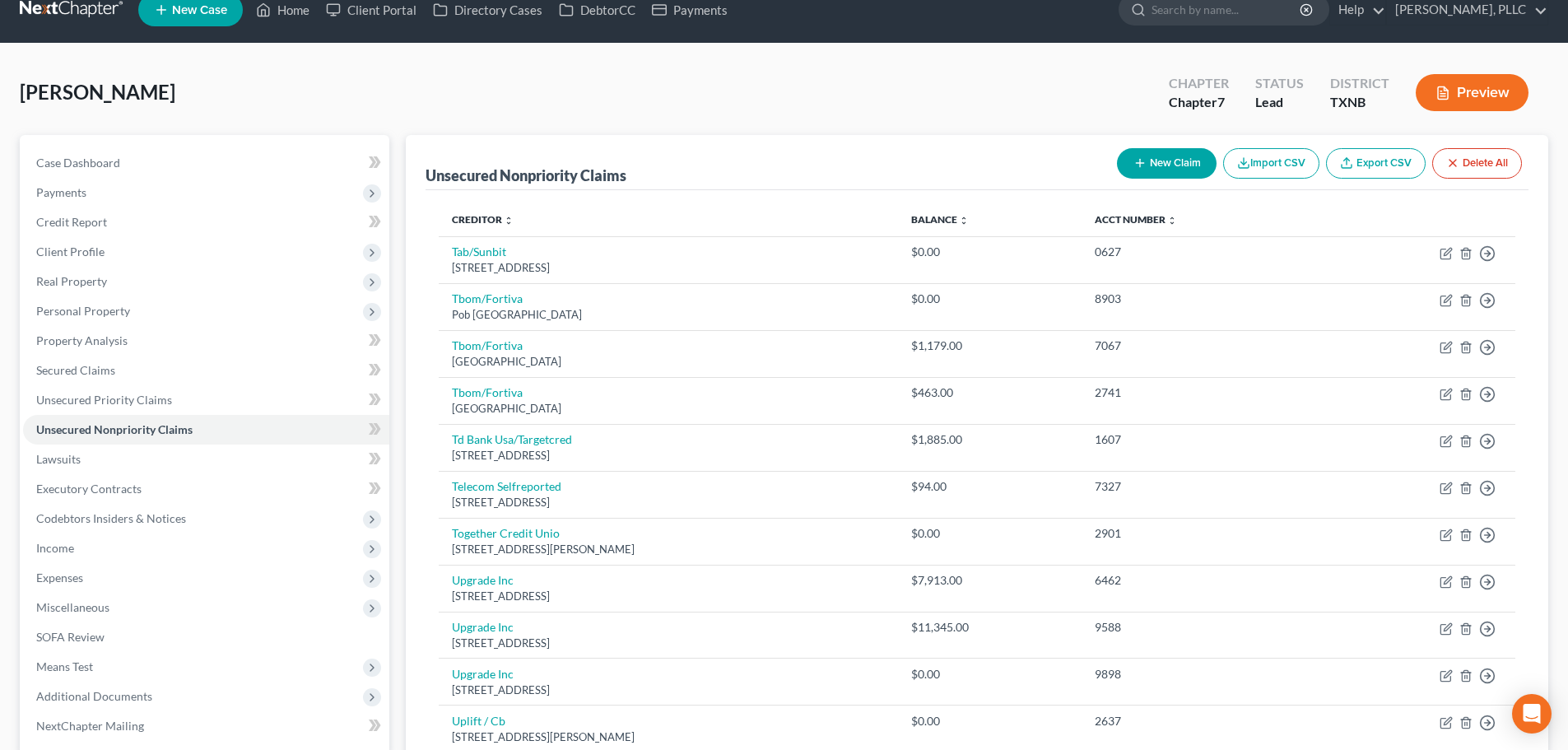
scroll to position [0, 0]
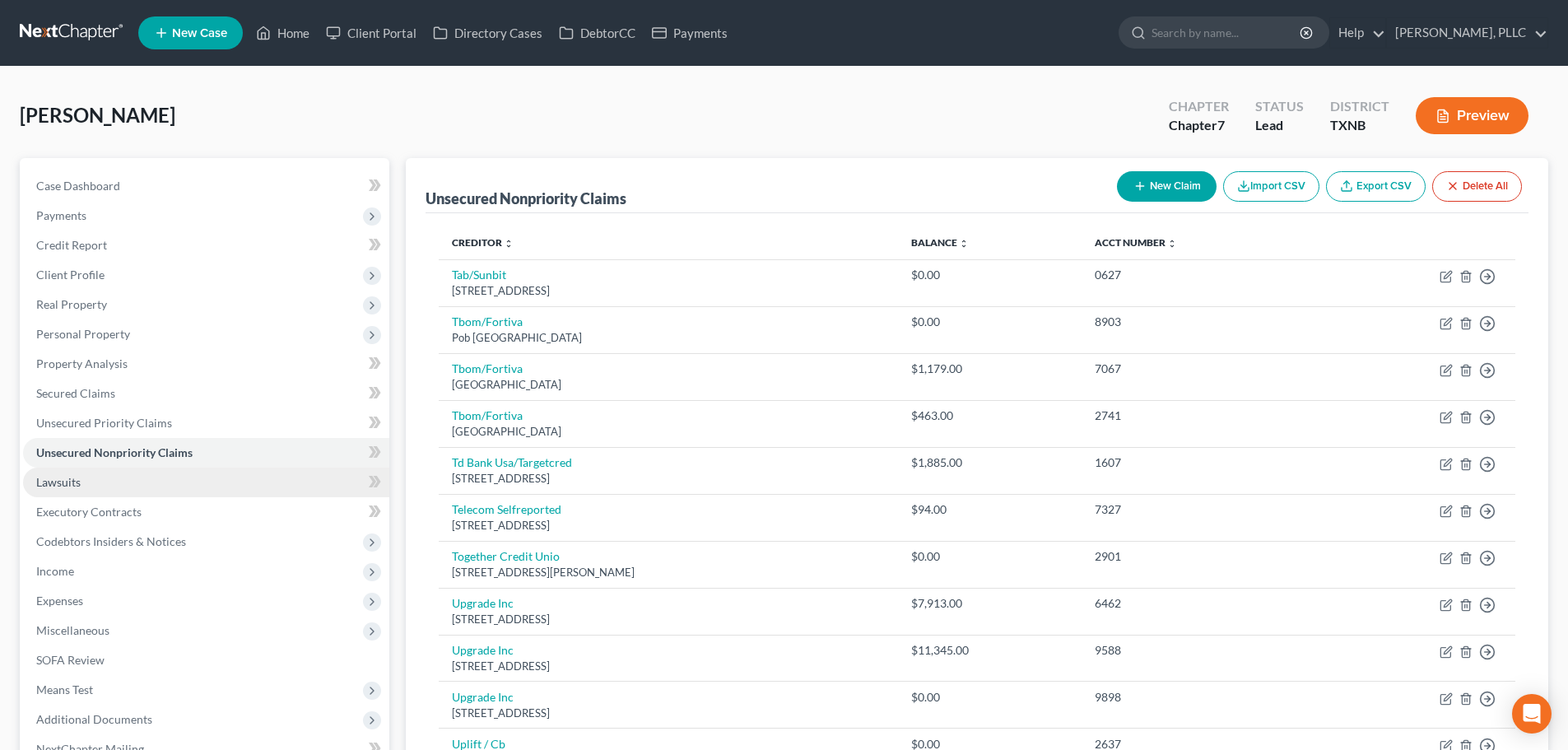
click at [103, 490] on link "Lawsuits" at bounding box center [206, 483] width 367 height 30
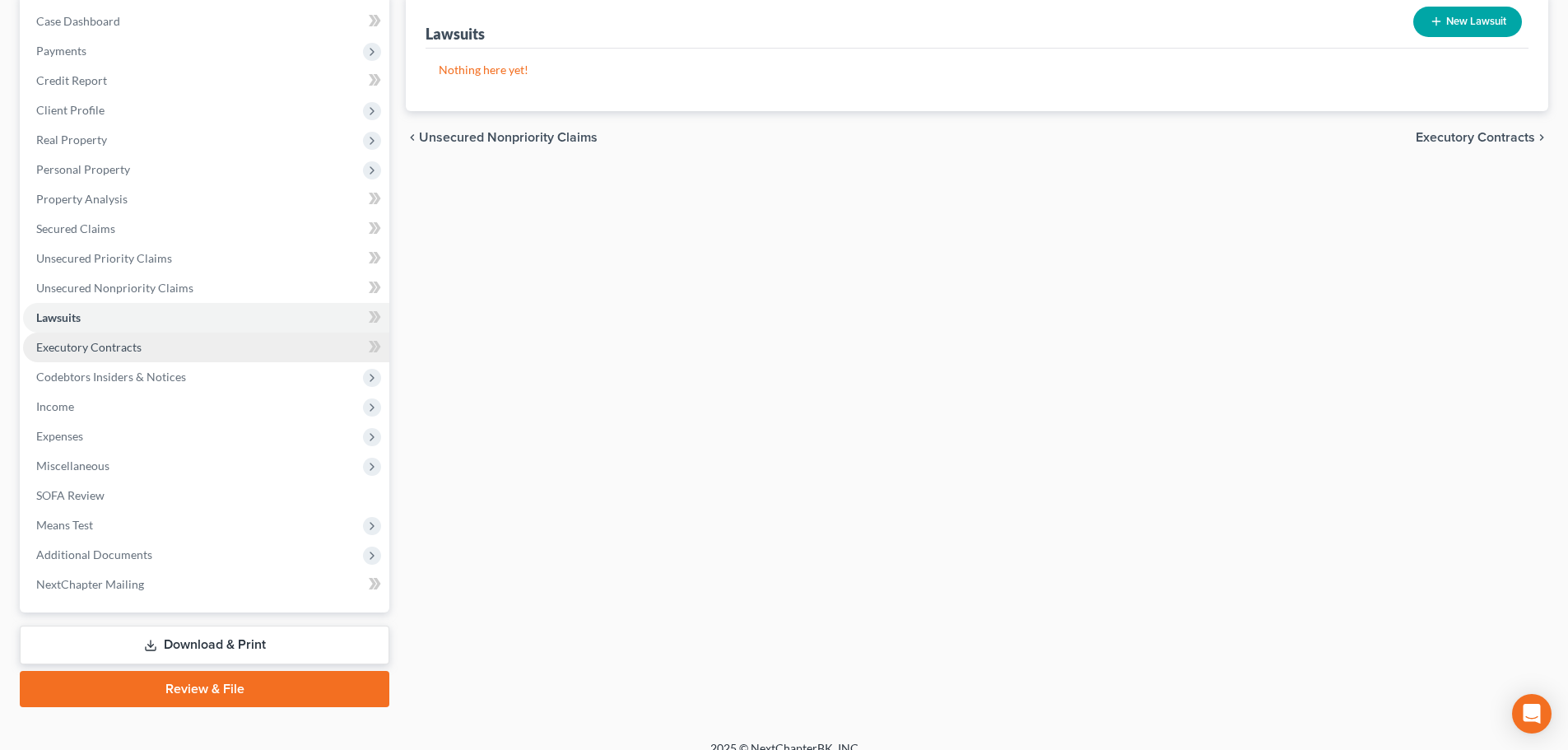
click at [83, 340] on span "Executory Contracts" at bounding box center [89, 347] width 105 height 14
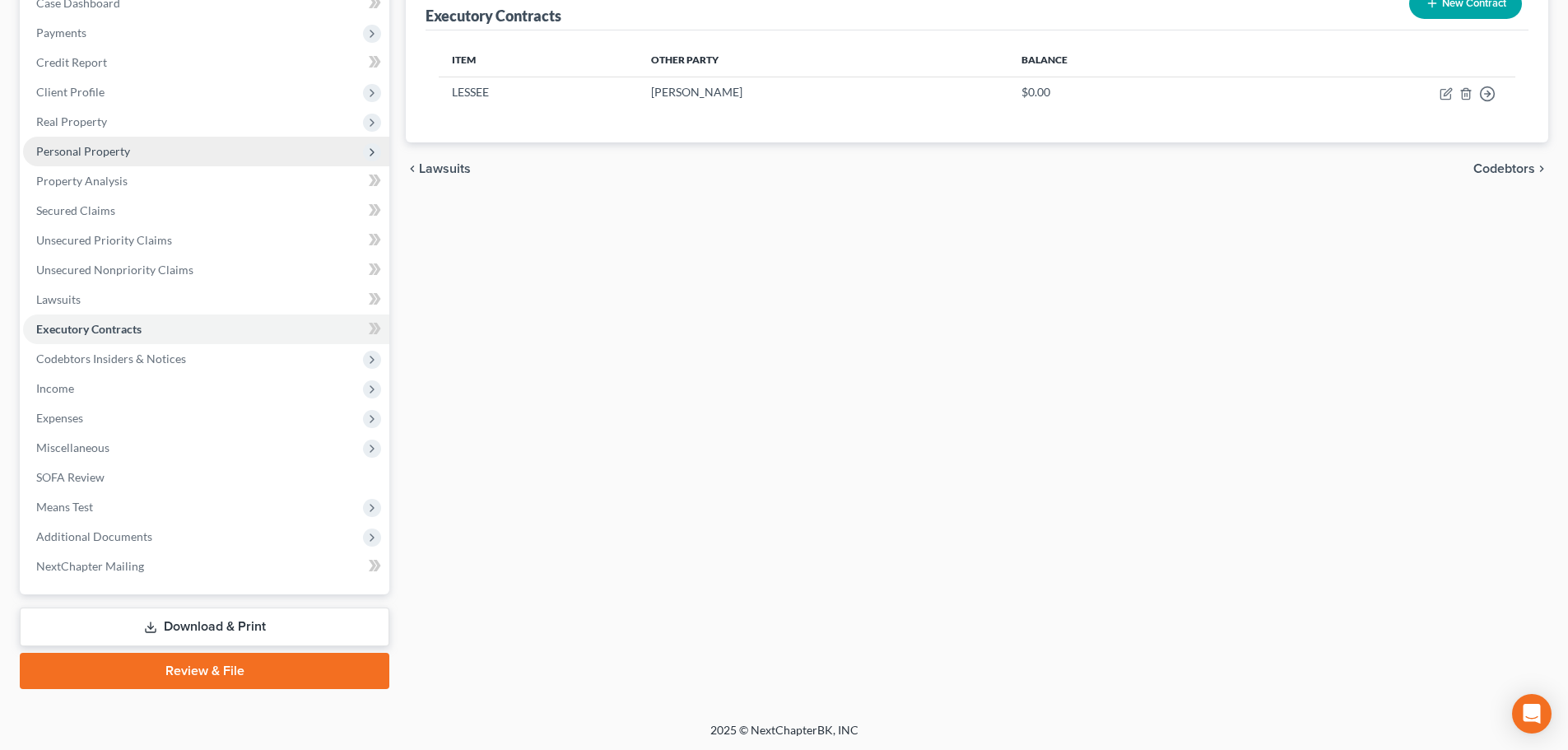
scroll to position [185, 0]
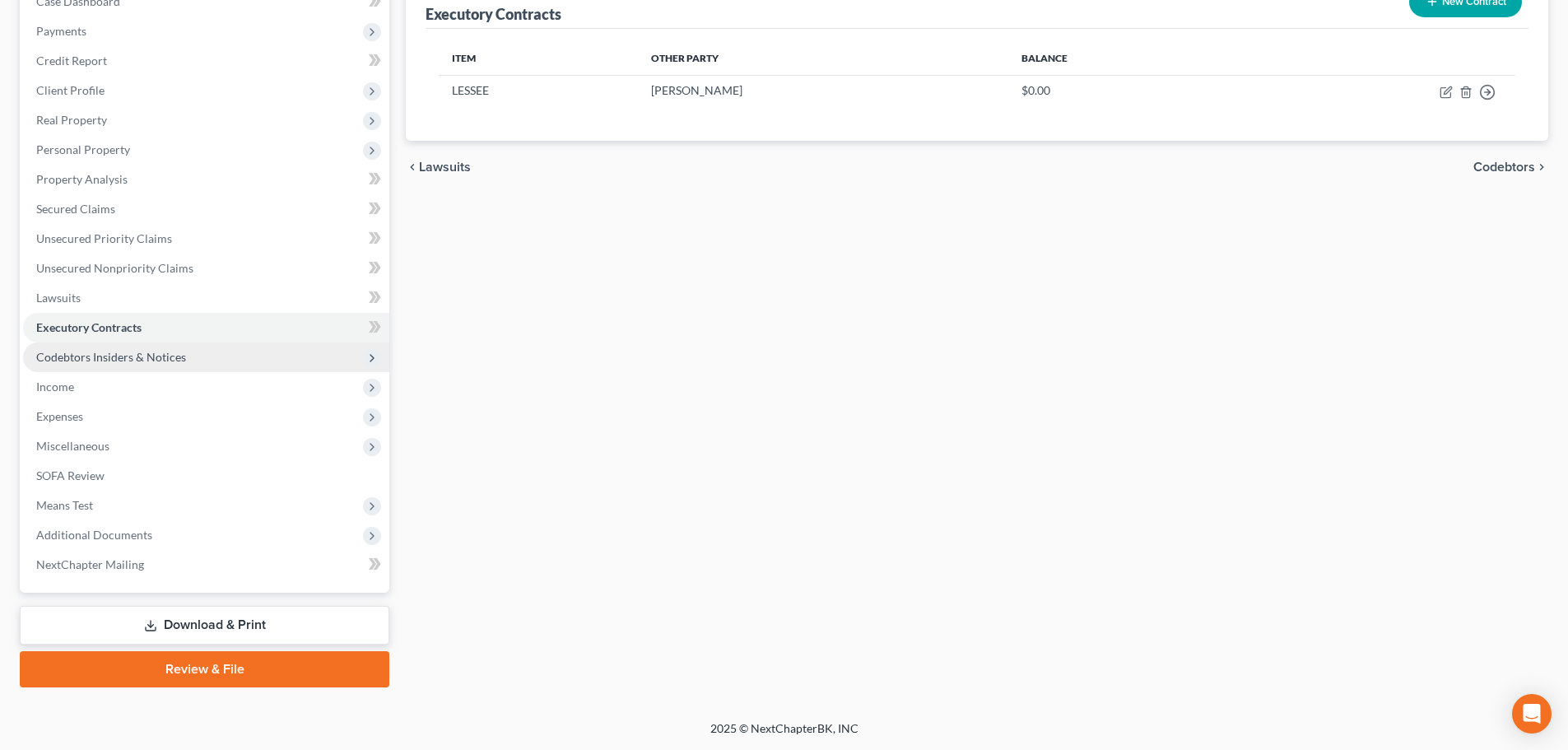
click at [98, 362] on span "Codebtors Insiders & Notices" at bounding box center [111, 357] width 150 height 14
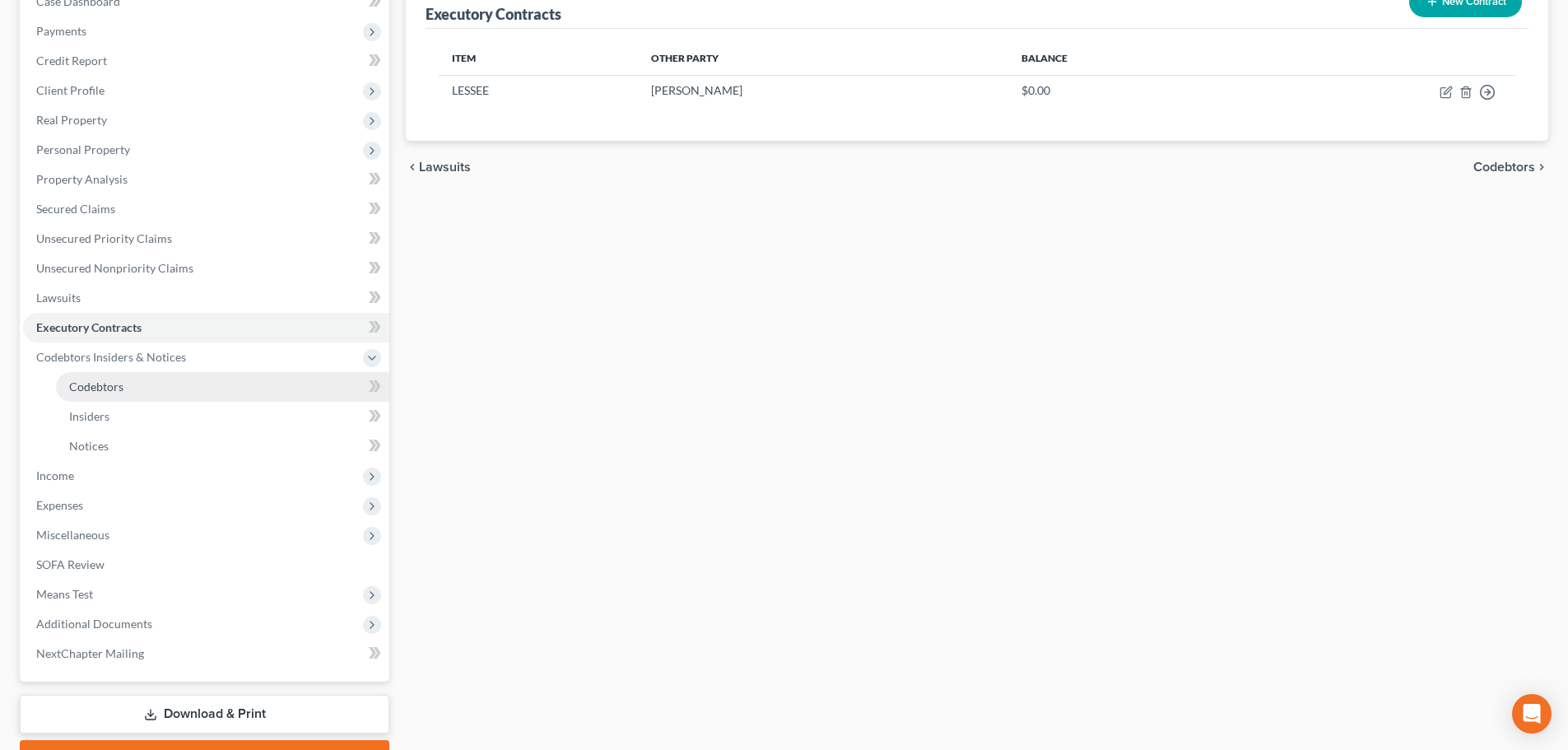
click at [95, 395] on link "Codebtors" at bounding box center [223, 387] width 333 height 30
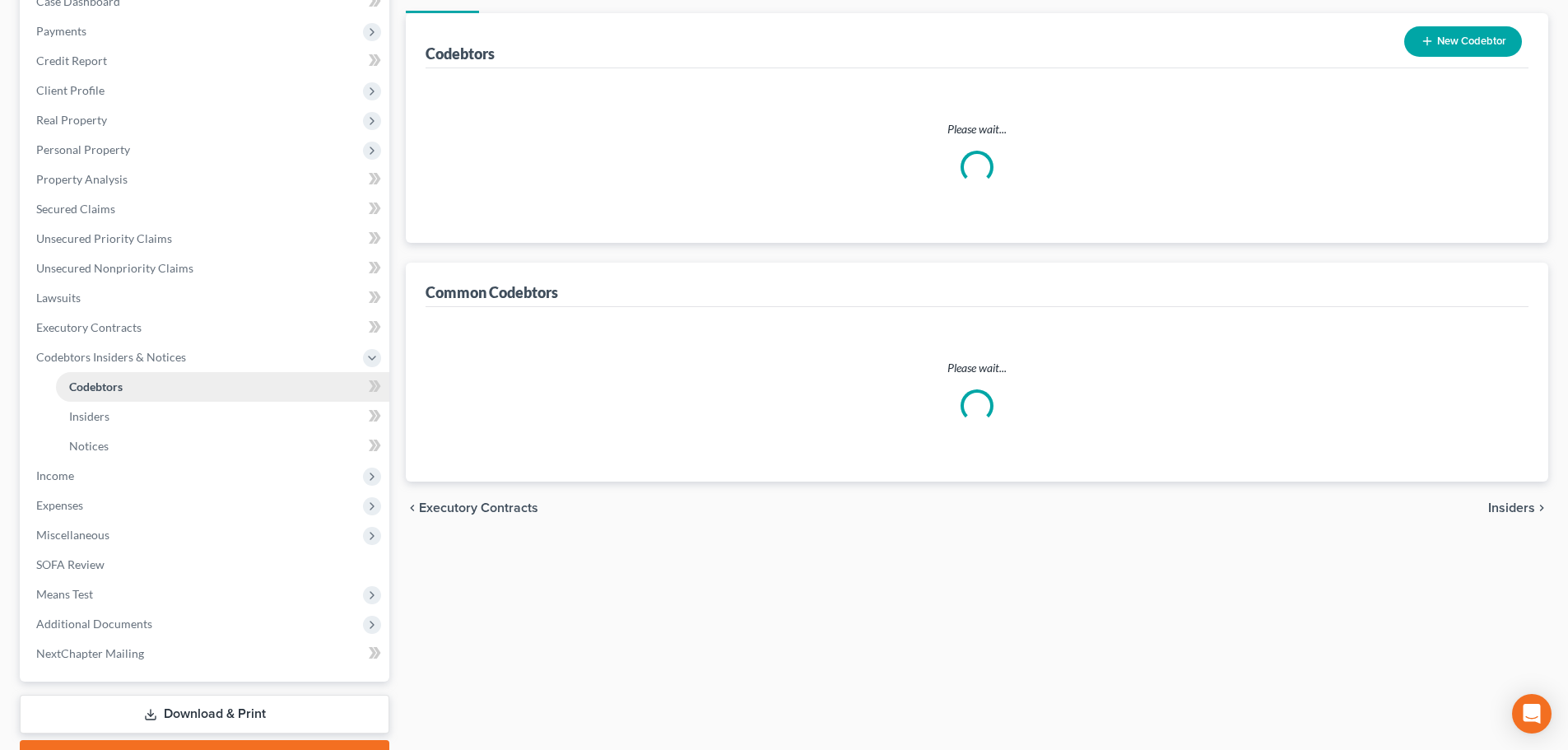
scroll to position [22, 0]
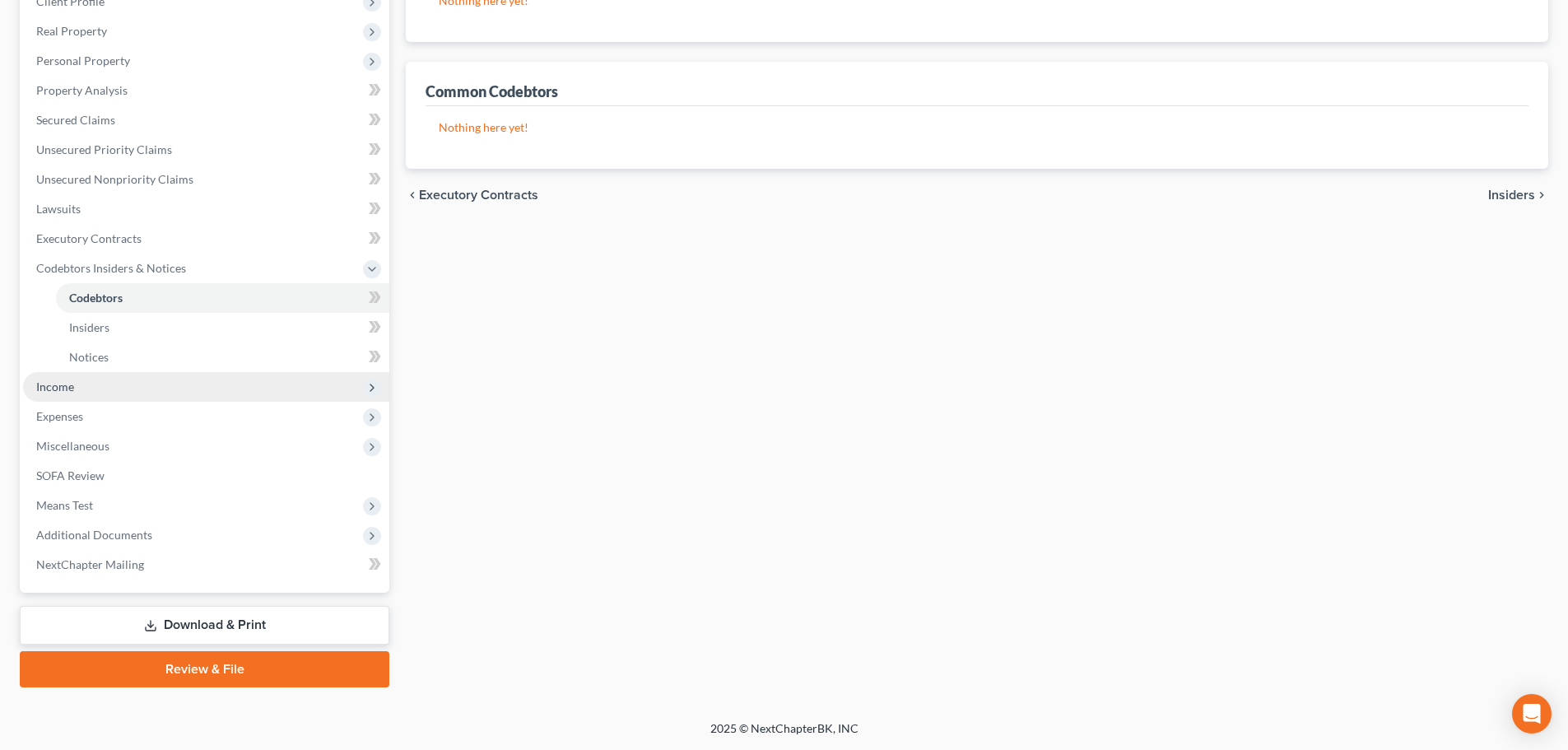
click at [77, 380] on span "Income" at bounding box center [206, 387] width 367 height 30
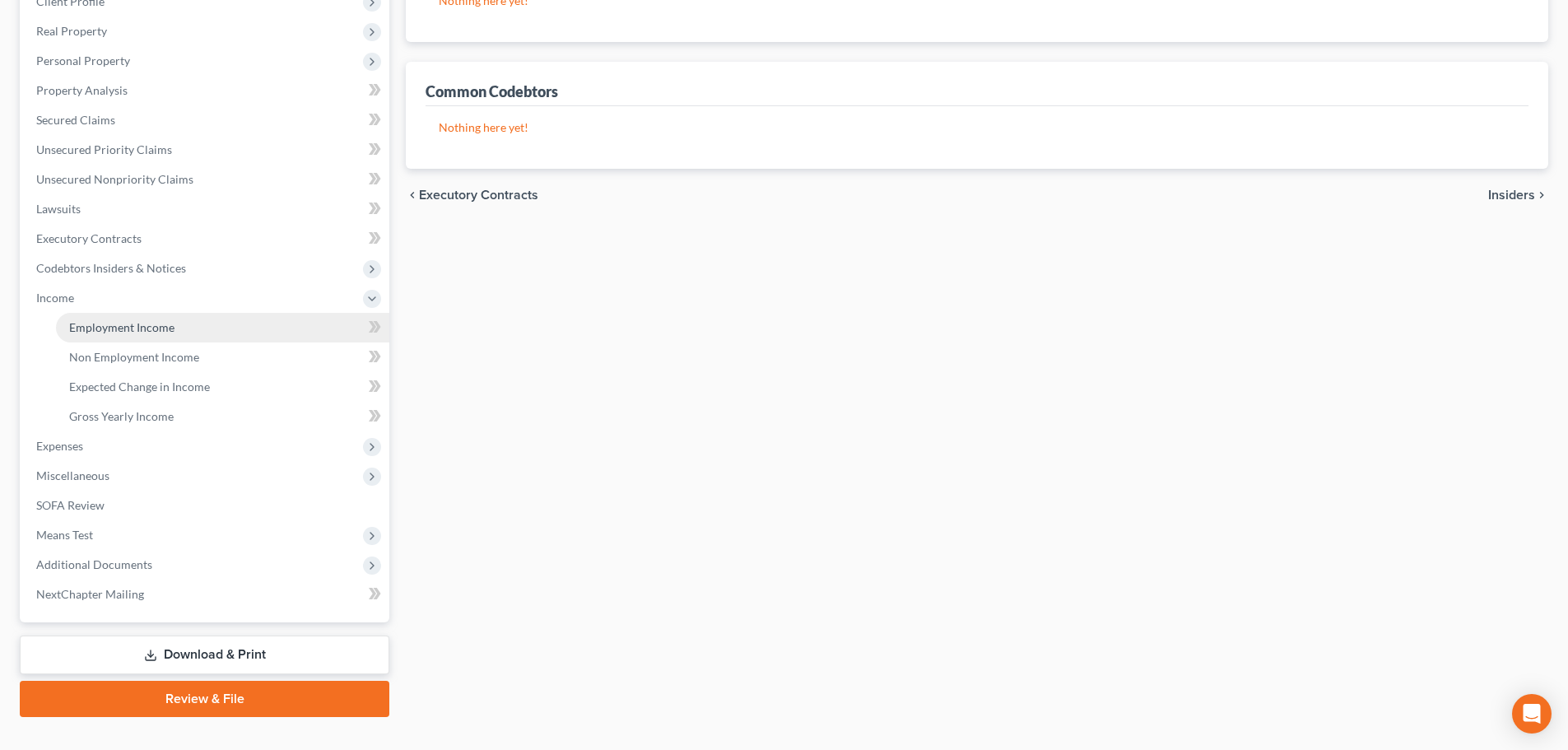
click at [100, 331] on span "Employment Income" at bounding box center [122, 327] width 105 height 14
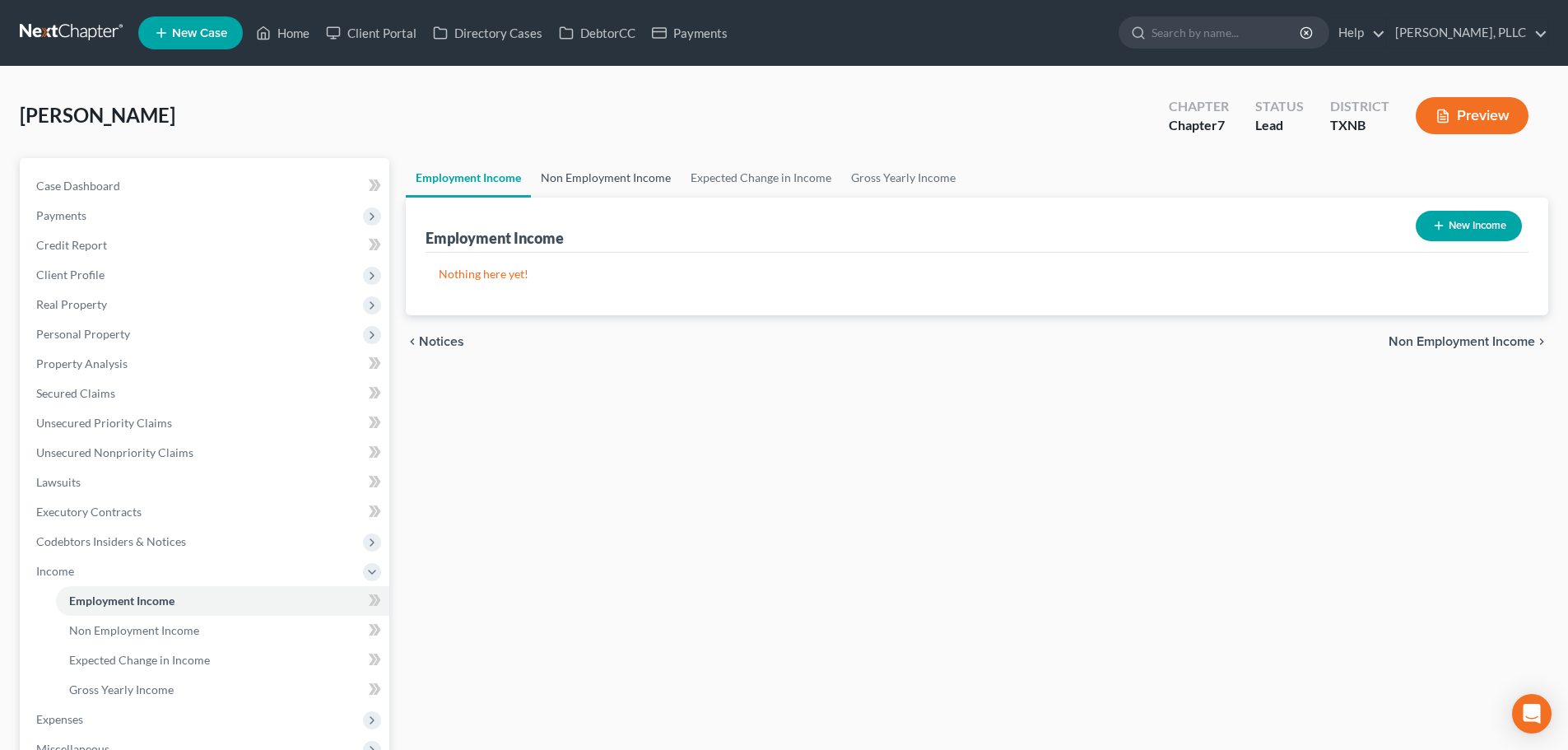
click at [569, 175] on link "Non Employment Income" at bounding box center [606, 178] width 150 height 40
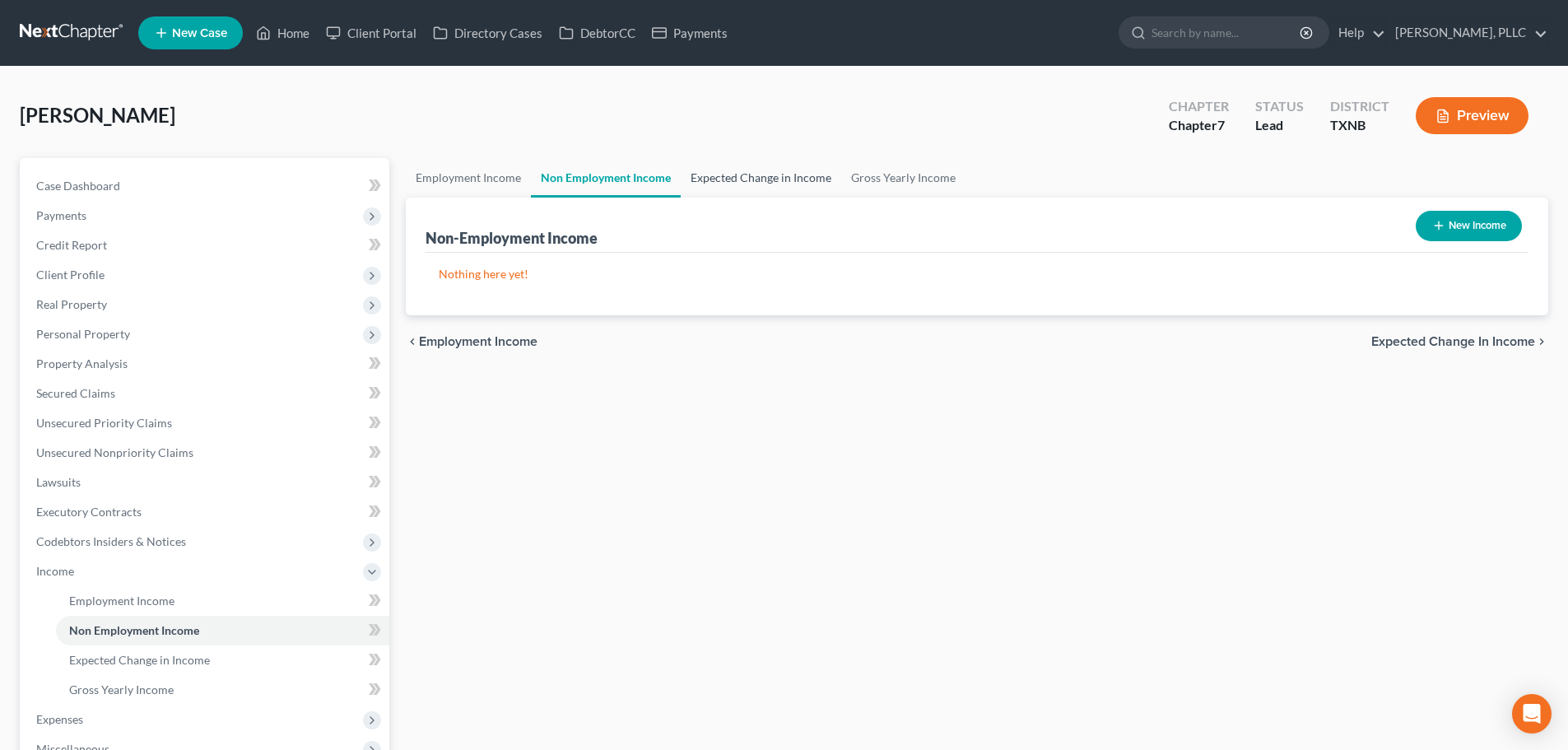
click at [711, 176] on link "Expected Change in Income" at bounding box center [761, 178] width 161 height 40
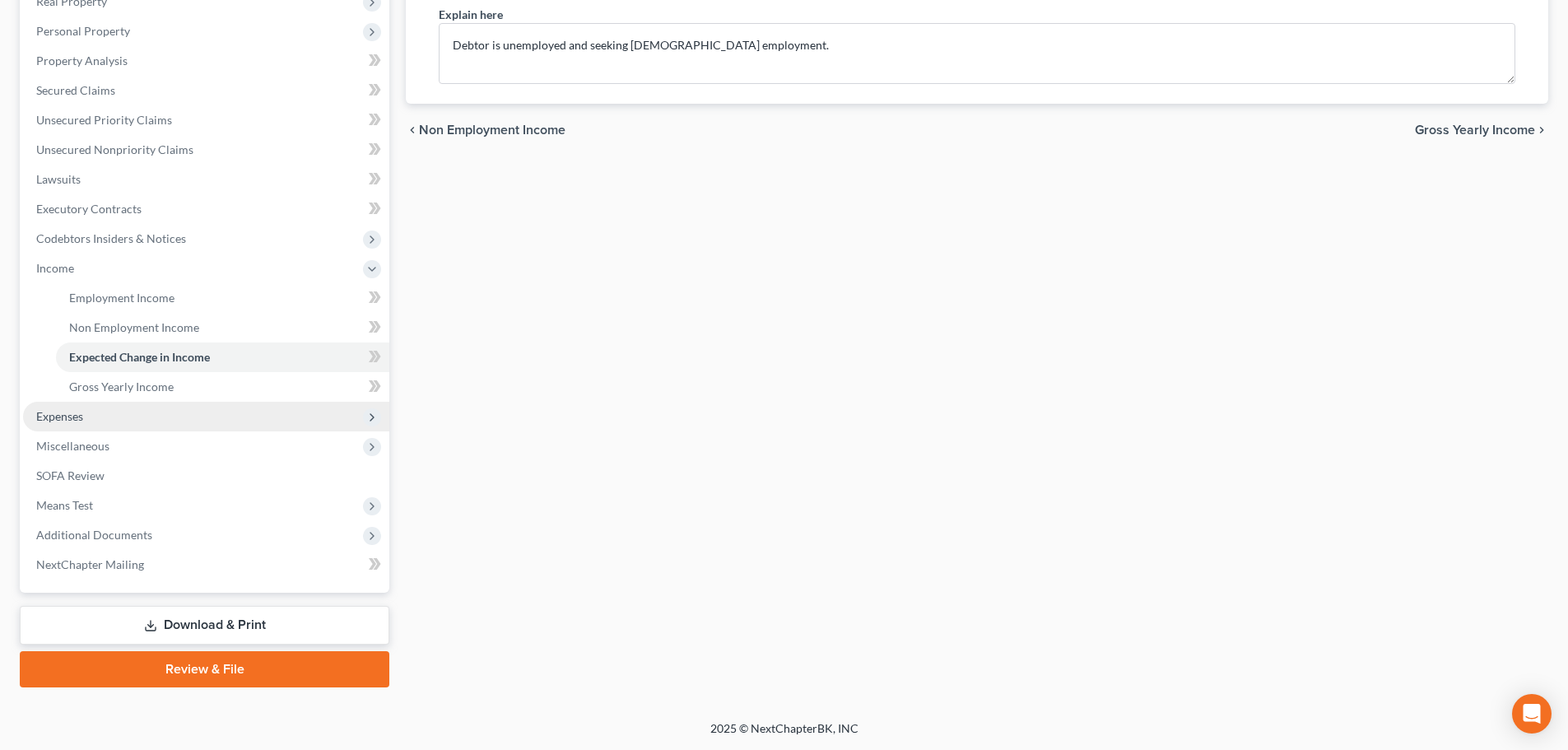
click at [130, 420] on span "Expenses" at bounding box center [206, 416] width 367 height 30
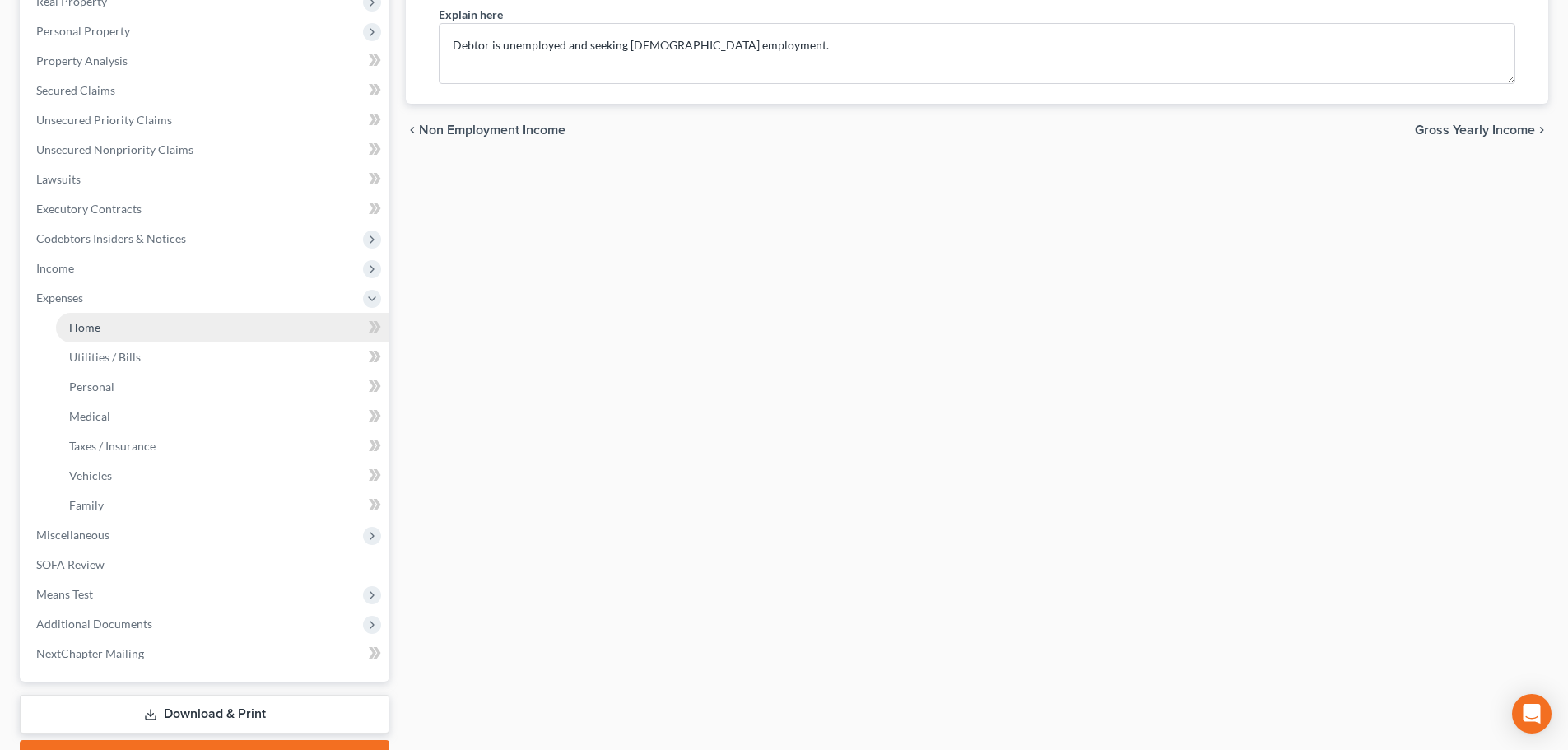
click at [98, 335] on link "Home" at bounding box center [223, 328] width 333 height 30
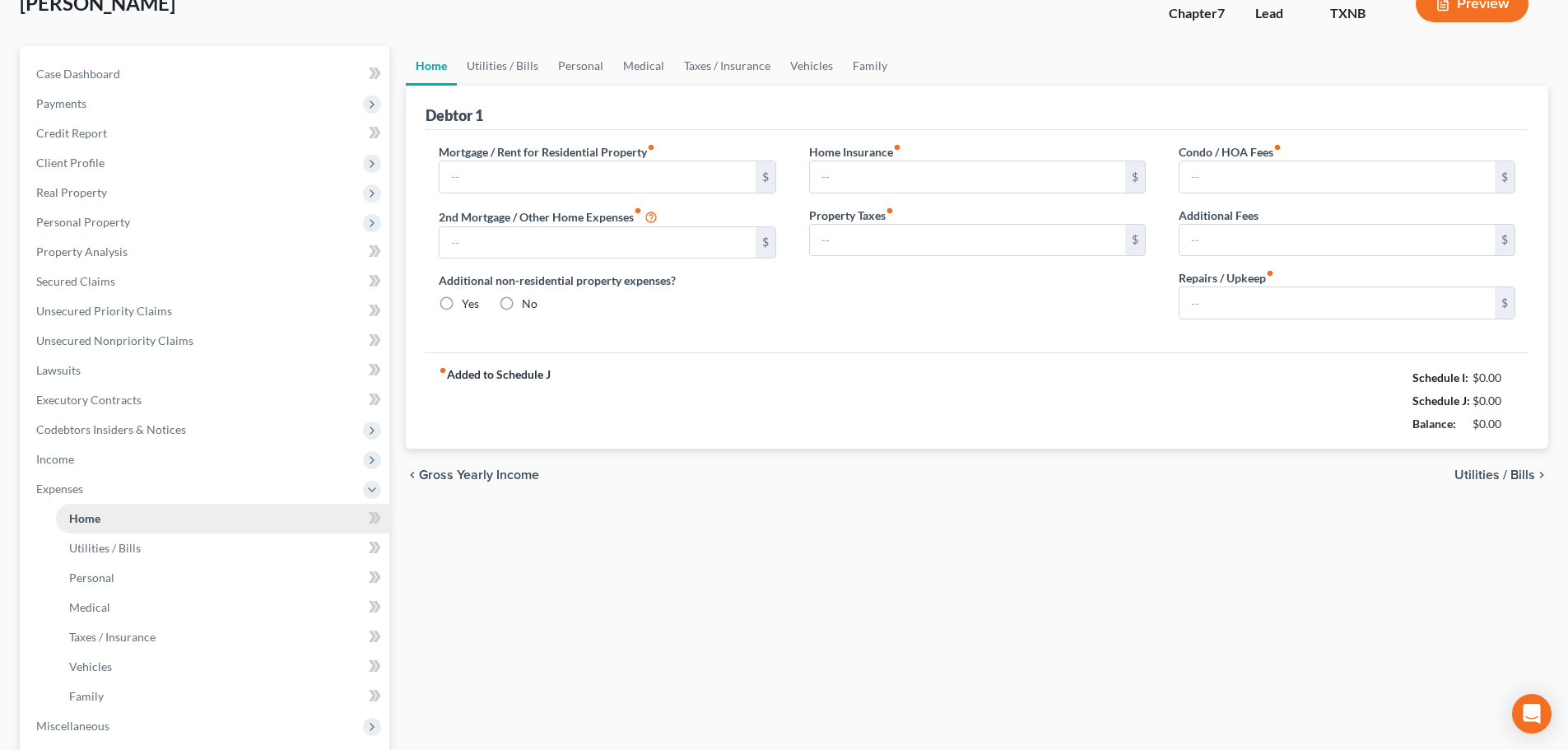
type input "2,400.00"
type input "0.00"
radio input "true"
type input "0.00"
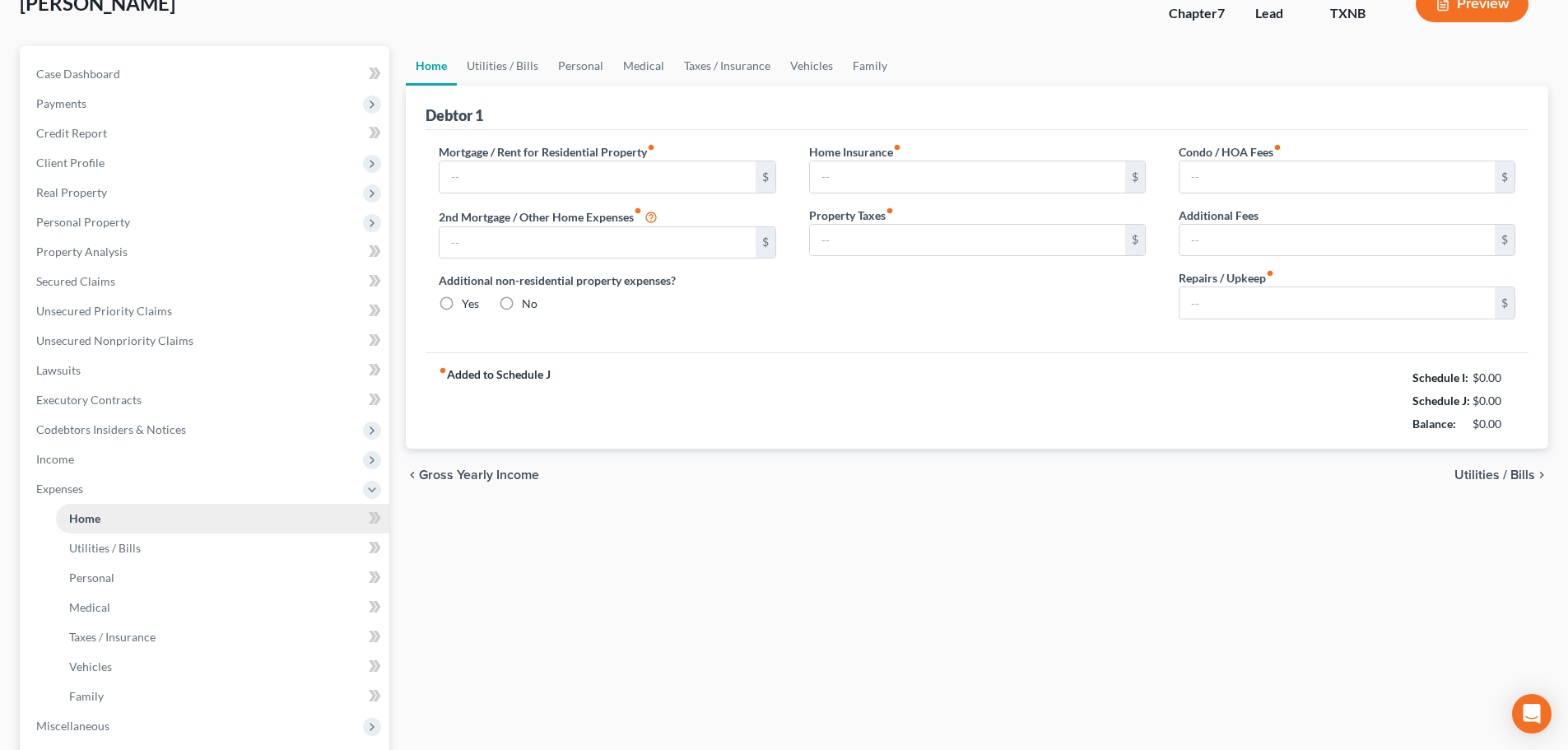
type input "0.00"
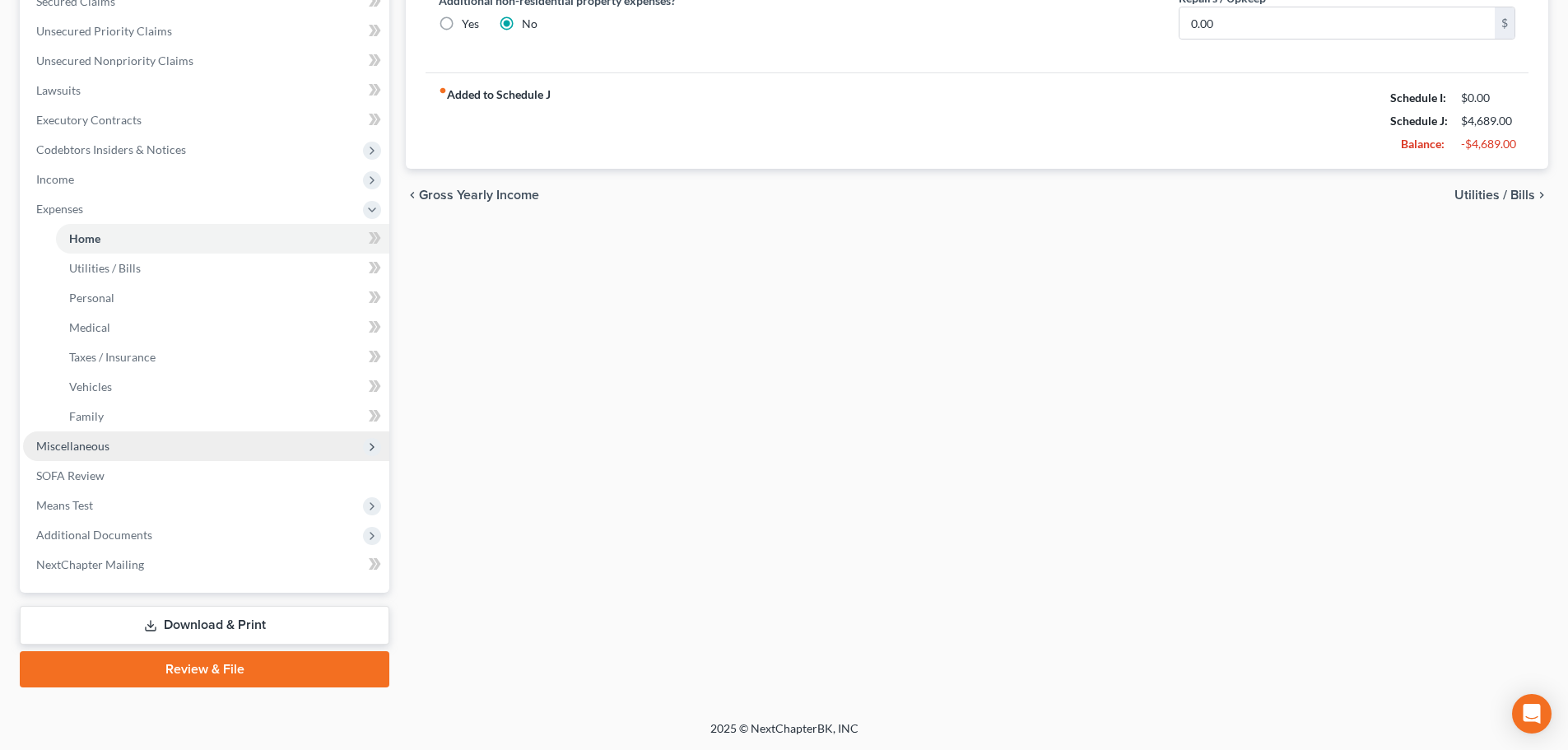
click at [93, 447] on span "Miscellaneous" at bounding box center [73, 445] width 74 height 14
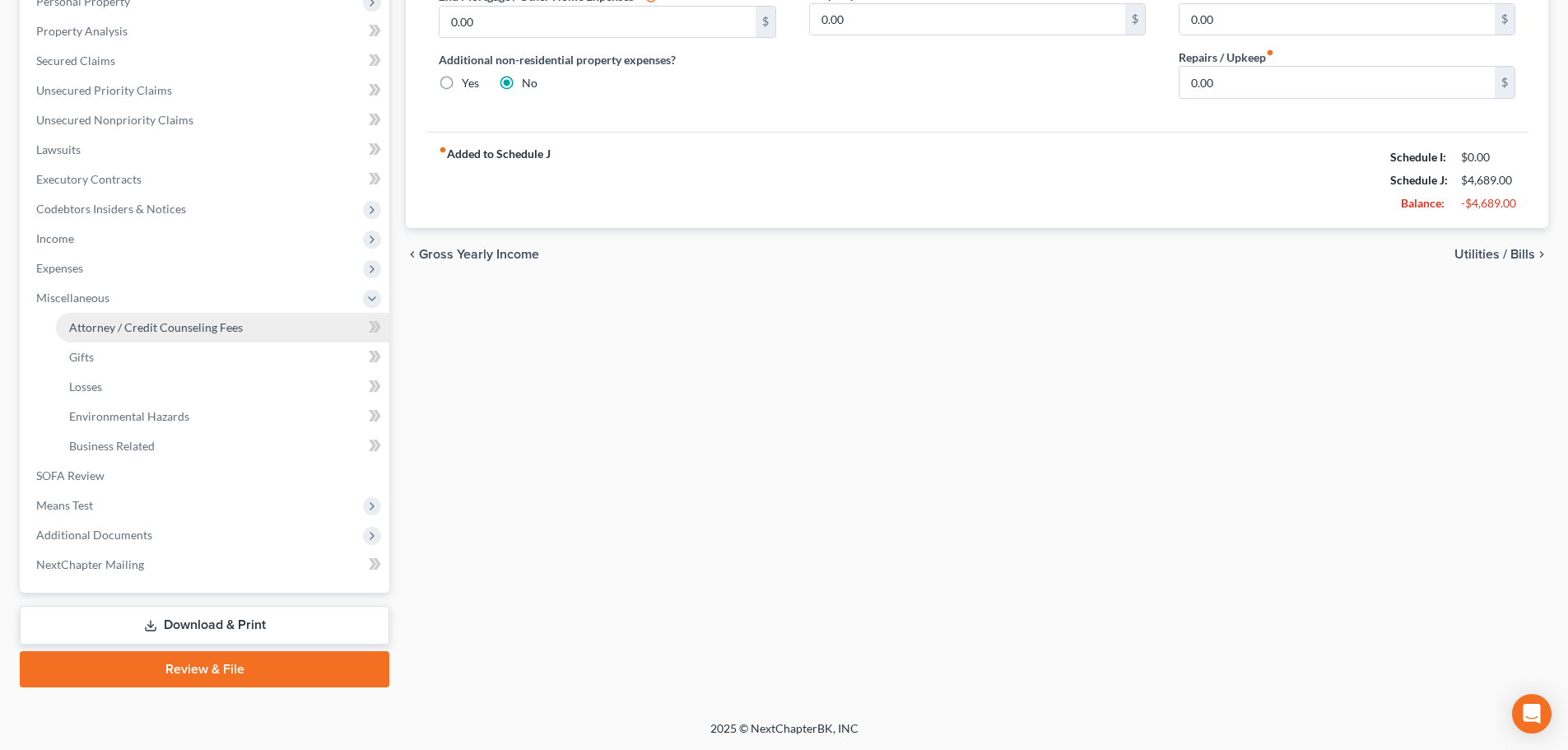
click at [122, 329] on span "Attorney / Credit Counseling Fees" at bounding box center [156, 327] width 174 height 14
select select "0"
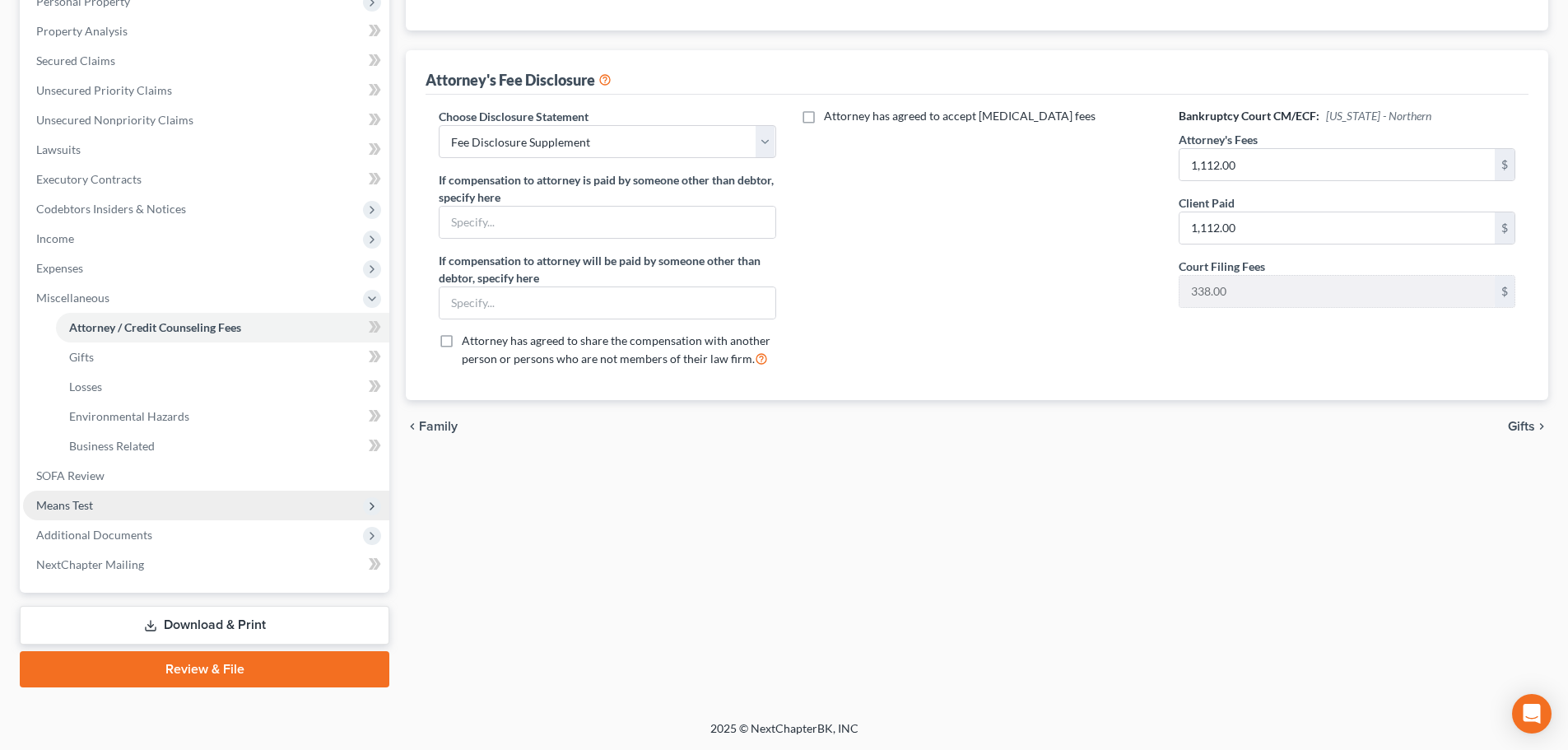
click at [103, 505] on span "Means Test" at bounding box center [206, 506] width 367 height 30
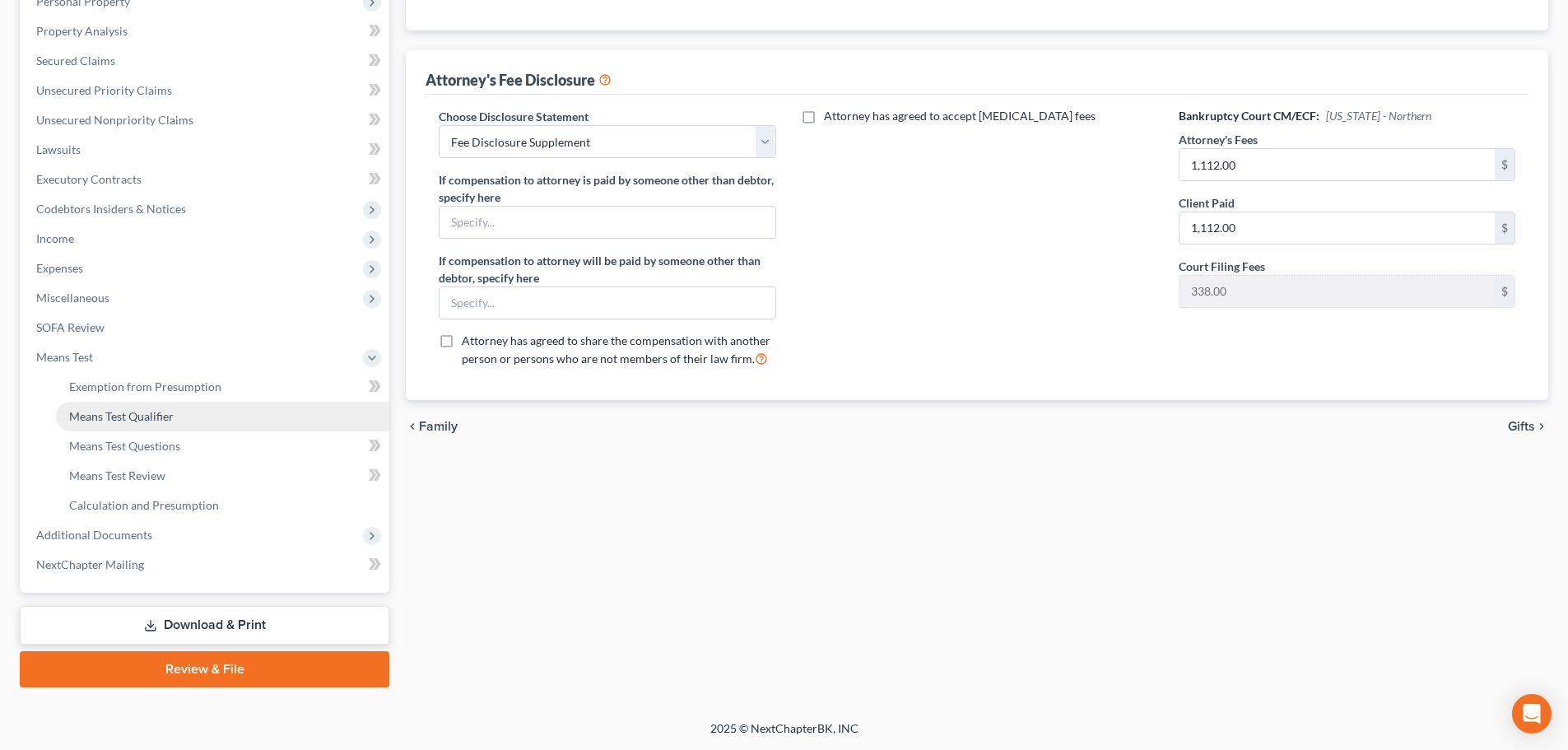
click at [121, 420] on span "Means Test Qualifier" at bounding box center [122, 416] width 104 height 14
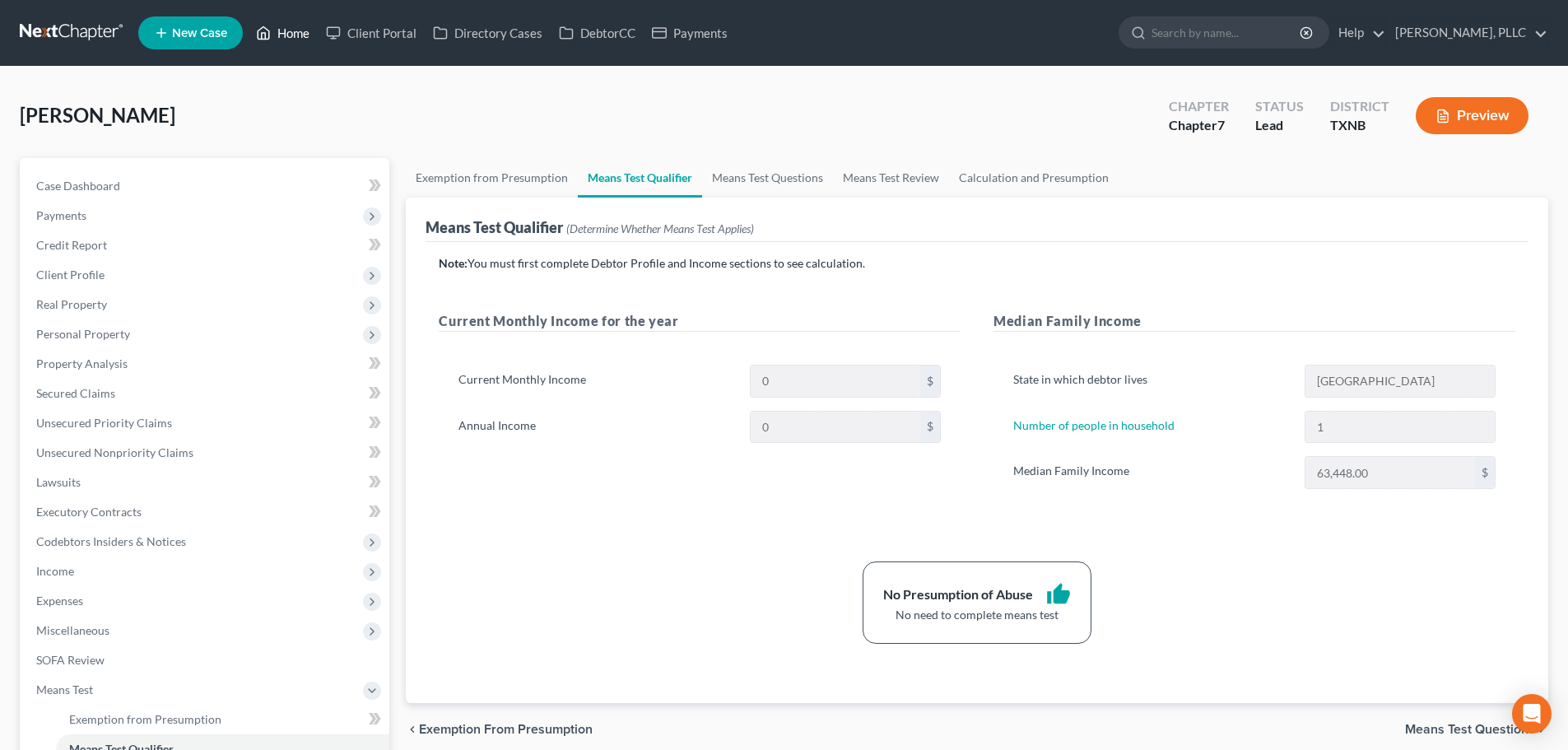
click at [297, 34] on link "Home" at bounding box center [282, 33] width 70 height 30
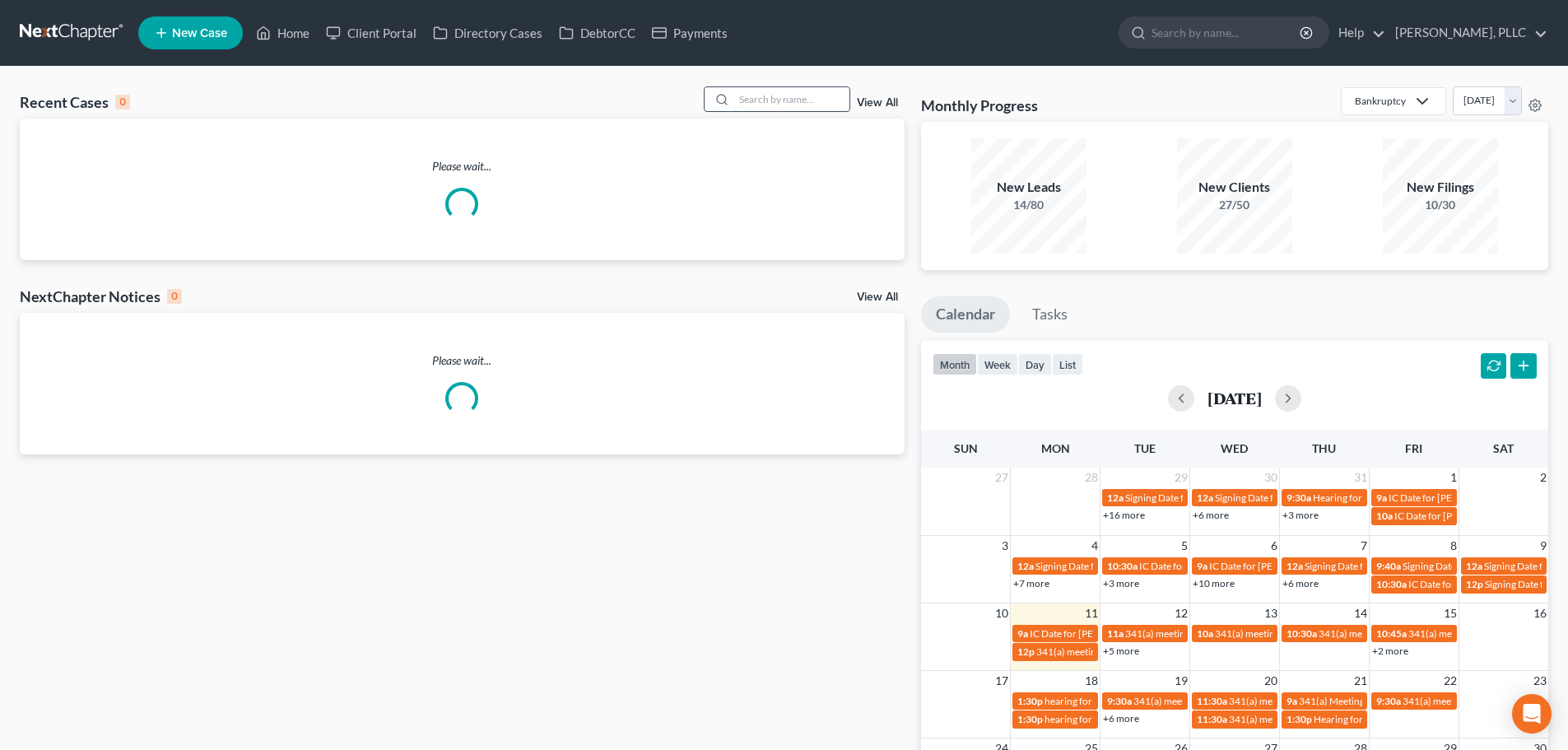
click at [797, 107] on input "search" at bounding box center [791, 99] width 115 height 24
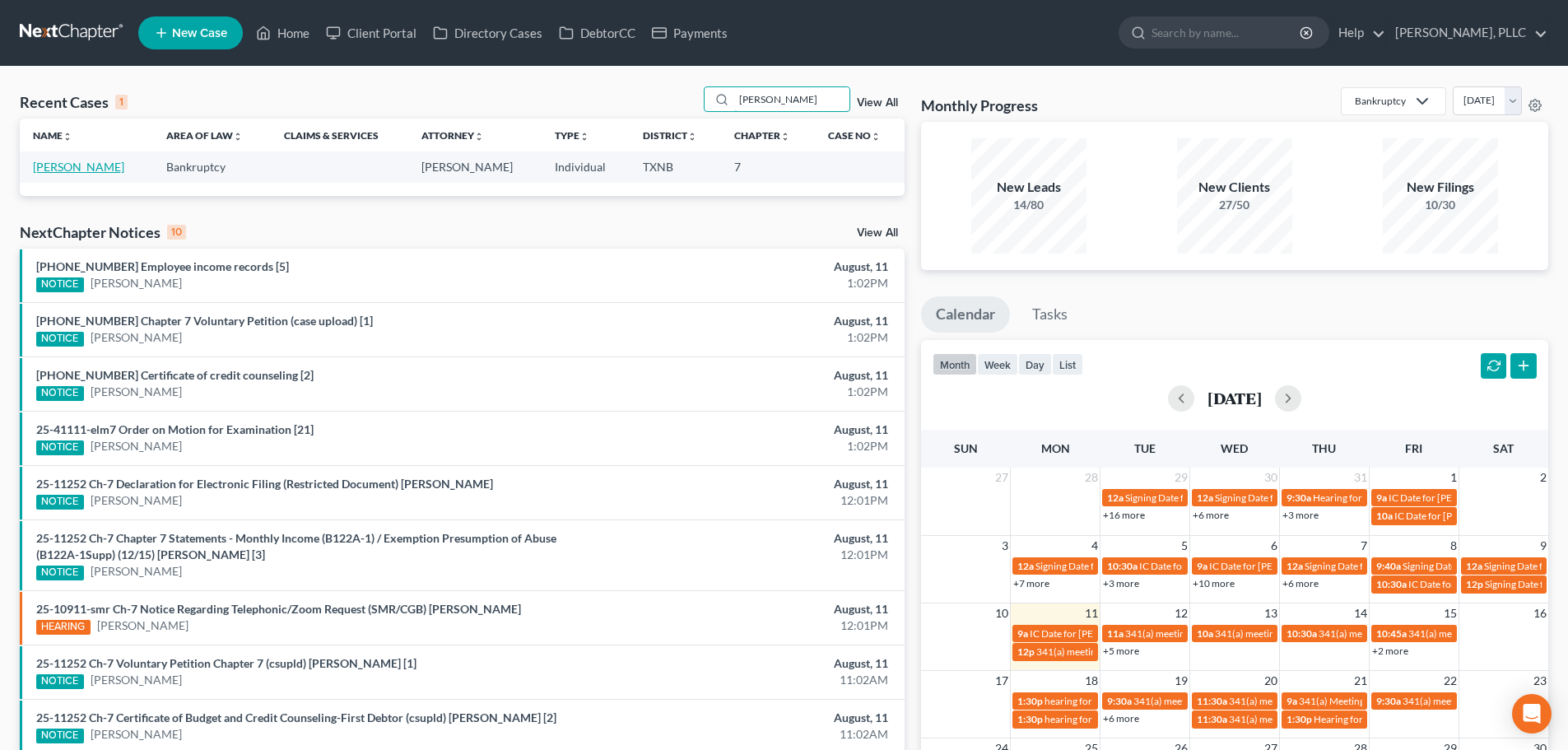
type input "morrow"
click at [87, 169] on link "Morrow, Ryan" at bounding box center [79, 166] width 91 height 14
select select "3"
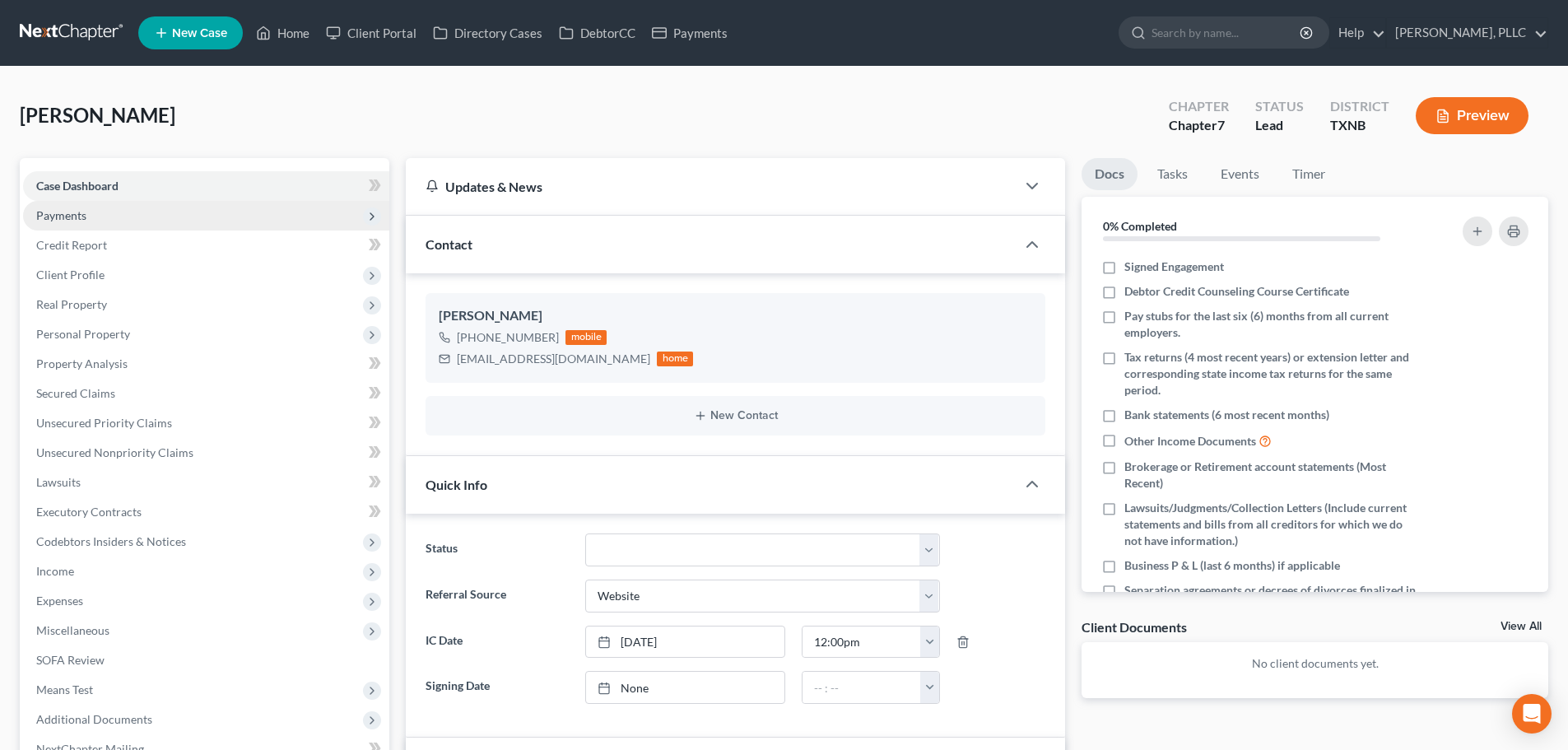
click at [68, 219] on span "Payments" at bounding box center [61, 215] width 50 height 14
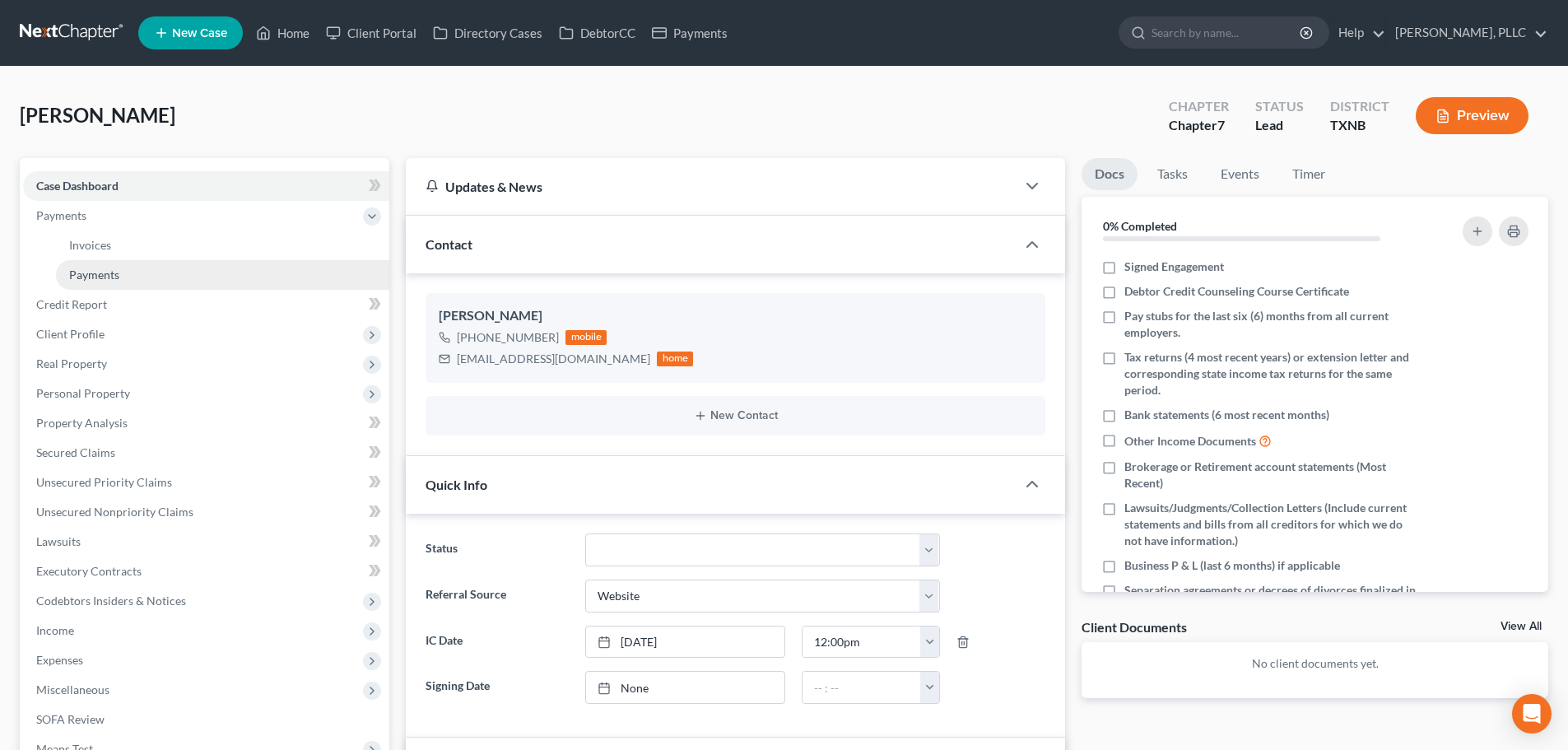
click at [86, 272] on span "Payments" at bounding box center [94, 274] width 50 height 14
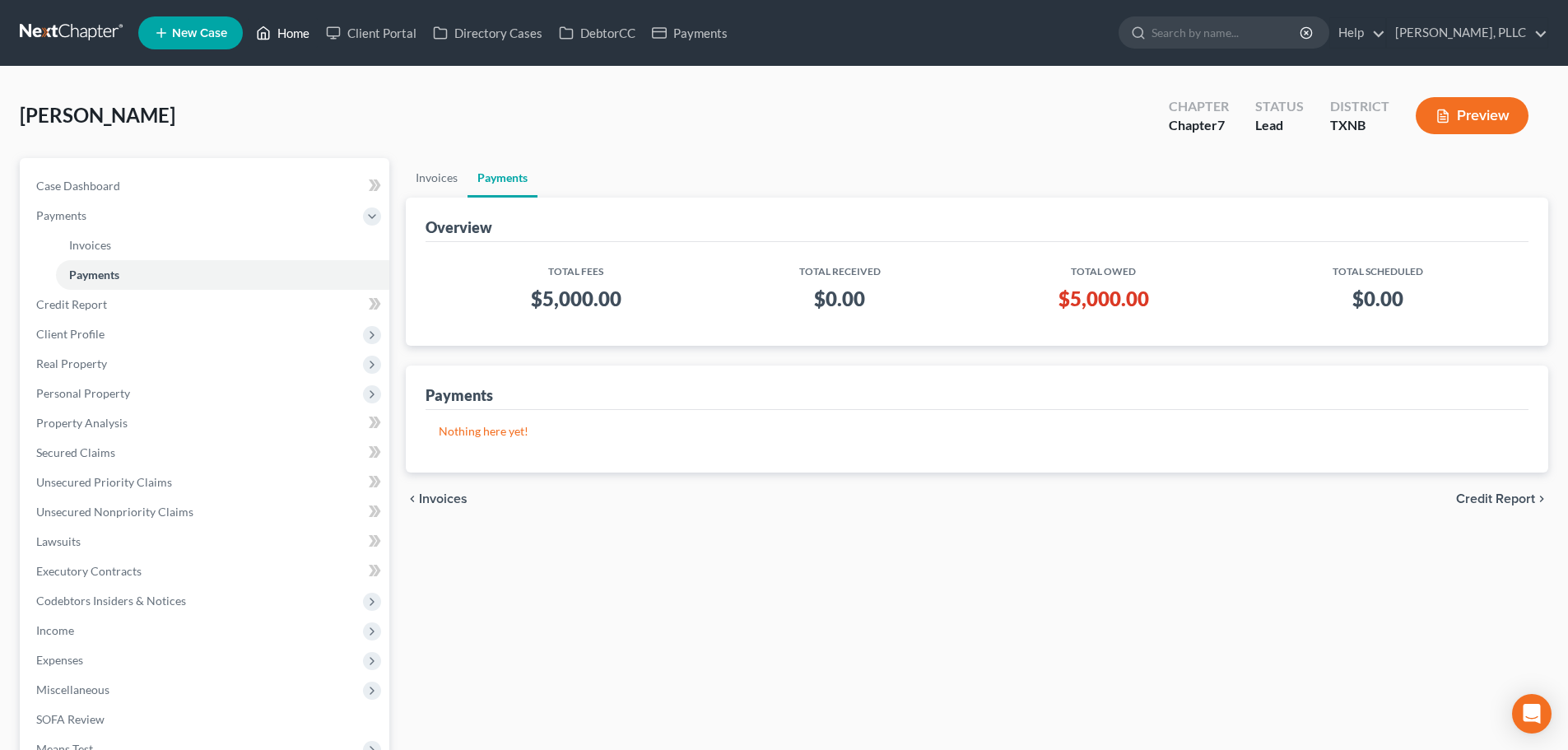
click at [296, 33] on link "Home" at bounding box center [282, 33] width 70 height 30
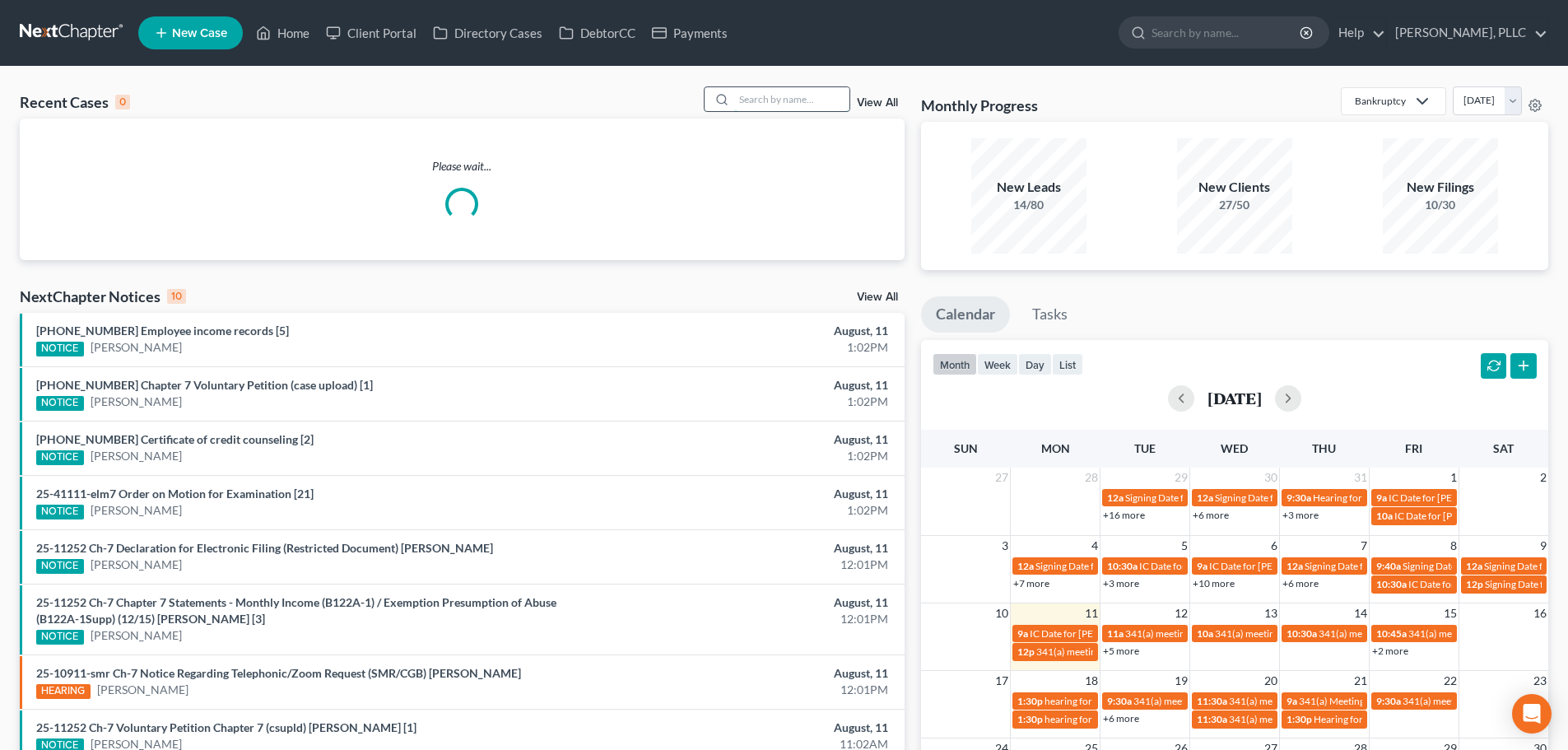
click at [760, 98] on input "search" at bounding box center [791, 99] width 115 height 24
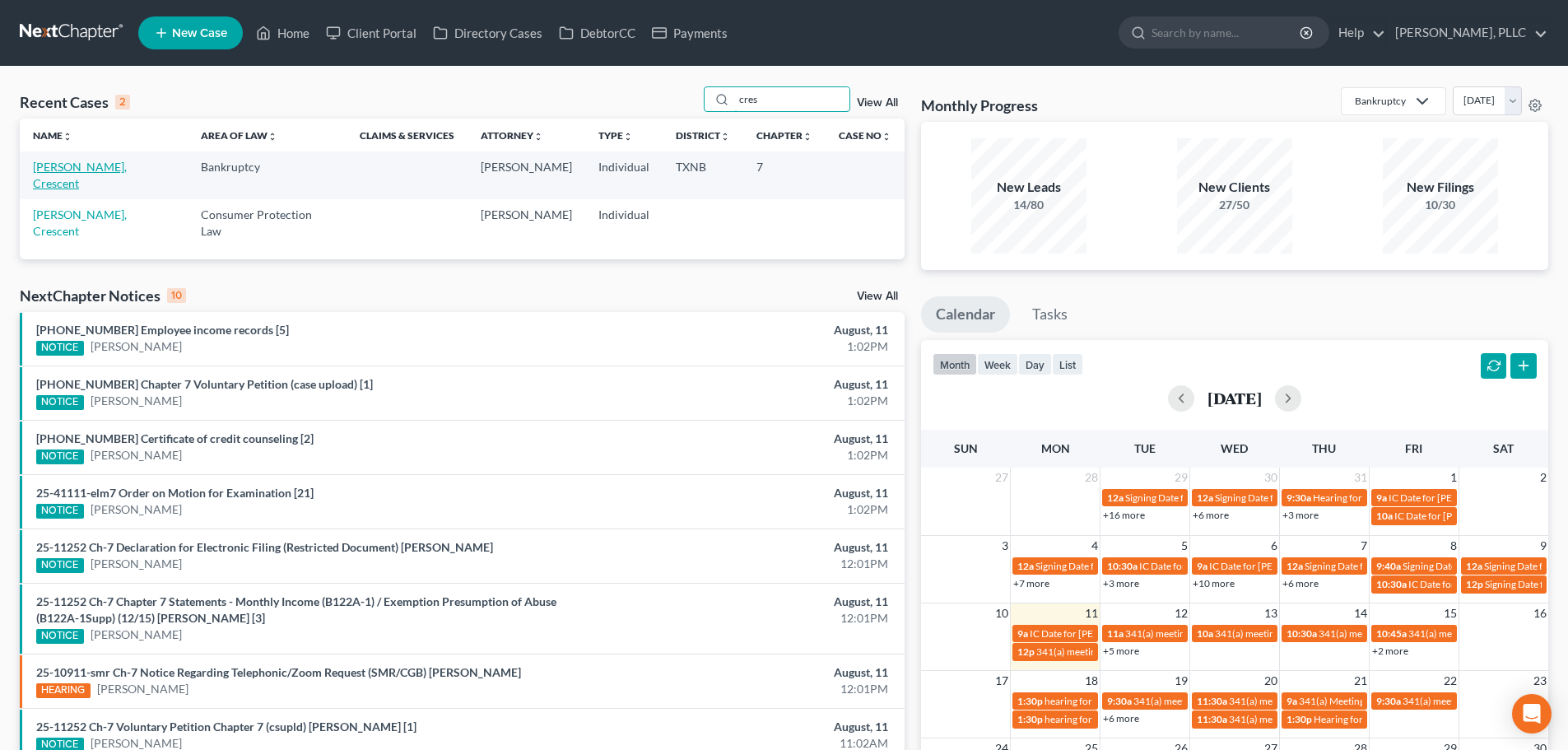
type input "cres"
click at [94, 166] on link "Davis, Crescent" at bounding box center [79, 175] width 94 height 31
select select "1"
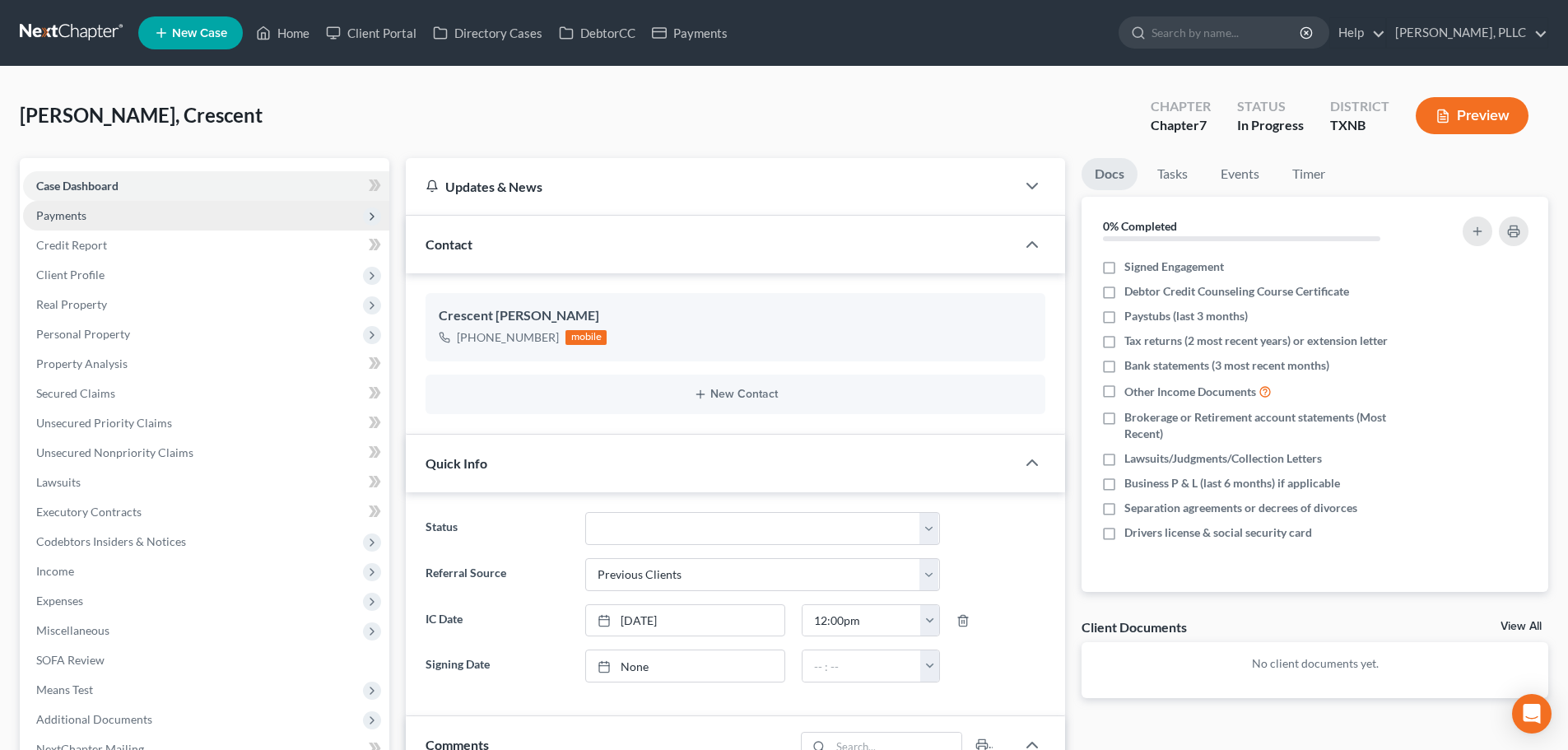
click at [84, 222] on span "Payments" at bounding box center [61, 215] width 50 height 14
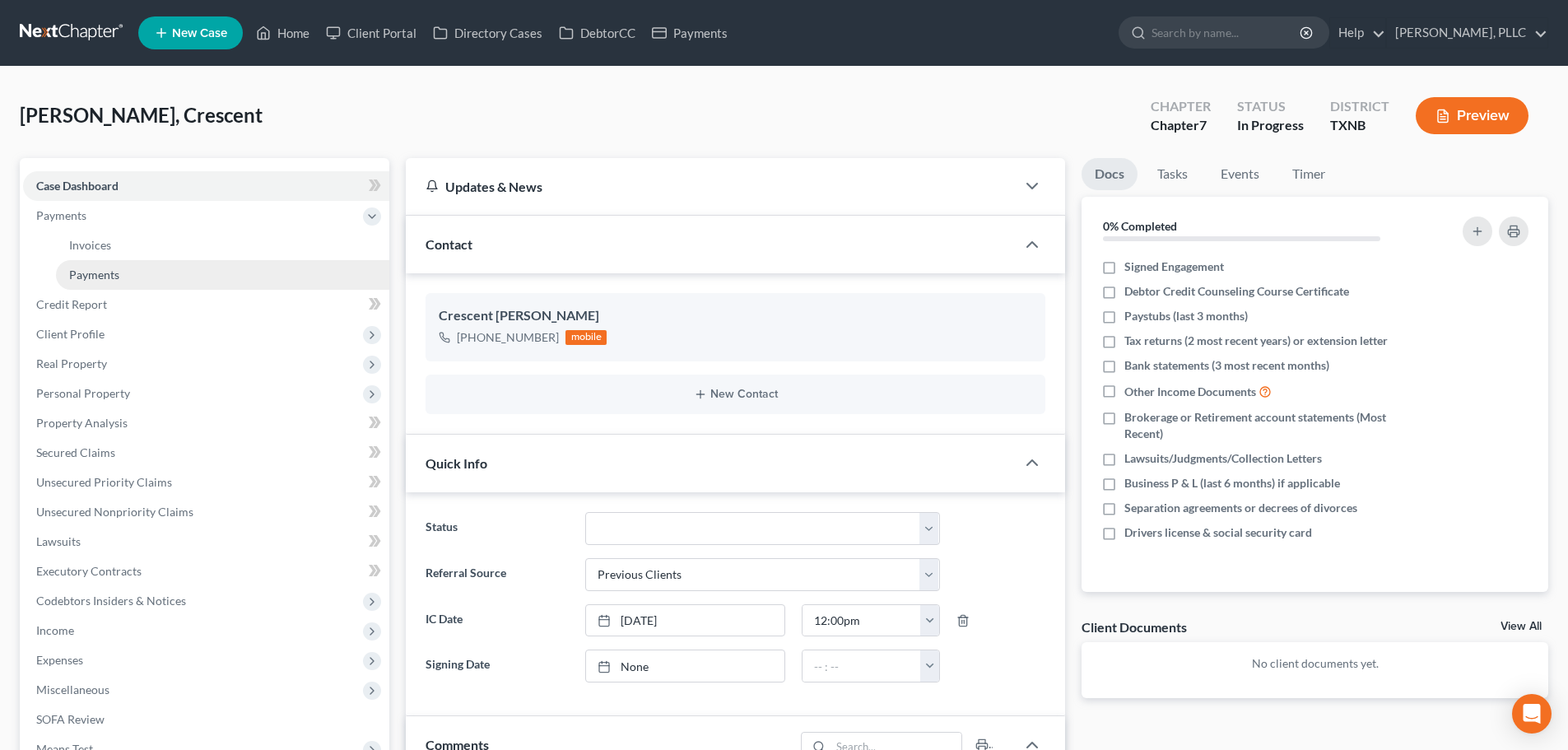
click at [102, 276] on span "Payments" at bounding box center [94, 274] width 50 height 14
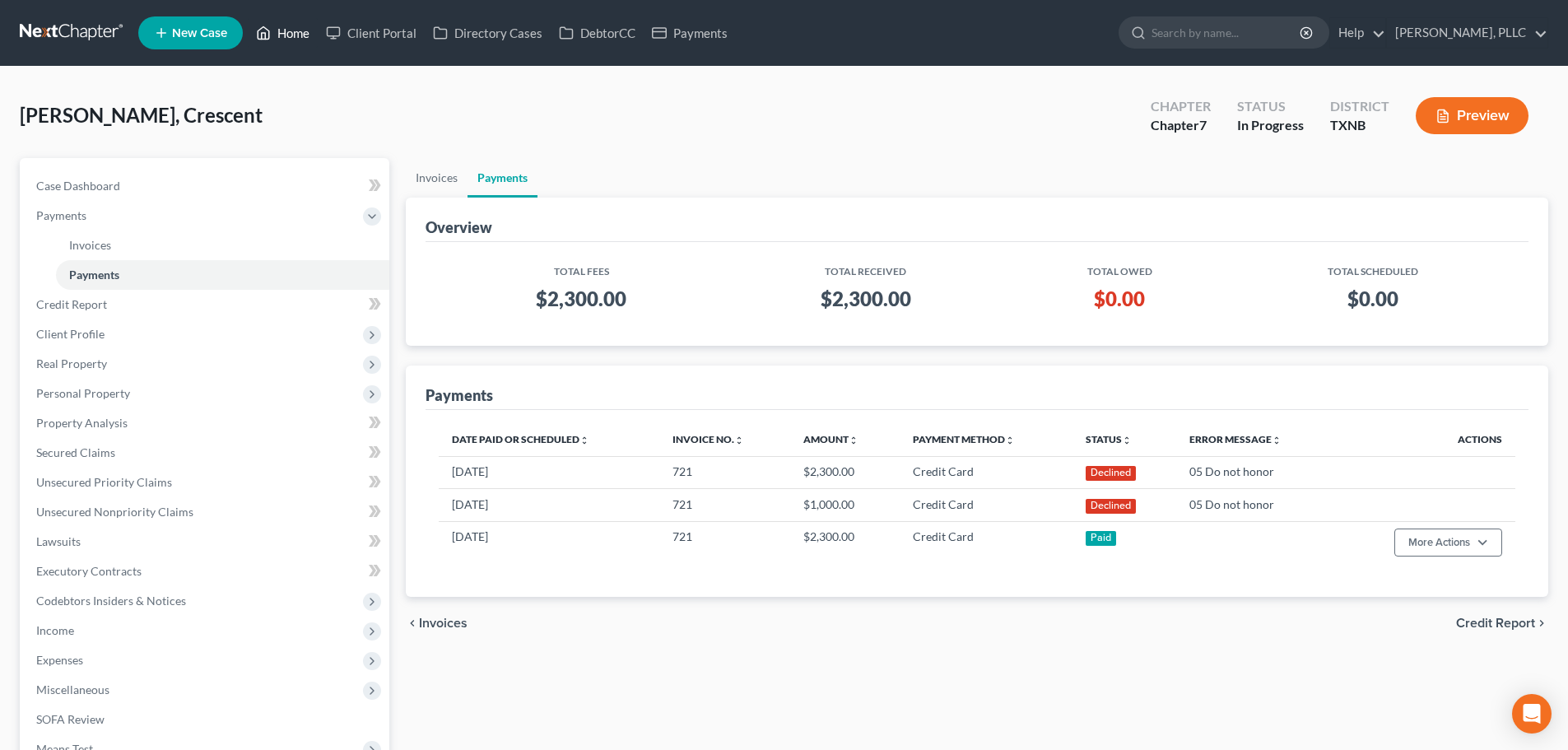
click at [294, 36] on link "Home" at bounding box center [282, 33] width 70 height 30
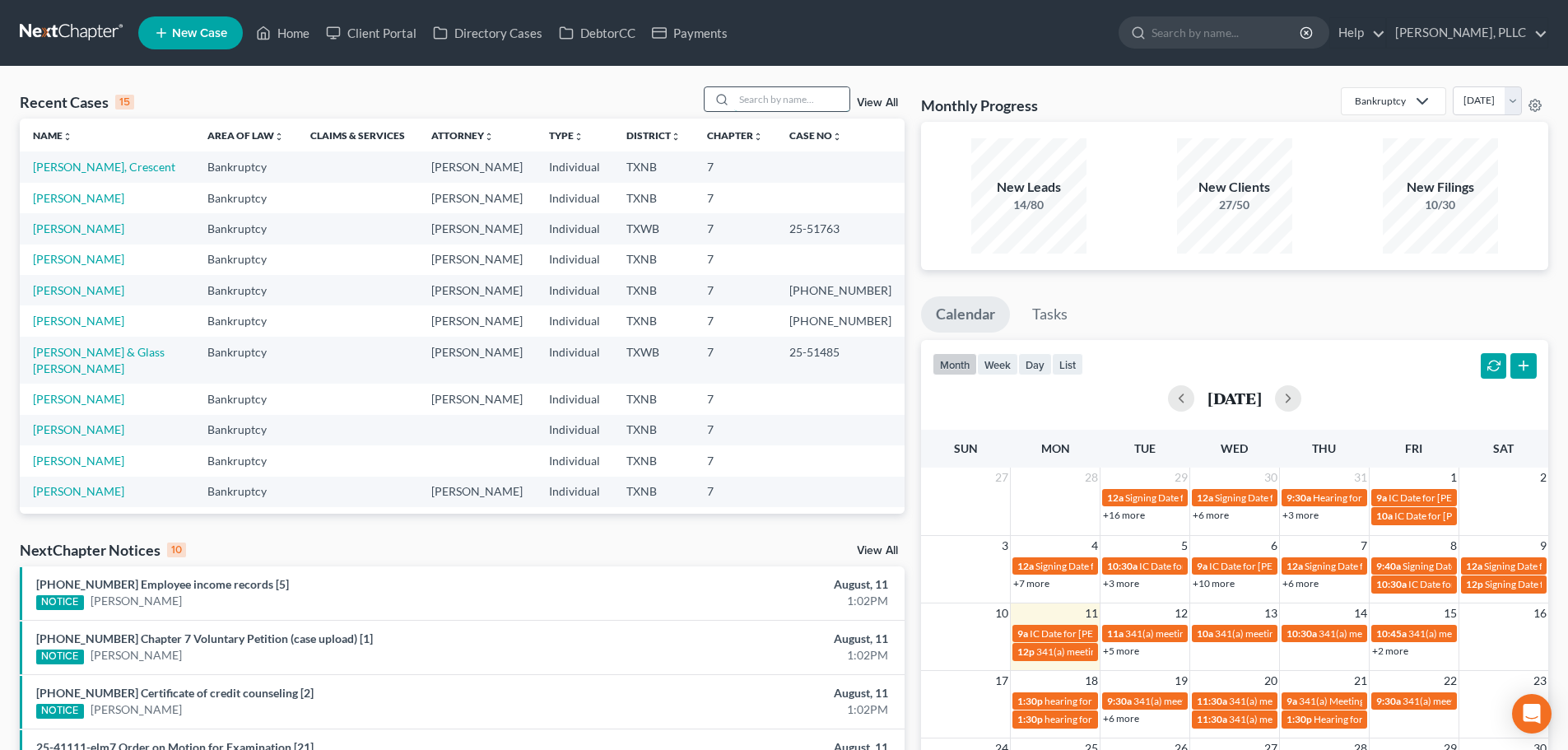
click at [760, 104] on input "search" at bounding box center [791, 99] width 115 height 24
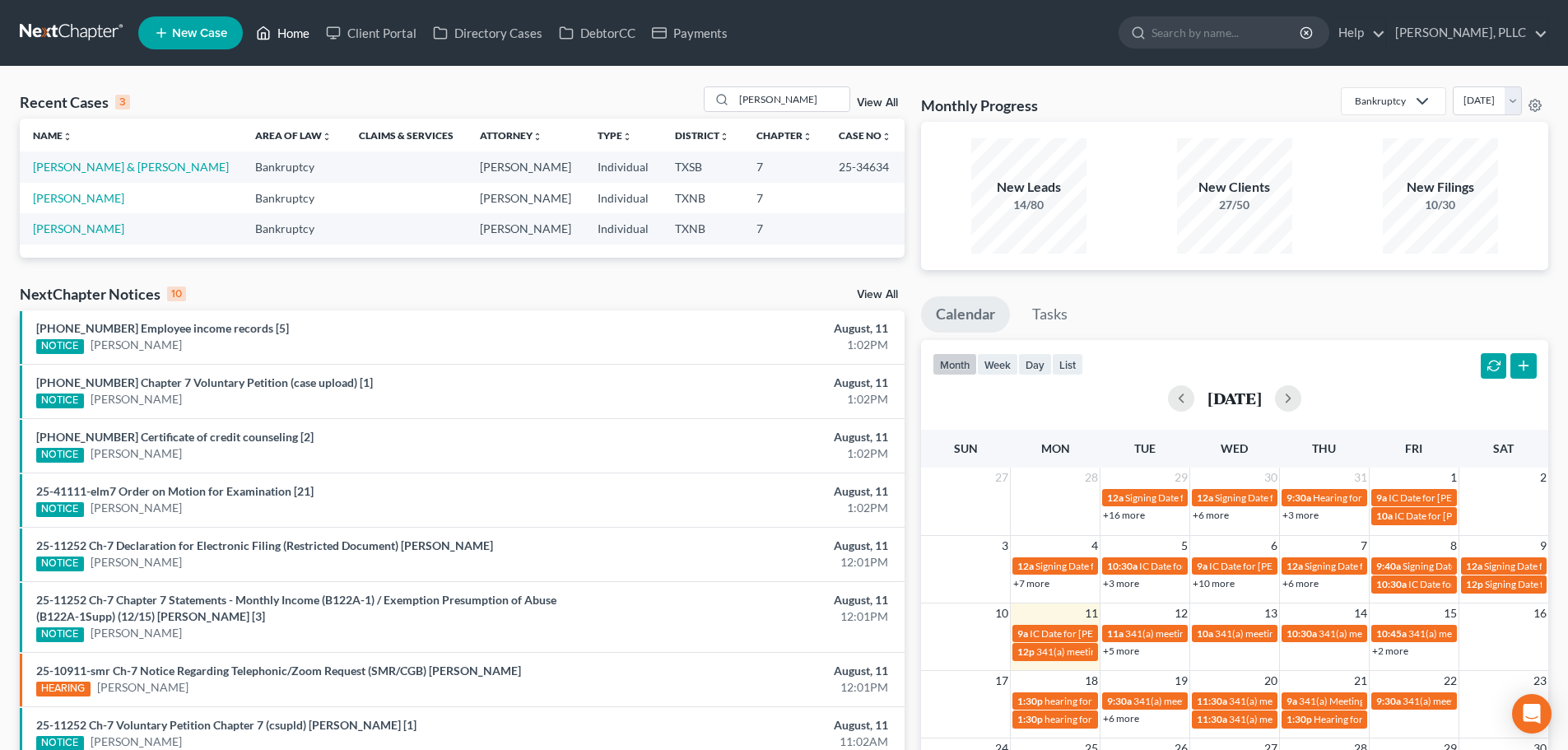
click at [297, 30] on link "Home" at bounding box center [282, 33] width 70 height 30
click at [804, 105] on input "perez" at bounding box center [791, 99] width 115 height 24
type input "p"
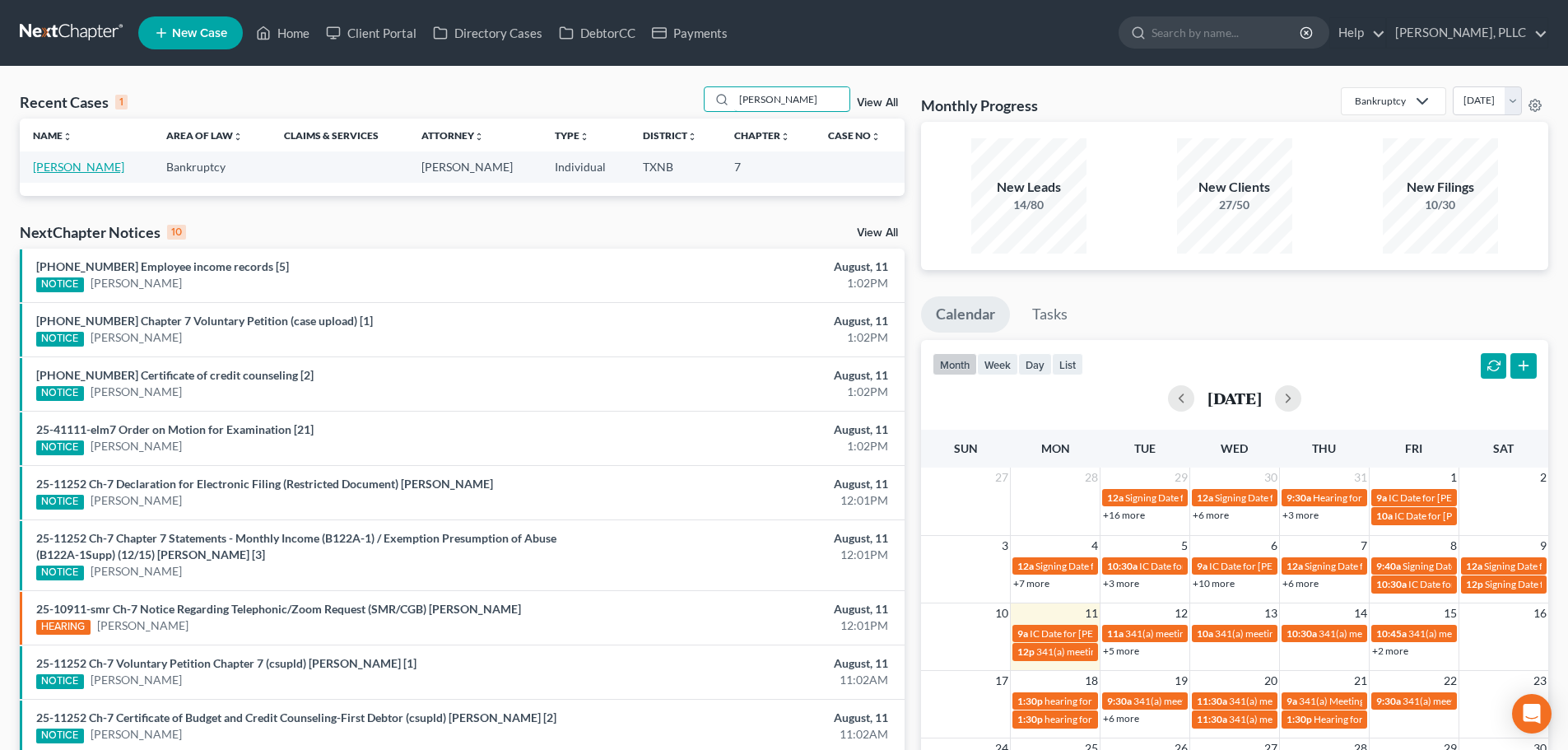
type input "collier"
click at [97, 169] on link "Collier, Kimberly" at bounding box center [79, 166] width 91 height 14
select select "3"
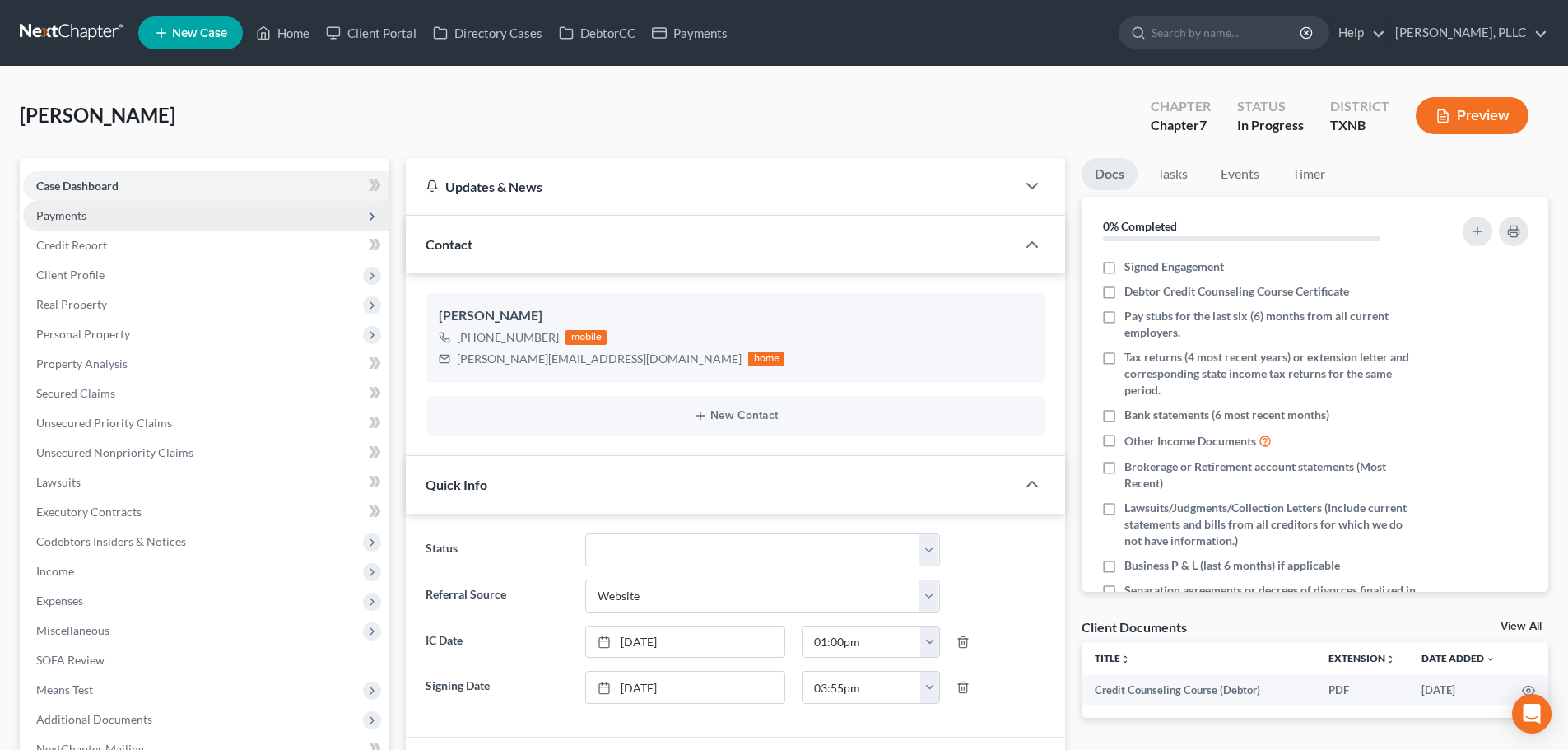
click at [102, 210] on span "Payments" at bounding box center [206, 216] width 367 height 30
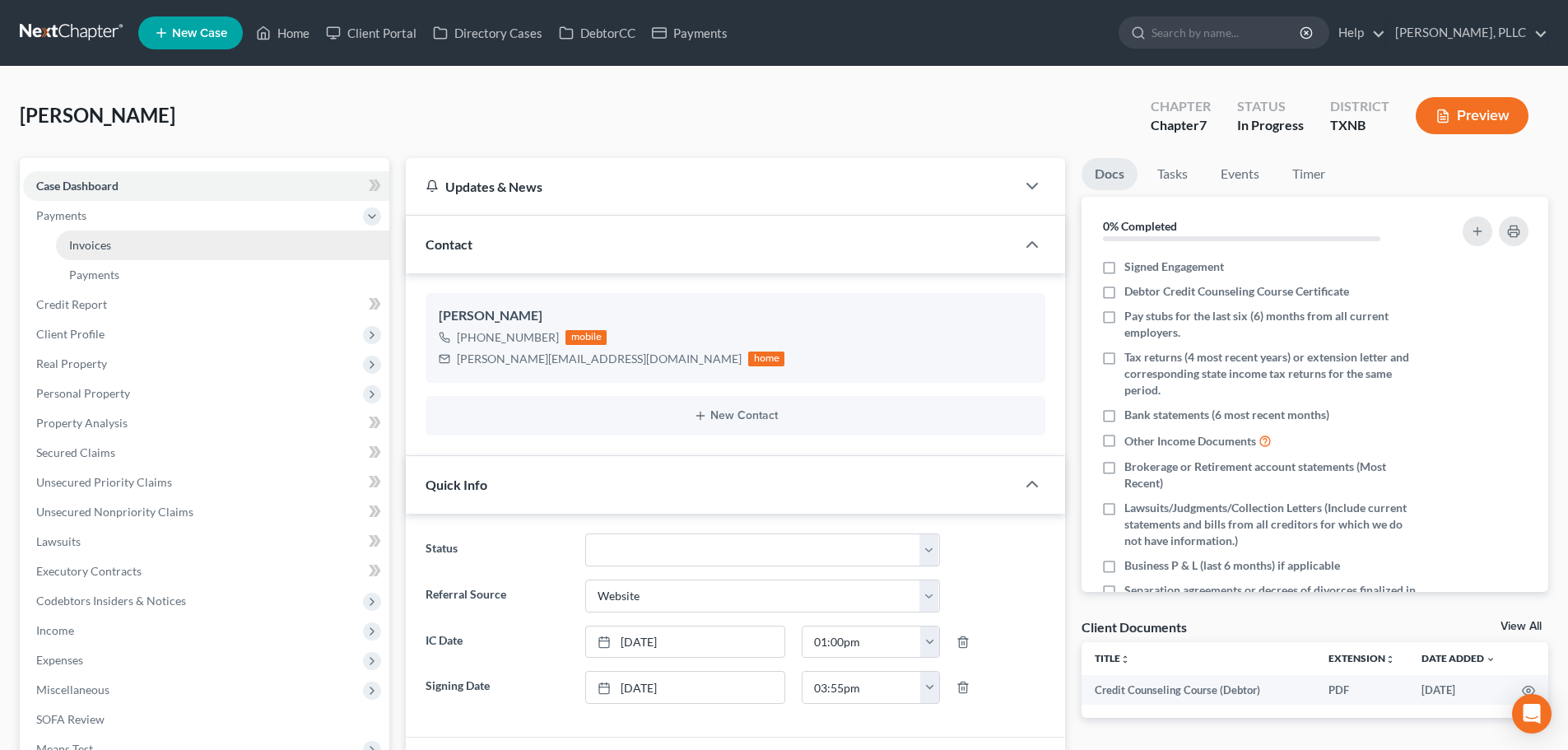
click at [107, 241] on span "Invoices" at bounding box center [90, 244] width 42 height 14
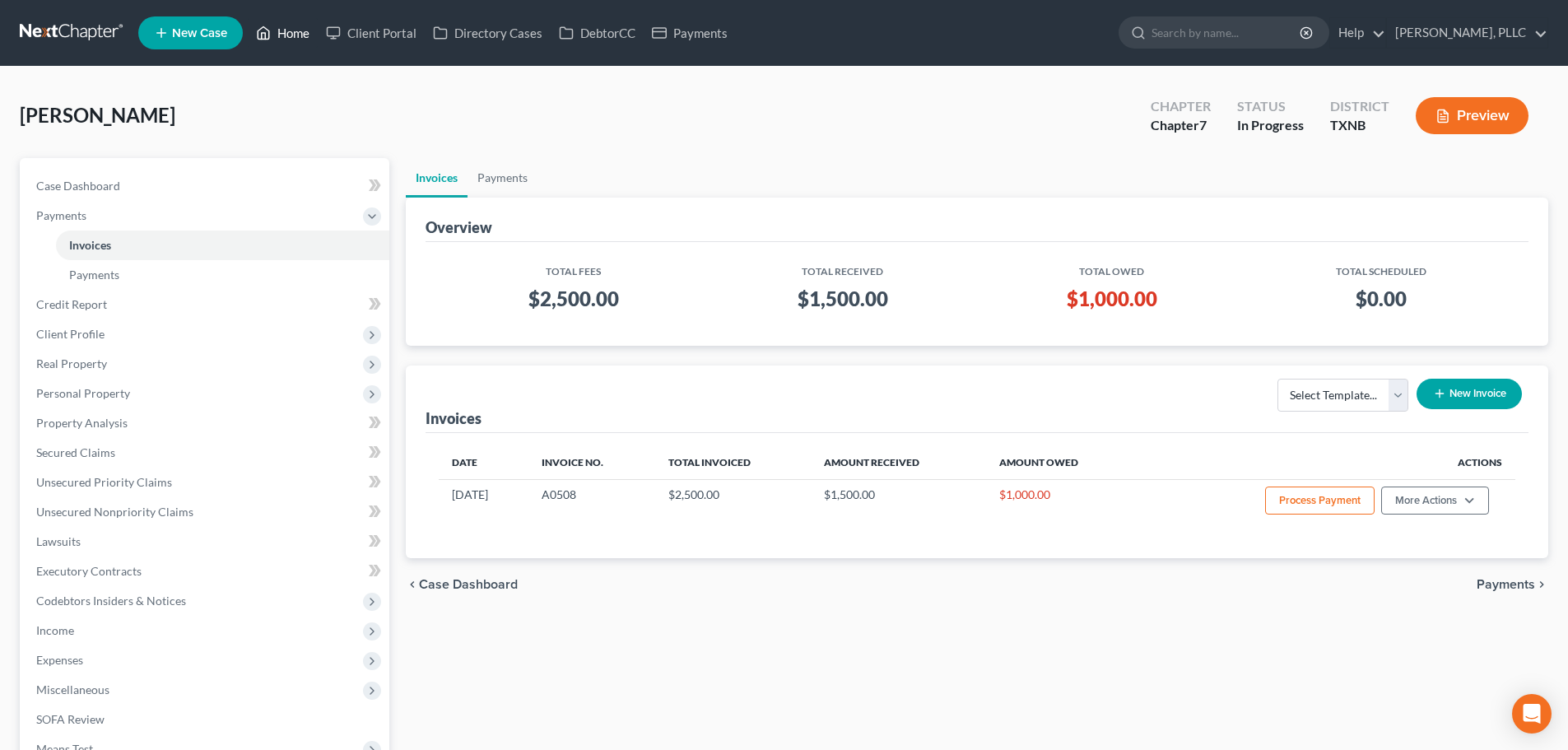
click at [292, 37] on link "Home" at bounding box center [282, 33] width 70 height 30
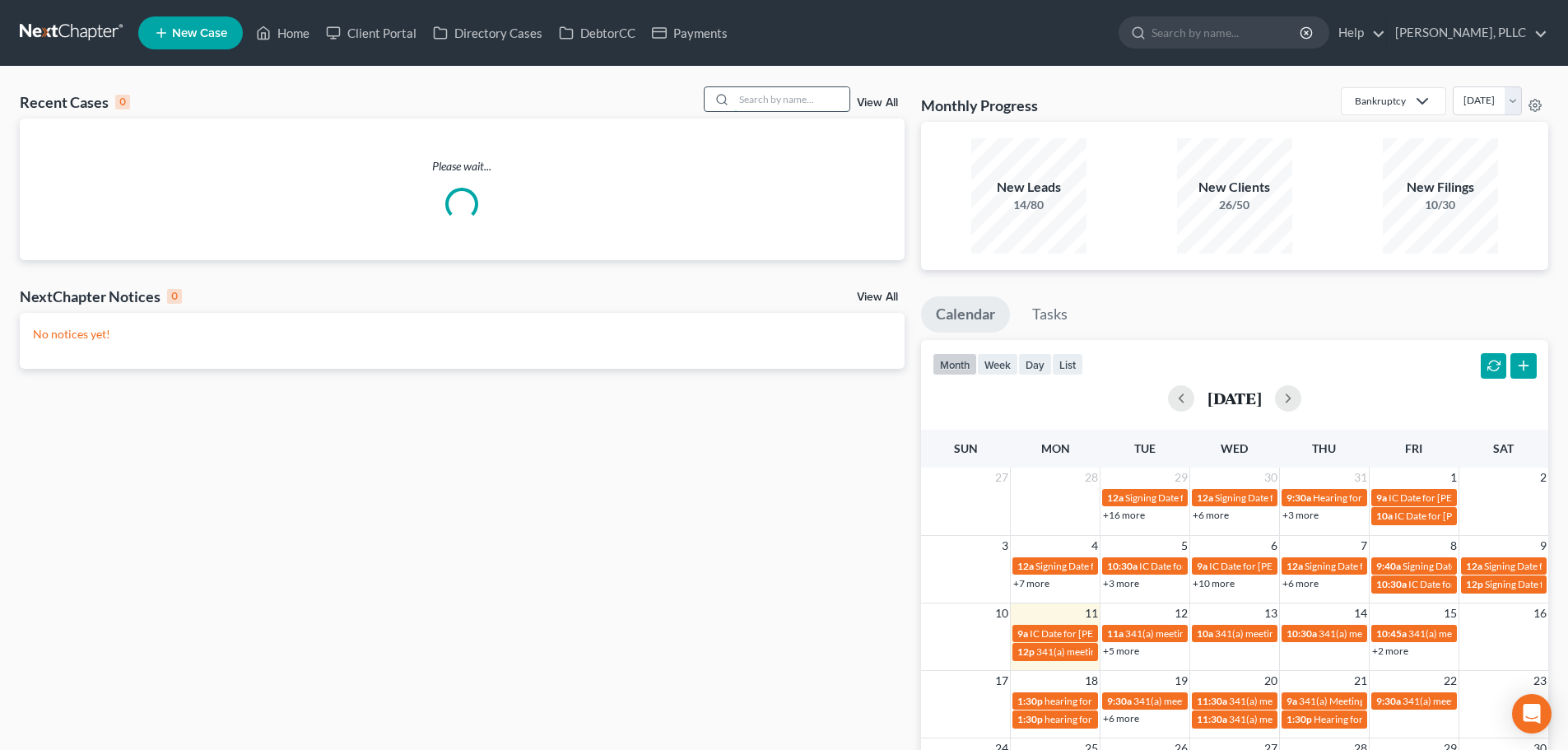
click at [762, 97] on input "search" at bounding box center [791, 99] width 115 height 24
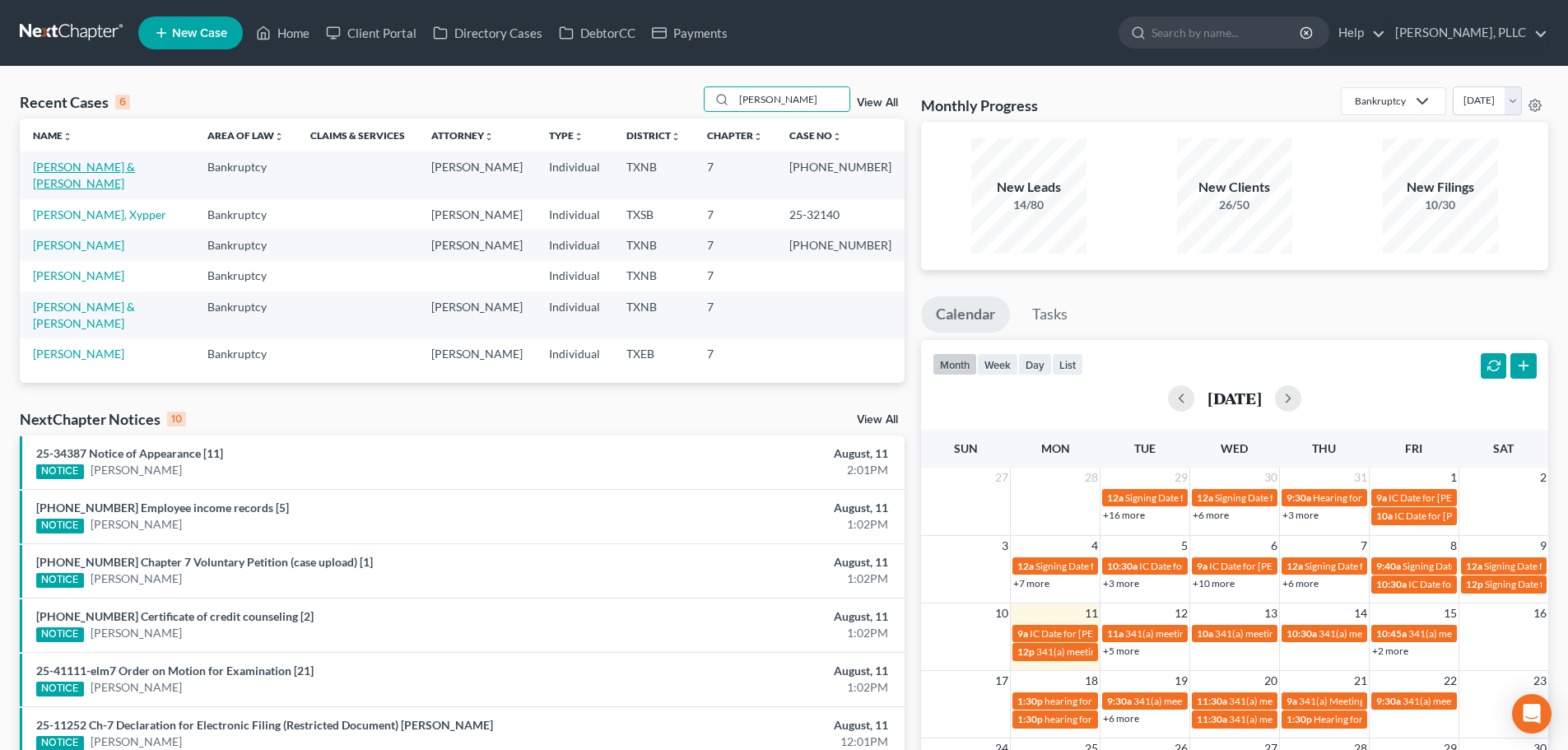
type input "cameron"
click at [123, 169] on link "Vaughan, Cameron & Regina" at bounding box center [84, 175] width 102 height 31
select select "4"
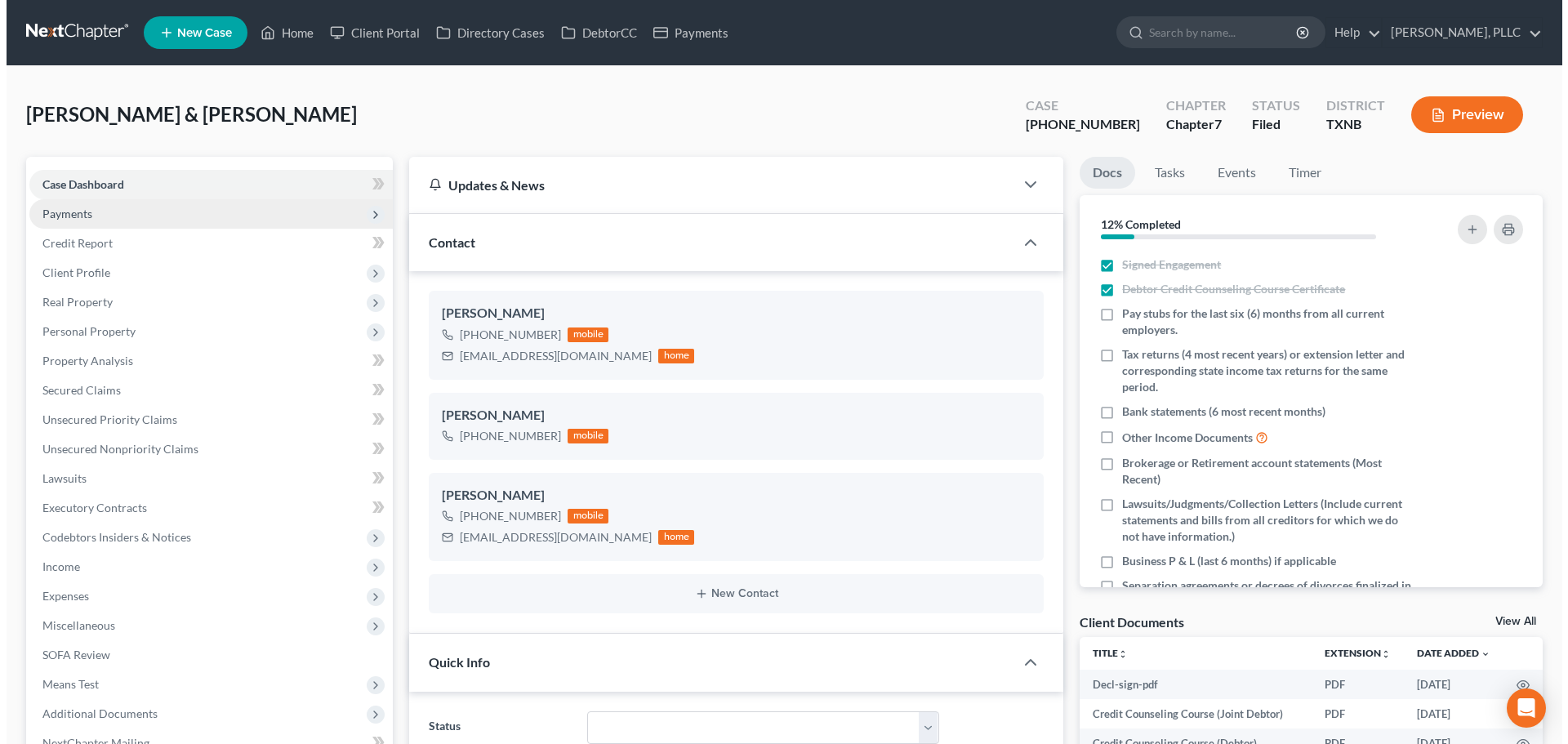
scroll to position [15007, 0]
click at [95, 209] on span "Payments" at bounding box center [204, 214] width 364 height 30
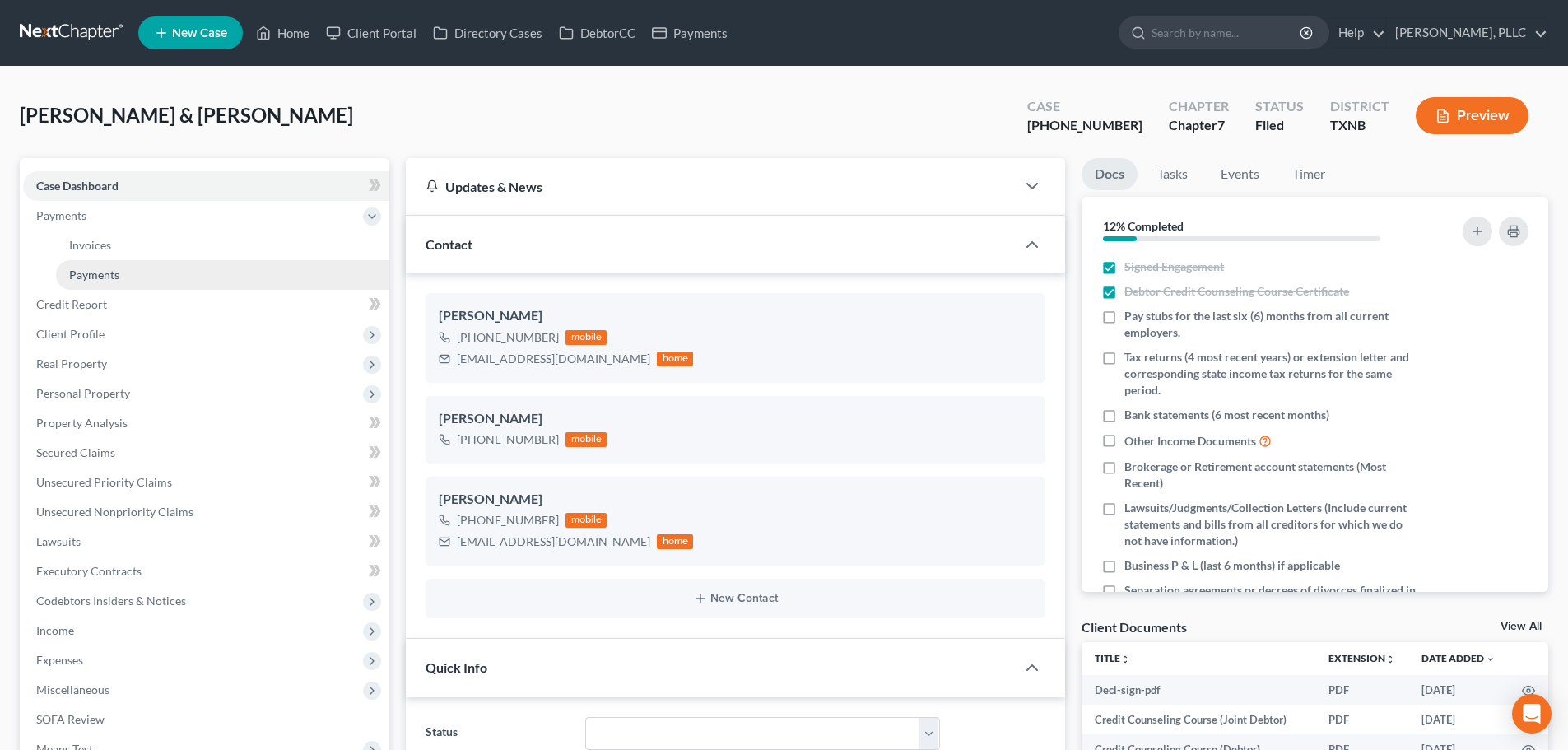
click at [109, 270] on span "Payments" at bounding box center [94, 274] width 50 height 14
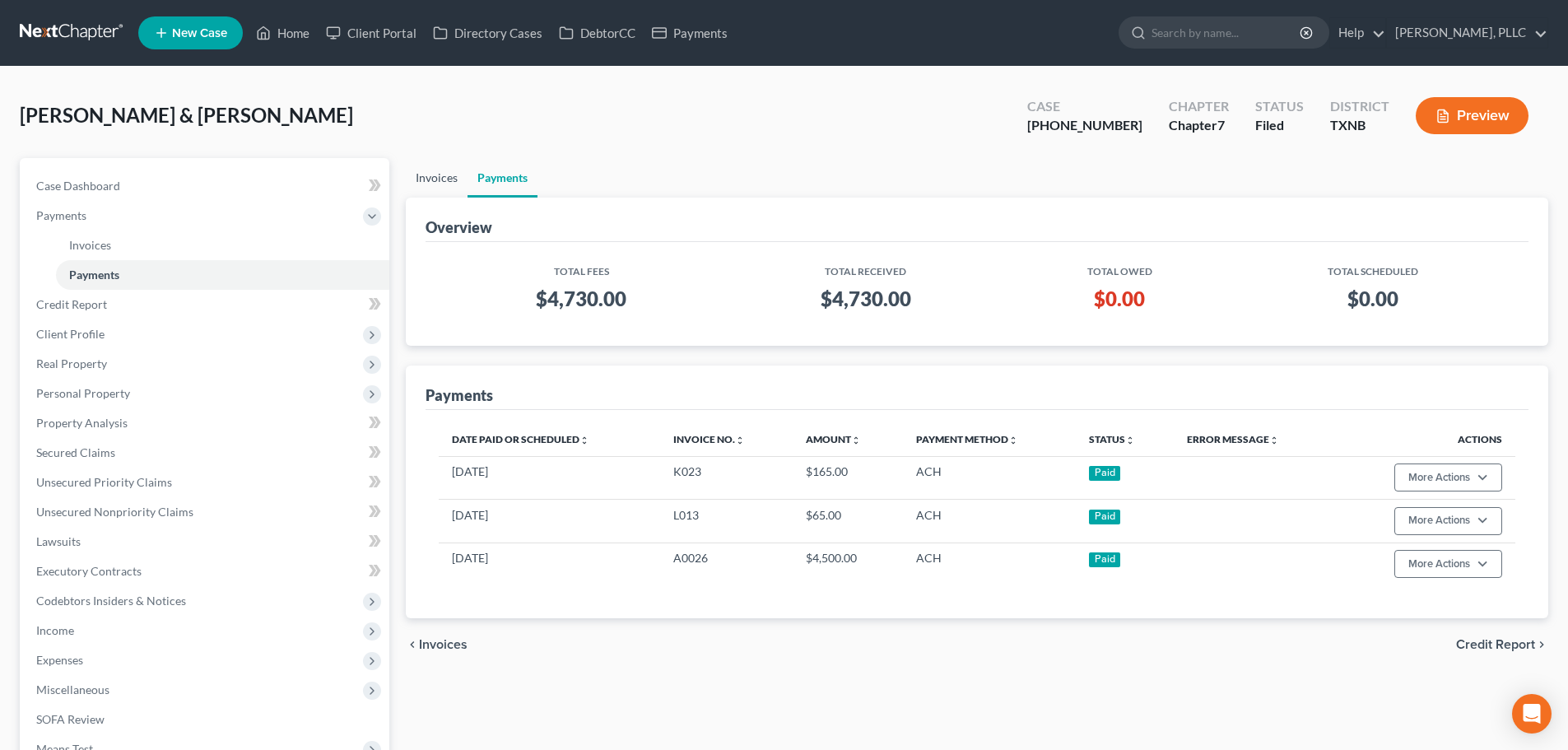
click at [444, 176] on link "Invoices" at bounding box center [436, 178] width 62 height 40
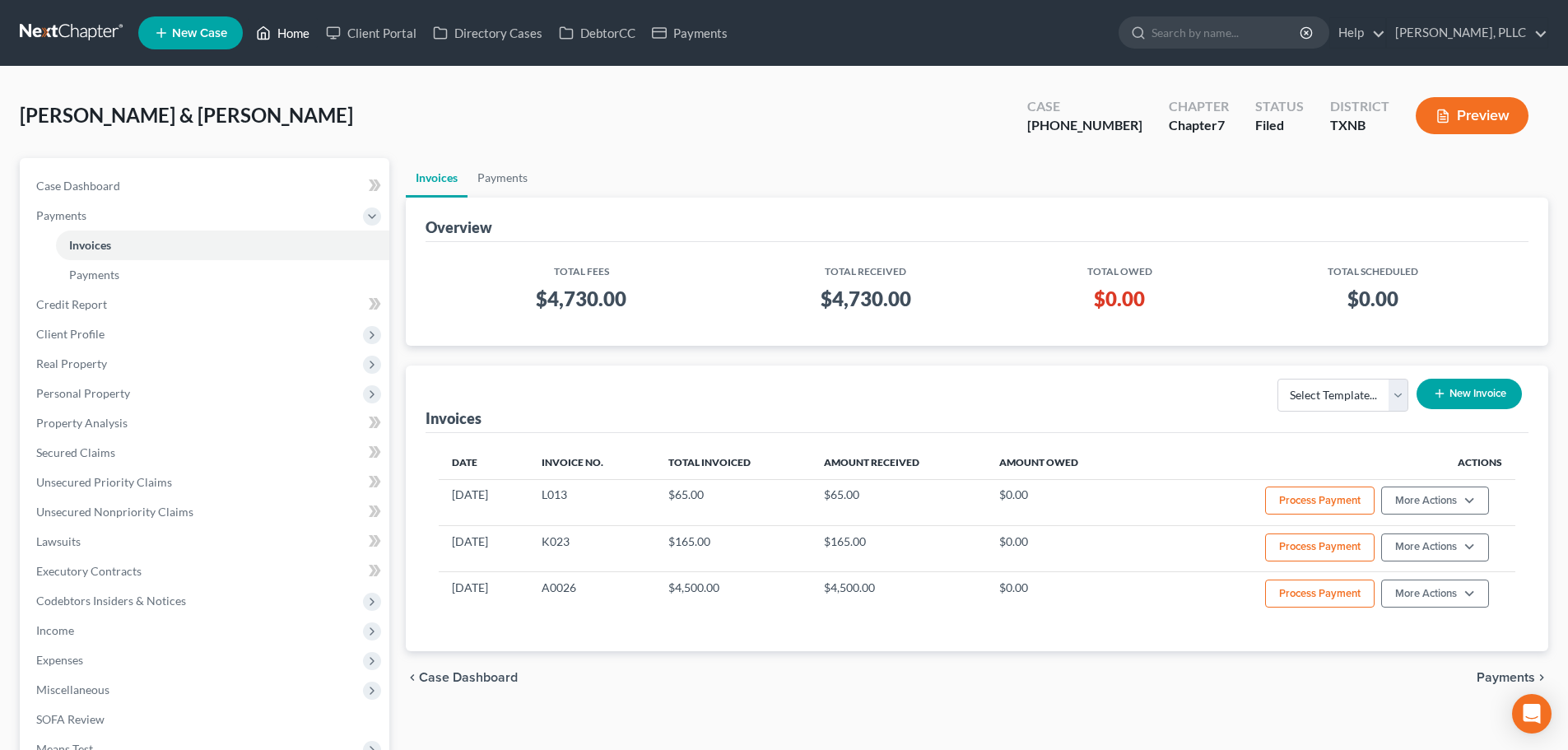
click at [289, 36] on link "Home" at bounding box center [282, 33] width 70 height 30
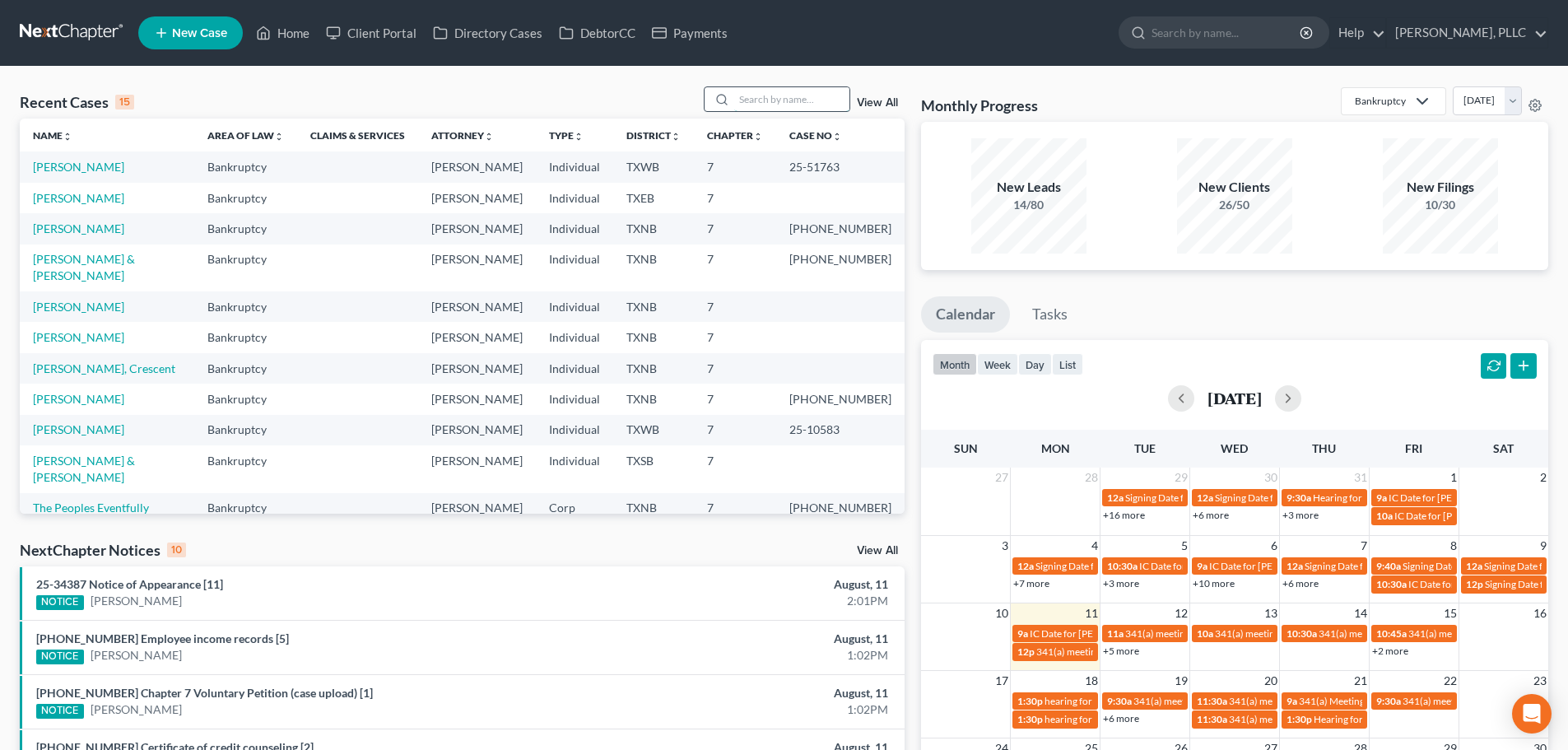
click at [780, 103] on input "search" at bounding box center [791, 99] width 115 height 24
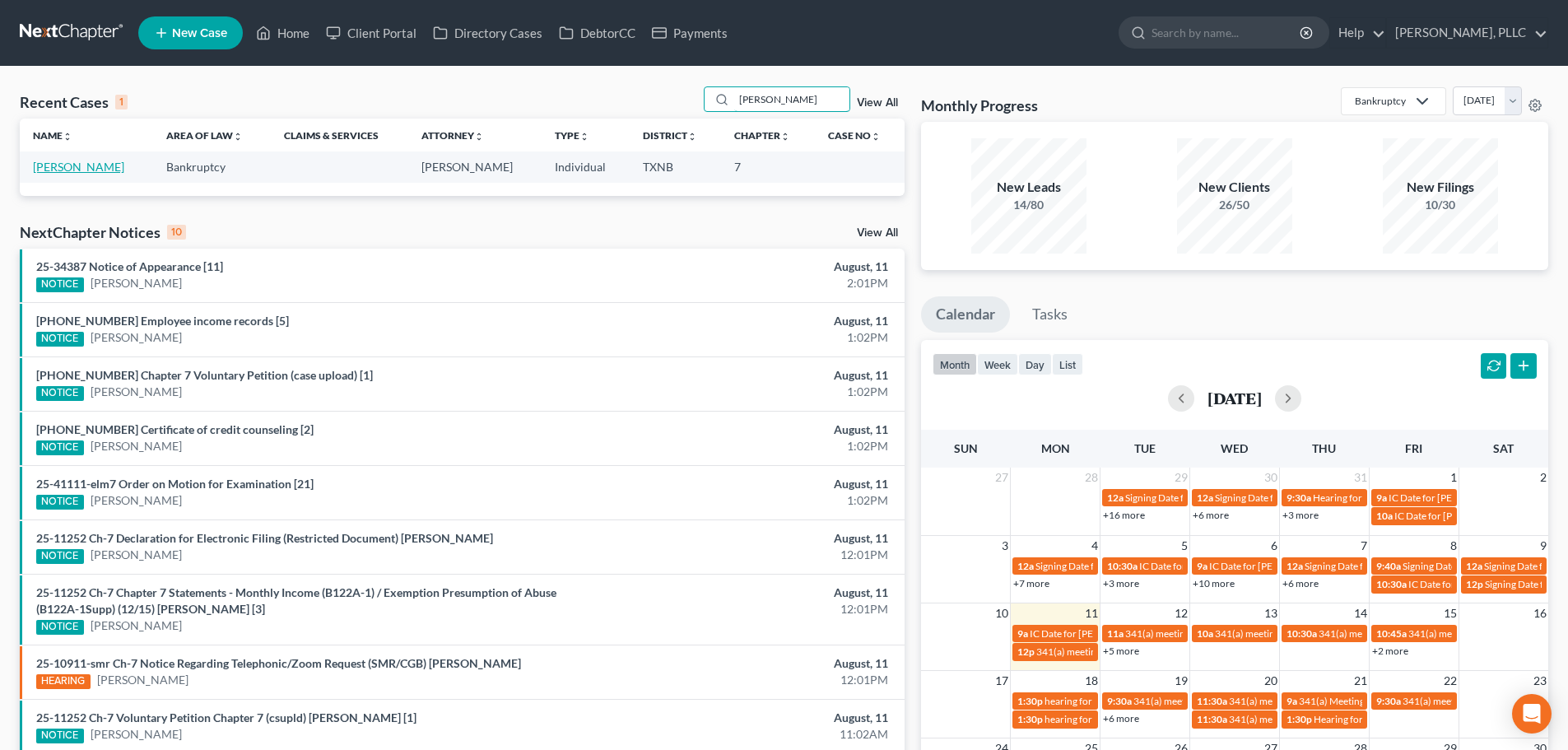
type input "morrow"
click at [74, 171] on link "Morrow, Ryan" at bounding box center [79, 166] width 91 height 14
select select "3"
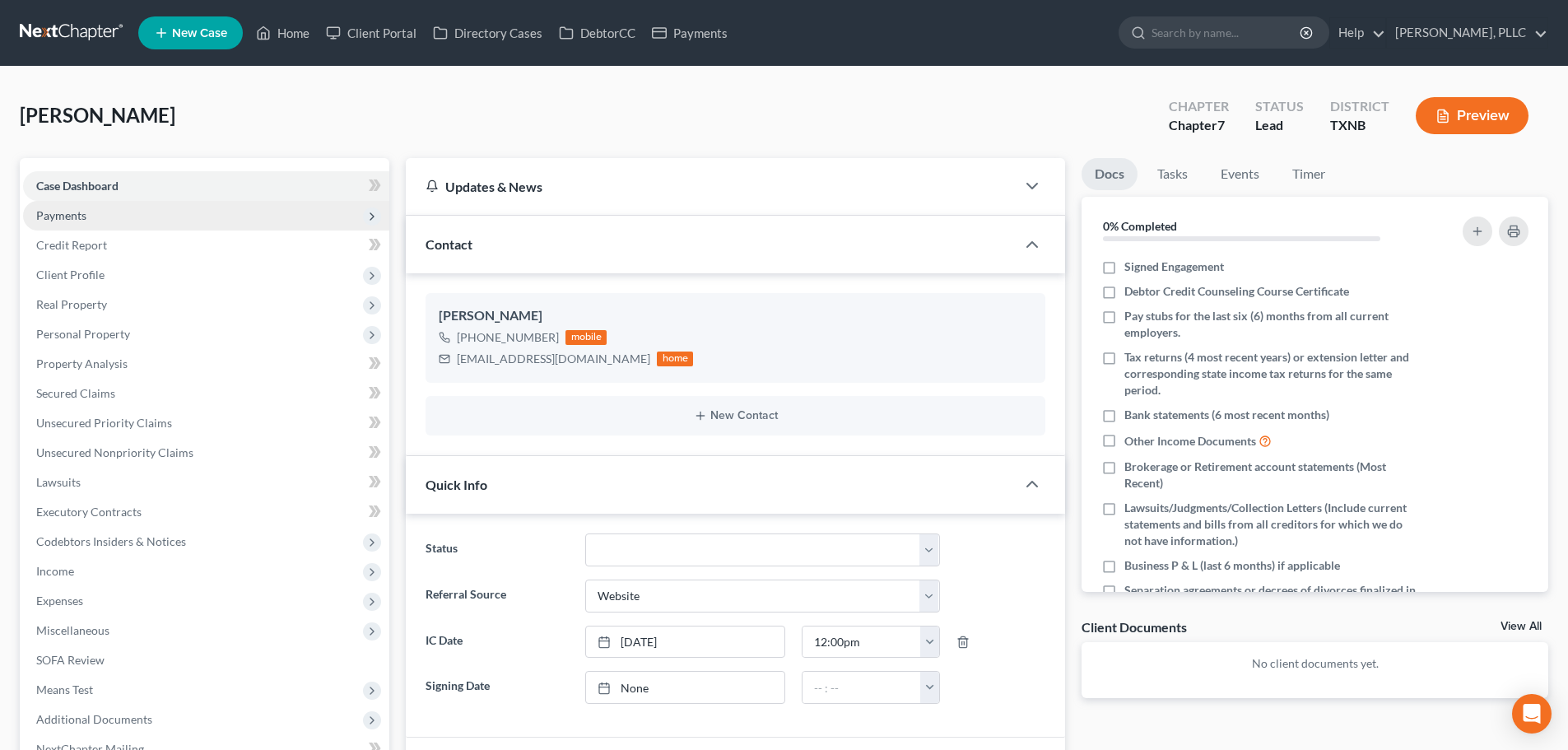
click at [66, 213] on span "Payments" at bounding box center [61, 215] width 50 height 14
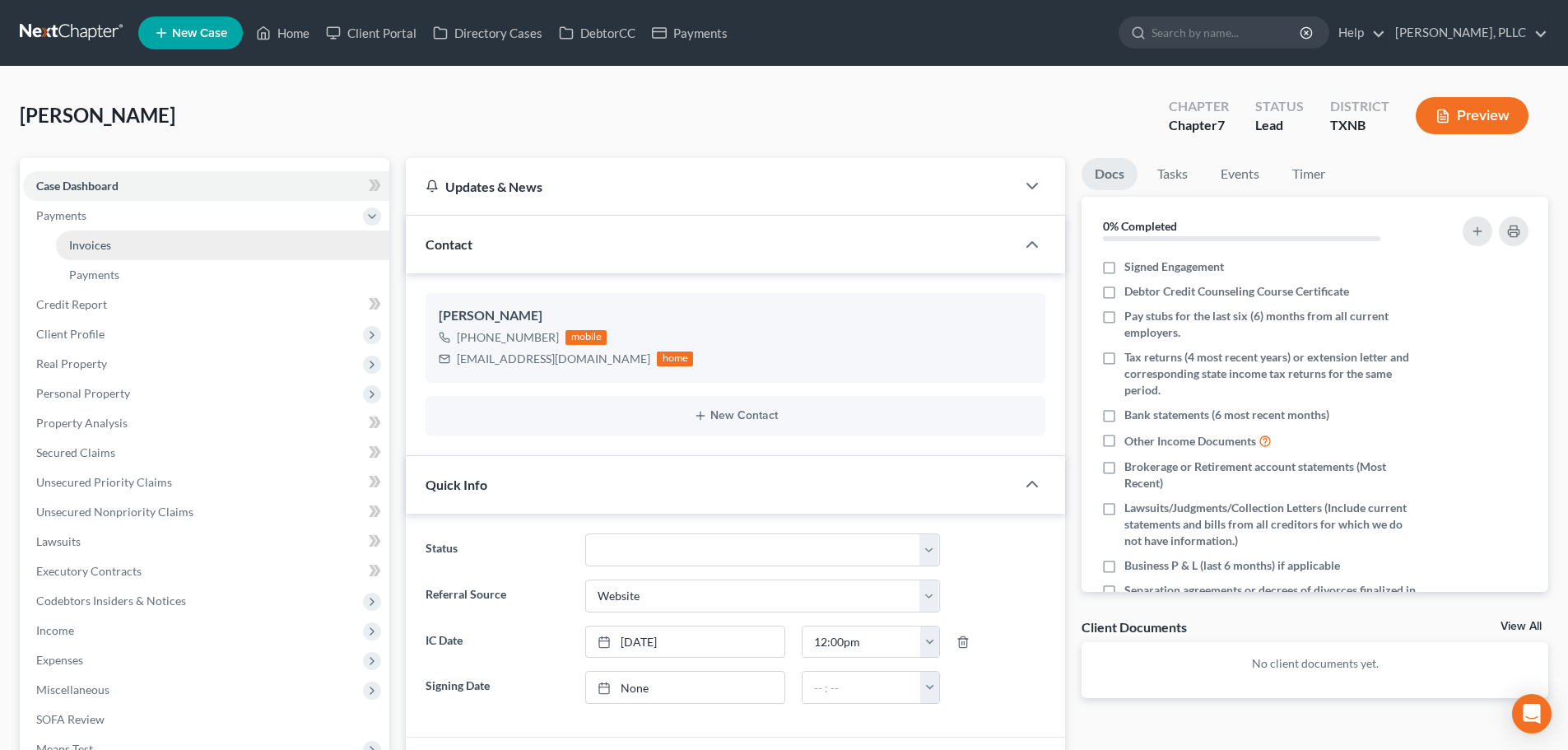
click at [96, 249] on span "Invoices" at bounding box center [90, 244] width 42 height 14
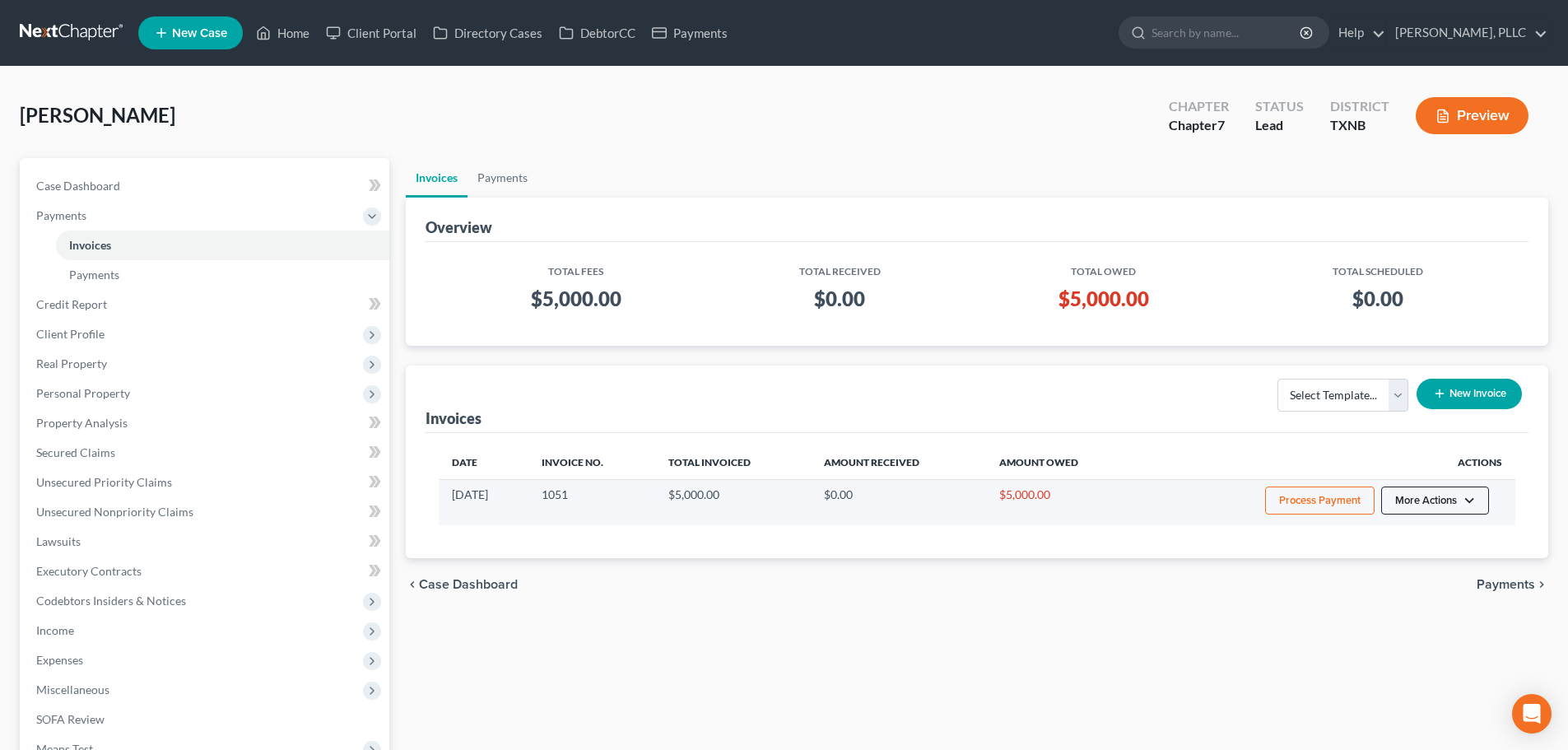
click at [1466, 502] on button "More Actions" at bounding box center [1435, 501] width 108 height 28
click at [1439, 533] on link "View/Edit" at bounding box center [1457, 536] width 193 height 28
select select "1"
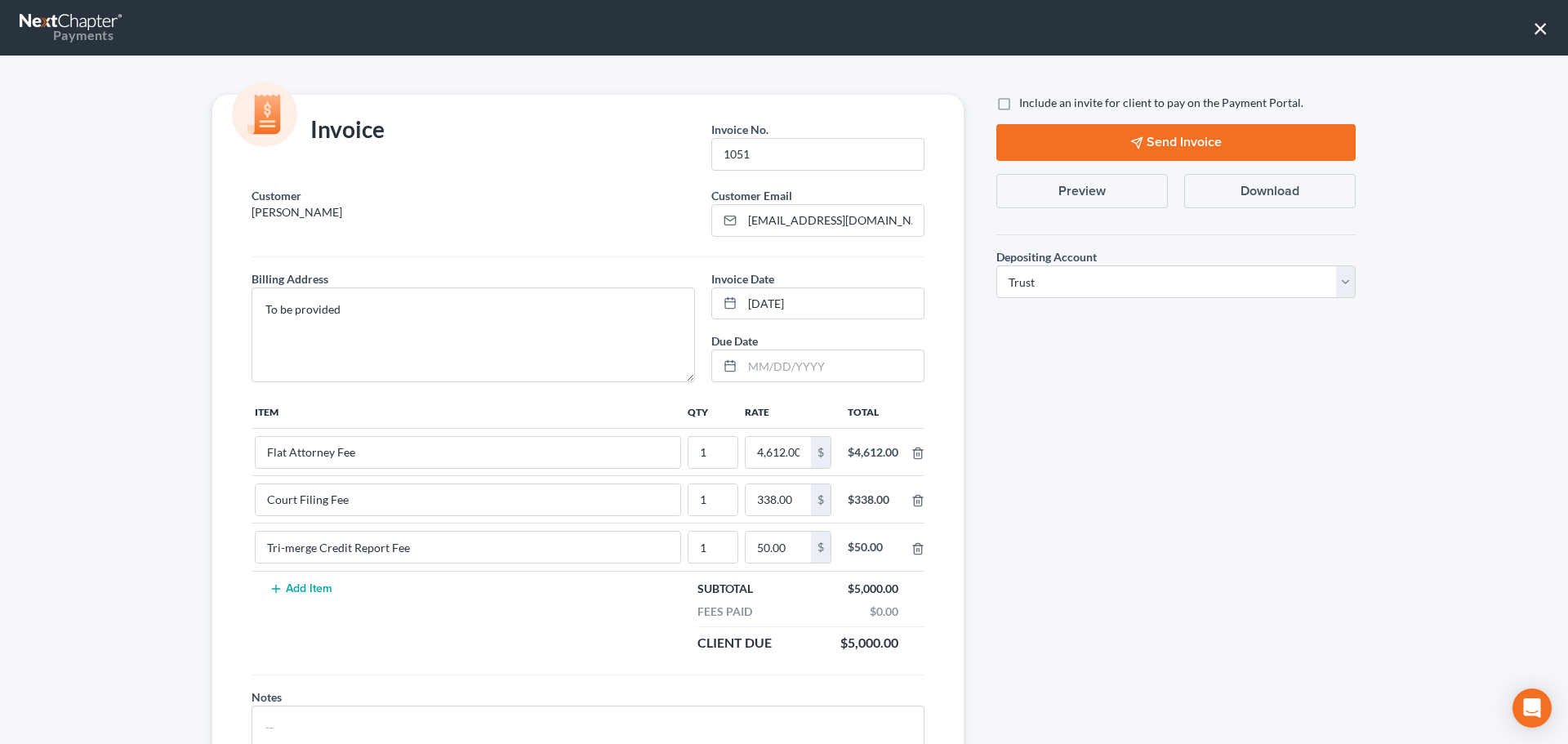
click at [300, 586] on button "Add Item" at bounding box center [300, 589] width 72 height 13
click at [314, 592] on input "text" at bounding box center [467, 595] width 424 height 31
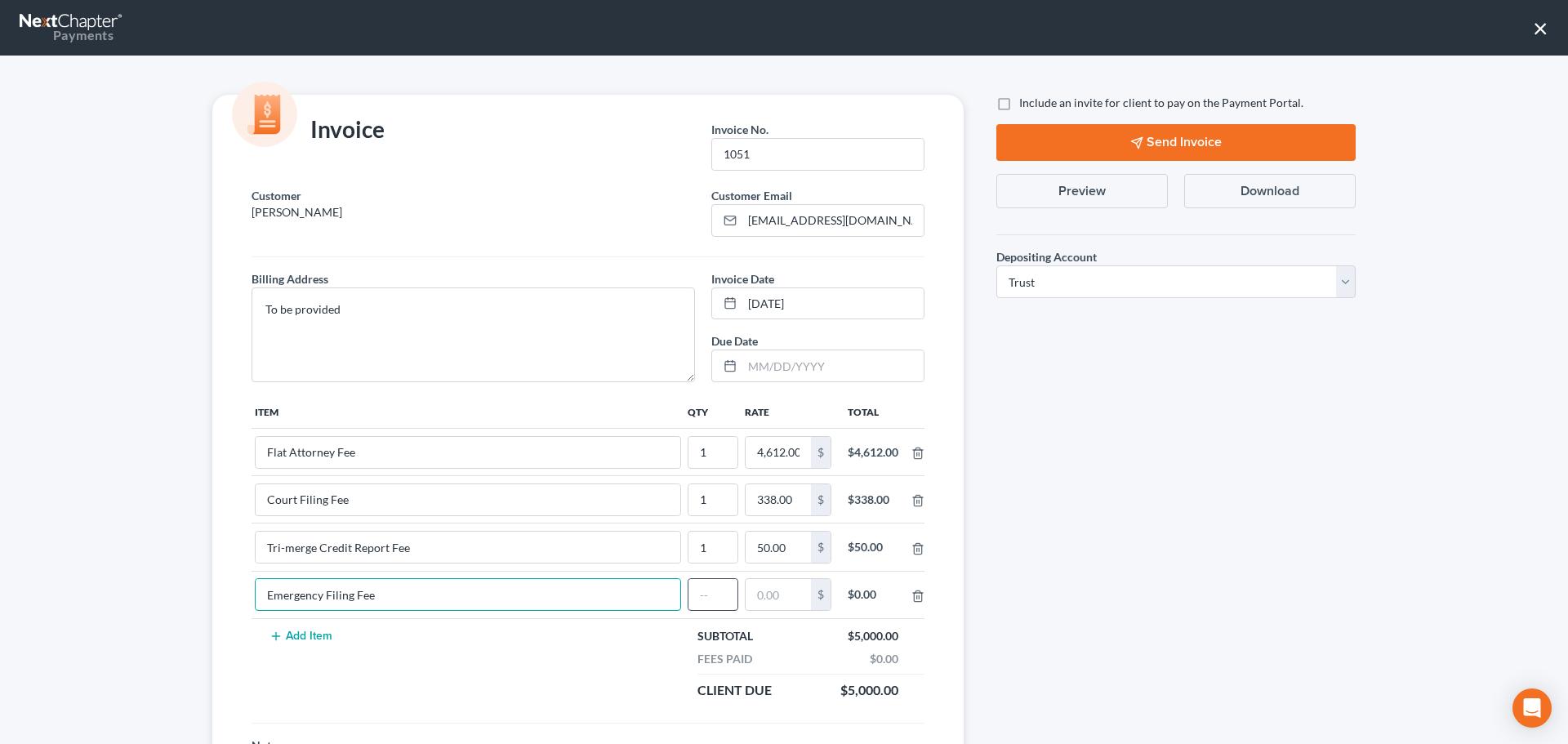
type input "Emergency Filing Fee"
click at [708, 598] on input "text" at bounding box center [713, 595] width 49 height 31
type input "1"
click at [801, 601] on input "text" at bounding box center [778, 595] width 66 height 31
type input "500"
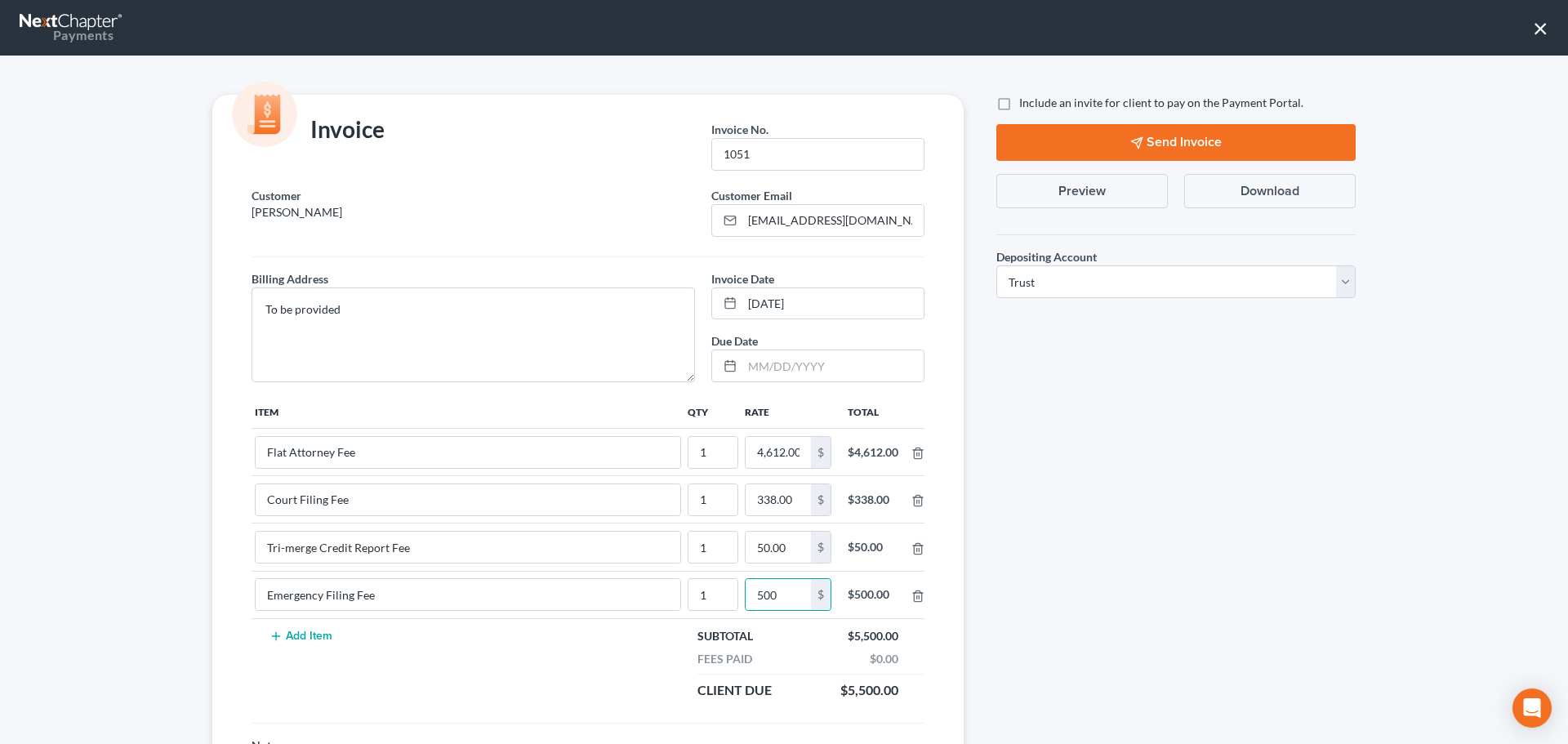
click at [1019, 106] on label "Include an invite for client to pay on the Payment Portal." at bounding box center [1161, 103] width 284 height 16
click at [1025, 105] on input "Include an invite for client to pay on the Payment Portal." at bounding box center [1030, 99] width 11 height 11
checkbox input "true"
click at [1081, 148] on button "Send Invoice" at bounding box center [1176, 142] width 360 height 37
